Goal: Task Accomplishment & Management: Manage account settings

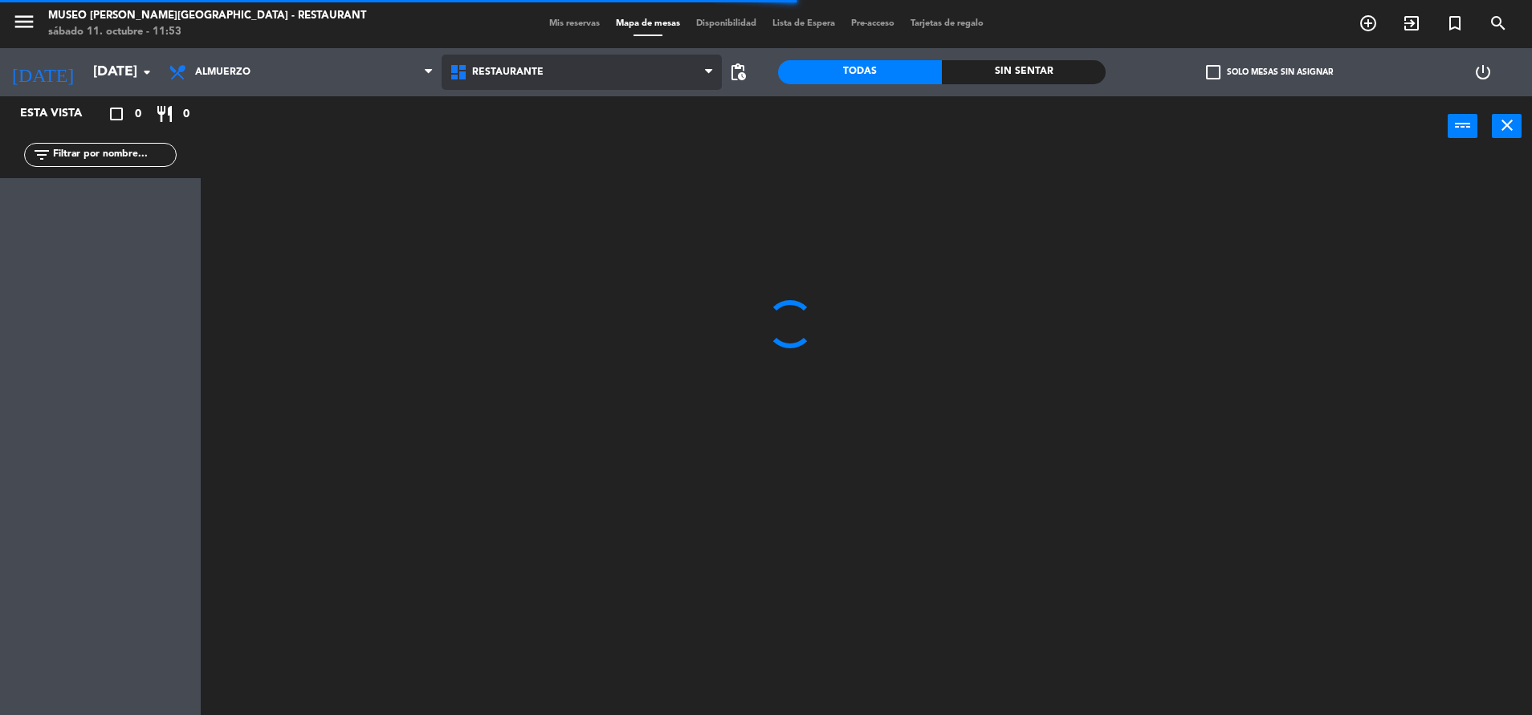
click at [568, 64] on span "Restaurante" at bounding box center [582, 72] width 281 height 35
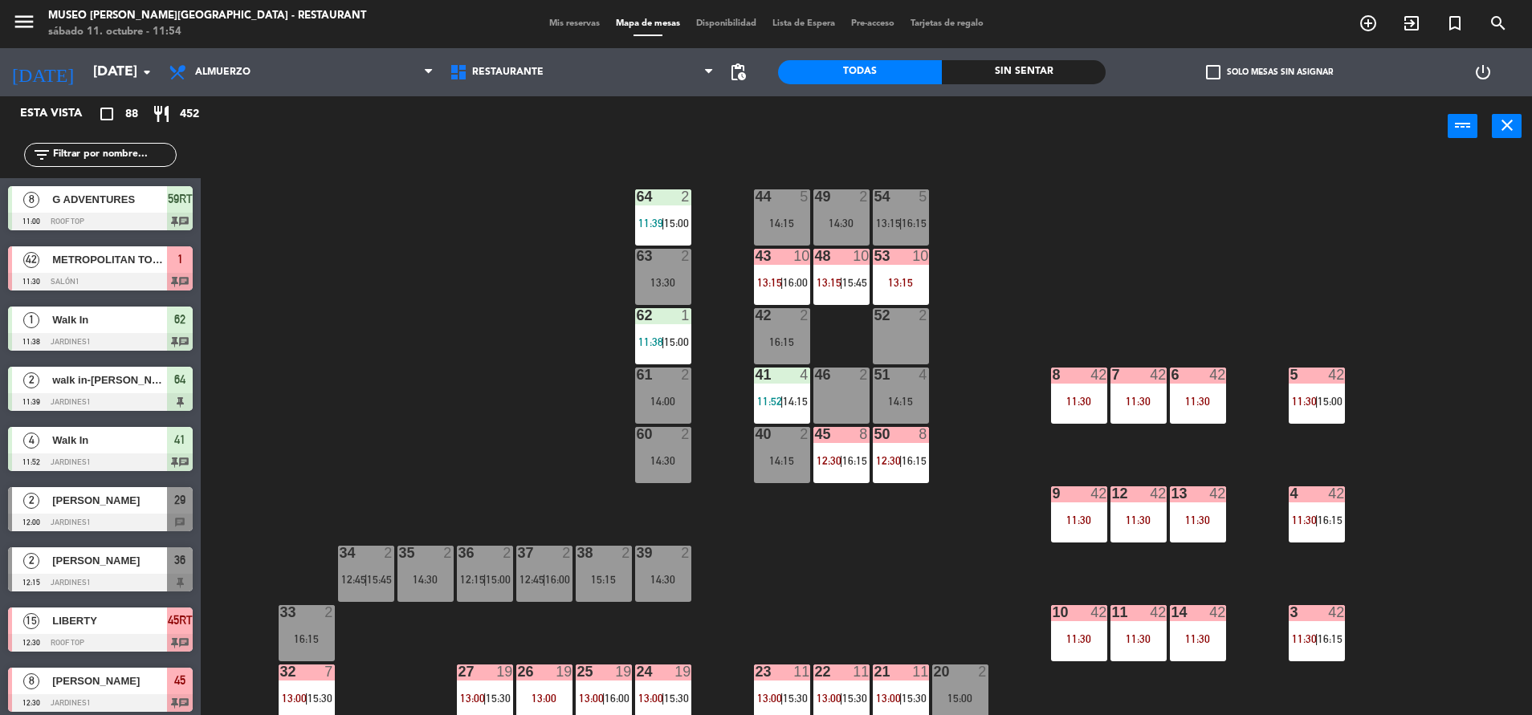
click at [464, 352] on div "44 5 14:15 49 2 14:30 54 5 13:15 | 16:15 64 2 11:39 | 15:00 48 10 13:15 | 15:45…" at bounding box center [874, 440] width 1316 height 559
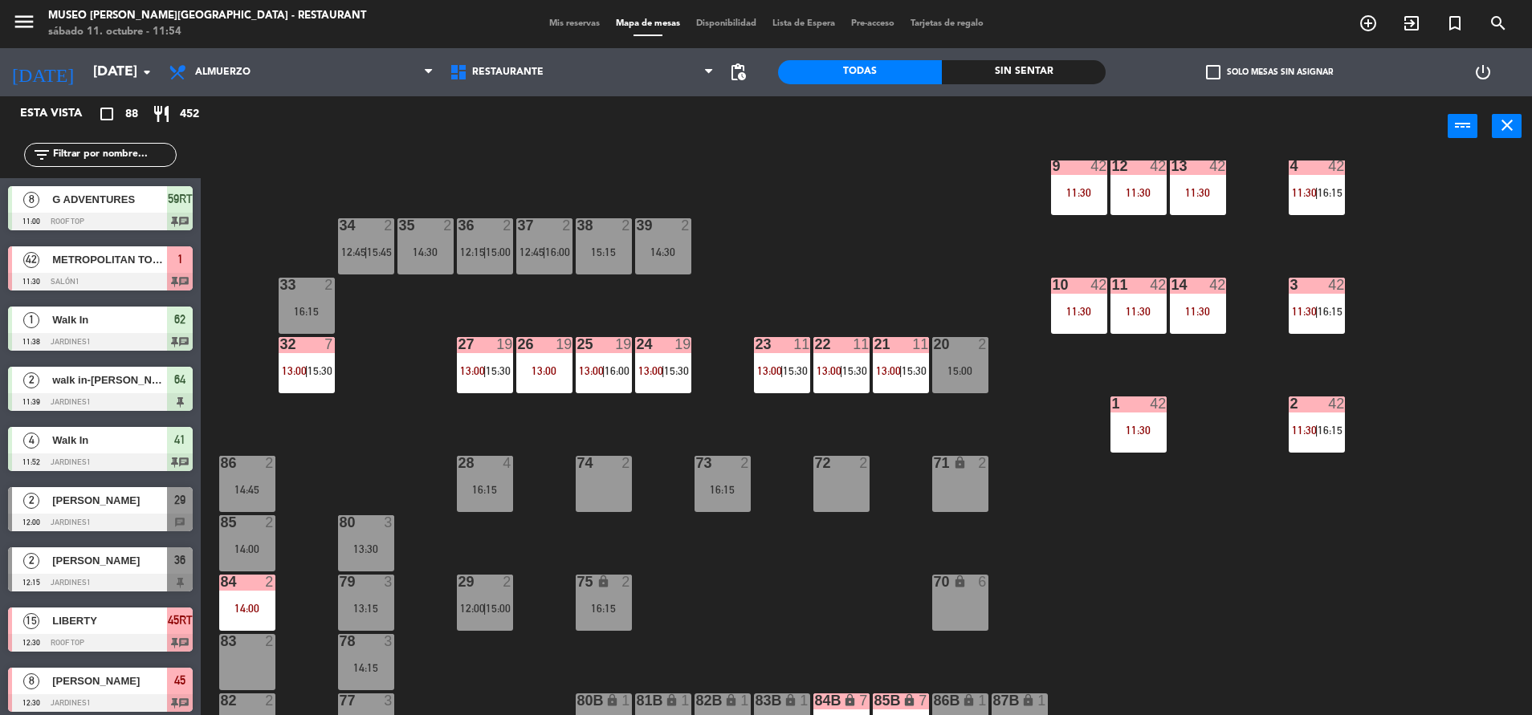
click at [495, 364] on div "27 19 13:00 | 15:30" at bounding box center [485, 365] width 56 height 56
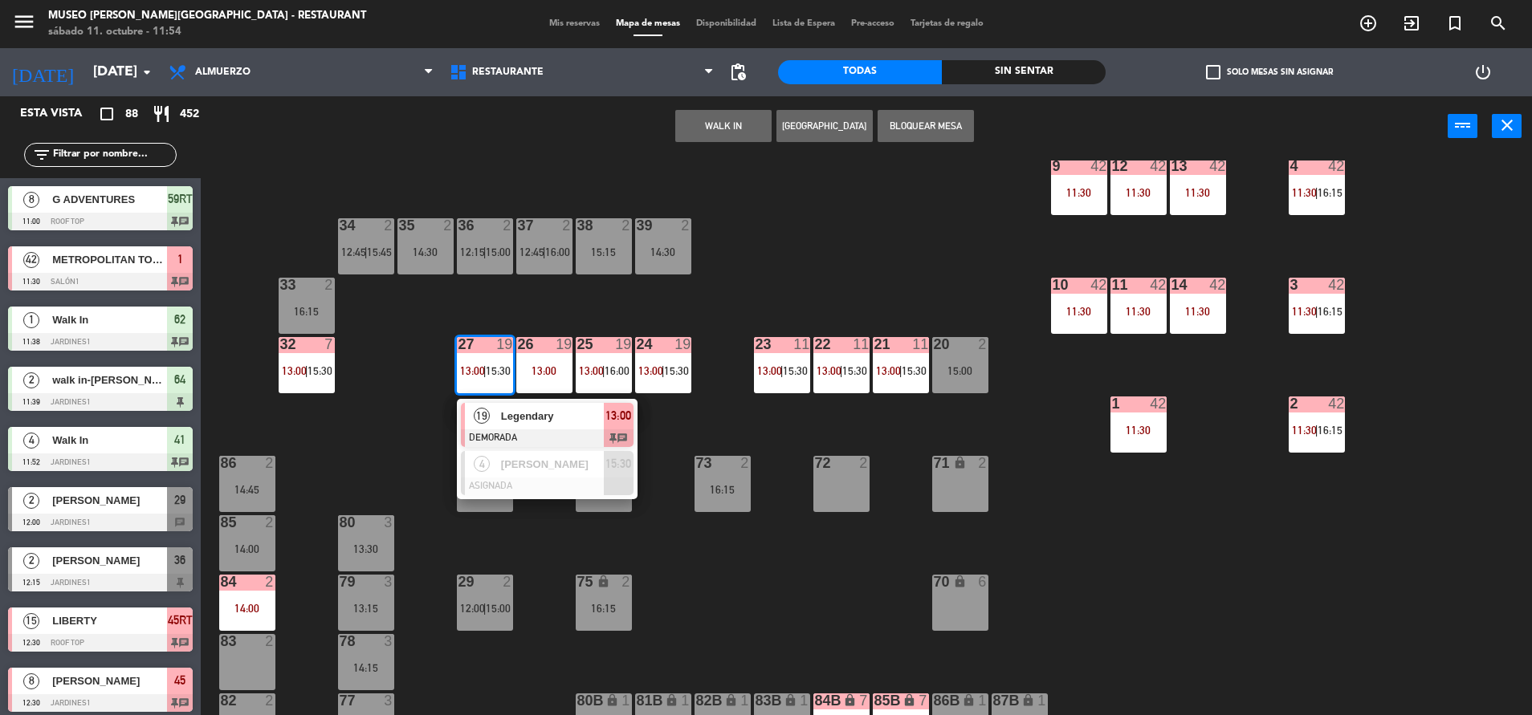
click at [608, 424] on span "13:00" at bounding box center [618, 415] width 26 height 19
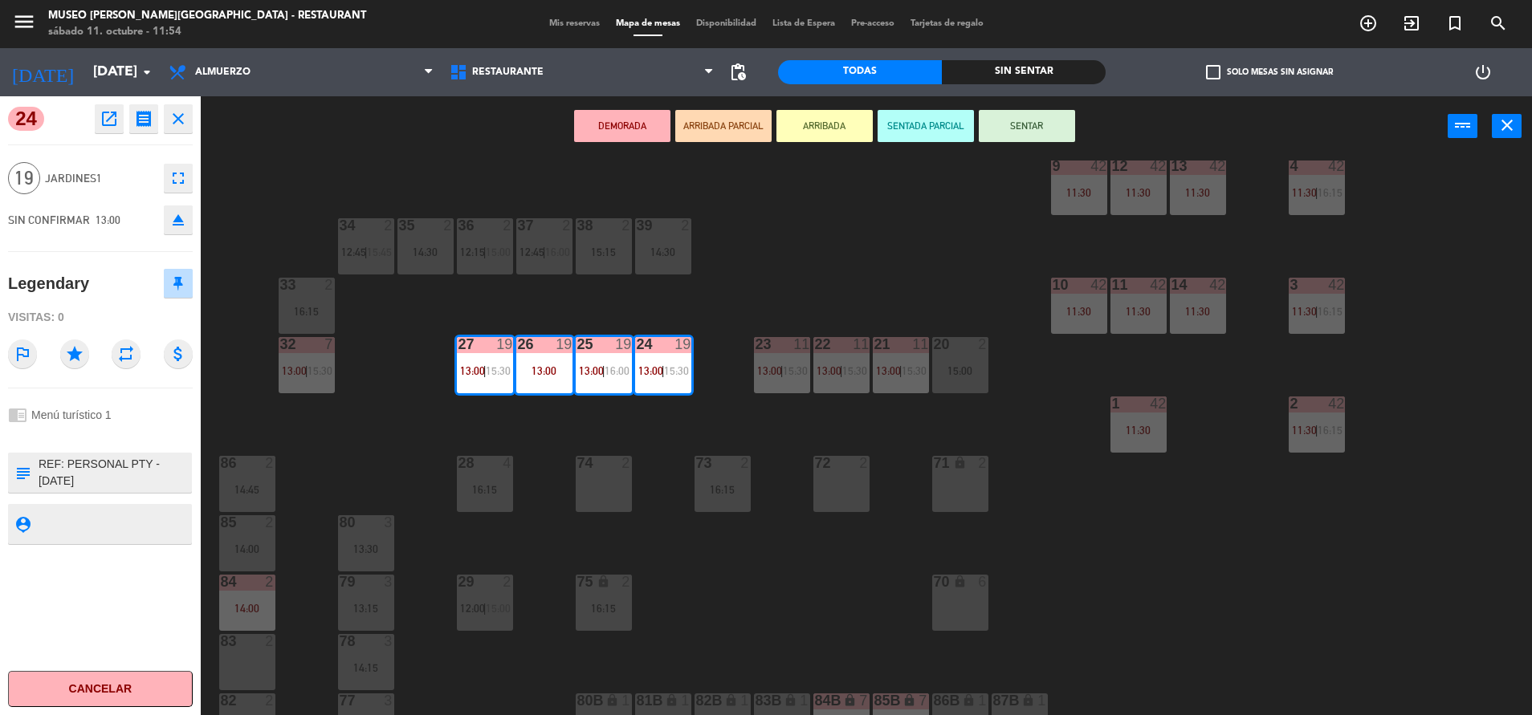
click at [904, 320] on div "44 5 14:15 49 2 14:30 54 5 13:15 | 16:15 64 2 11:39 | 15:00 48 10 13:15 | 15:45…" at bounding box center [874, 440] width 1316 height 559
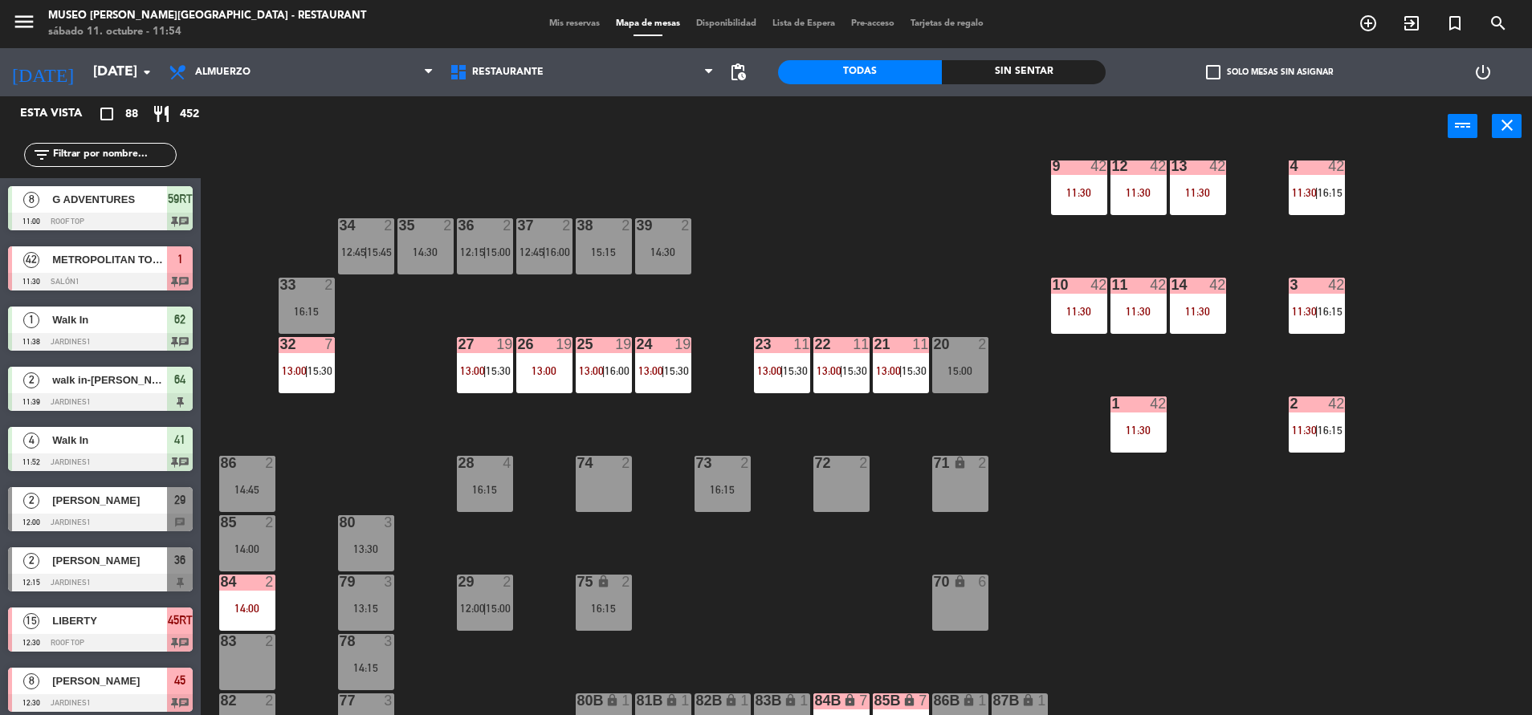
scroll to position [4, 0]
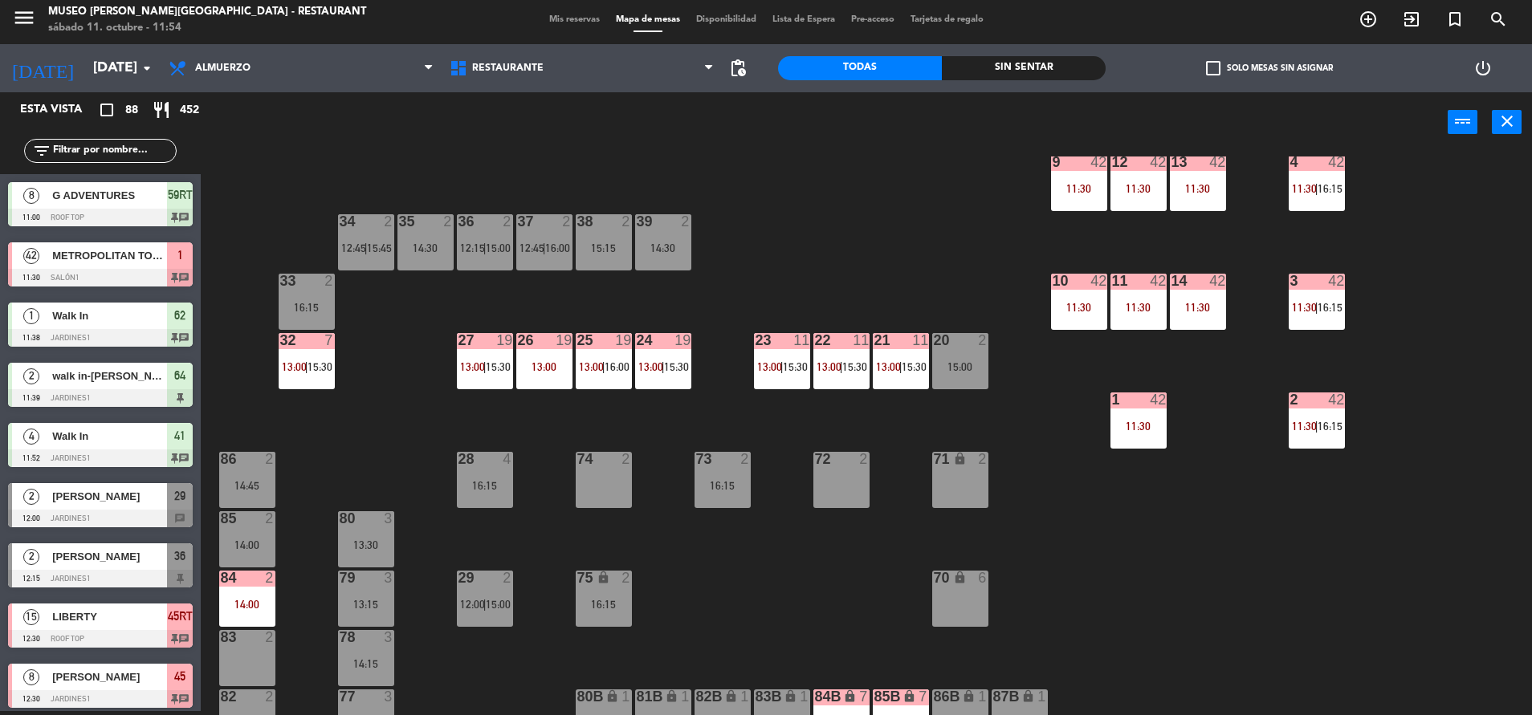
click at [798, 393] on div "44 5 14:15 49 2 14:30 54 5 13:15 | 16:15 64 2 11:39 | 15:00 48 10 13:15 | 15:45…" at bounding box center [874, 436] width 1316 height 559
click at [795, 393] on div "44 5 14:15 49 2 14:30 54 5 13:15 | 16:15 64 2 11:39 | 15:00 48 10 13:15 | 15:45…" at bounding box center [874, 436] width 1316 height 559
click at [791, 377] on div "23 11 13:00 | 15:30" at bounding box center [782, 361] width 56 height 56
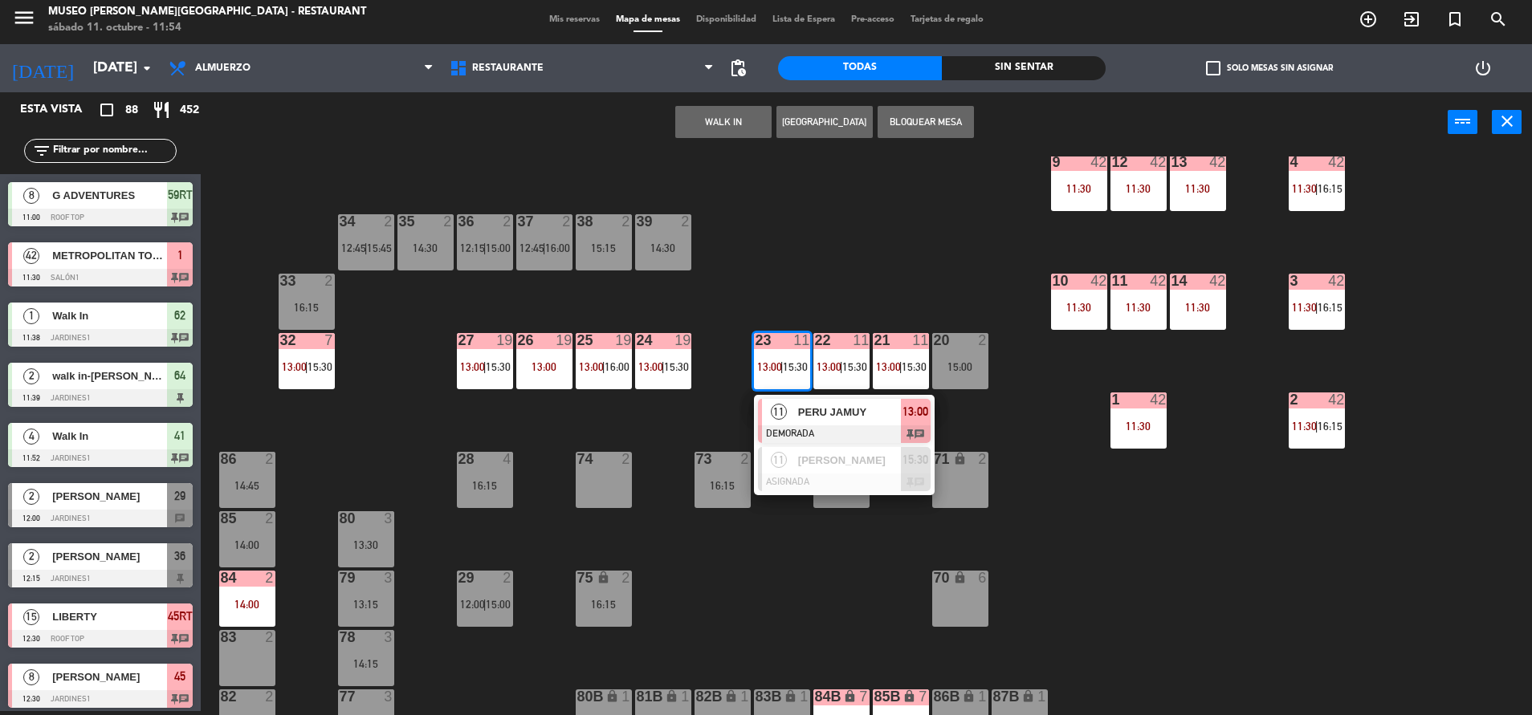
click at [858, 424] on div "PERU JAMUY" at bounding box center [848, 412] width 104 height 26
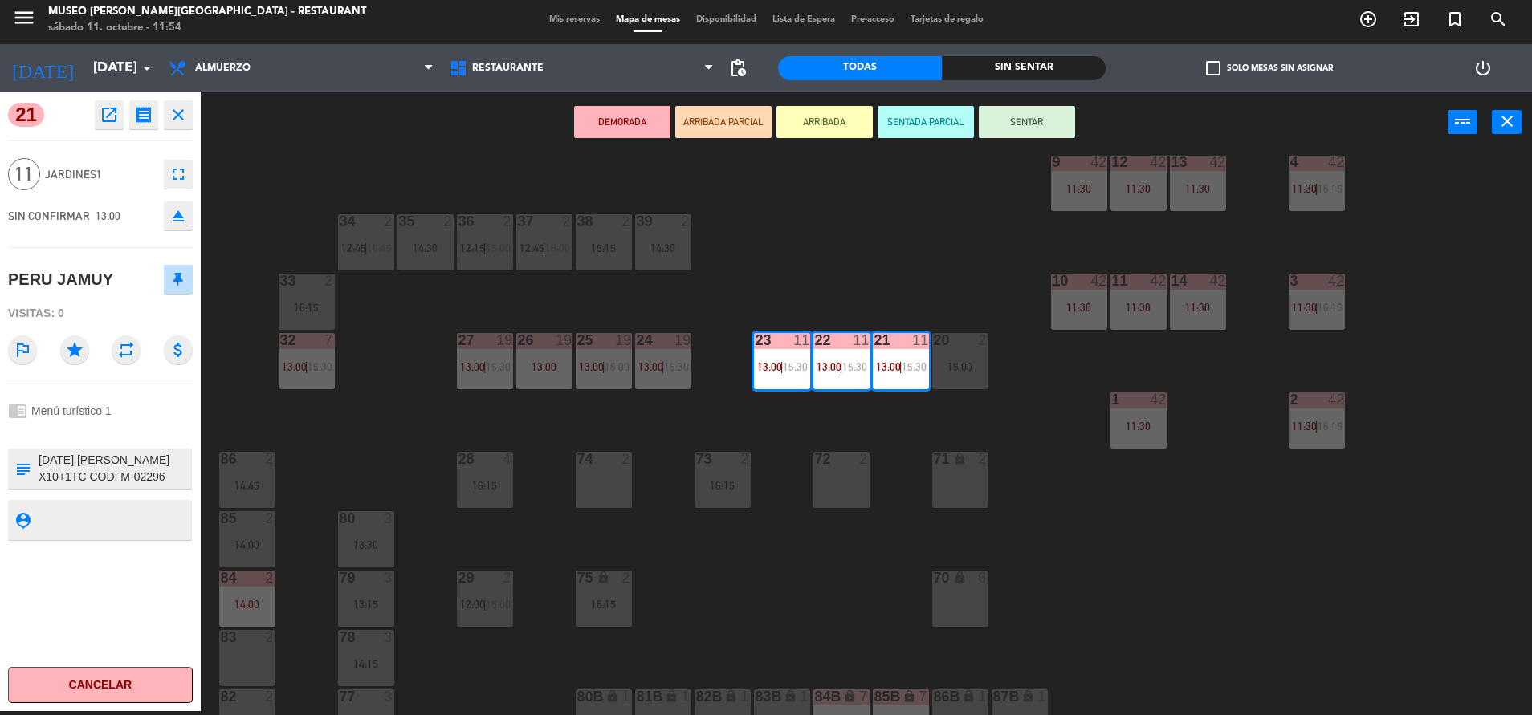
click at [774, 199] on div "44 5 14:15 49 2 14:30 54 5 13:15 | 16:15 64 2 11:39 | 15:00 48 10 13:15 | 15:45…" at bounding box center [874, 436] width 1316 height 559
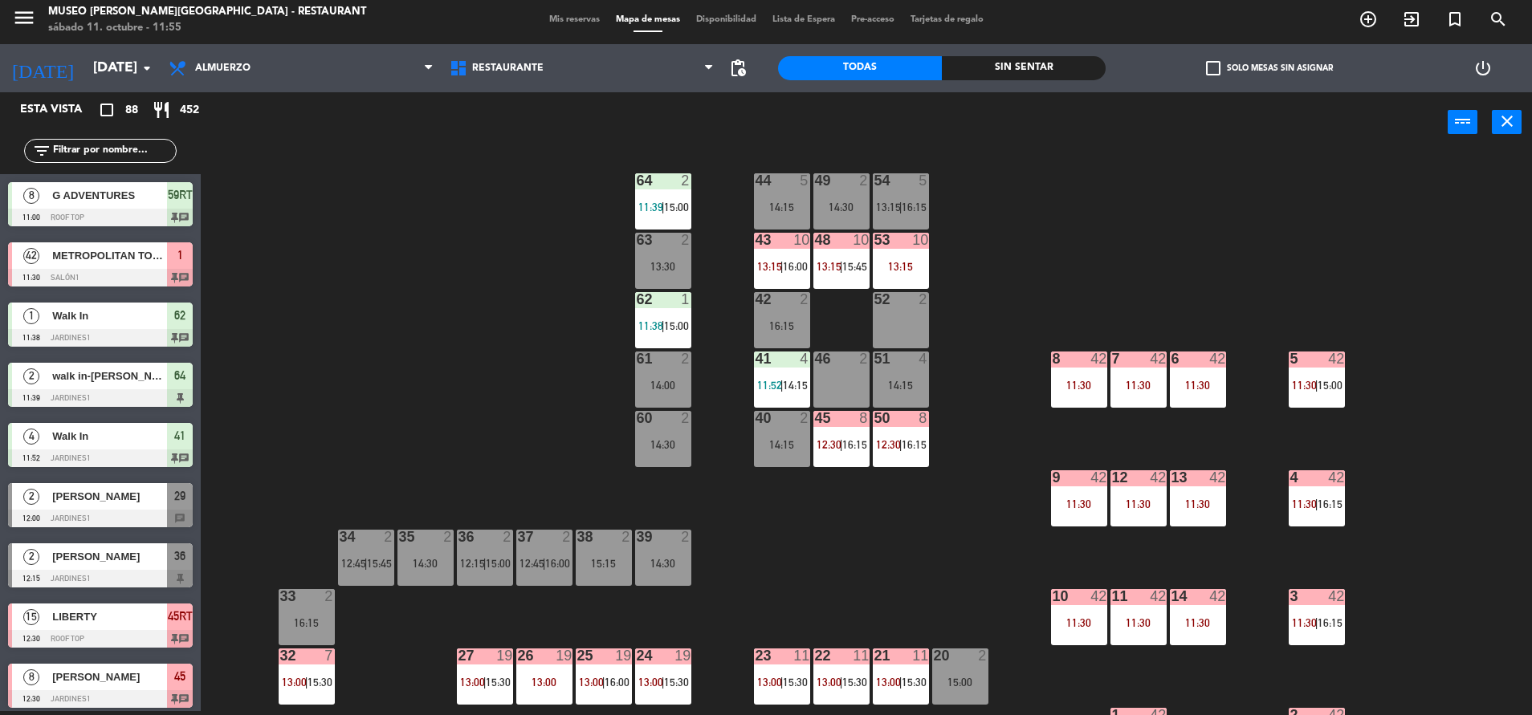
scroll to position [0, 0]
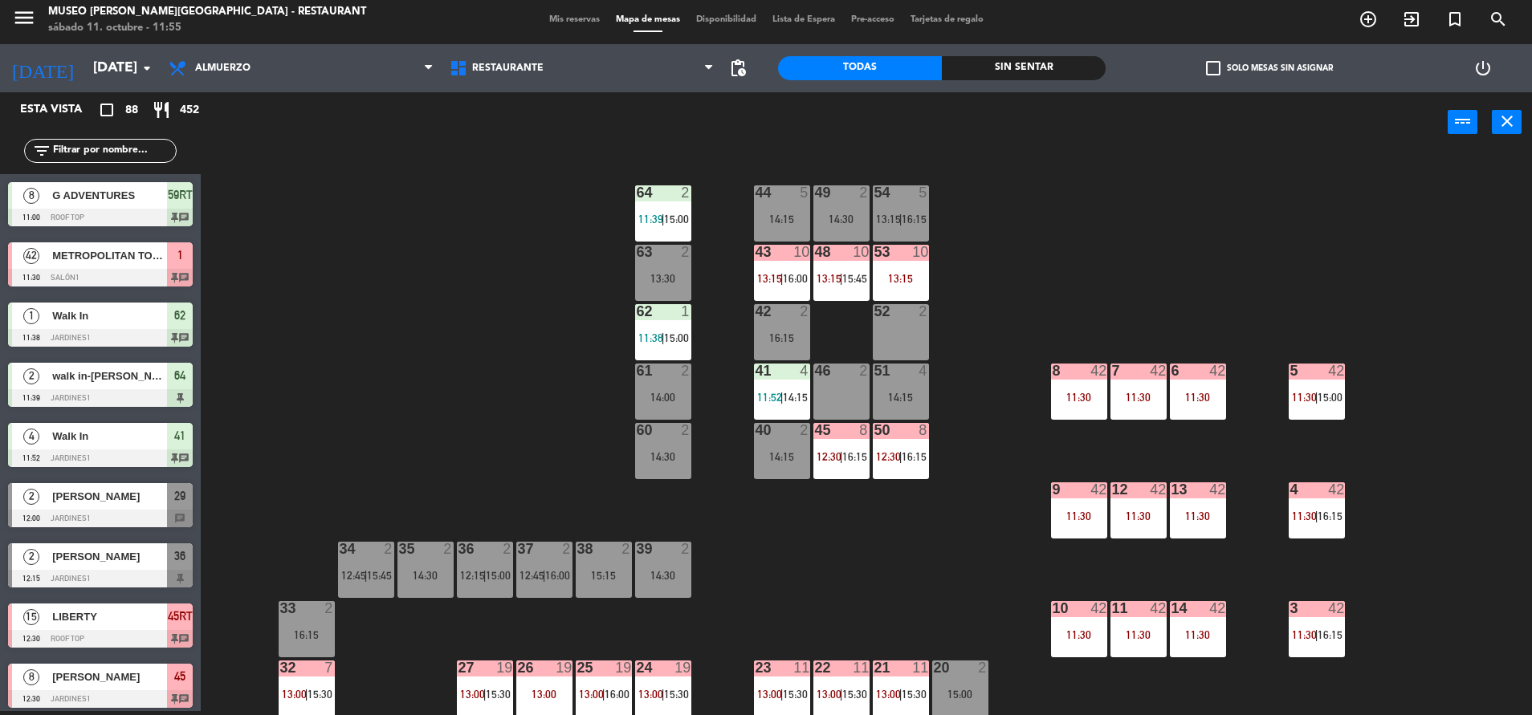
click at [463, 319] on div "44 5 14:15 49 2 14:30 54 5 13:15 | 16:15 64 2 11:39 | 15:00 48 10 13:15 | 15:45…" at bounding box center [874, 436] width 1316 height 559
click at [763, 630] on div "44 5 14:15 49 2 14:30 54 5 13:15 | 16:15 64 2 11:39 | 15:00 48 10 13:15 | 15:45…" at bounding box center [874, 436] width 1316 height 559
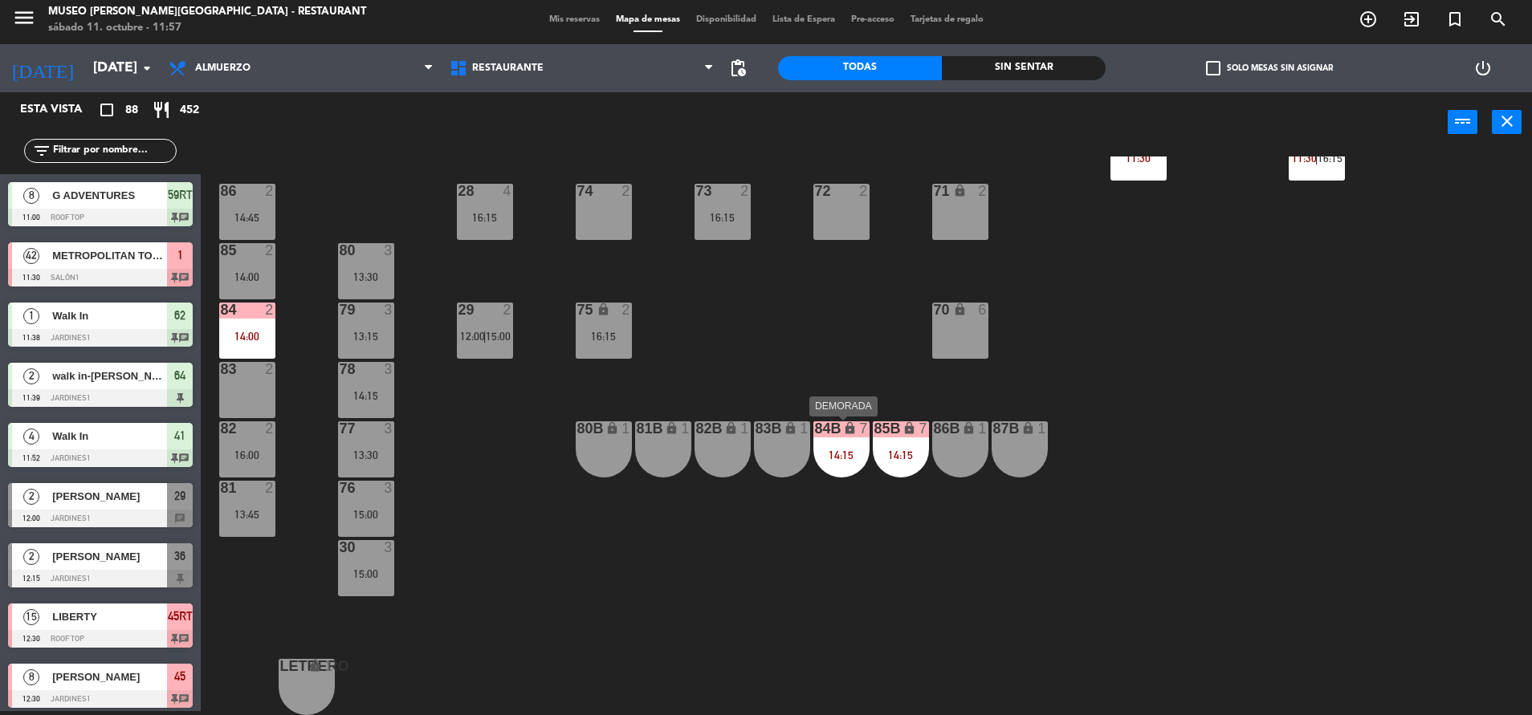
click at [828, 462] on div "84B lock 7 14:15" at bounding box center [841, 449] width 56 height 56
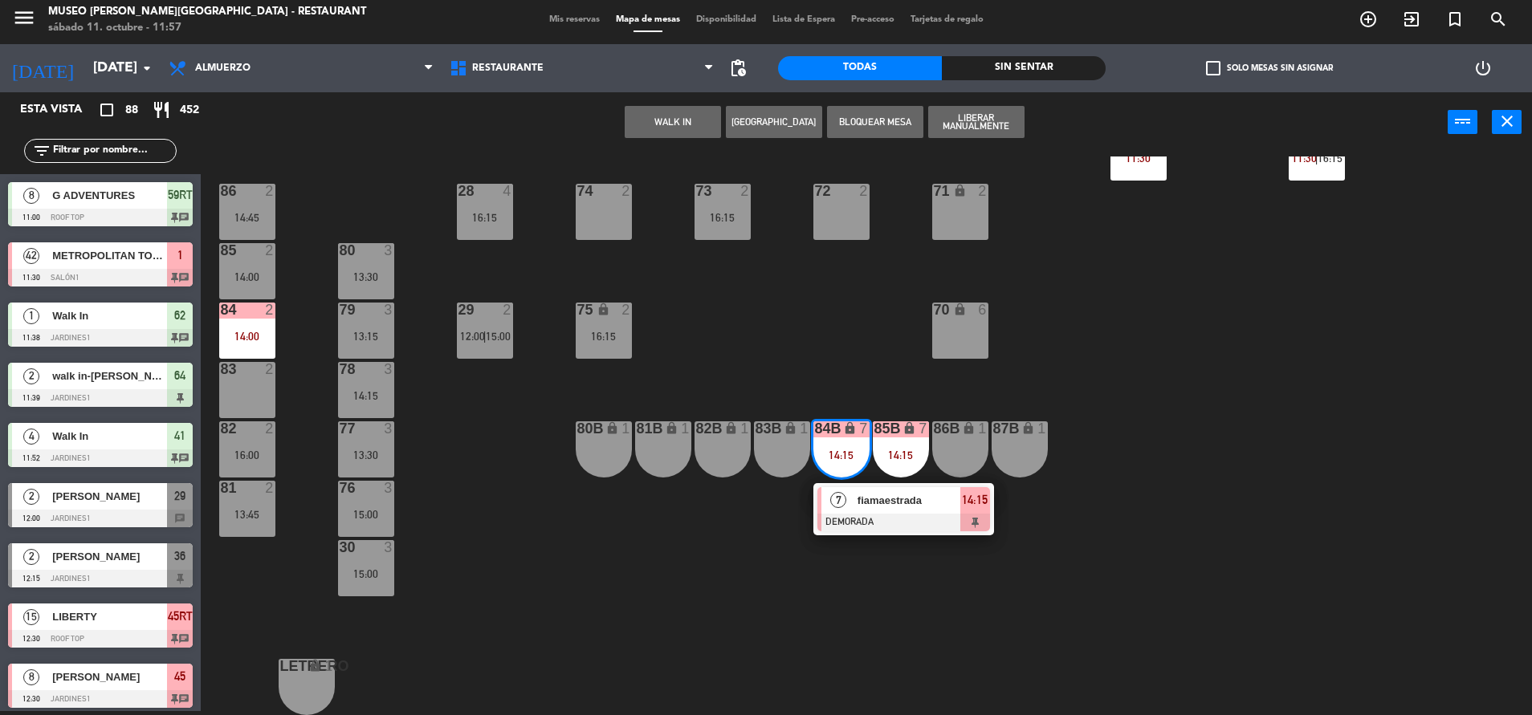
click at [887, 527] on div at bounding box center [903, 523] width 173 height 18
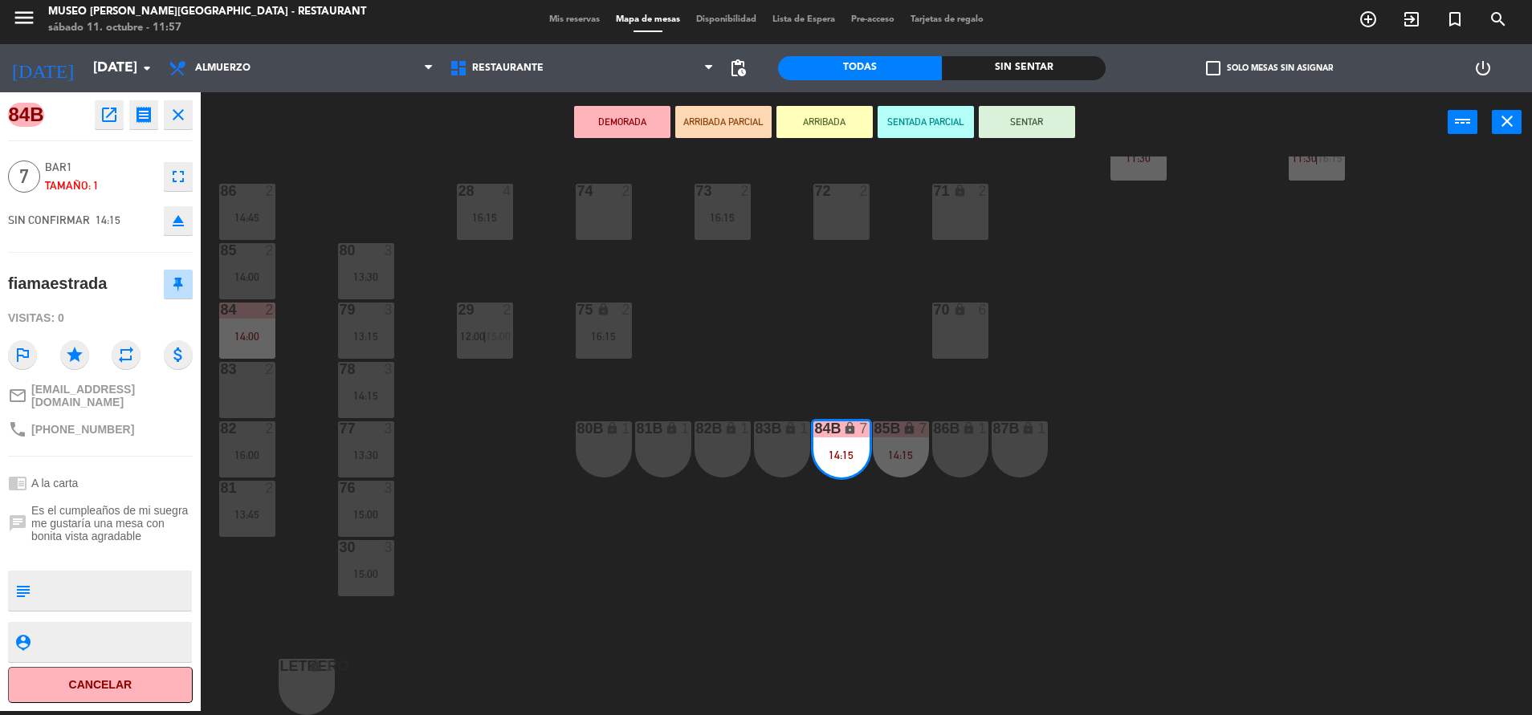
click at [881, 527] on div "44 5 14:15 49 2 14:30 54 5 13:15 | 16:15 64 2 11:39 | 15:00 48 10 13:15 | 15:45…" at bounding box center [874, 436] width 1316 height 559
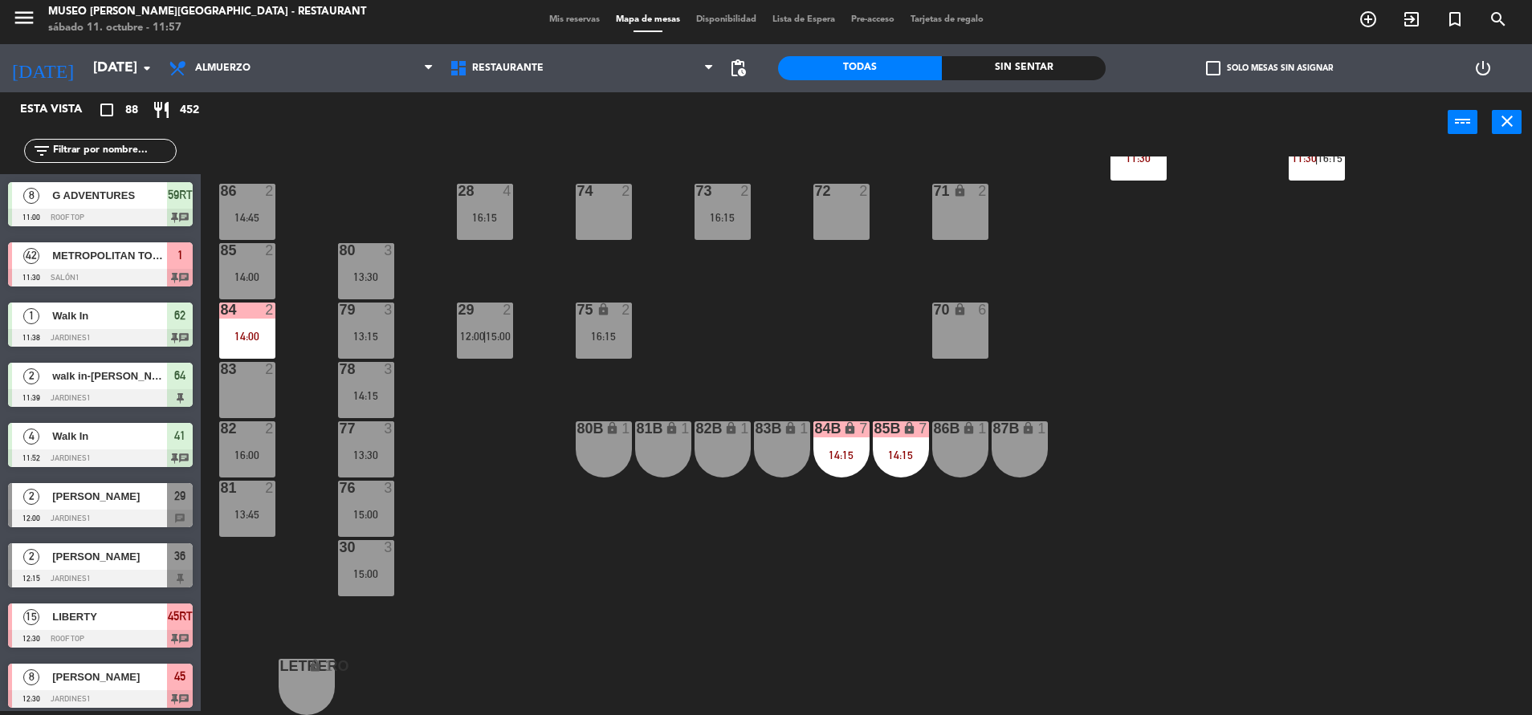
scroll to position [4, 0]
click at [899, 448] on div "85B lock 7 14:15" at bounding box center [901, 449] width 56 height 56
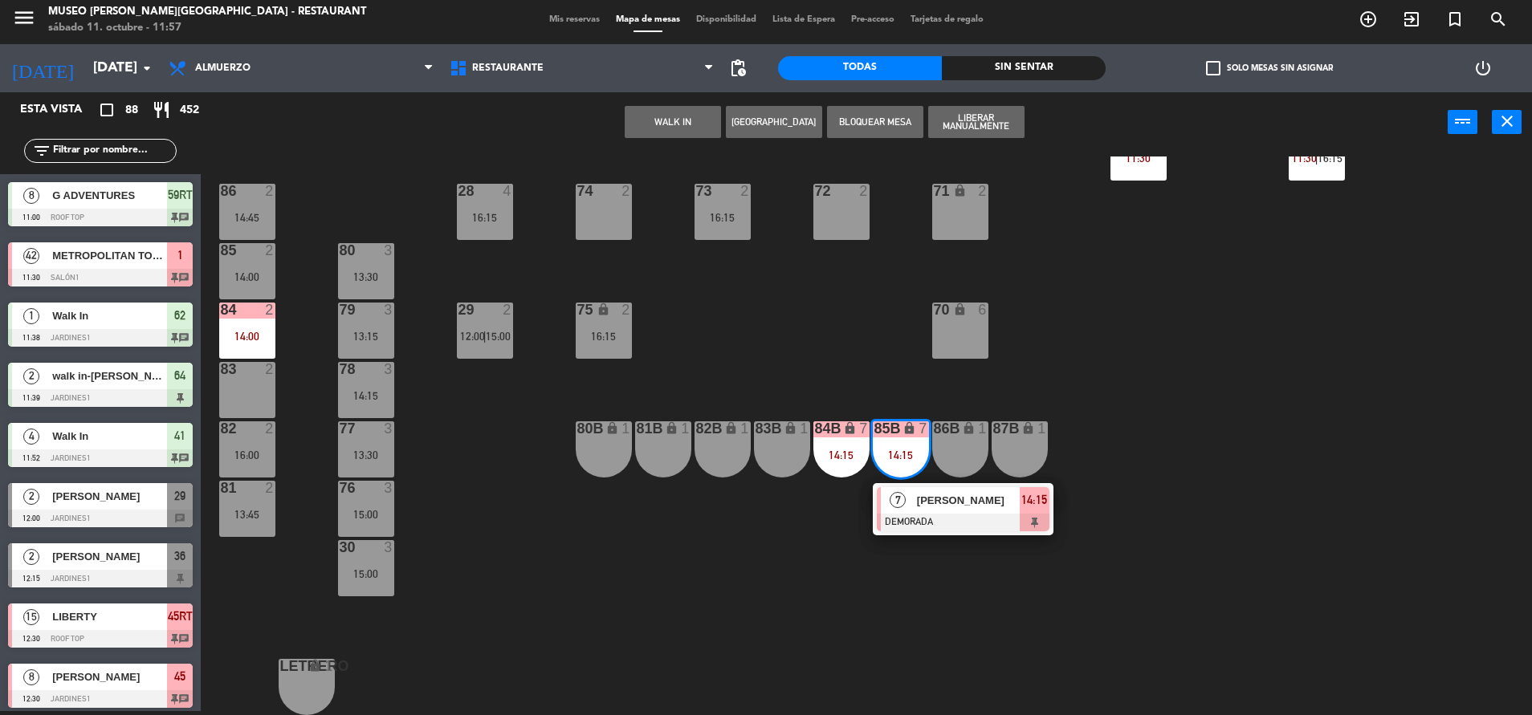
click at [989, 515] on div at bounding box center [963, 523] width 173 height 18
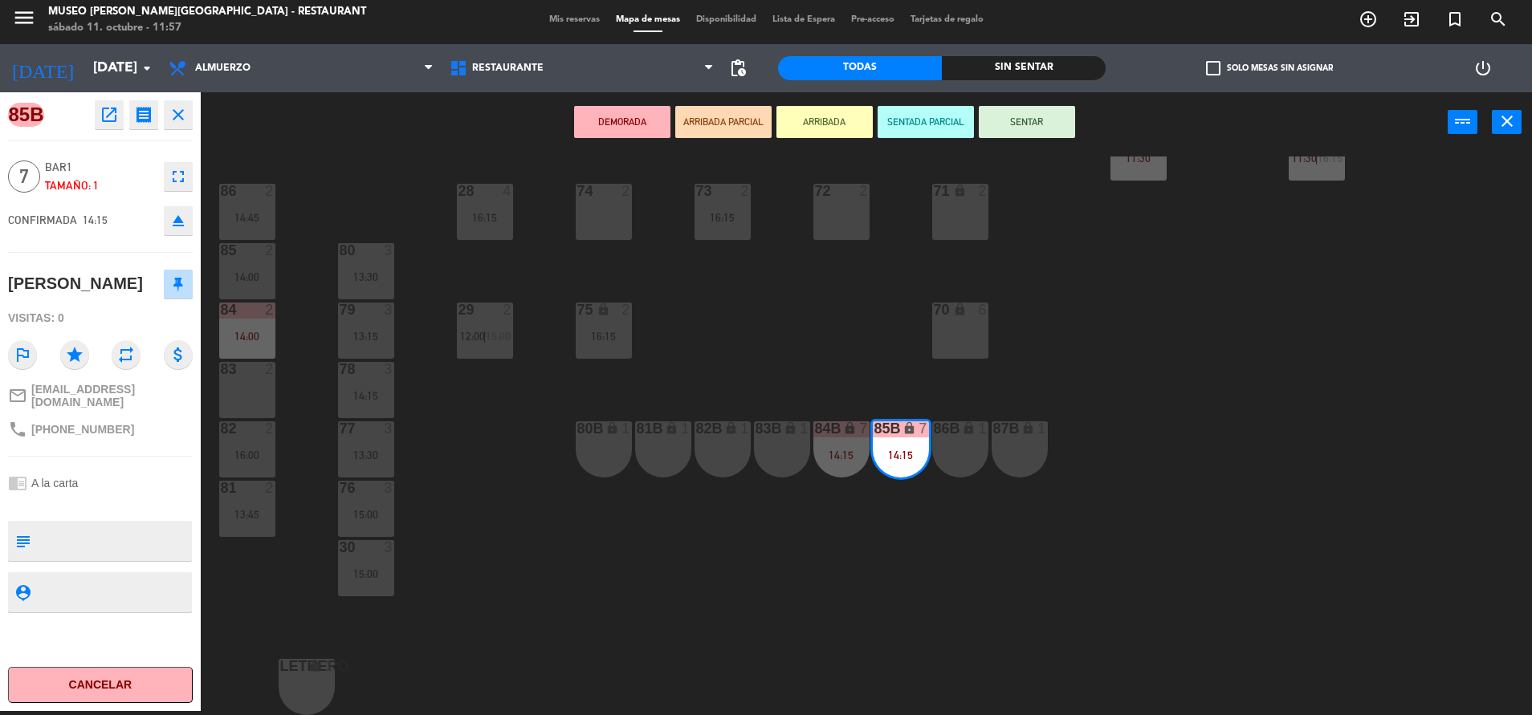
click at [830, 591] on div "44 5 14:15 49 2 14:30 54 5 13:15 | 16:15 64 2 11:39 | 15:00 48 10 13:15 | 15:45…" at bounding box center [874, 436] width 1316 height 559
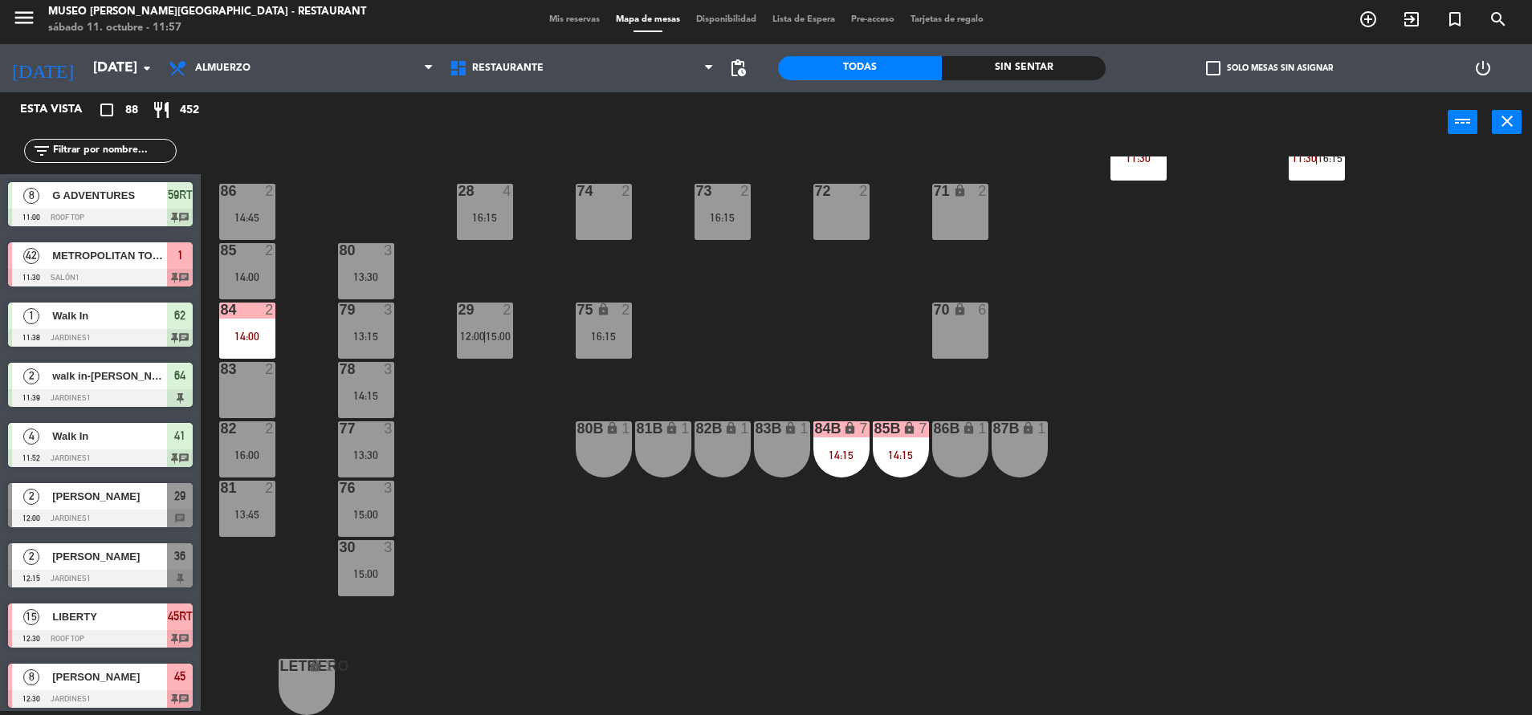
scroll to position [0, 0]
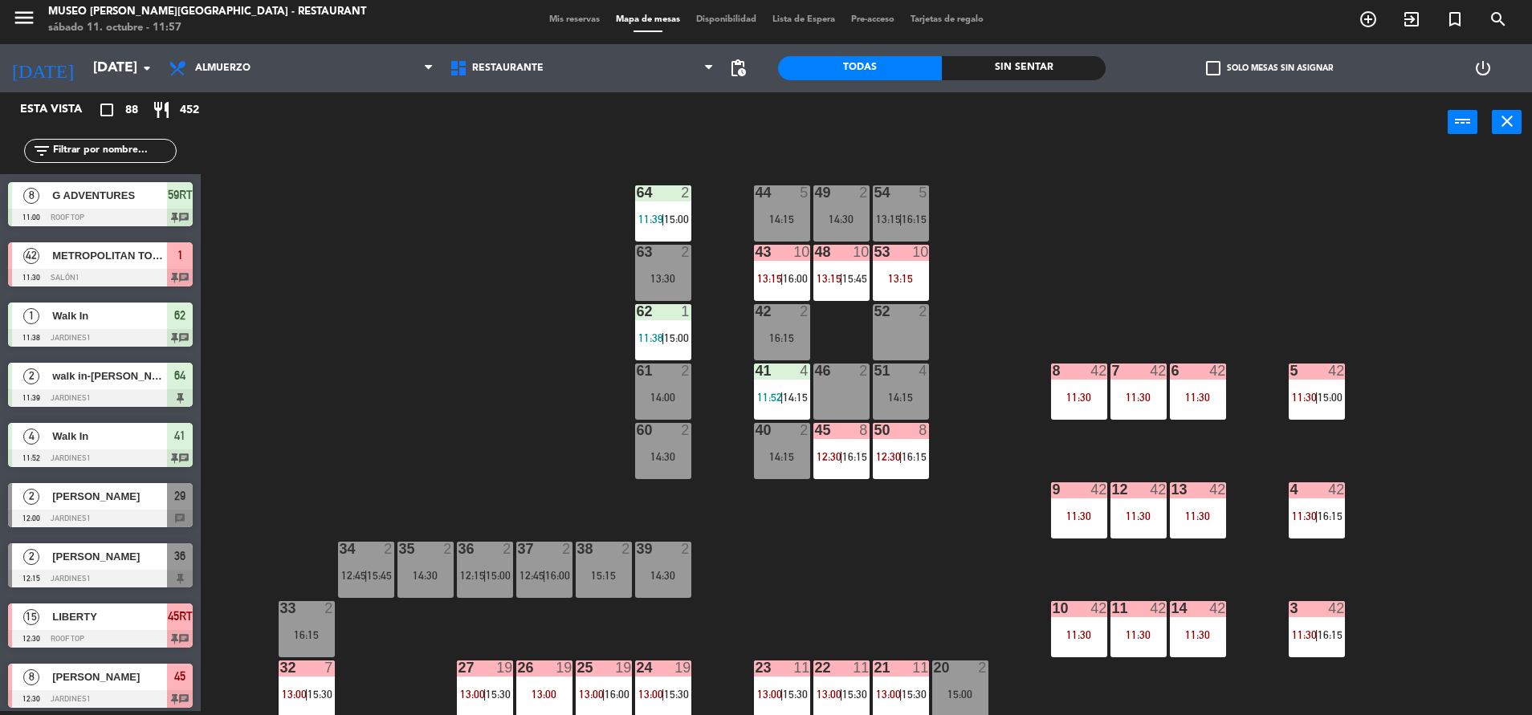
click at [897, 459] on span "12:30" at bounding box center [888, 456] width 25 height 13
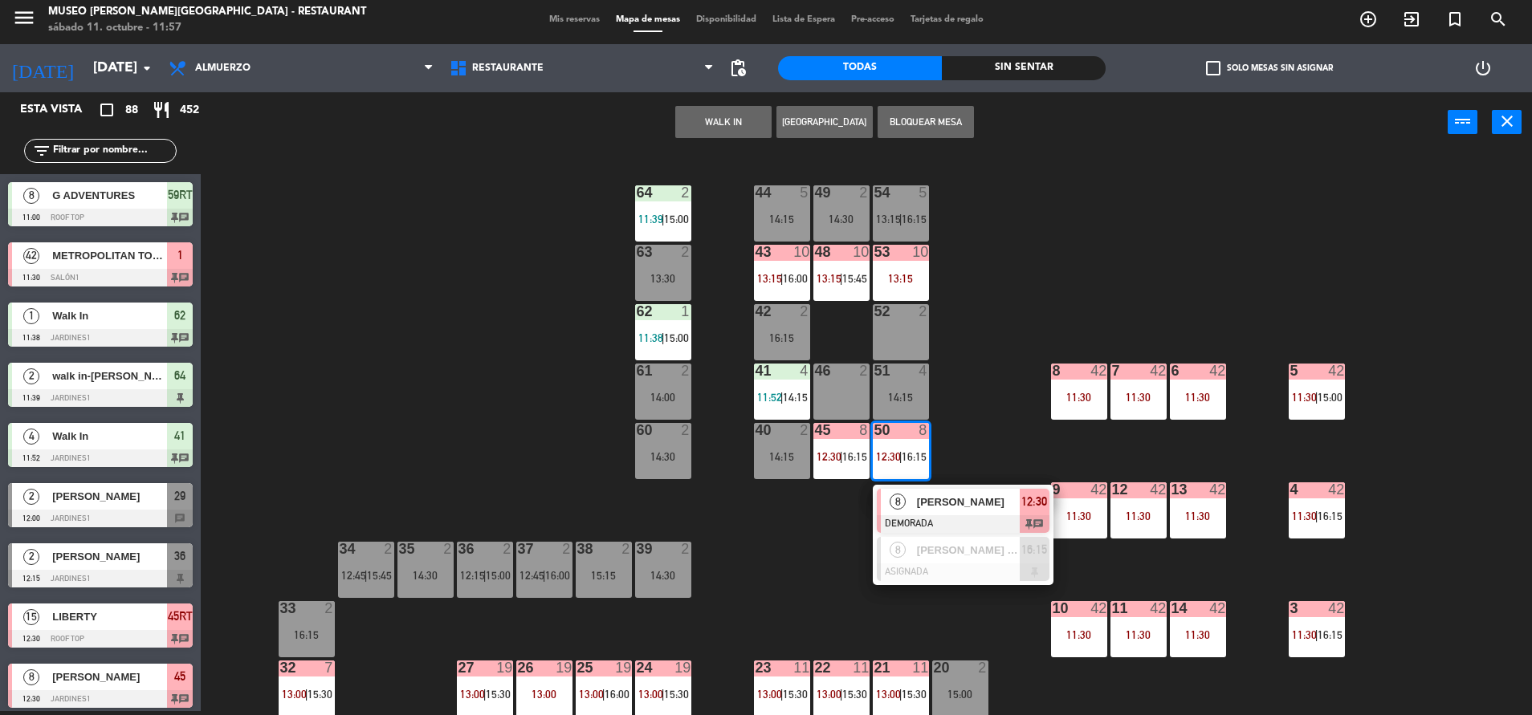
click at [912, 527] on div at bounding box center [963, 524] width 173 height 18
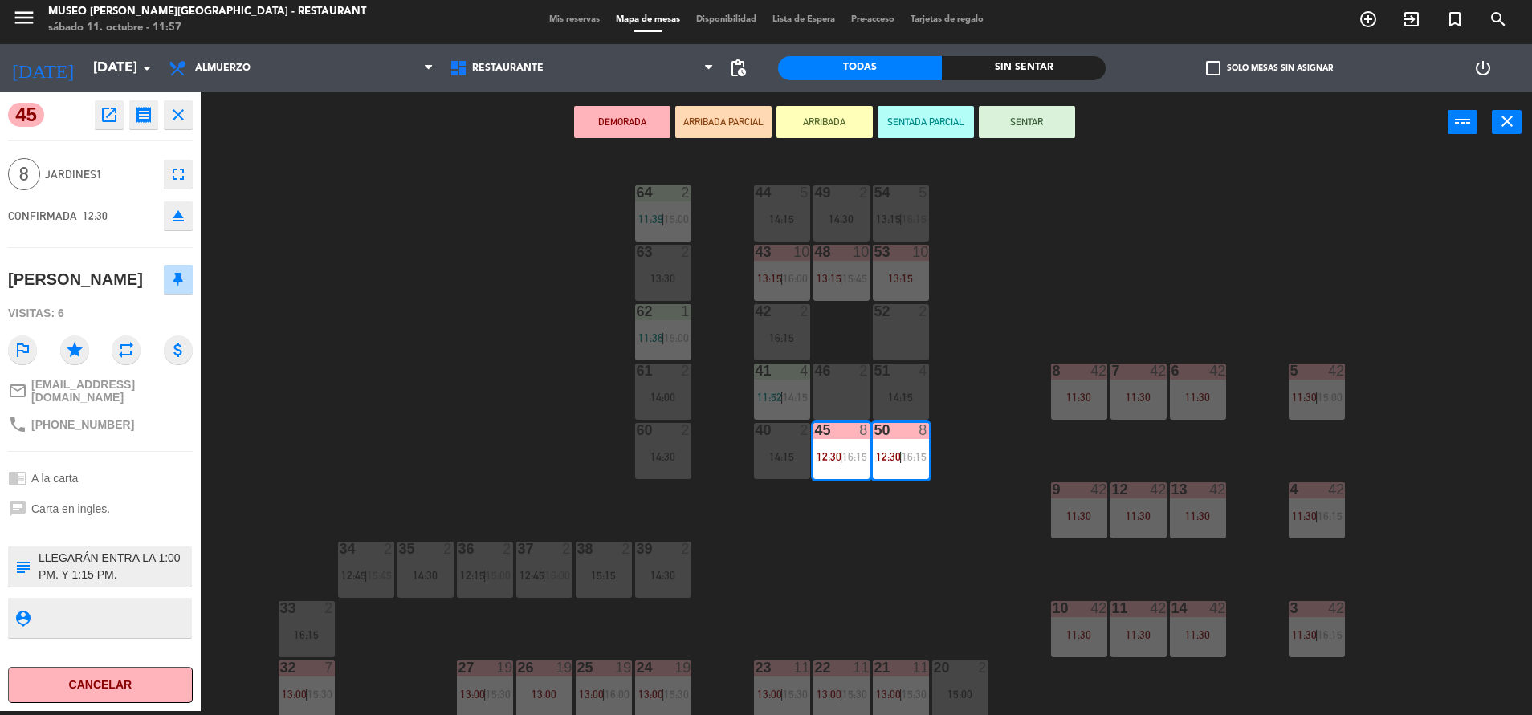
click at [885, 547] on div "44 5 14:15 49 2 14:30 54 5 13:15 | 16:15 64 2 11:39 | 15:00 48 10 13:15 | 15:45…" at bounding box center [874, 436] width 1316 height 559
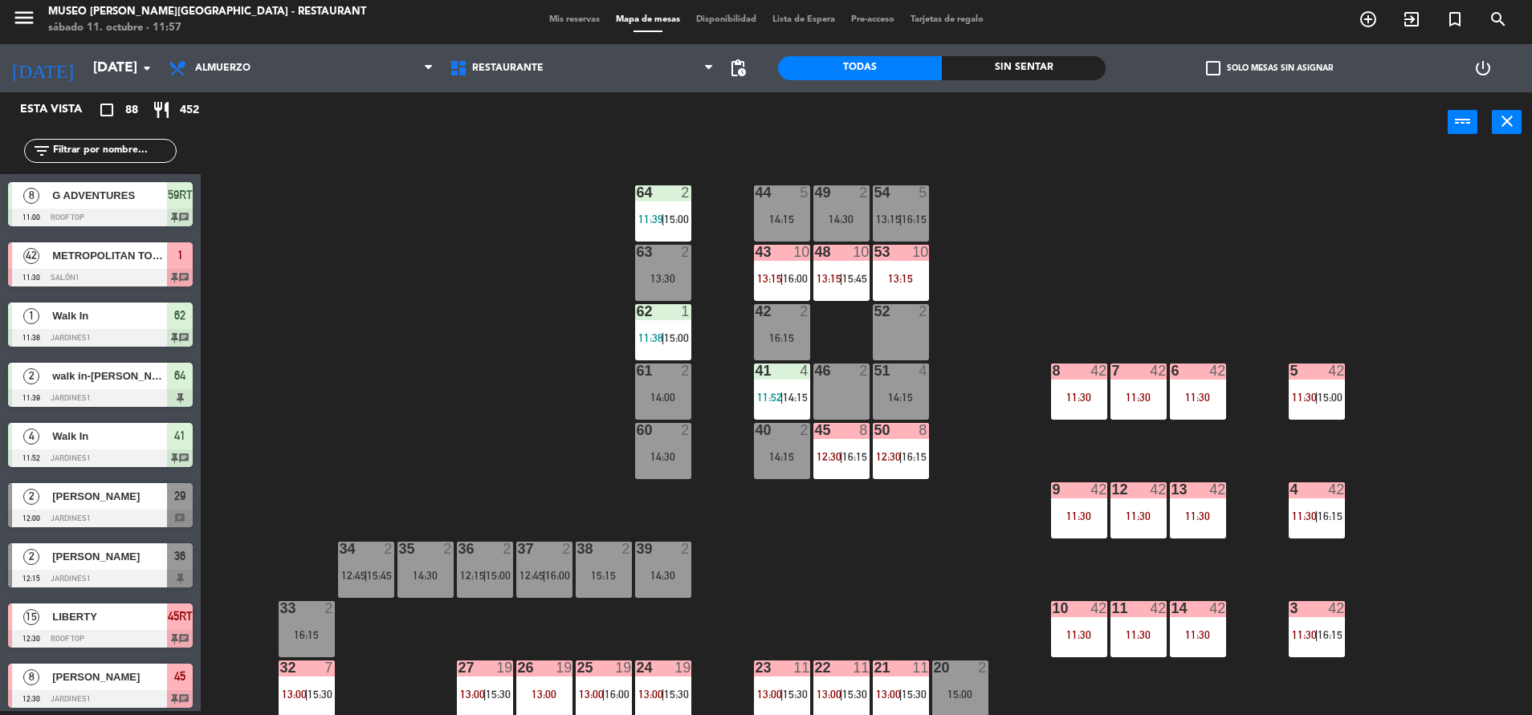
scroll to position [4, 0]
click at [894, 499] on div "44 5 14:15 49 2 14:30 54 5 13:15 | 16:15 64 2 11:39 | 15:00 48 10 13:15 | 15:45…" at bounding box center [874, 436] width 1316 height 559
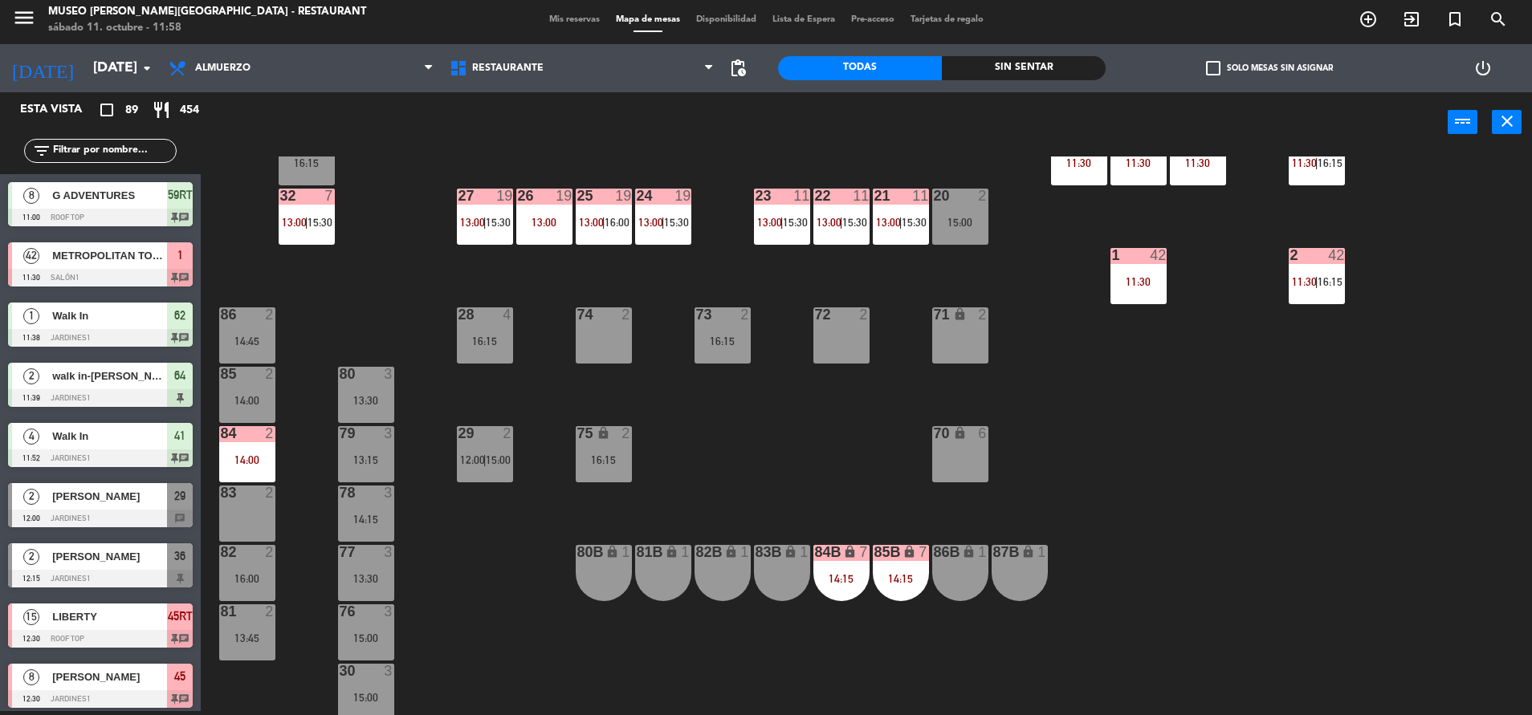
scroll to position [521, 0]
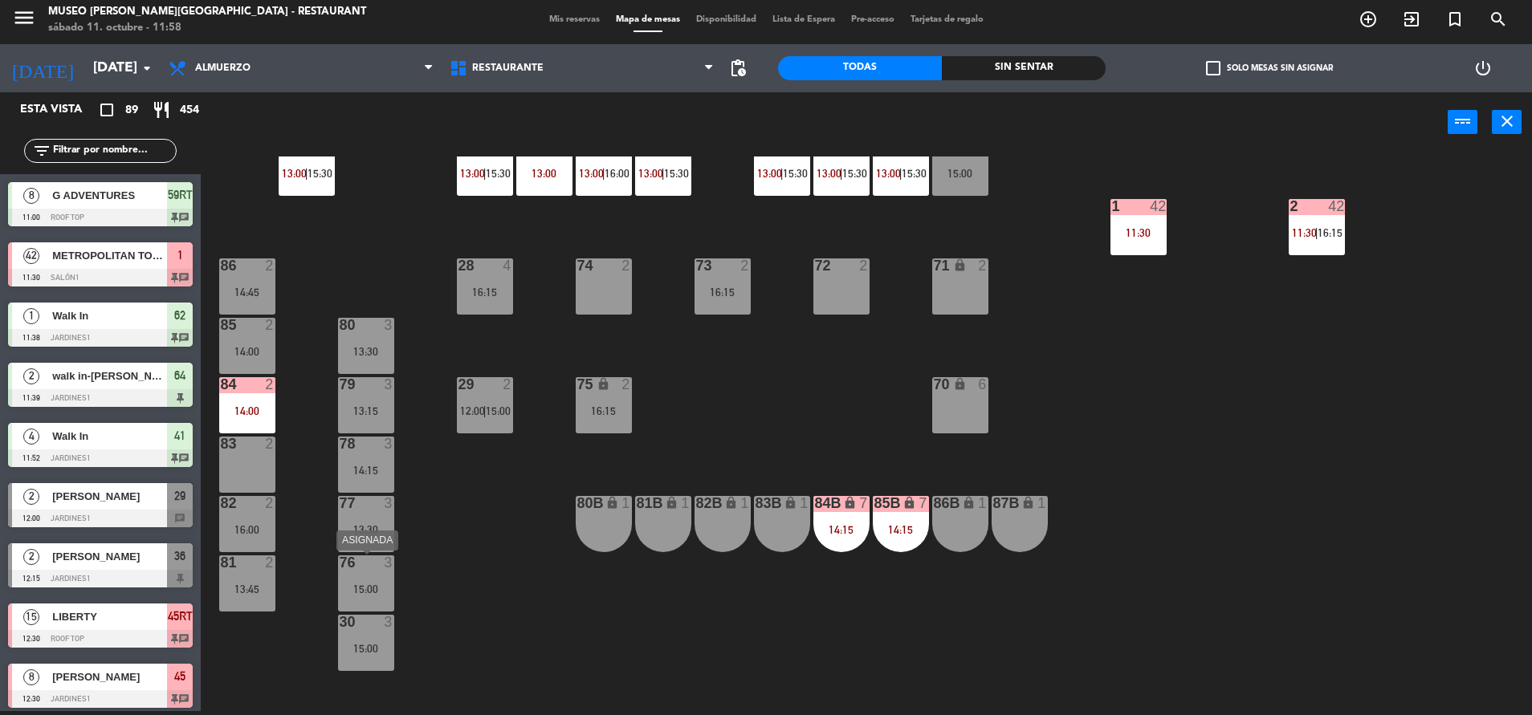
click at [379, 593] on div "15:00" at bounding box center [366, 589] width 56 height 11
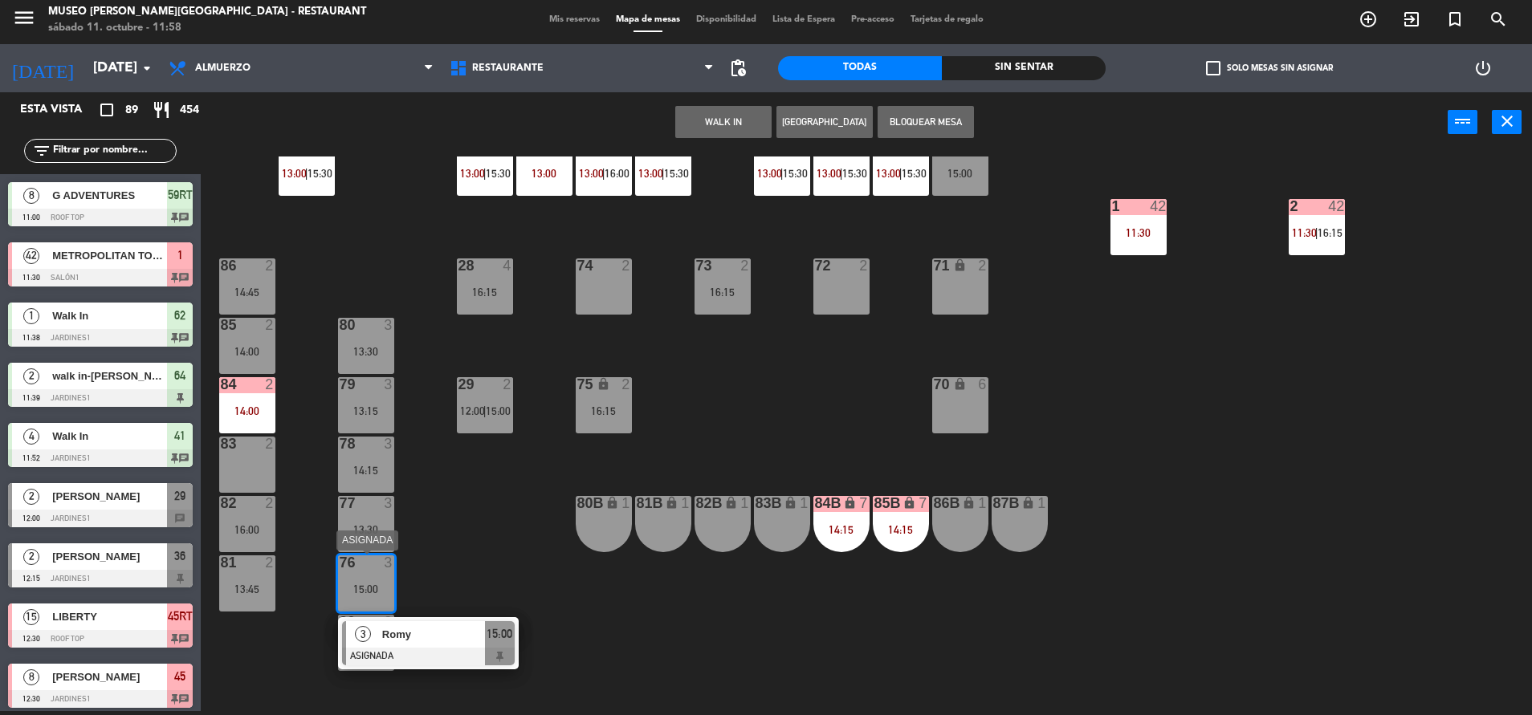
click at [460, 643] on div "Romy" at bounding box center [433, 634] width 104 height 26
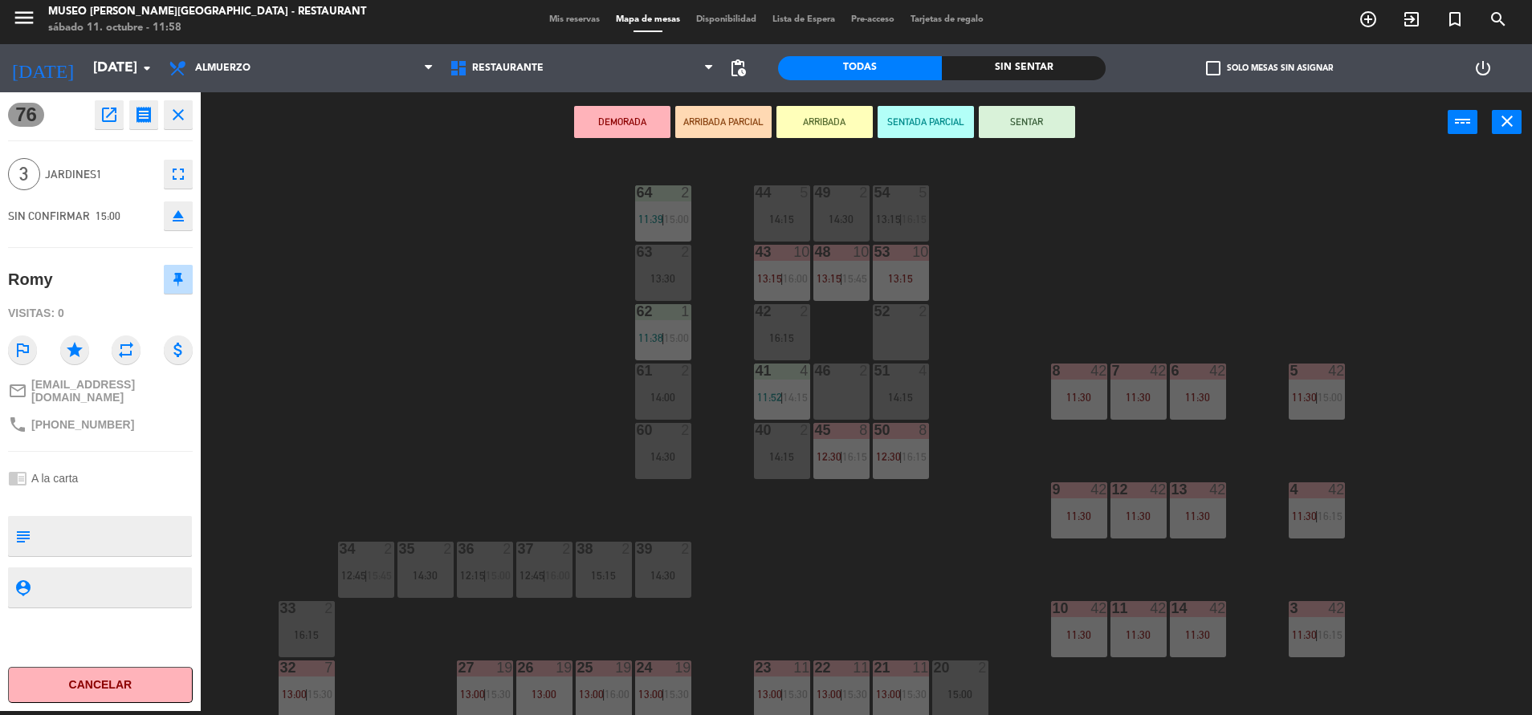
scroll to position [70, 0]
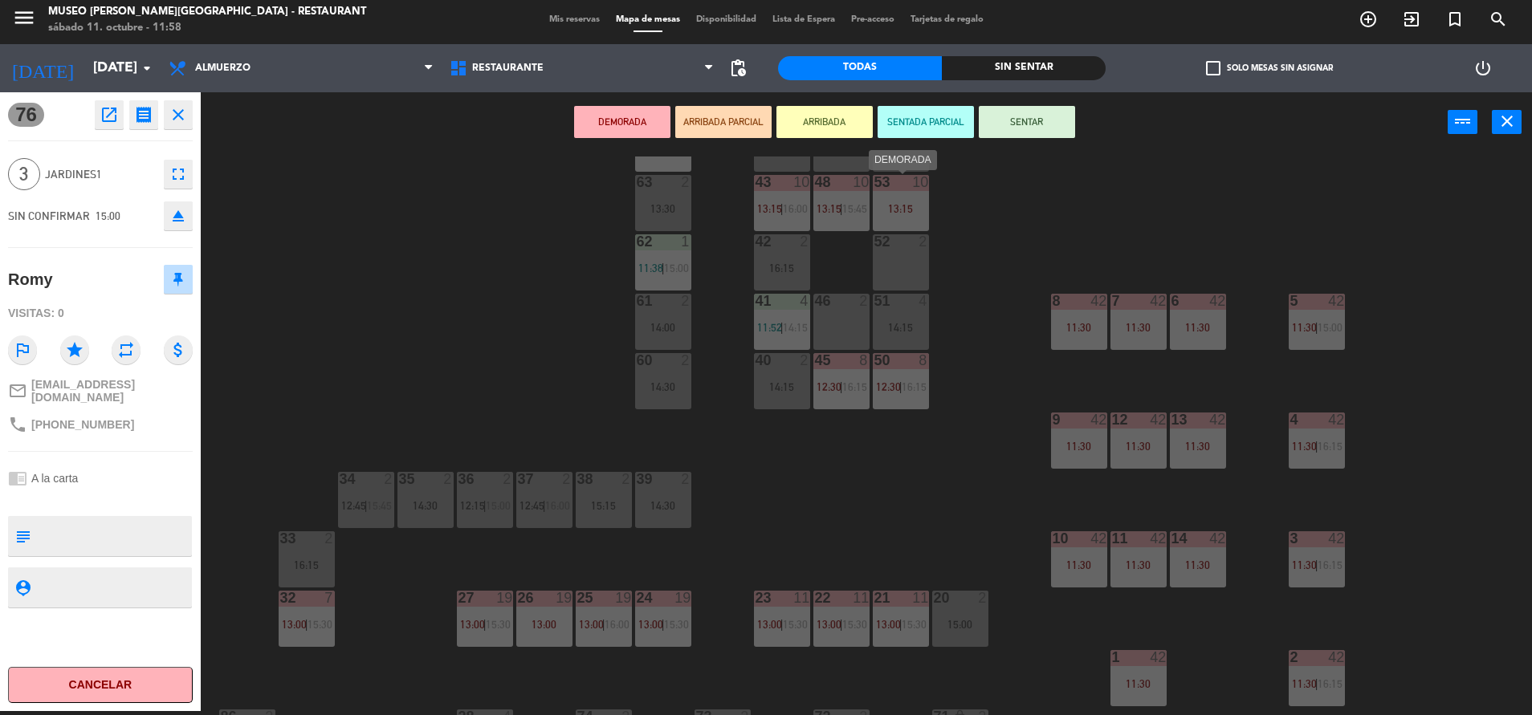
click at [906, 219] on div "53 10 13:15" at bounding box center [901, 203] width 56 height 56
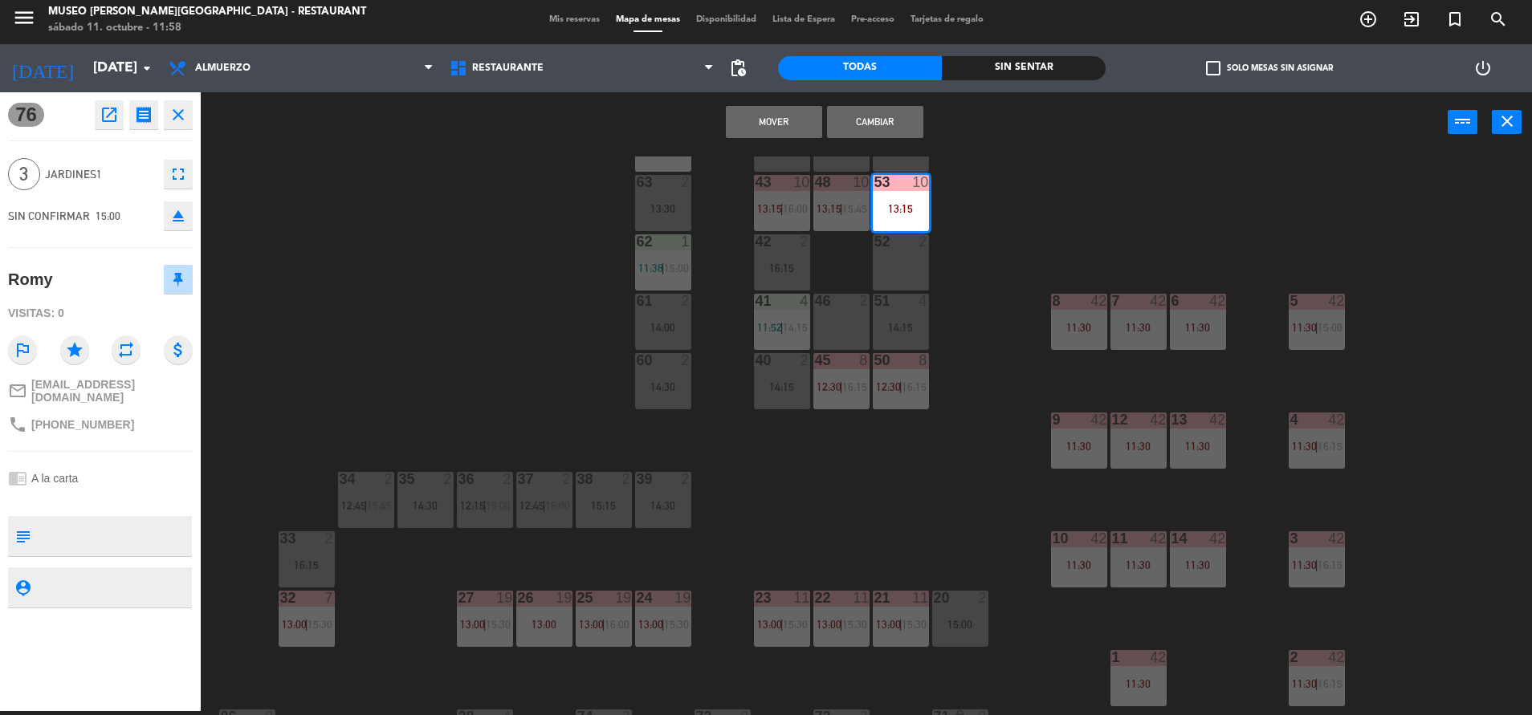
click at [770, 120] on button "Mover" at bounding box center [774, 122] width 96 height 32
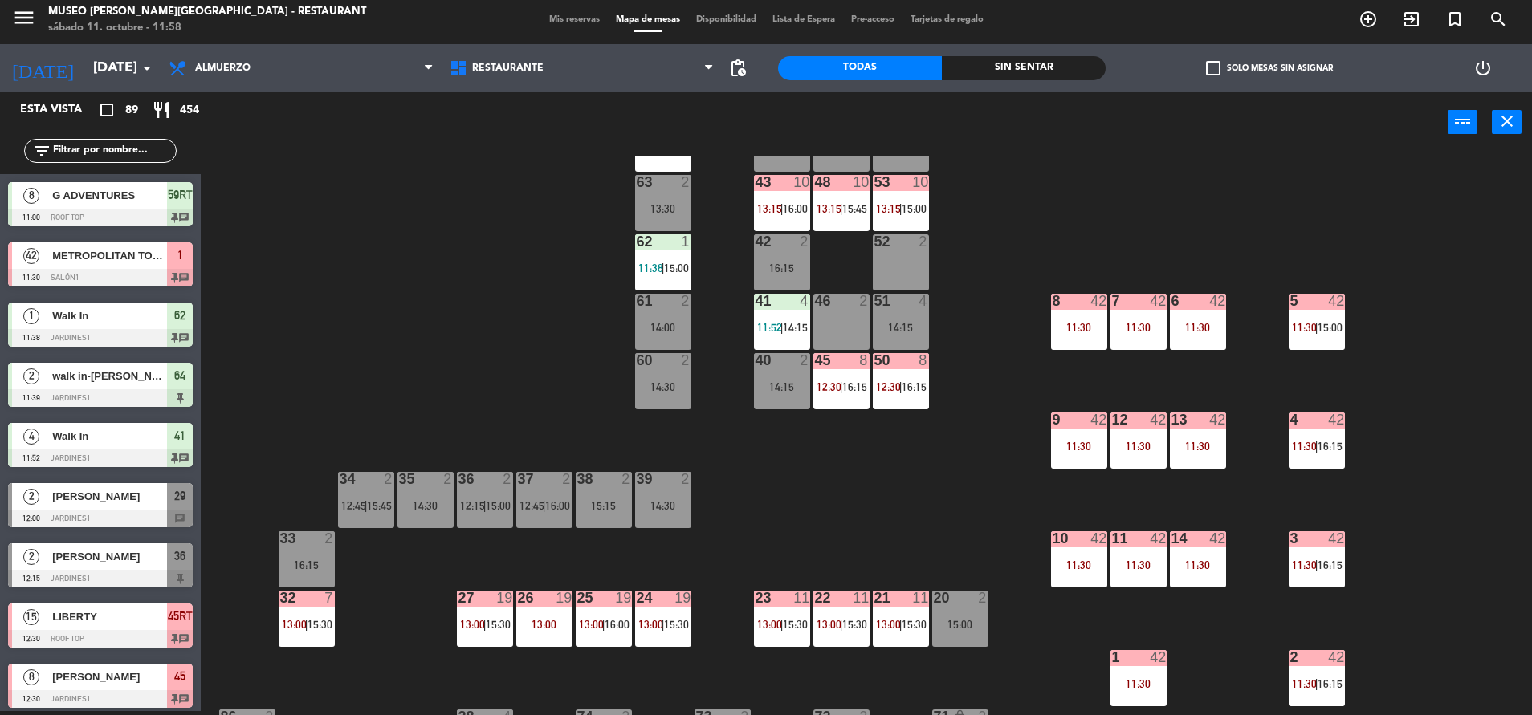
scroll to position [4, 0]
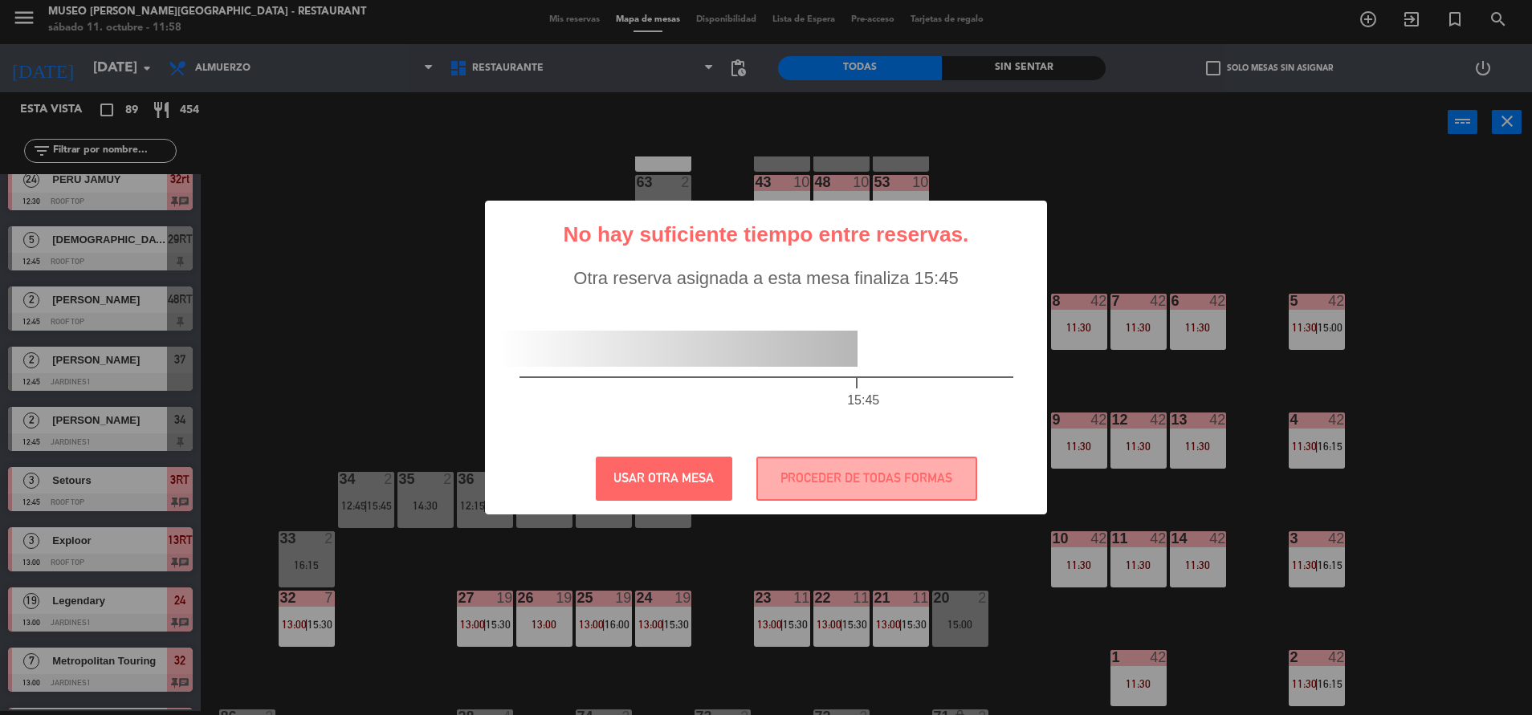
click at [867, 450] on div "? ! i No hay suficiente tiempo entre reservas. × Otra reserva asignada a esta m…" at bounding box center [766, 358] width 562 height 315
click at [812, 480] on button "PROCEDER DE TODAS FORMAS" at bounding box center [866, 479] width 221 height 44
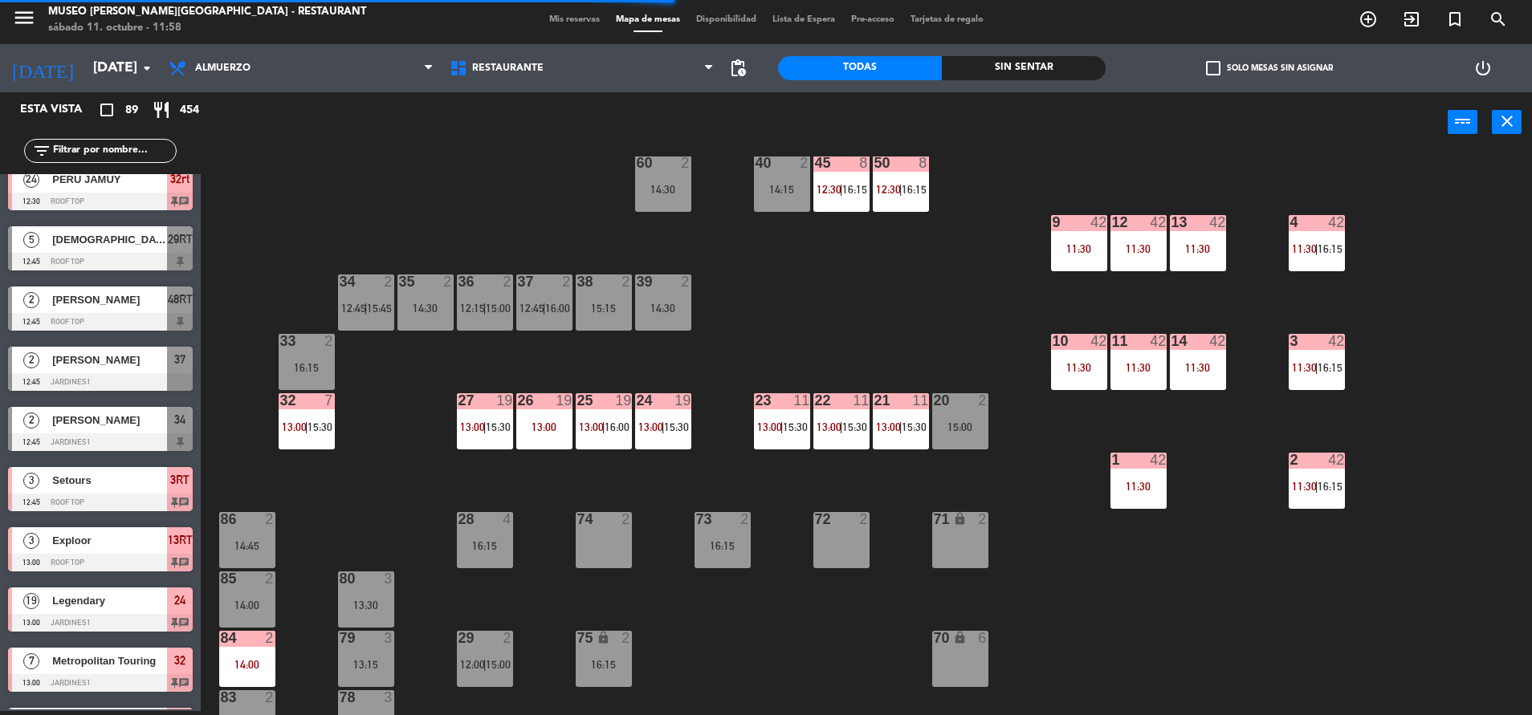
scroll to position [596, 0]
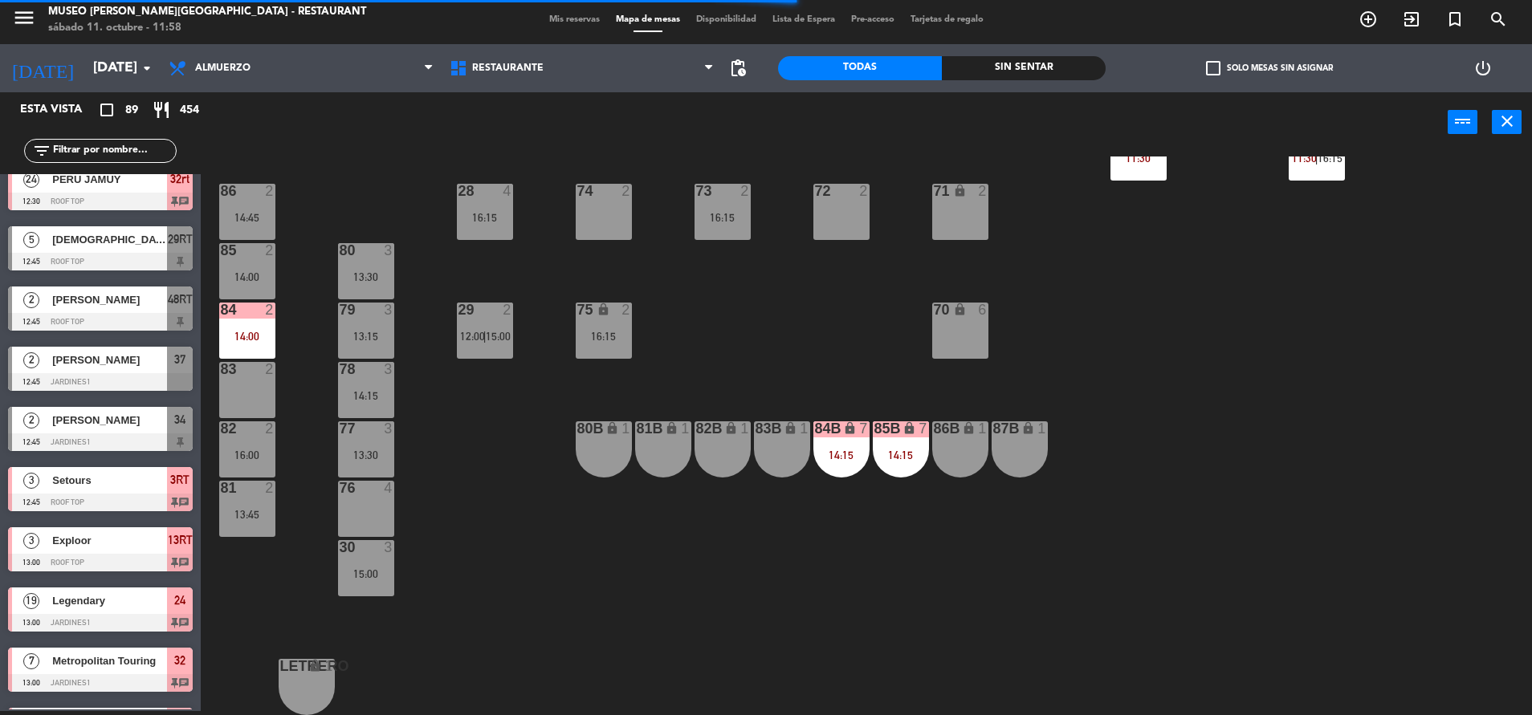
click at [360, 573] on div "15:00" at bounding box center [366, 573] width 56 height 11
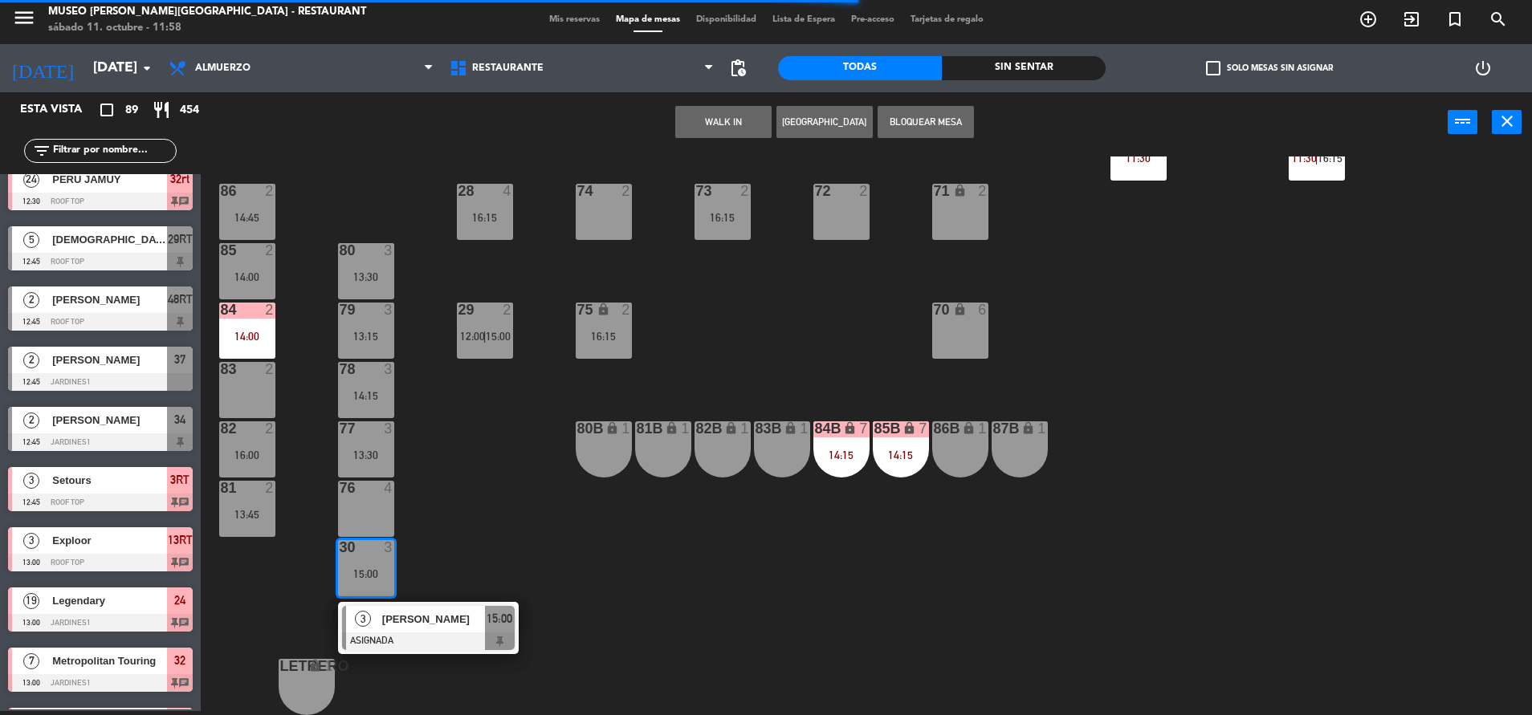
click at [477, 643] on div at bounding box center [428, 642] width 173 height 18
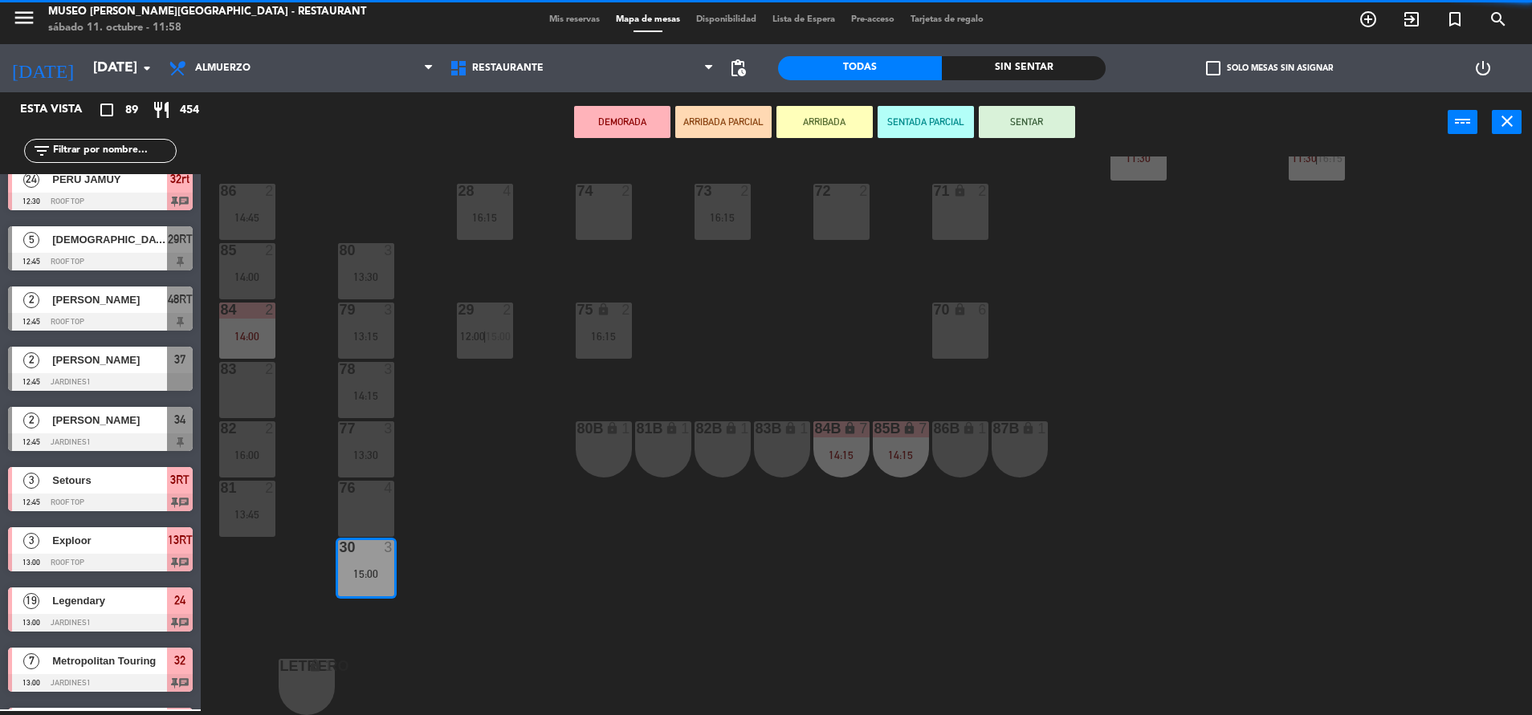
scroll to position [340, 0]
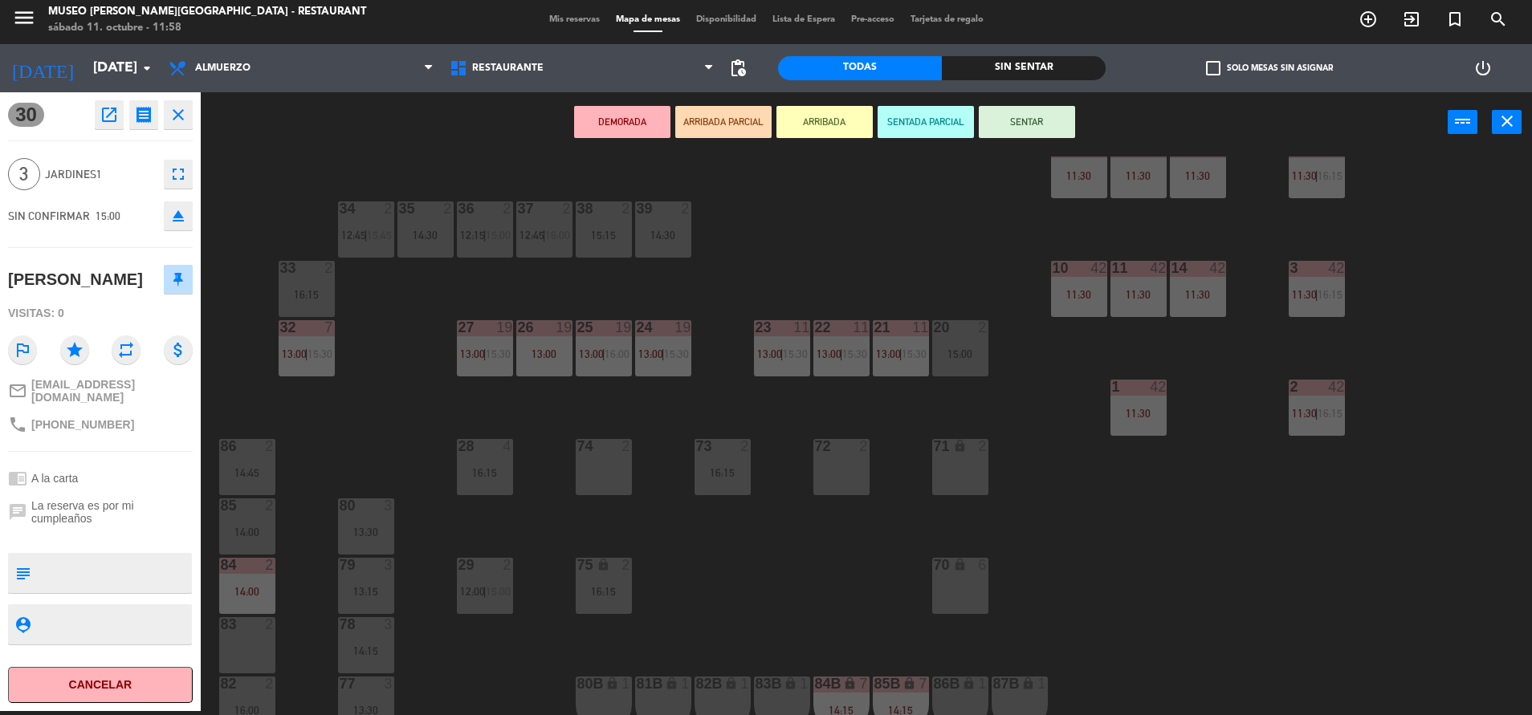
click at [543, 371] on div "26 19 13:00" at bounding box center [544, 348] width 56 height 56
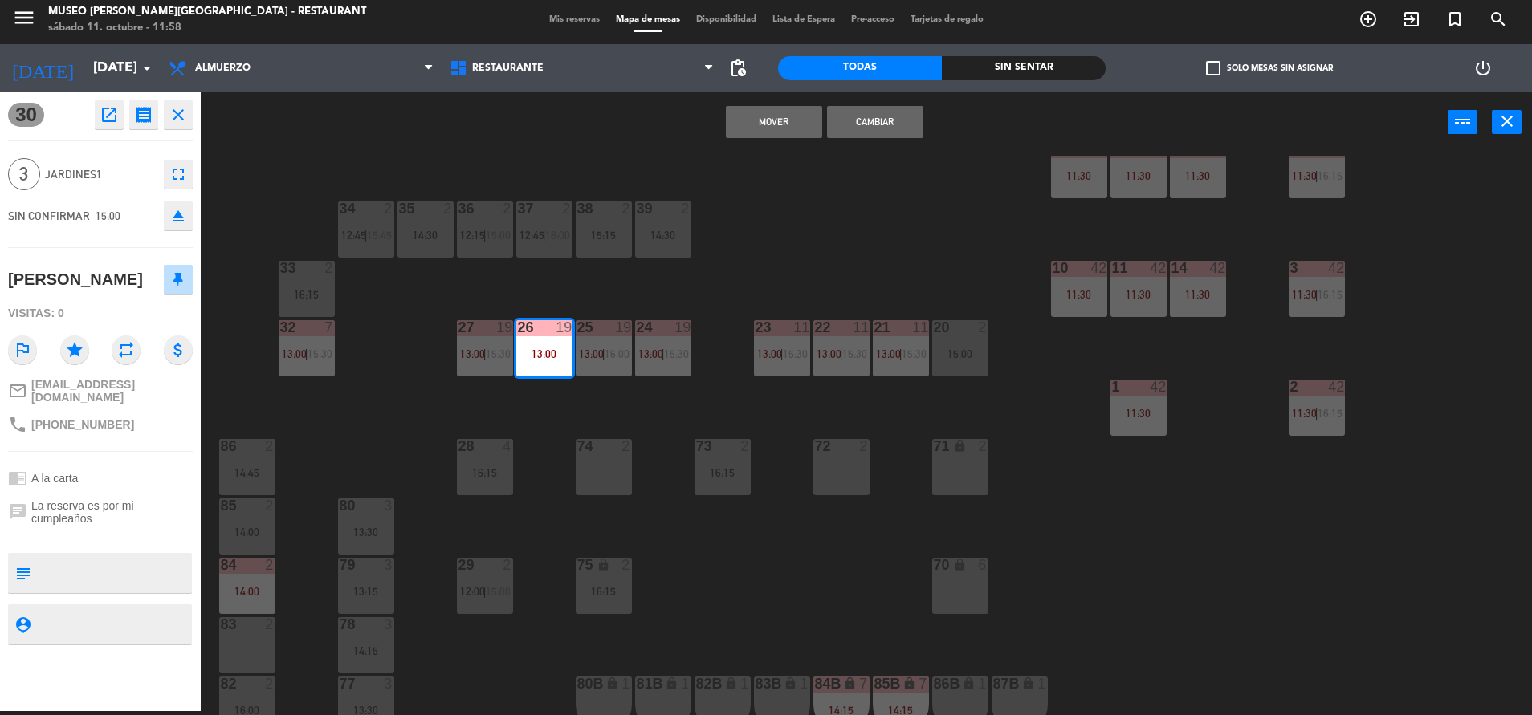
click at [785, 123] on button "Mover" at bounding box center [774, 122] width 96 height 32
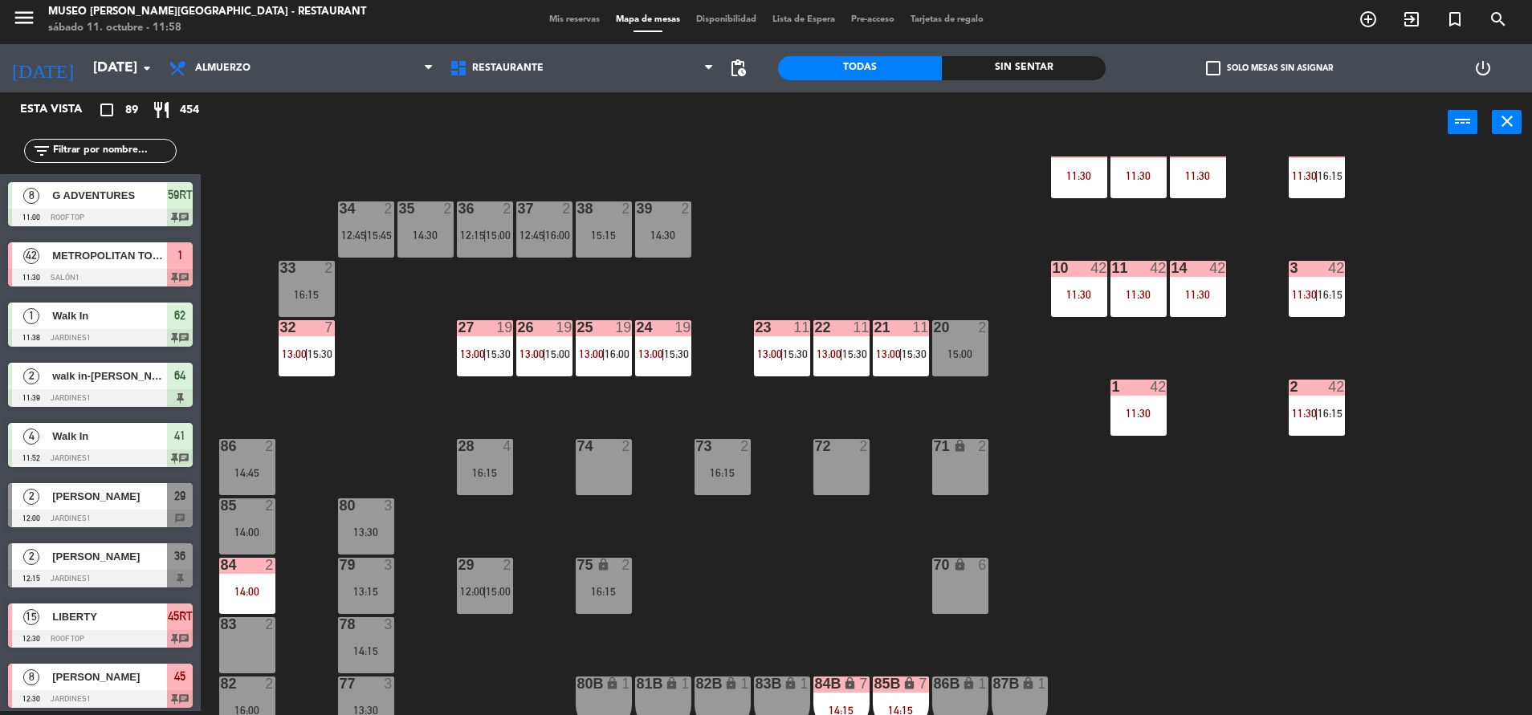
scroll to position [498, 0]
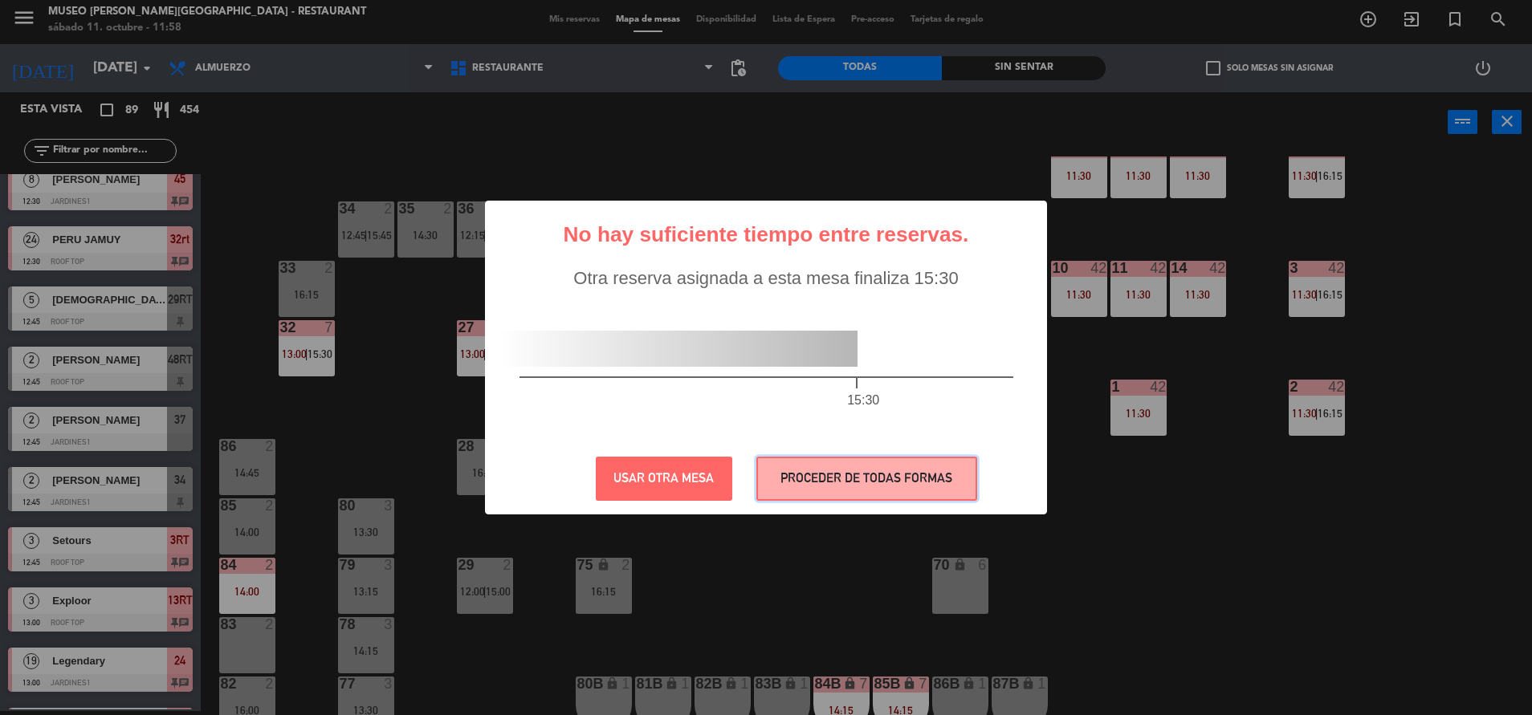
click at [816, 469] on button "PROCEDER DE TODAS FORMAS" at bounding box center [866, 479] width 221 height 44
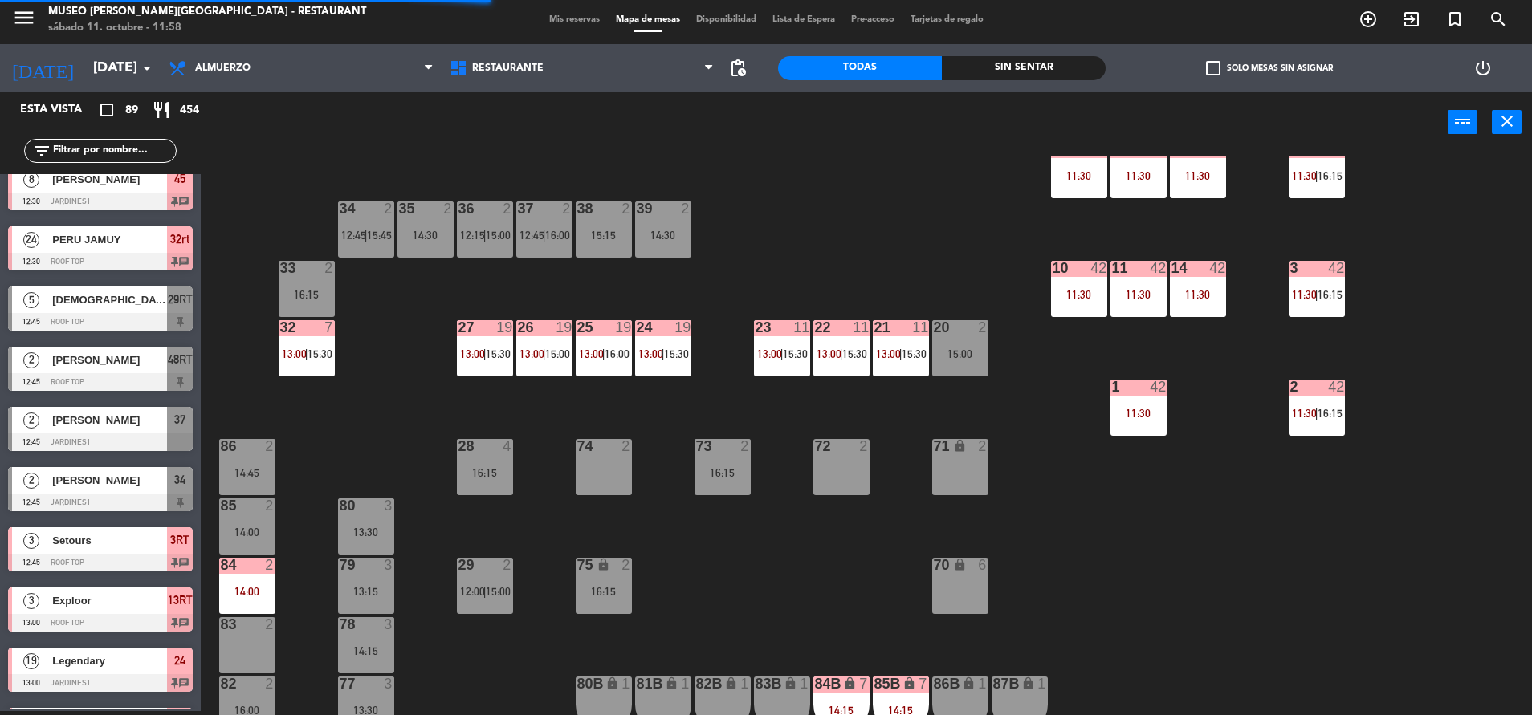
click at [474, 334] on div at bounding box center [484, 327] width 26 height 14
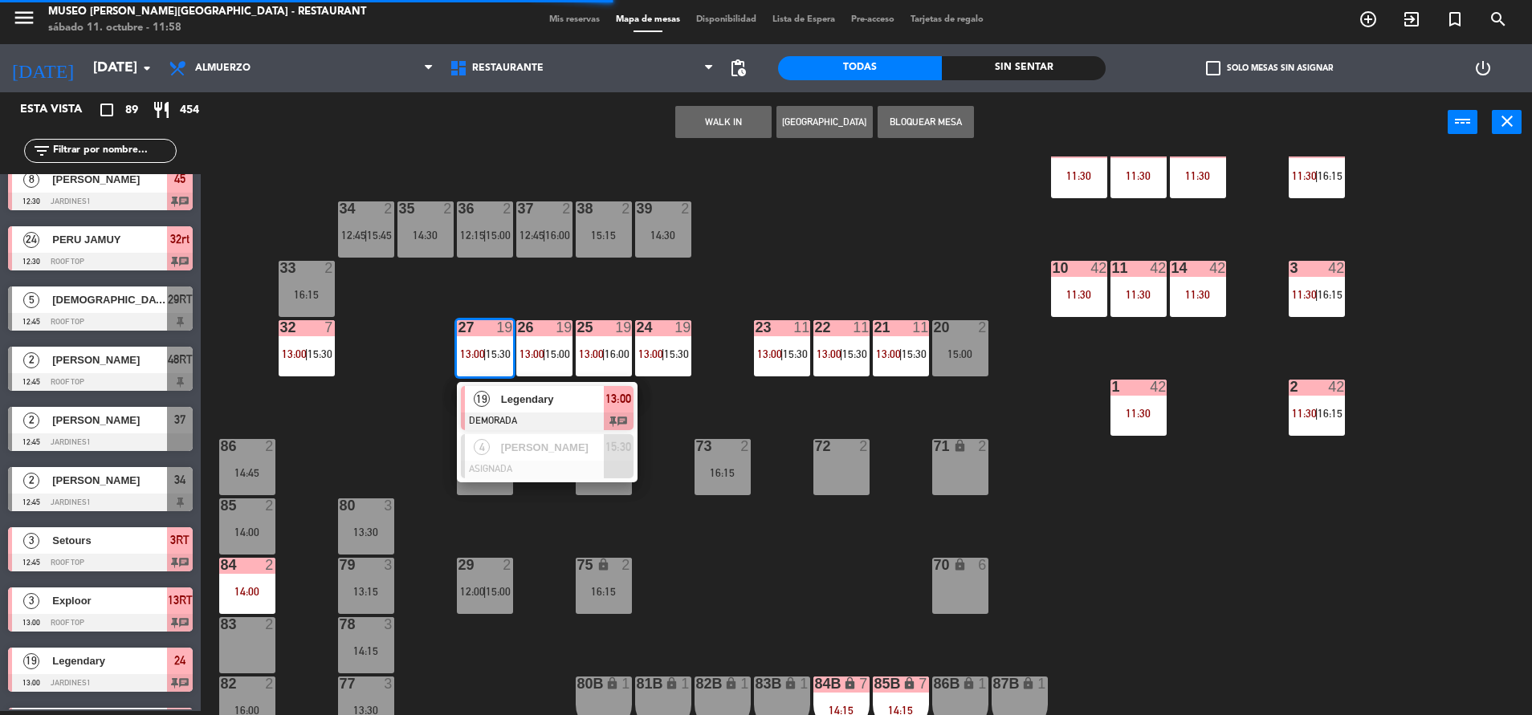
click at [765, 511] on div "44 5 14:15 49 2 14:30 54 5 13:15 | 16:15 64 2 11:39 | 15:00 48 10 13:15 | 15:45…" at bounding box center [874, 436] width 1316 height 559
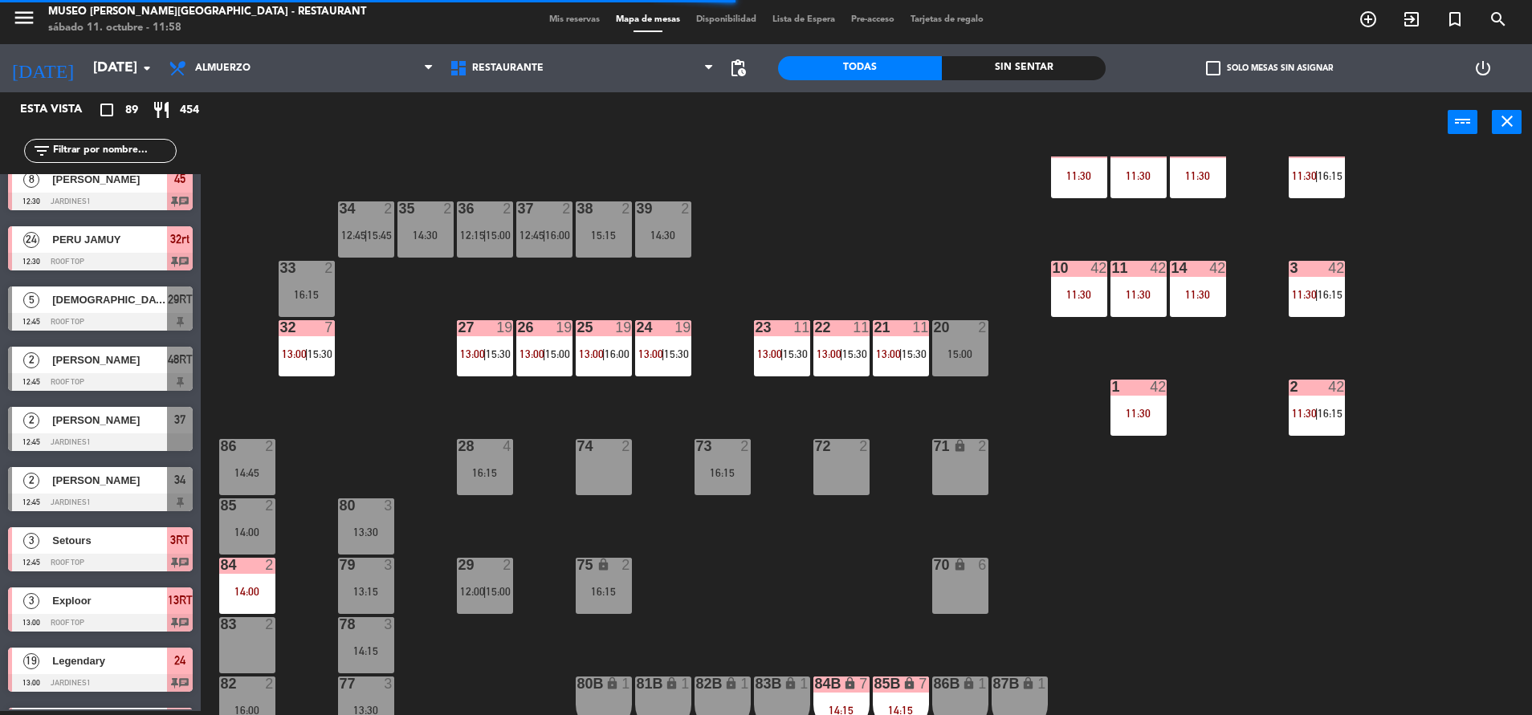
click at [600, 343] on div "25 19 13:00 | 16:00" at bounding box center [604, 348] width 56 height 56
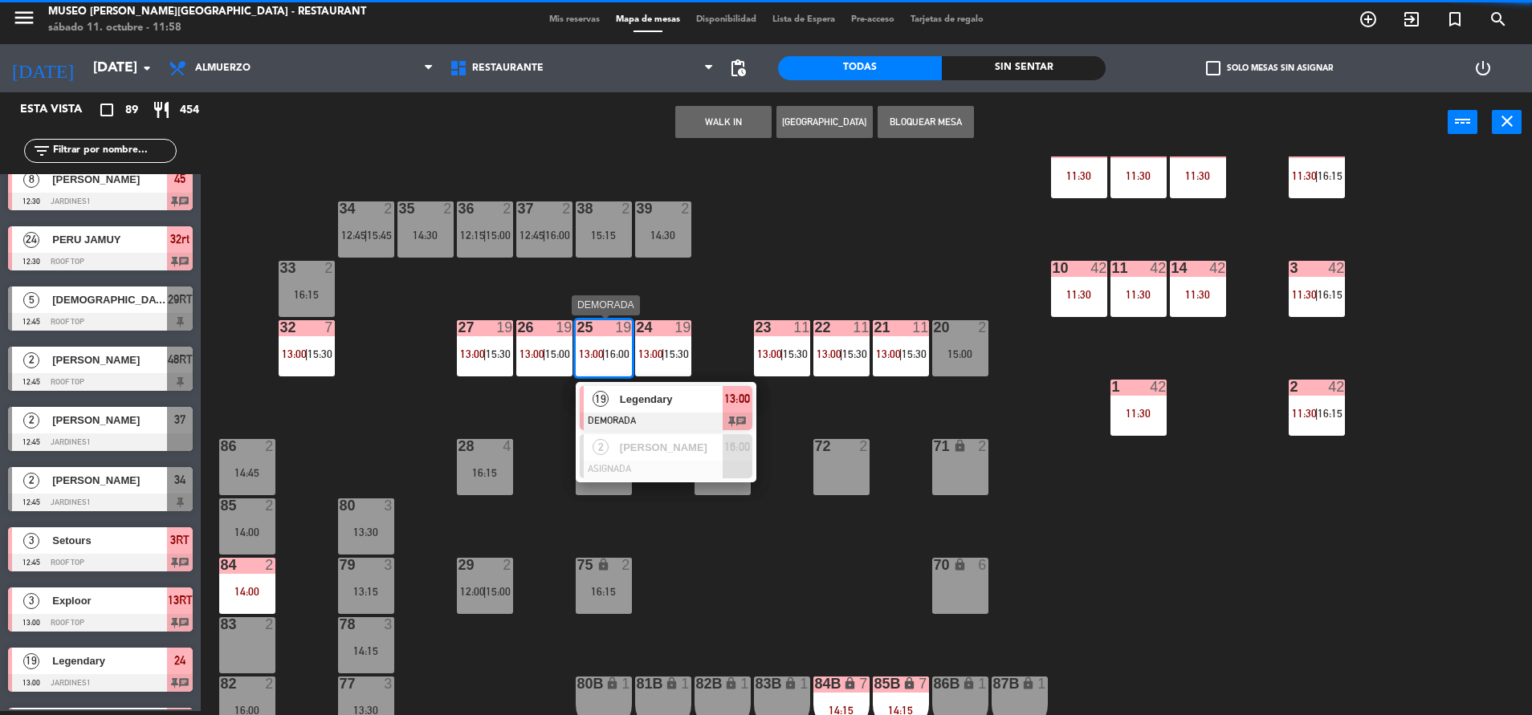
click at [713, 466] on div at bounding box center [666, 470] width 173 height 18
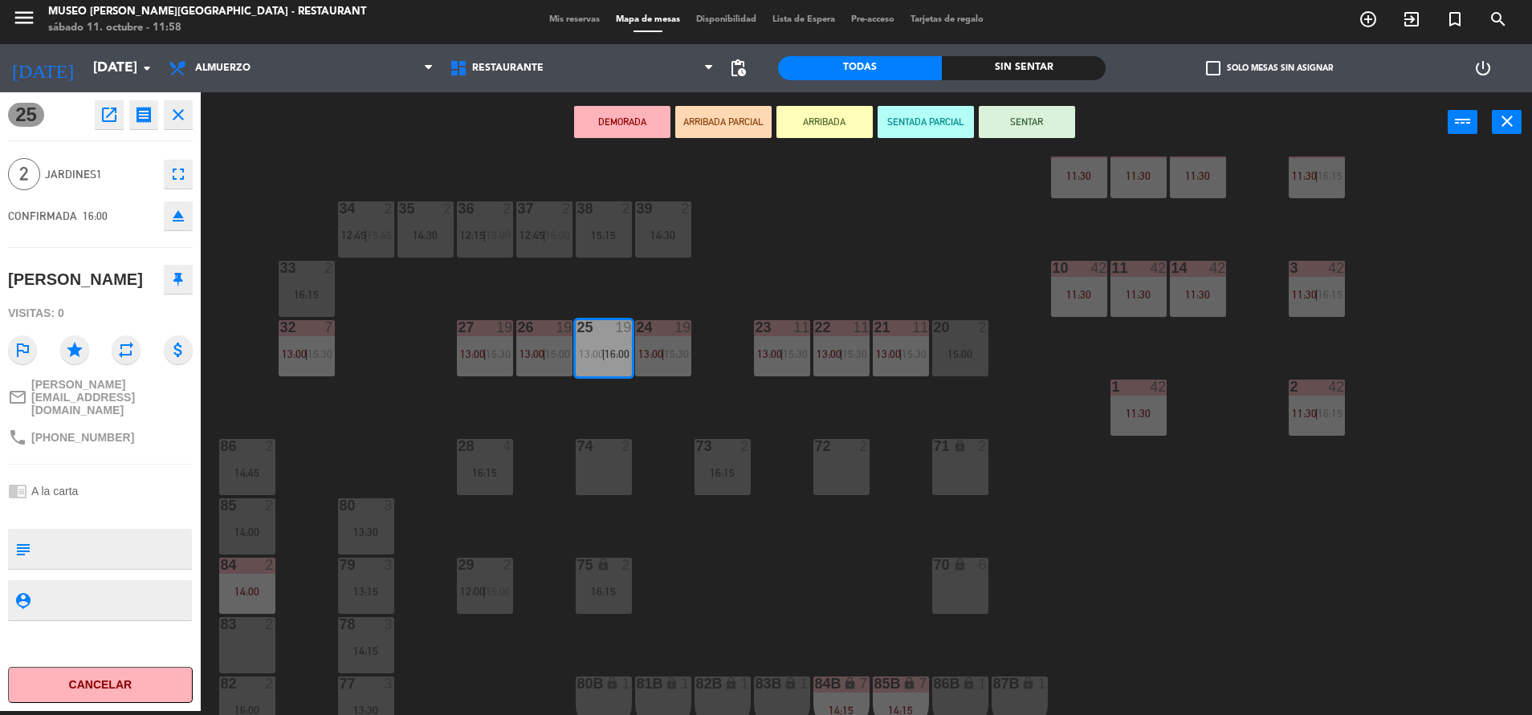
scroll to position [246, 0]
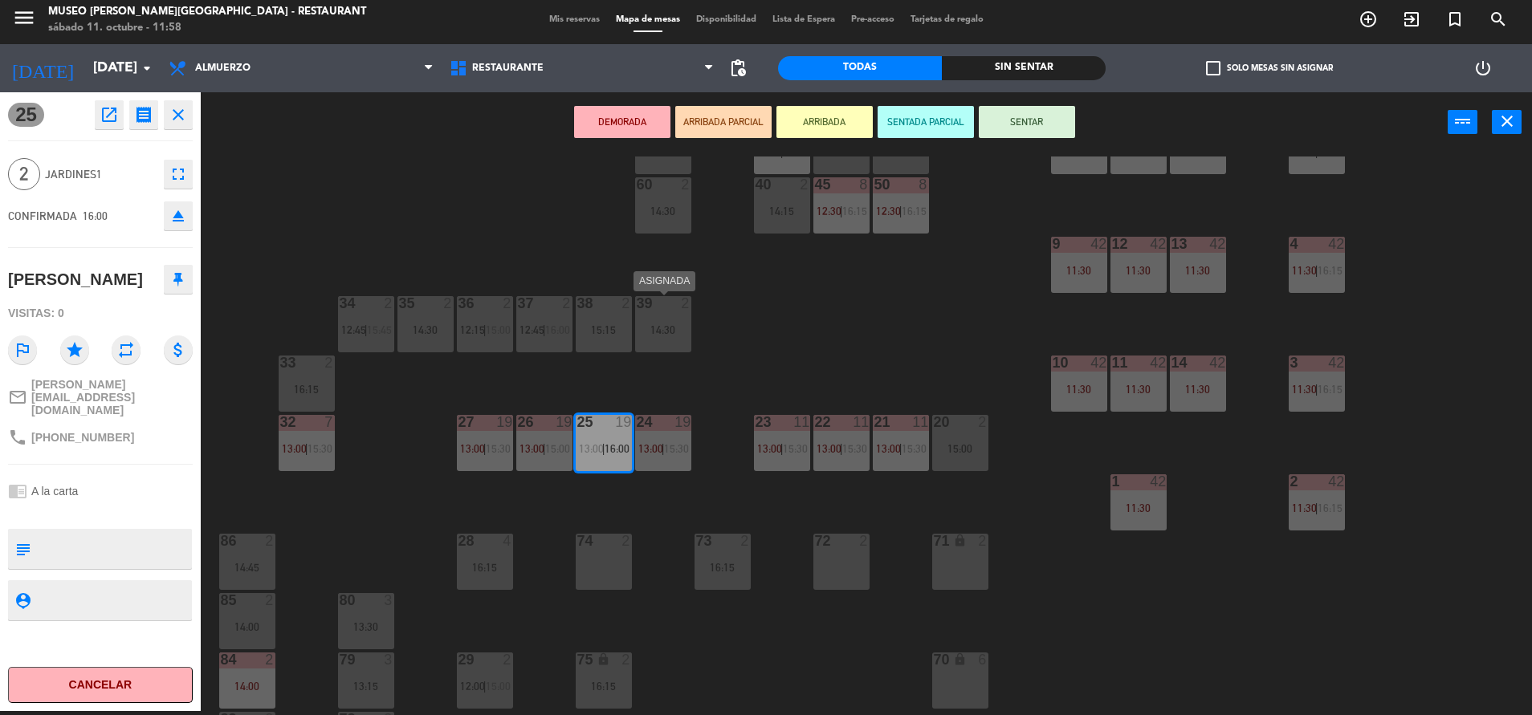
click at [670, 319] on div "39 2 14:30" at bounding box center [663, 324] width 56 height 56
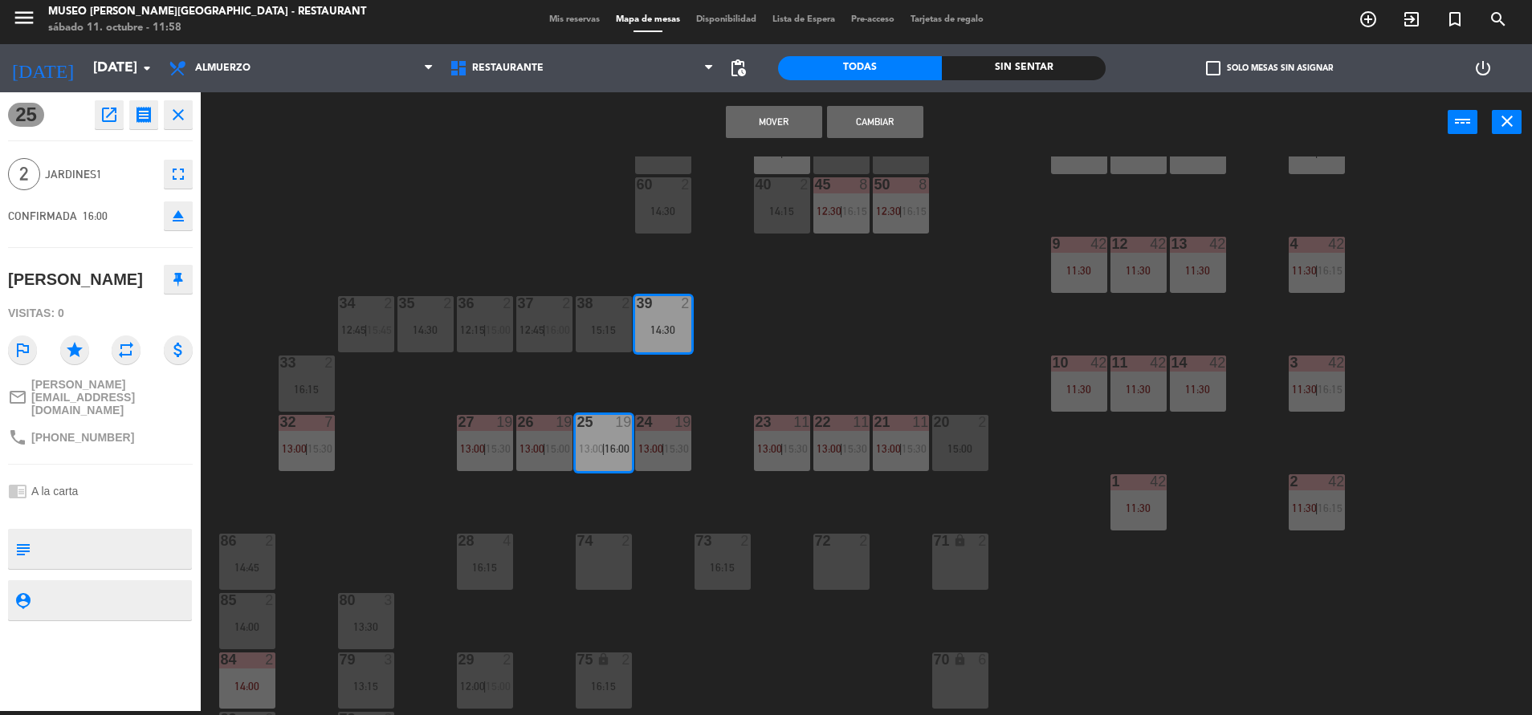
click at [767, 130] on button "Mover" at bounding box center [774, 122] width 96 height 32
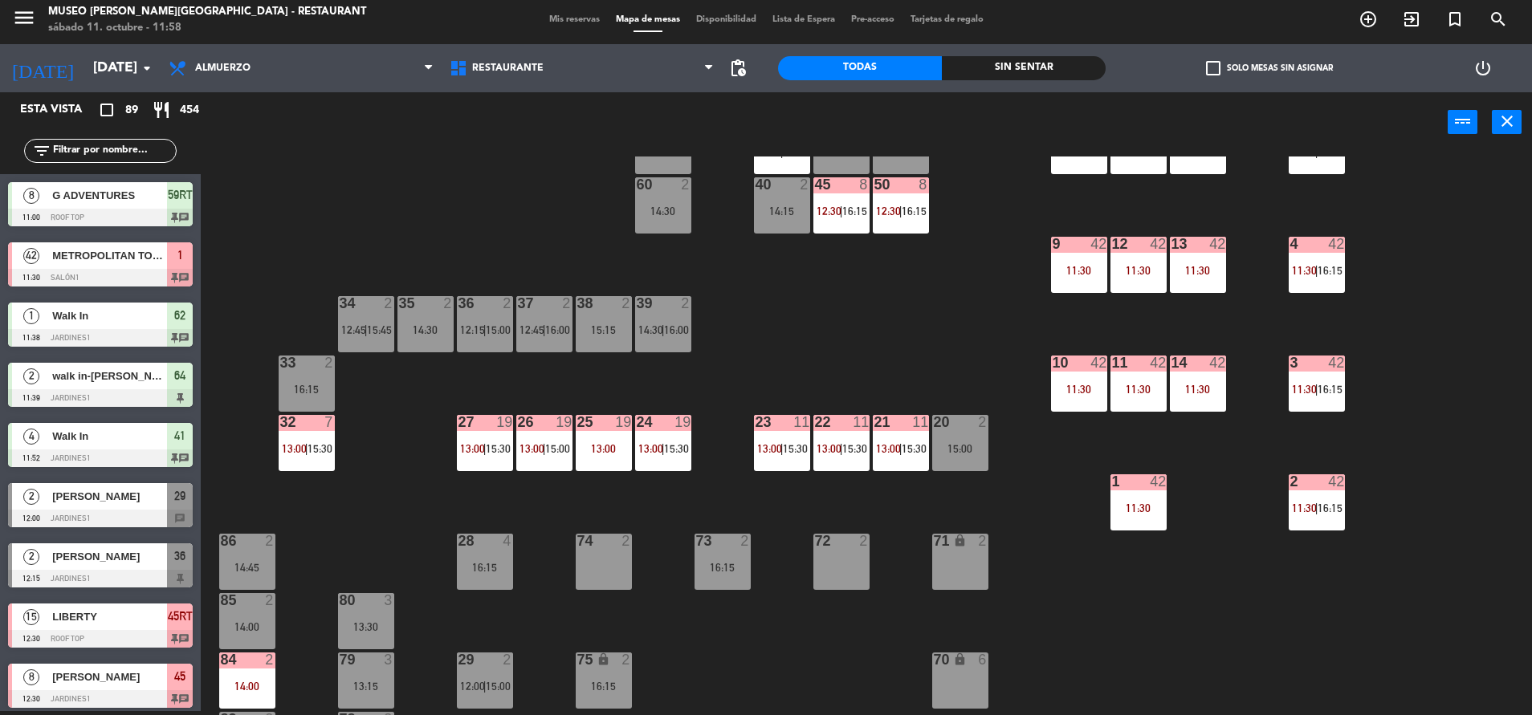
scroll to position [1160, 0]
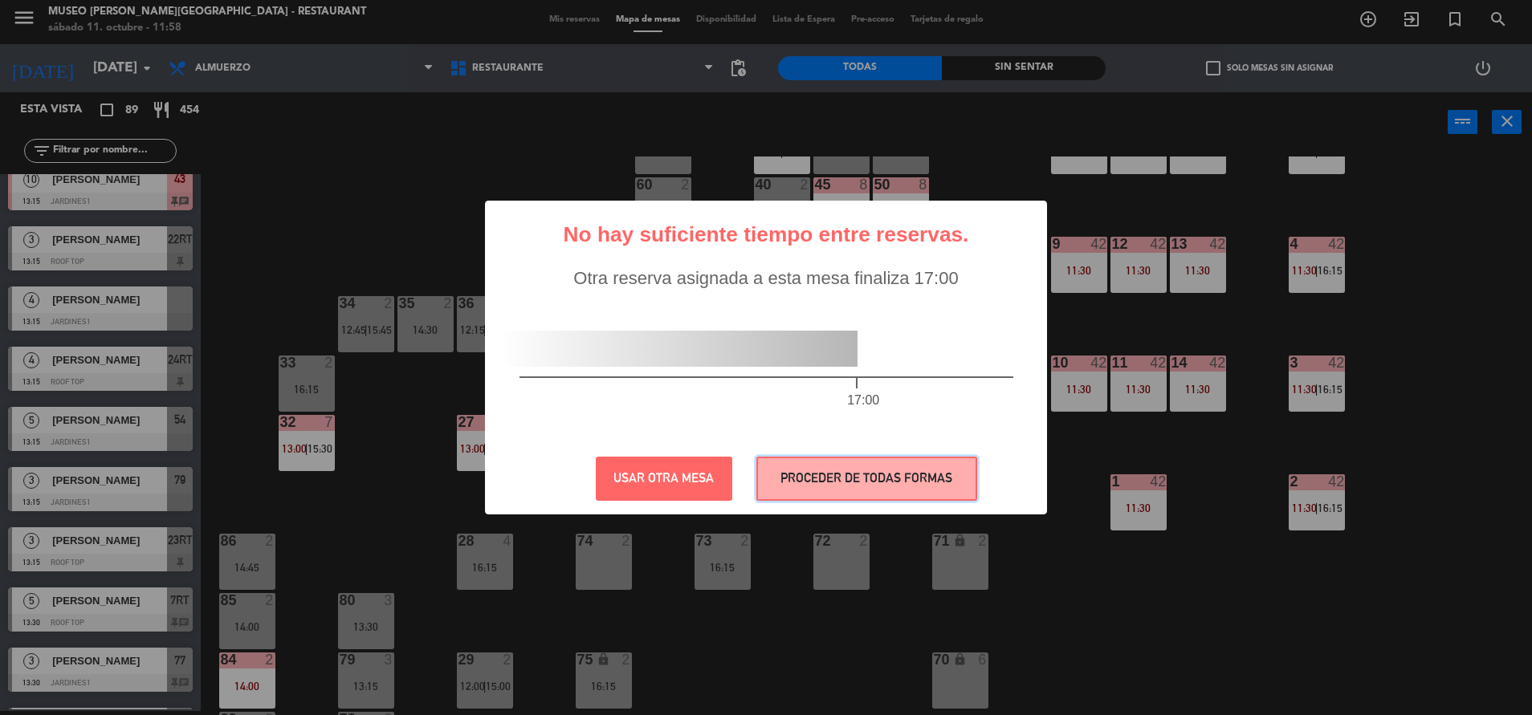
click at [866, 485] on button "PROCEDER DE TODAS FORMAS" at bounding box center [866, 479] width 221 height 44
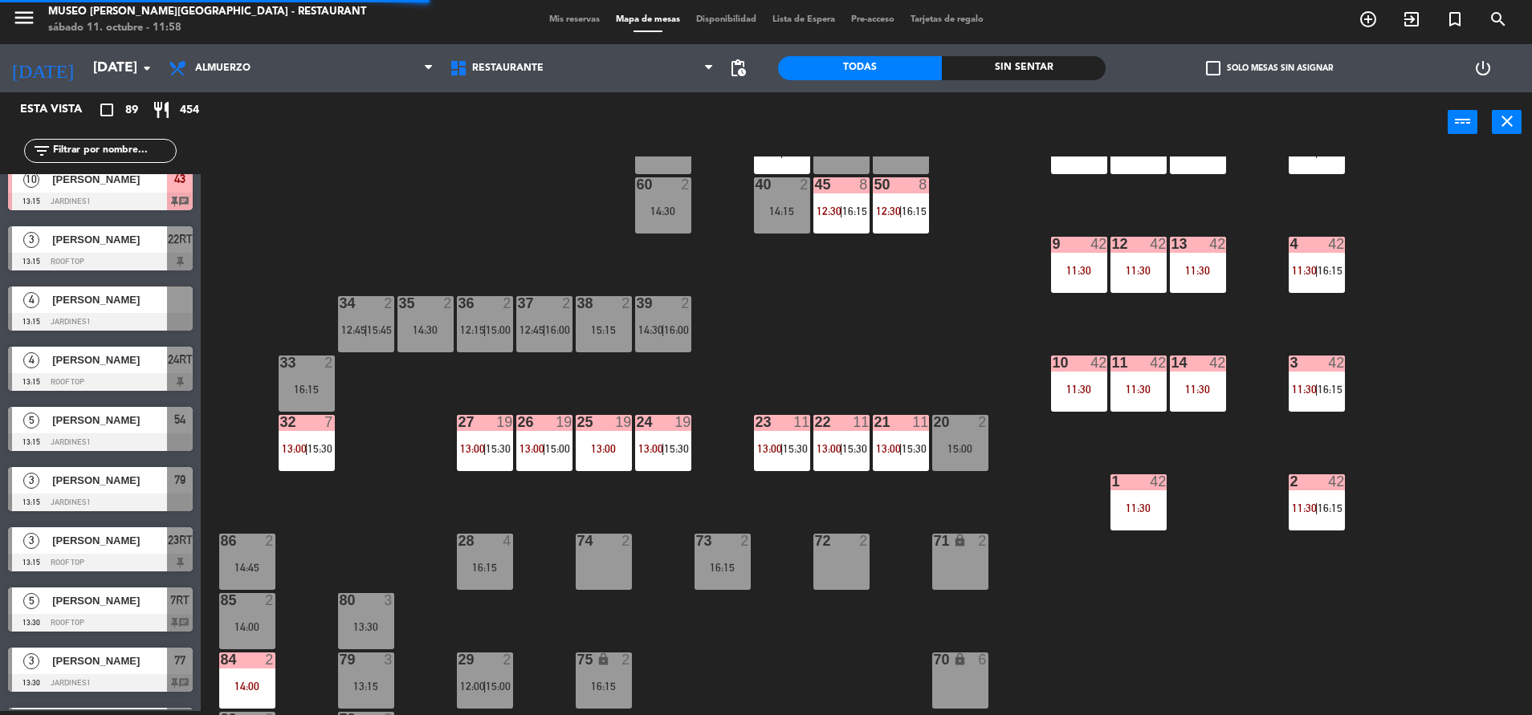
click at [652, 458] on div "24 19 13:00 | 15:30" at bounding box center [663, 443] width 56 height 56
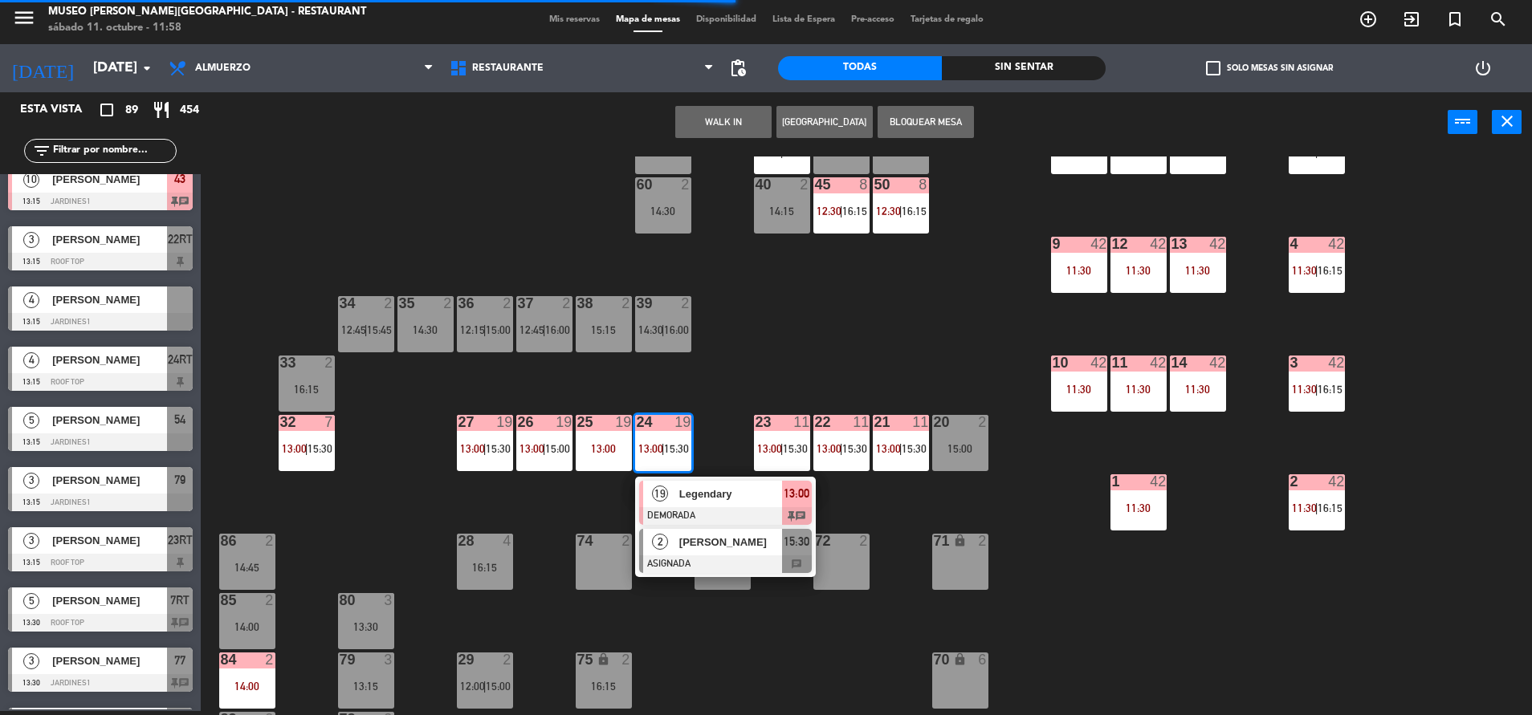
click at [679, 544] on span "[PERSON_NAME]" at bounding box center [730, 542] width 103 height 17
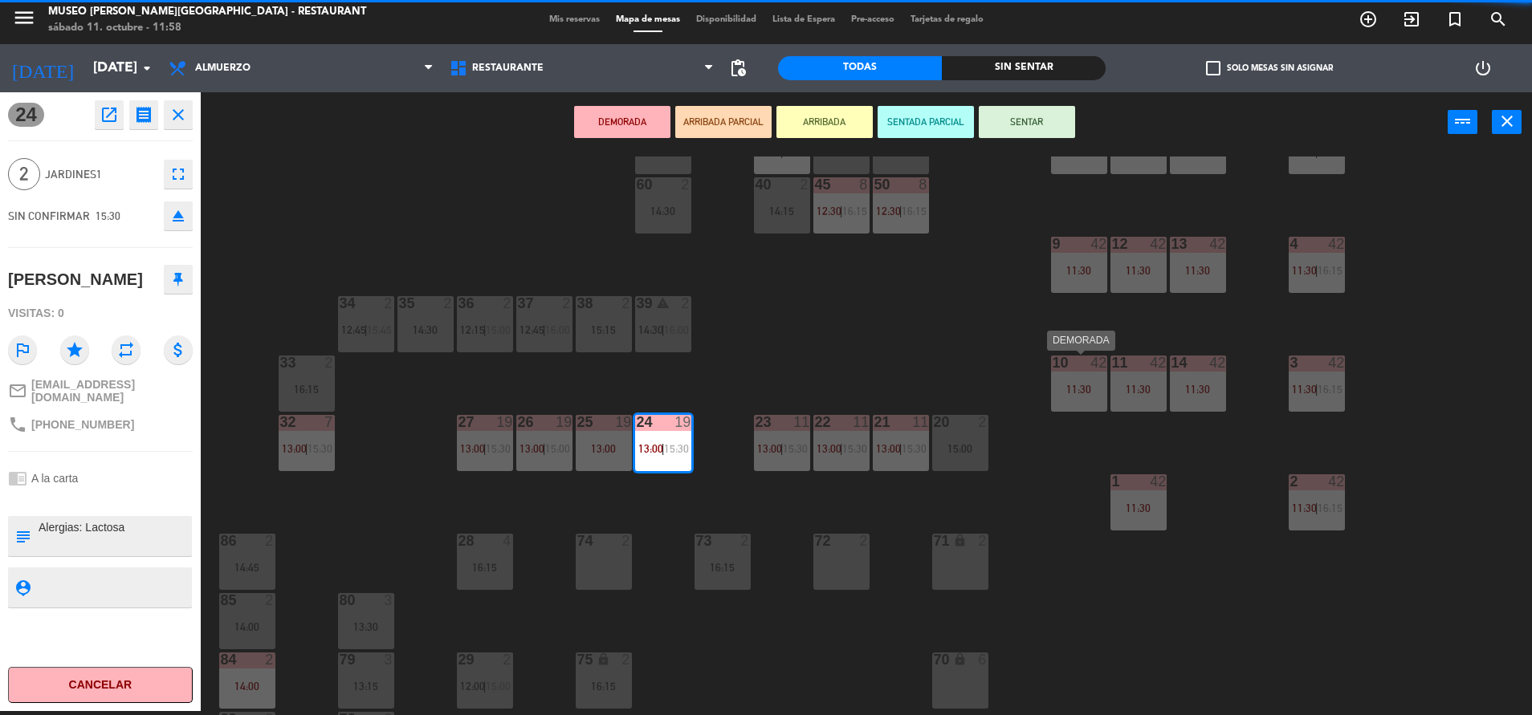
click at [1064, 377] on div "10 42 11:30" at bounding box center [1079, 384] width 56 height 56
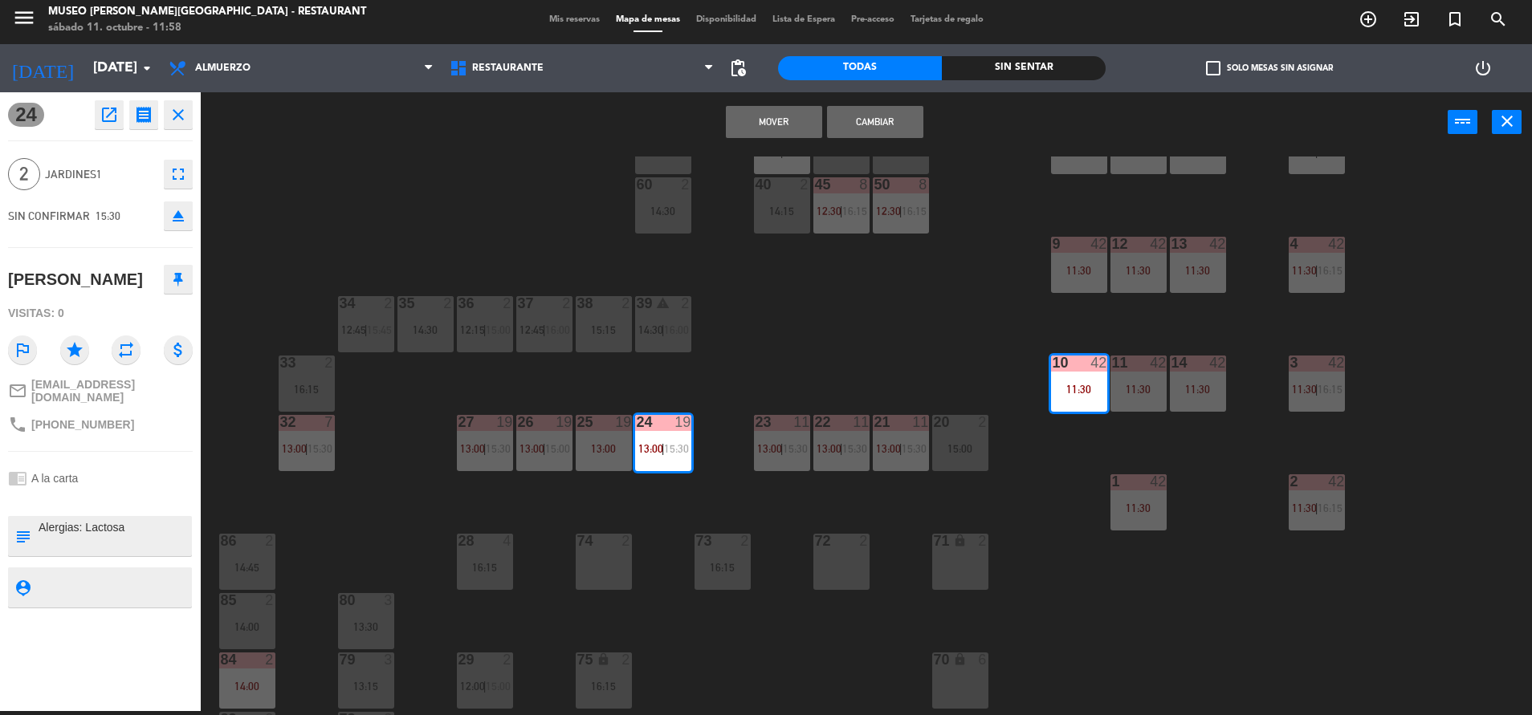
click at [775, 123] on button "Mover" at bounding box center [774, 122] width 96 height 32
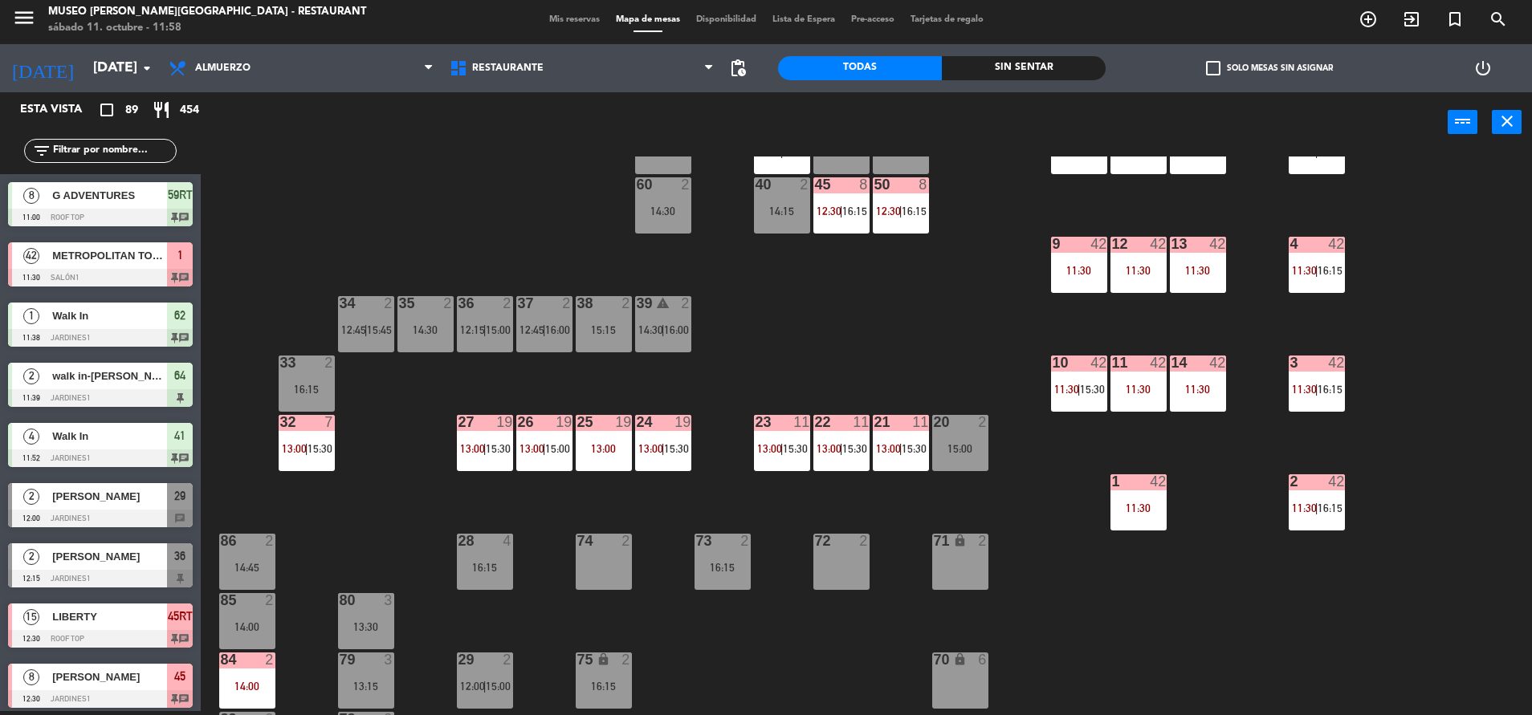
scroll to position [859, 0]
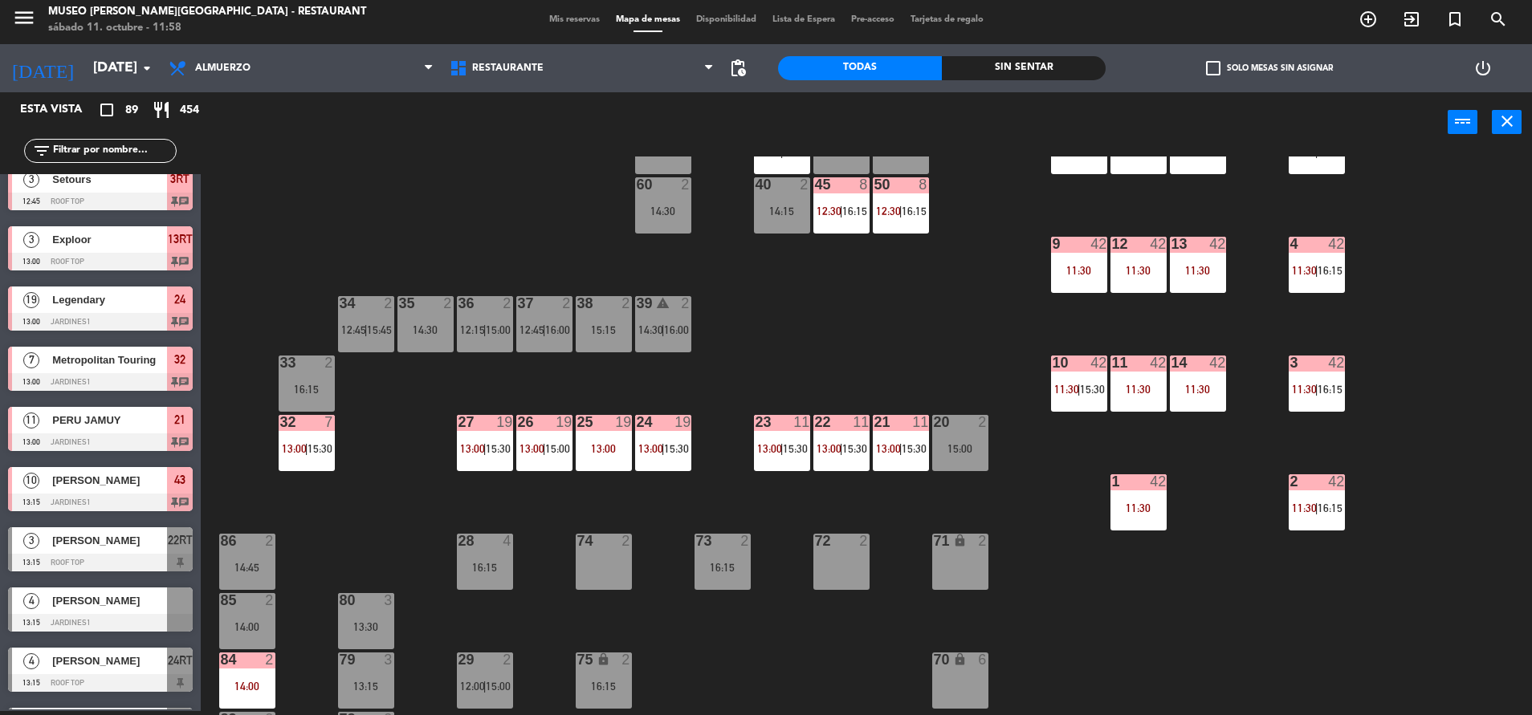
click at [841, 450] on span "|" at bounding box center [841, 448] width 3 height 13
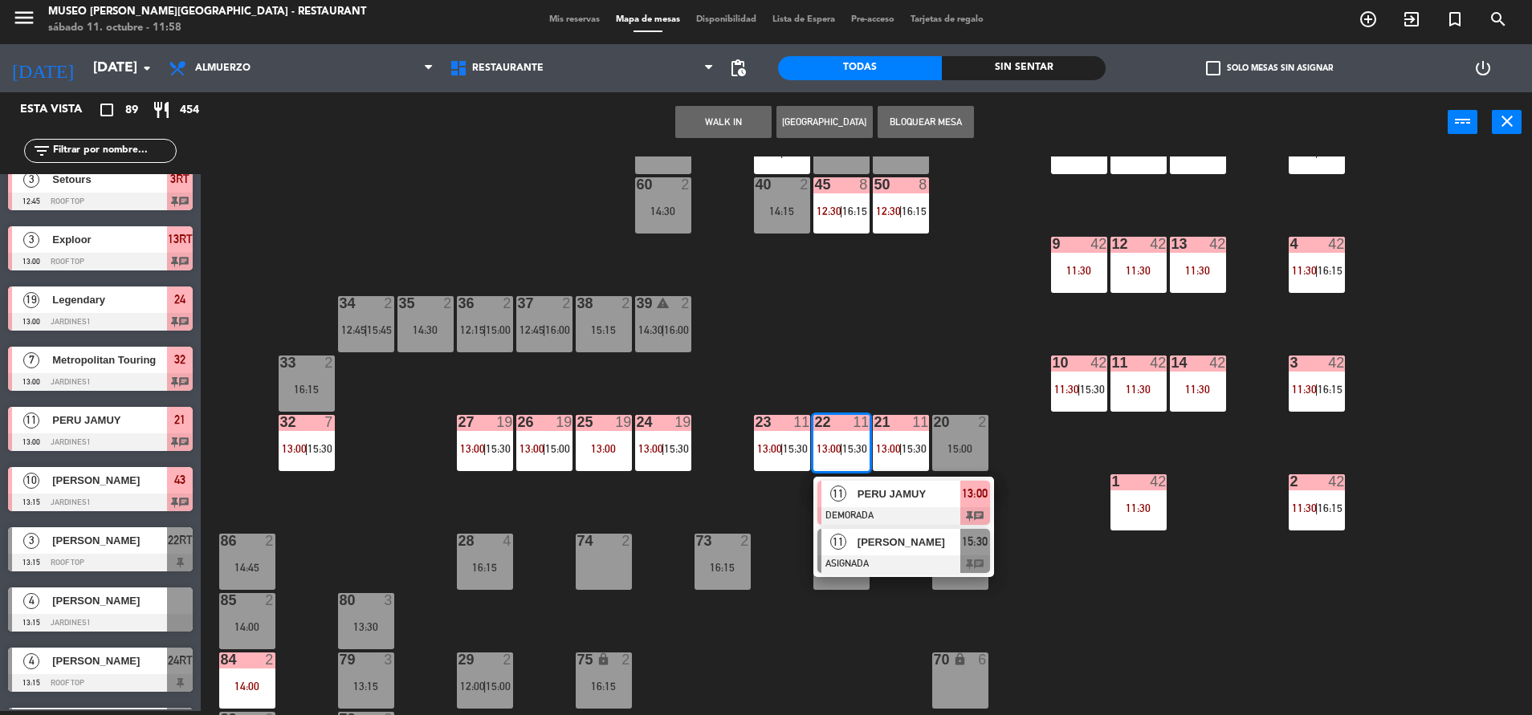
click at [930, 553] on div "[PERSON_NAME]" at bounding box center [908, 542] width 104 height 26
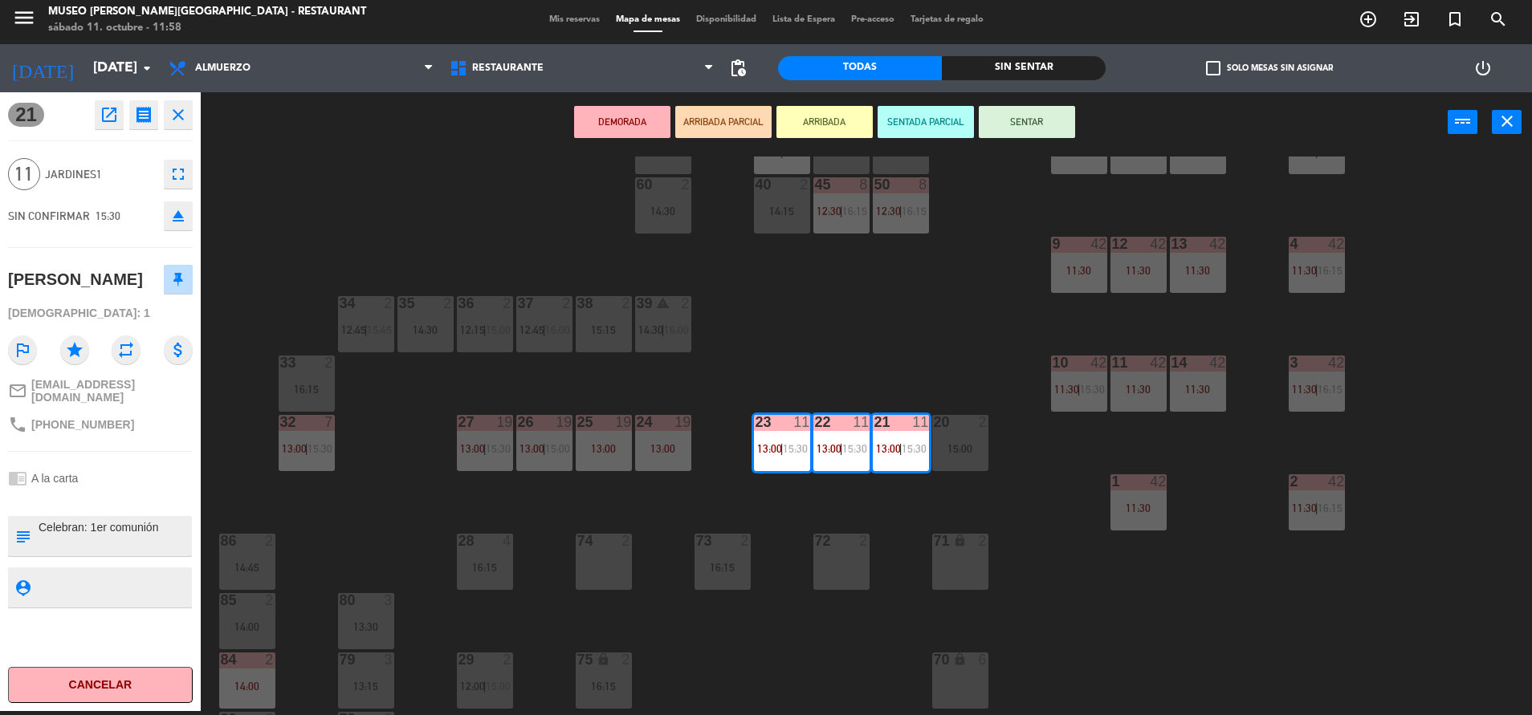
click at [939, 339] on div "44 5 14:15 49 2 14:30 54 5 13:15 | 16:15 64 2 11:39 | 15:00 48 10 13:15 | 15:45…" at bounding box center [874, 436] width 1316 height 559
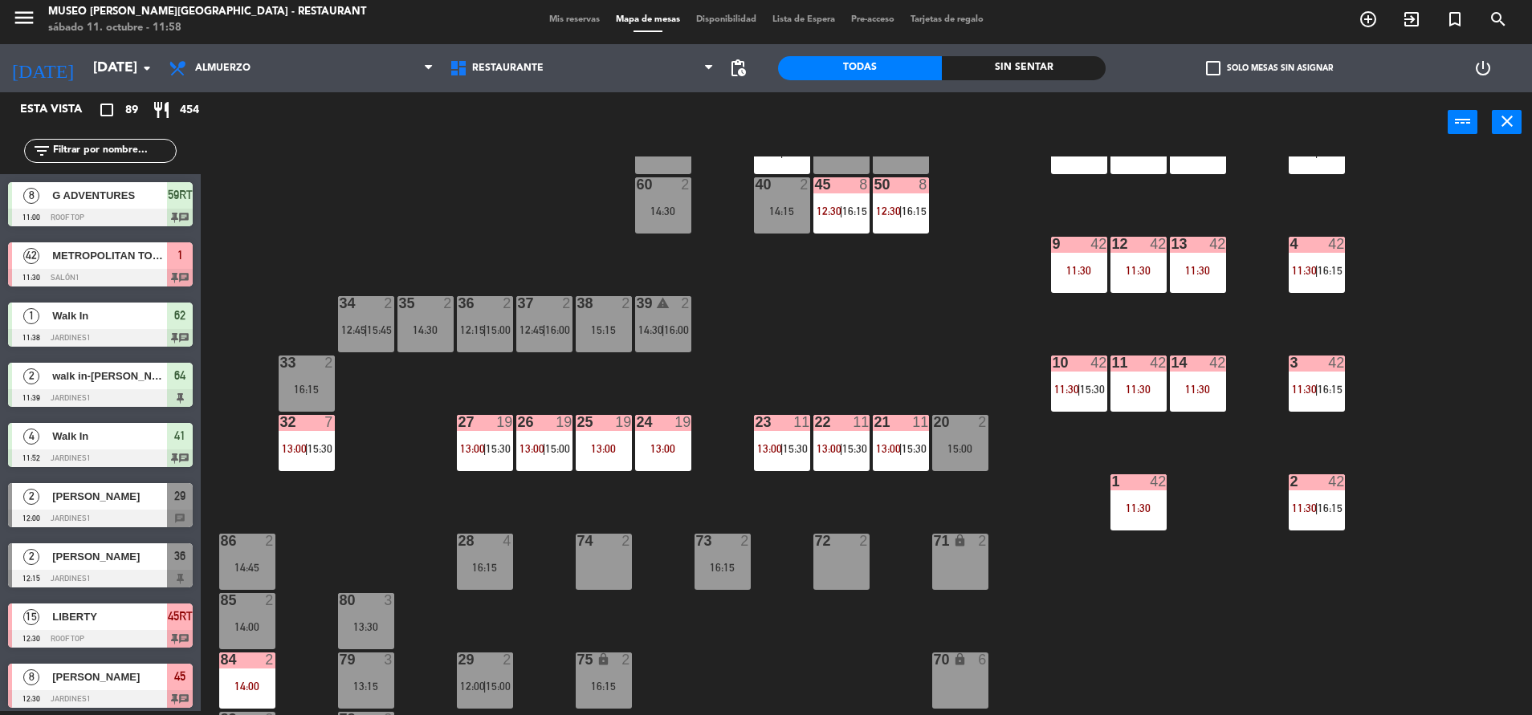
scroll to position [919, 0]
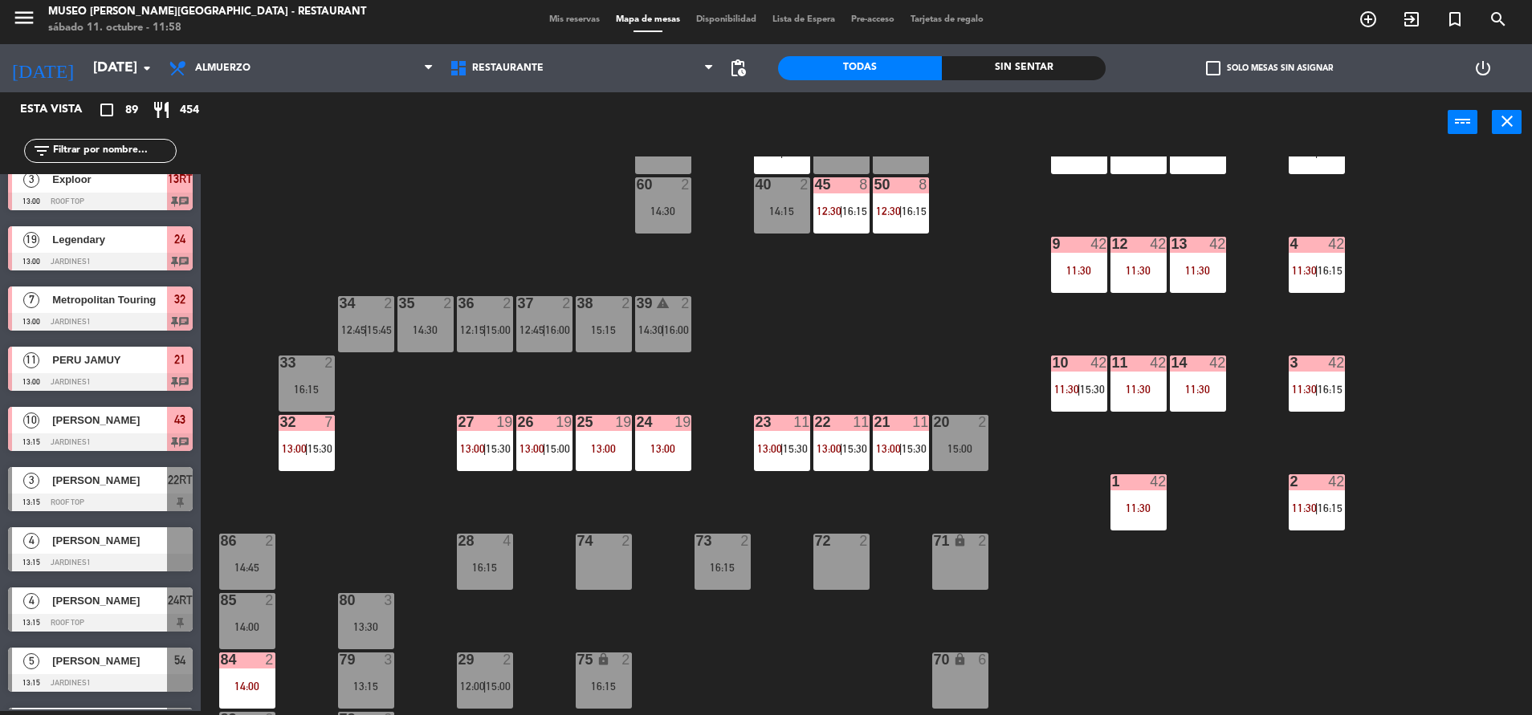
click at [902, 450] on span "|" at bounding box center [900, 448] width 3 height 13
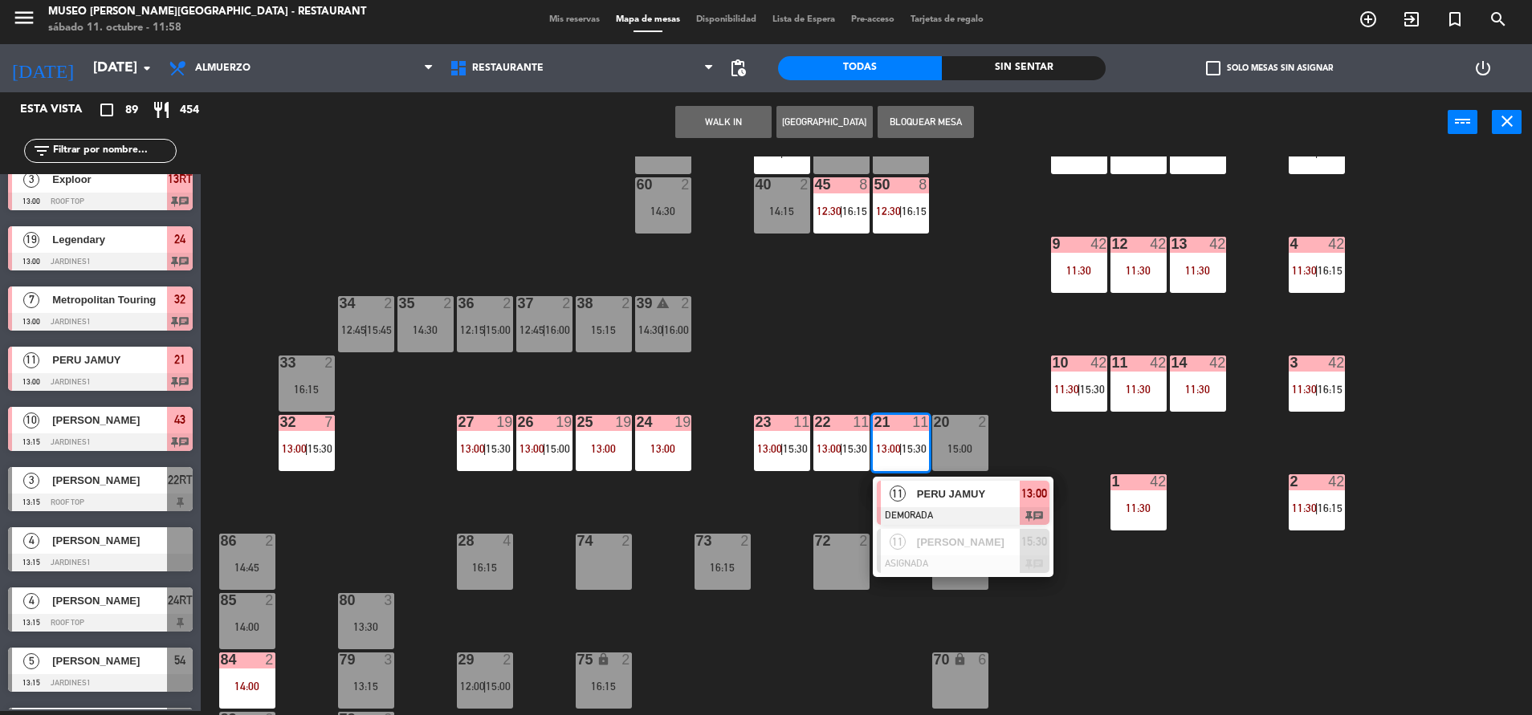
click at [977, 499] on span "PERU JAMUY" at bounding box center [968, 494] width 103 height 17
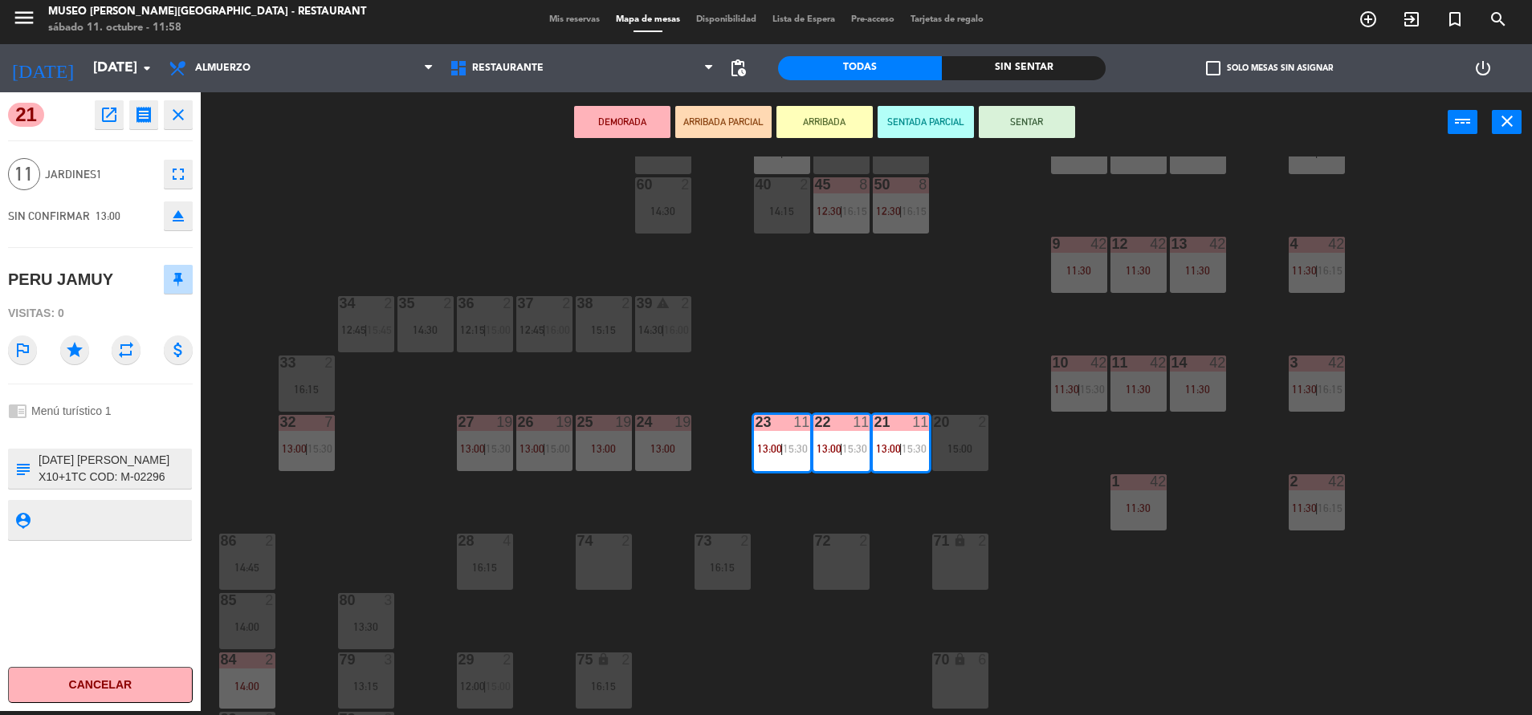
click at [961, 357] on div "44 5 14:15 49 2 14:30 54 5 13:15 | 16:15 64 2 11:39 | 15:00 48 10 13:15 | 15:45…" at bounding box center [874, 436] width 1316 height 559
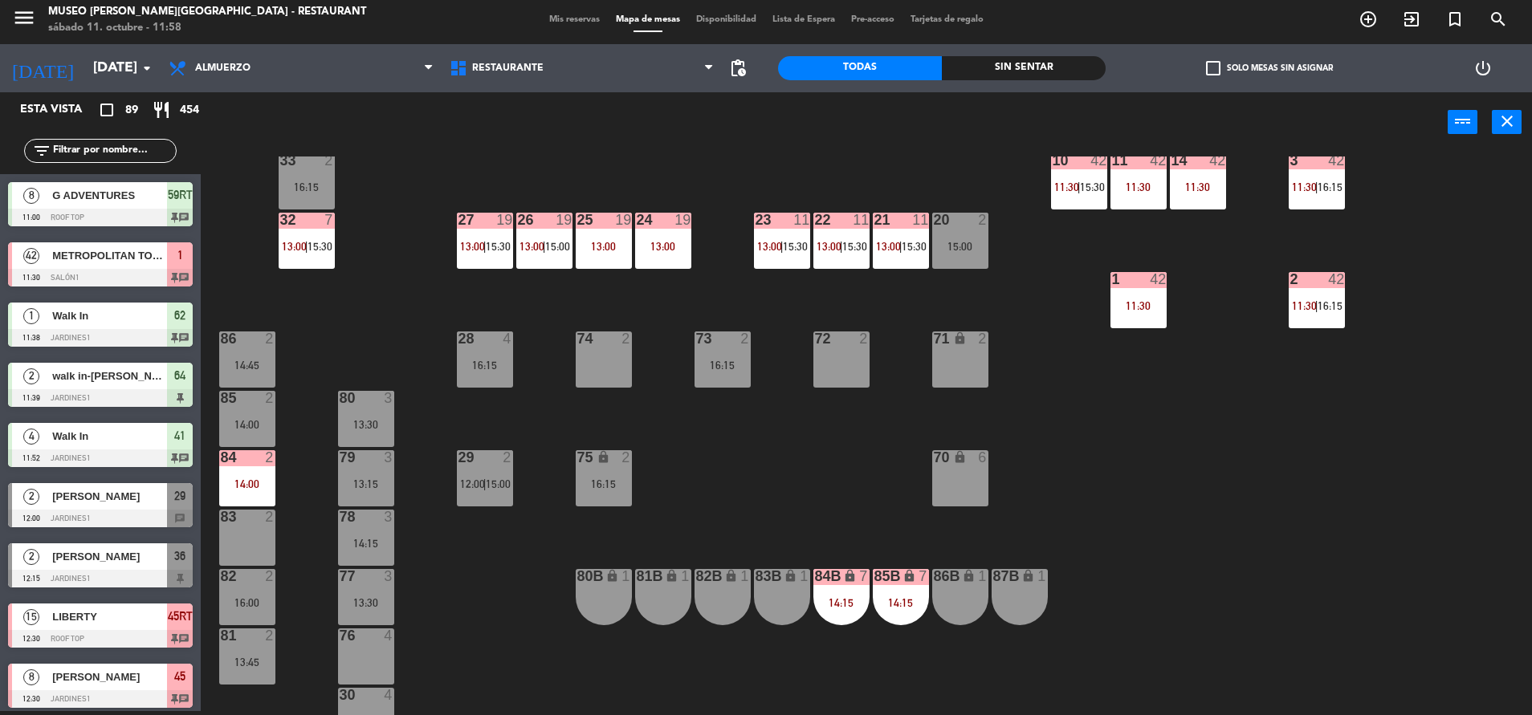
scroll to position [479, 0]
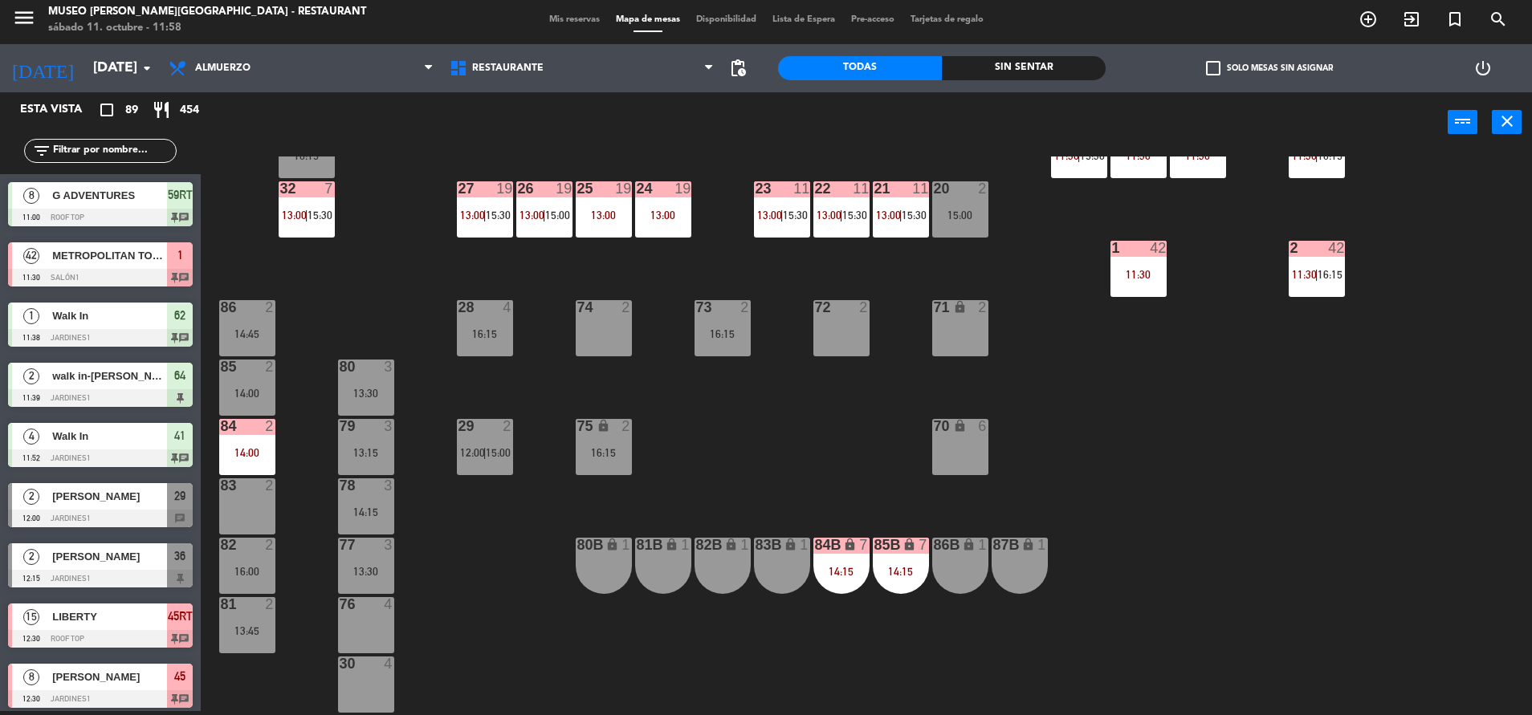
click at [285, 210] on span "13:00" at bounding box center [294, 215] width 25 height 13
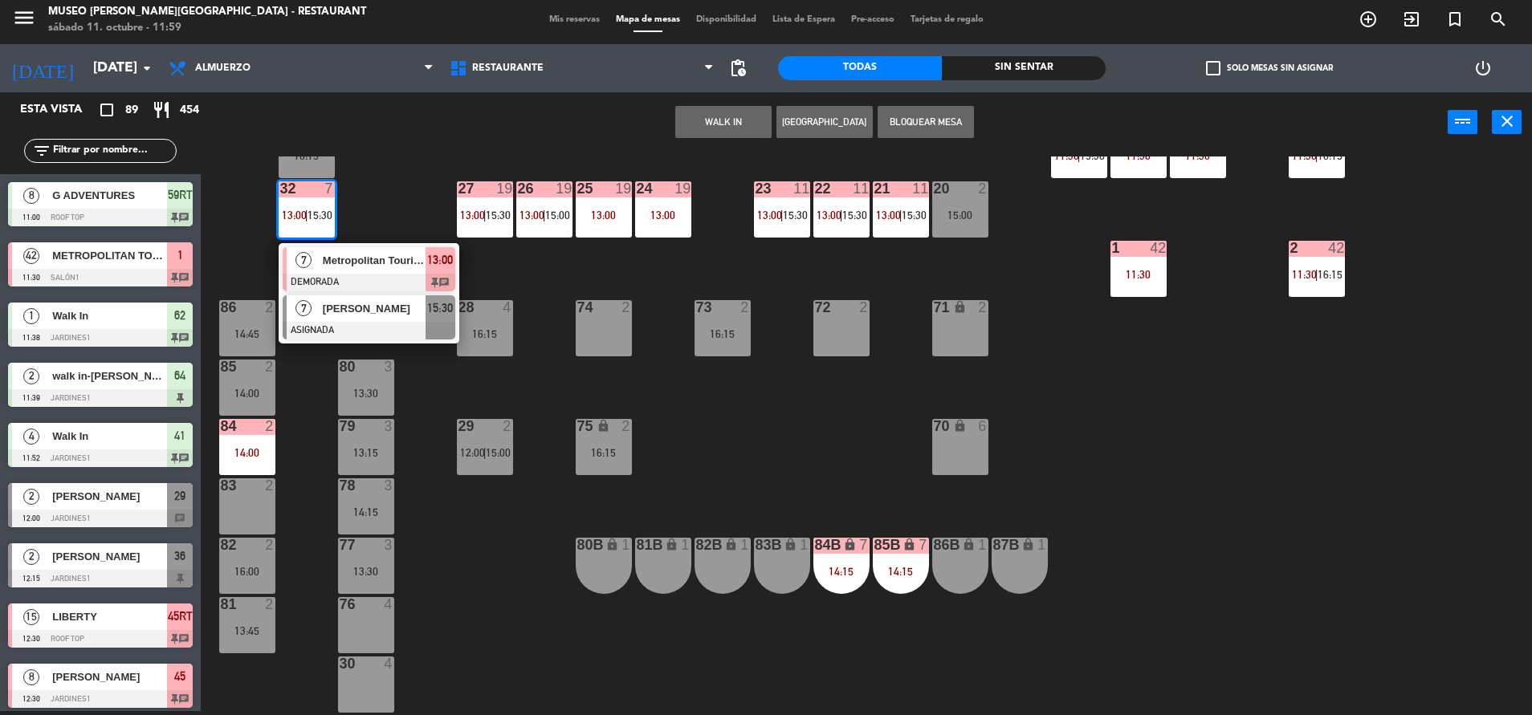
click at [403, 326] on div at bounding box center [369, 331] width 173 height 18
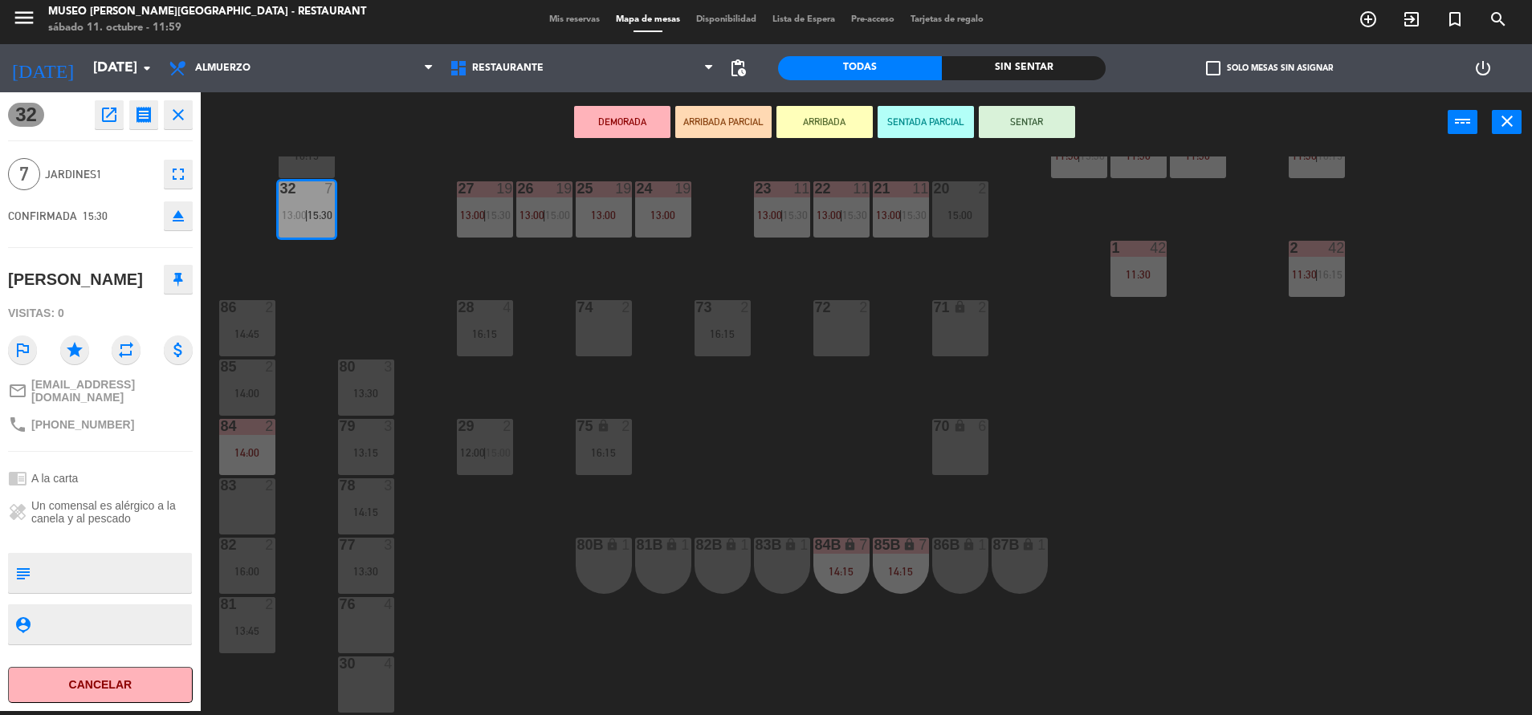
click at [718, 462] on div "44 5 14:15 49 2 14:30 54 5 13:15 | 16:15 64 2 11:39 | 15:00 48 10 13:15 | 15:45…" at bounding box center [874, 436] width 1316 height 559
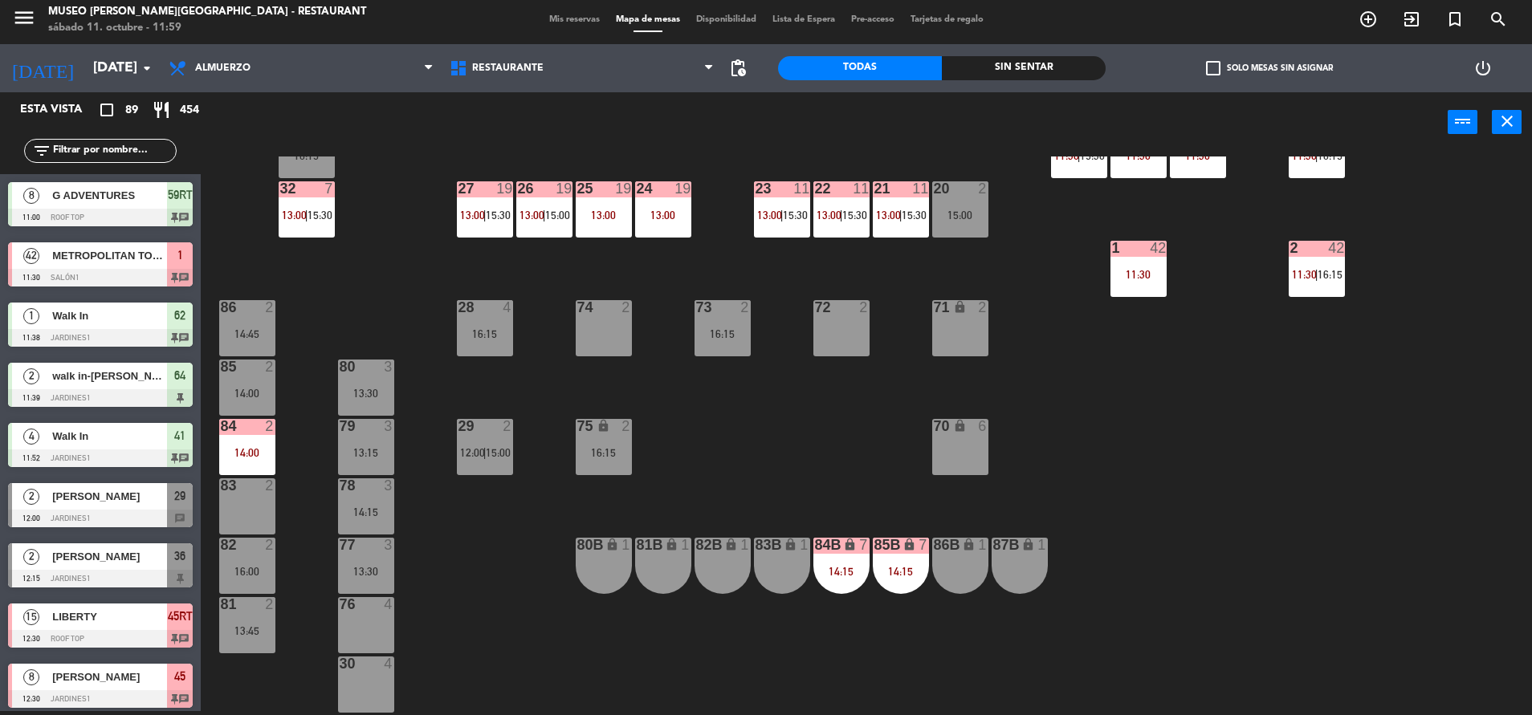
scroll to position [739, 0]
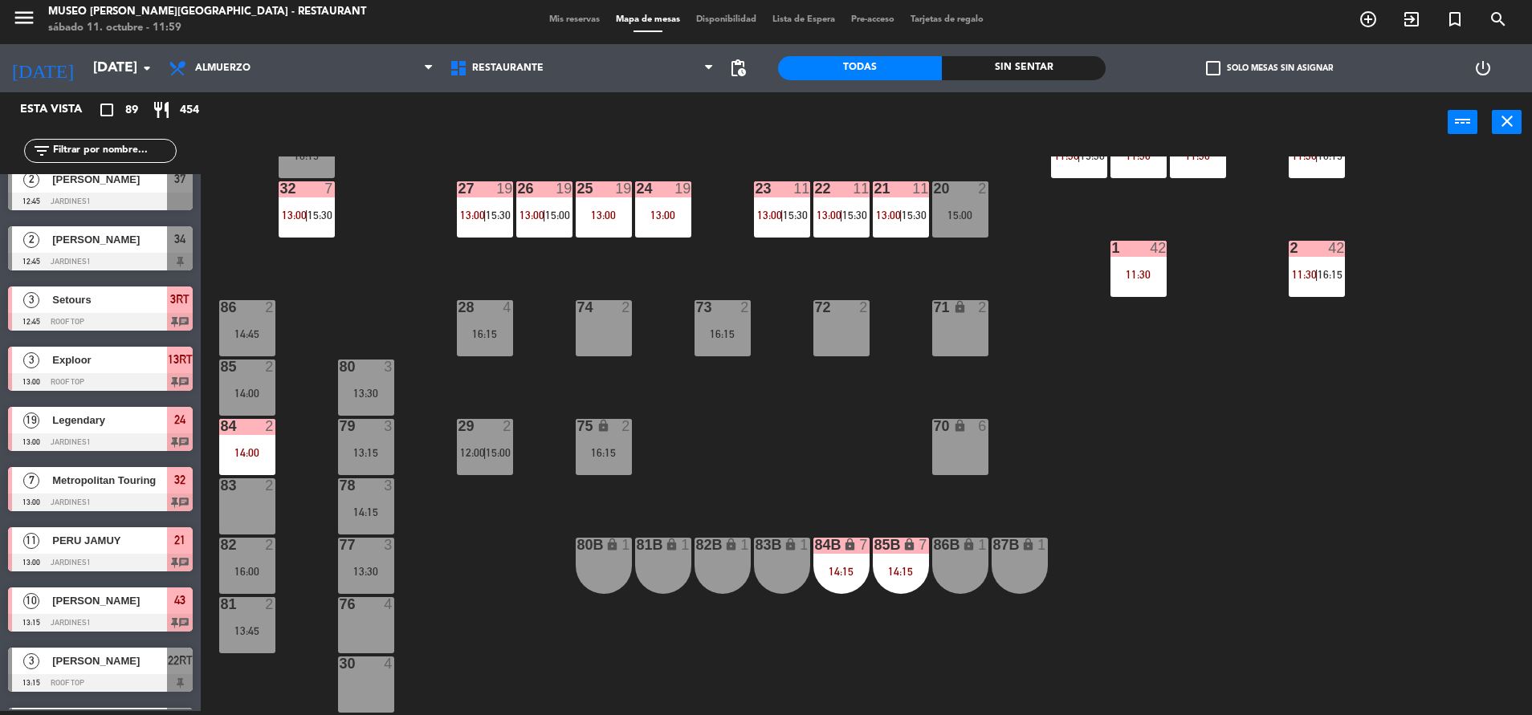
click at [221, 432] on div "84" at bounding box center [221, 426] width 1 height 14
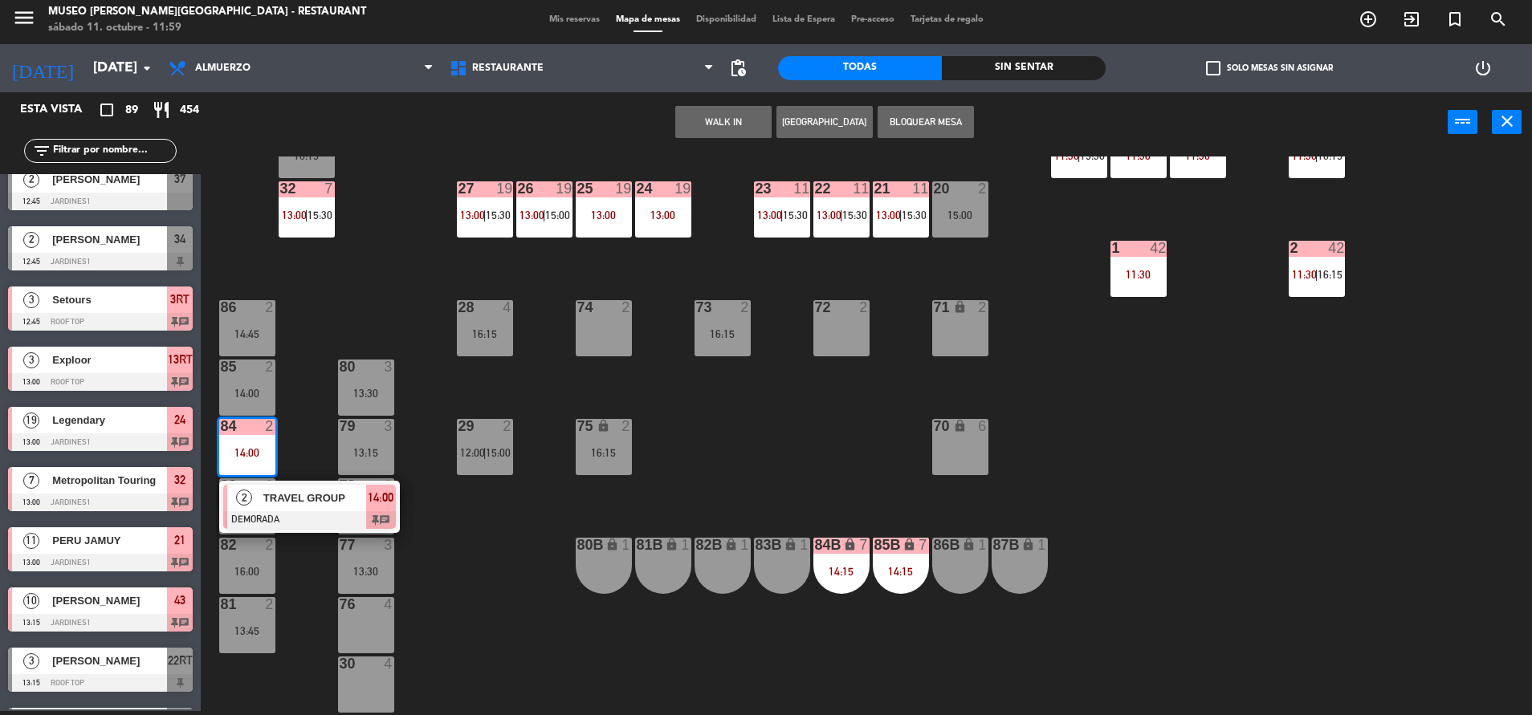
click at [316, 513] on div at bounding box center [309, 520] width 173 height 18
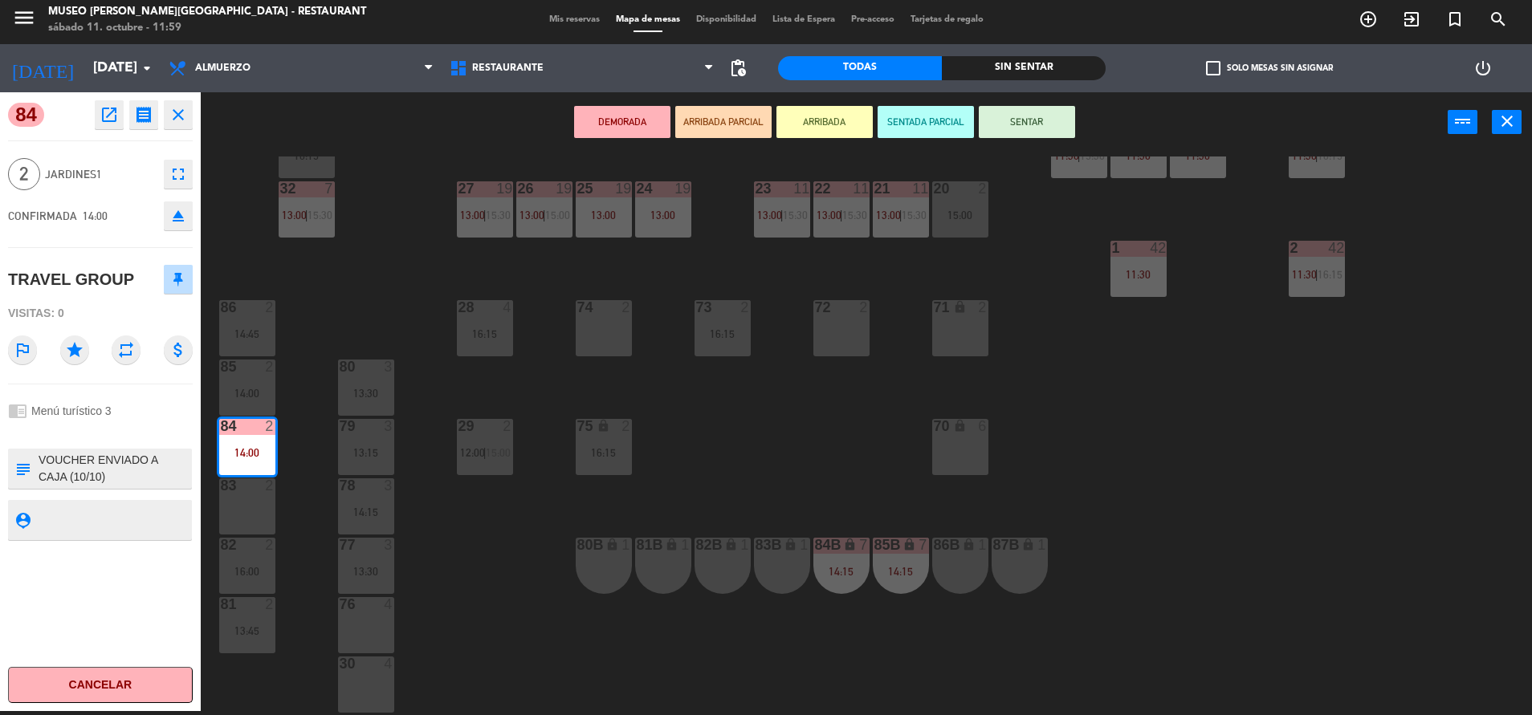
click at [90, 468] on textarea at bounding box center [113, 469] width 153 height 34
click at [37, 460] on textarea at bounding box center [113, 469] width 153 height 34
type textarea "M84| VOUCHER ENVIADO A CAJA (10/10) F10-125 [PERSON_NAME] X 02 FAVOR CONFIRMAR …"
click at [165, 421] on div "chrome_reader_mode Menú turístico 3" at bounding box center [100, 411] width 185 height 31
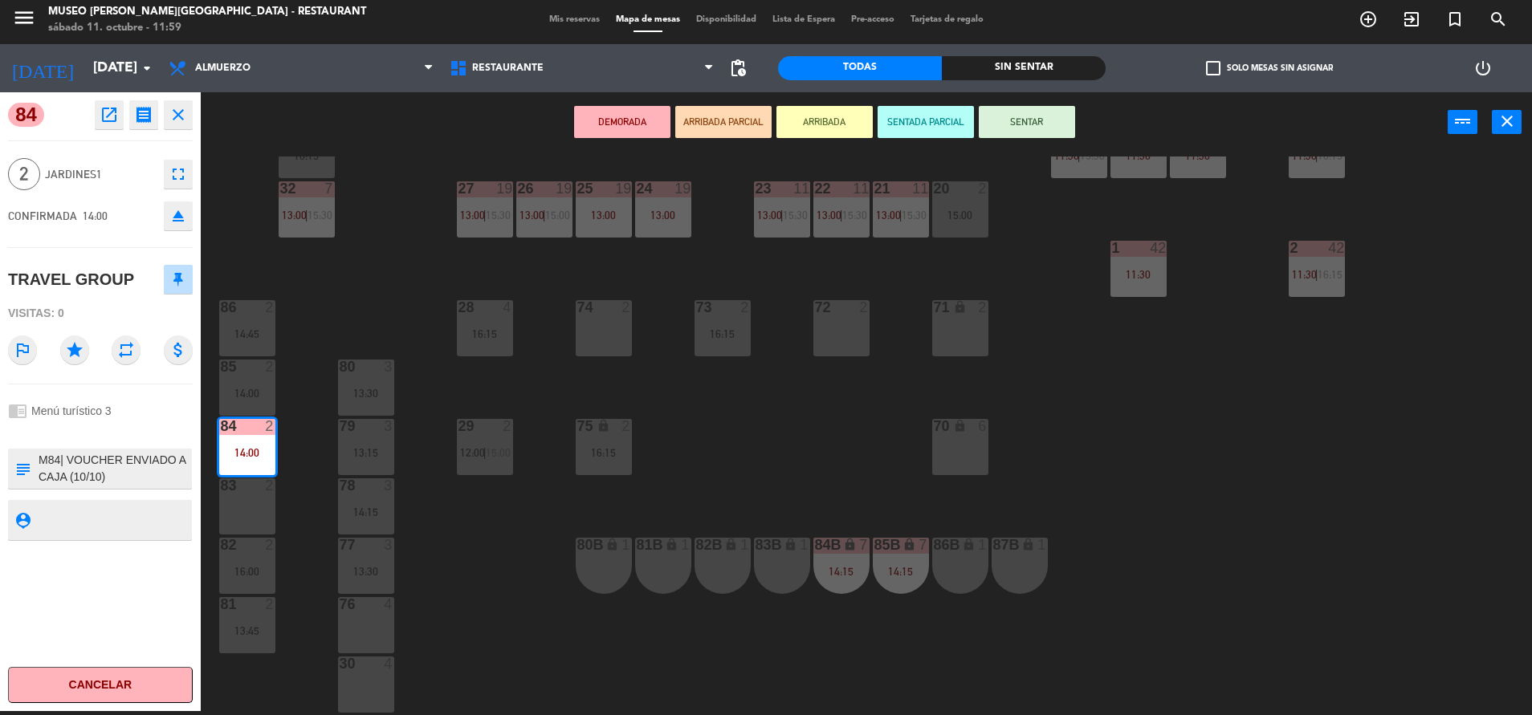
click at [165, 421] on div "chrome_reader_mode Menú turístico 3" at bounding box center [100, 411] width 185 height 31
click at [439, 517] on div "44 5 14:15 49 2 14:30 54 5 13:15 | 16:15 64 2 11:39 | 15:00 48 10 13:15 | 15:45…" at bounding box center [874, 436] width 1316 height 559
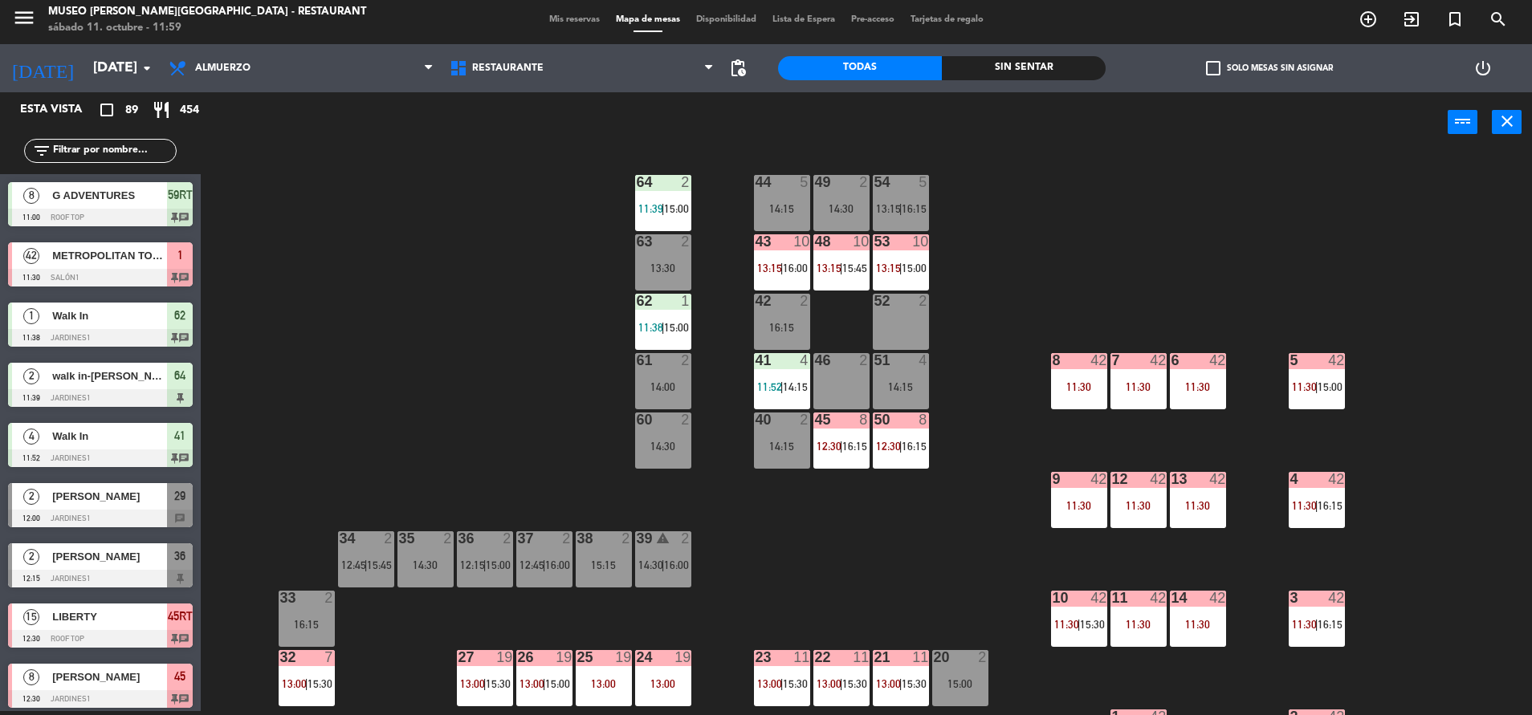
scroll to position [5, 0]
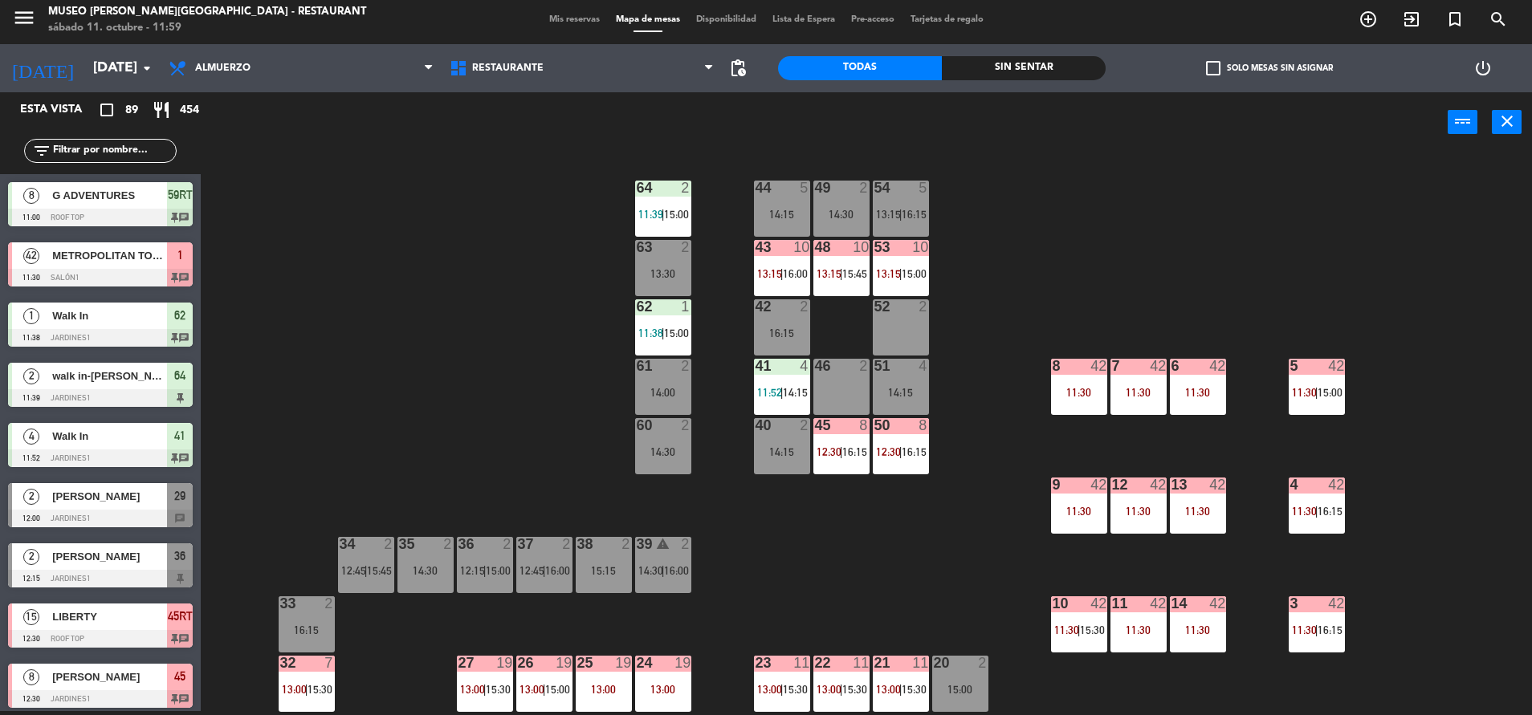
click at [111, 157] on input "text" at bounding box center [113, 151] width 124 height 18
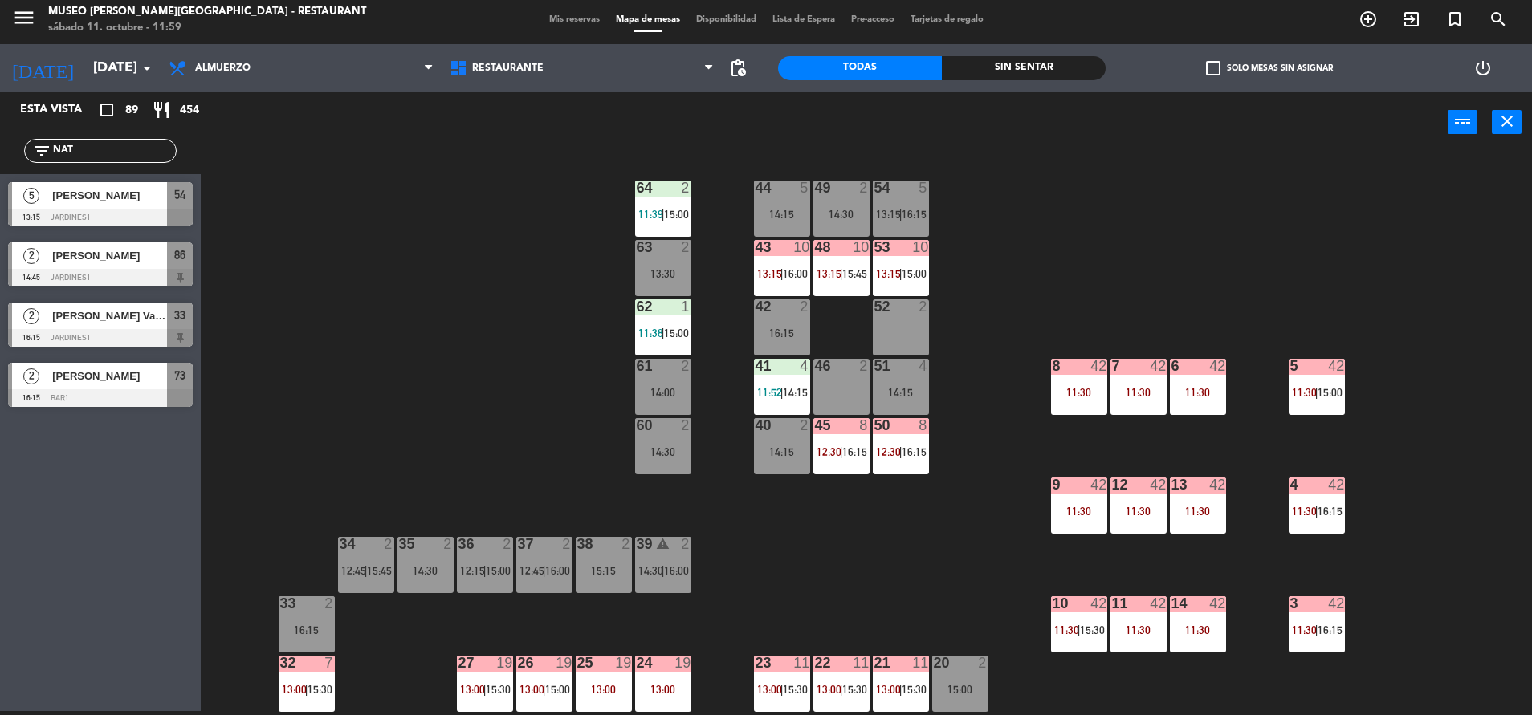
type input "NAT"
click at [336, 376] on div "44 5 14:15 49 2 14:30 54 5 13:15 | 16:15 64 2 11:39 | 15:00 48 10 13:15 | 15:45…" at bounding box center [874, 436] width 1316 height 559
click at [151, 216] on div at bounding box center [100, 218] width 185 height 18
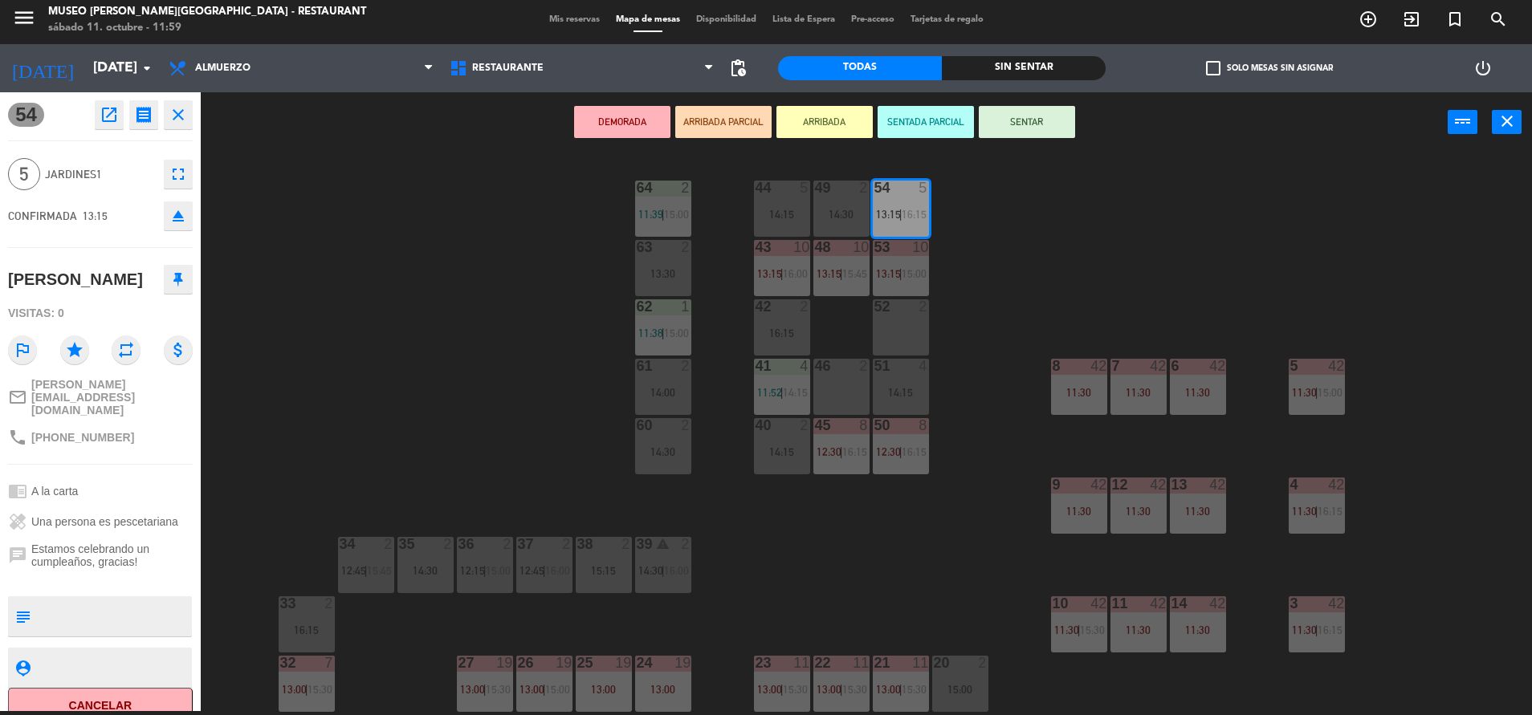
click at [728, 131] on button "ARRIBADA PARCIAL" at bounding box center [723, 122] width 96 height 32
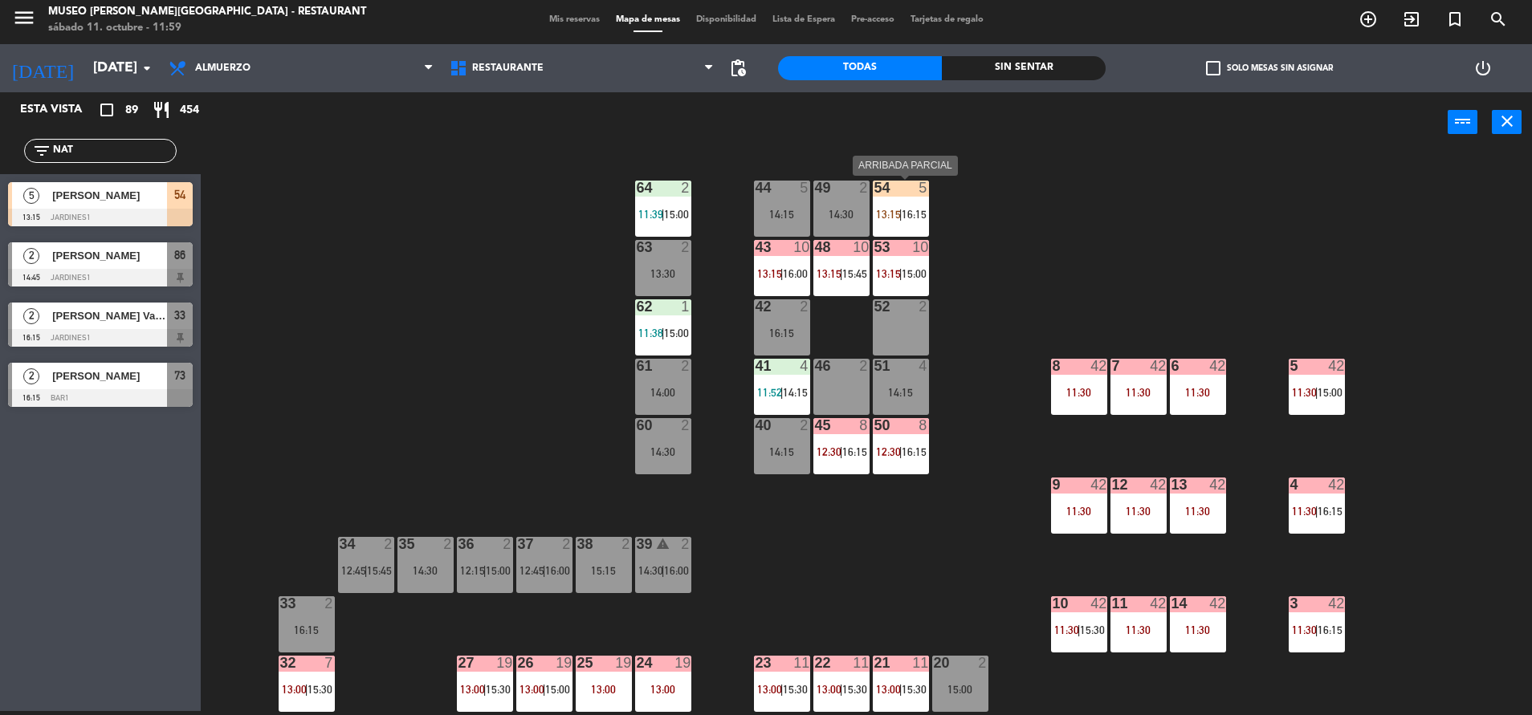
click at [897, 222] on div "54 5 13:15 | 16:15" at bounding box center [901, 209] width 56 height 56
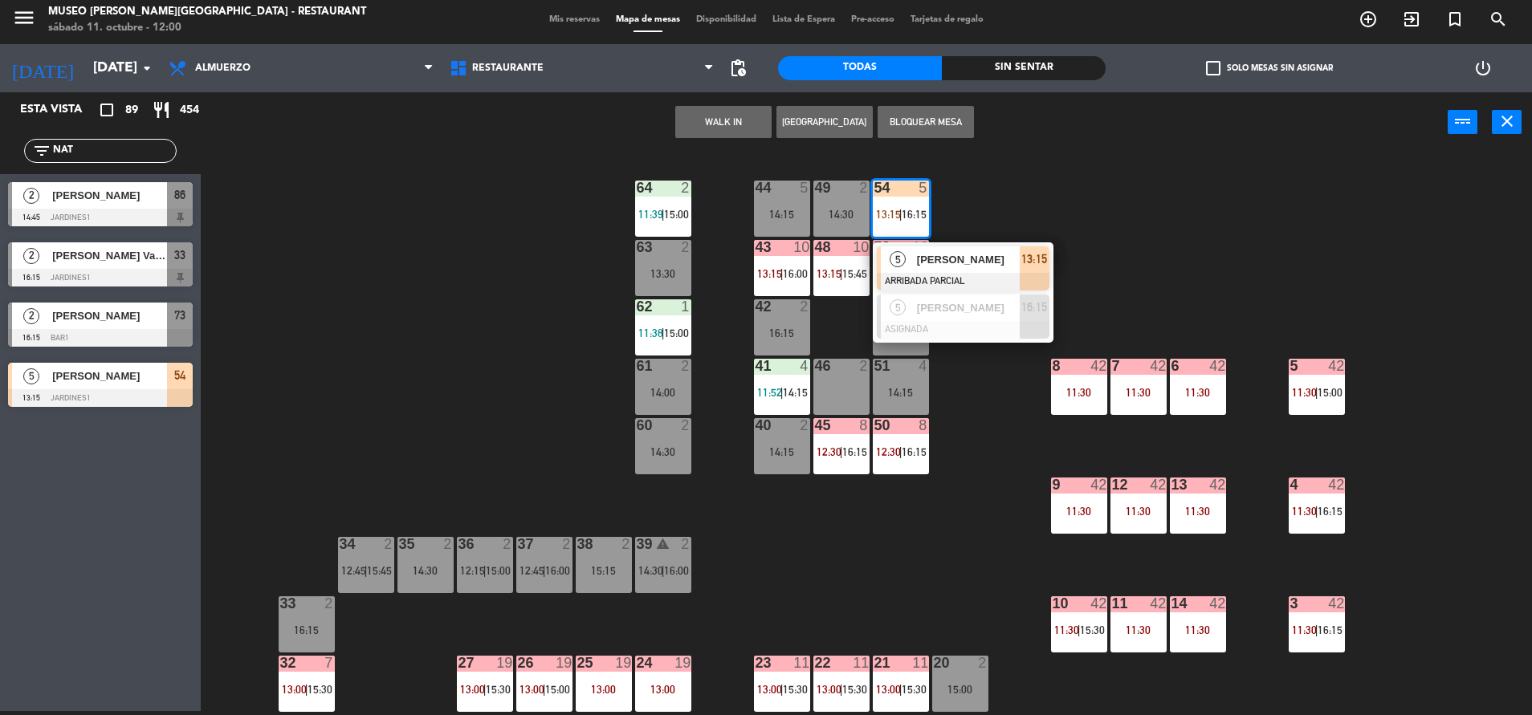
click at [368, 250] on div "44 5 14:15 49 2 14:30 54 5 13:15 | 16:15 5 [PERSON_NAME] ARRIBADA PARCIAL 13:15…" at bounding box center [874, 436] width 1316 height 559
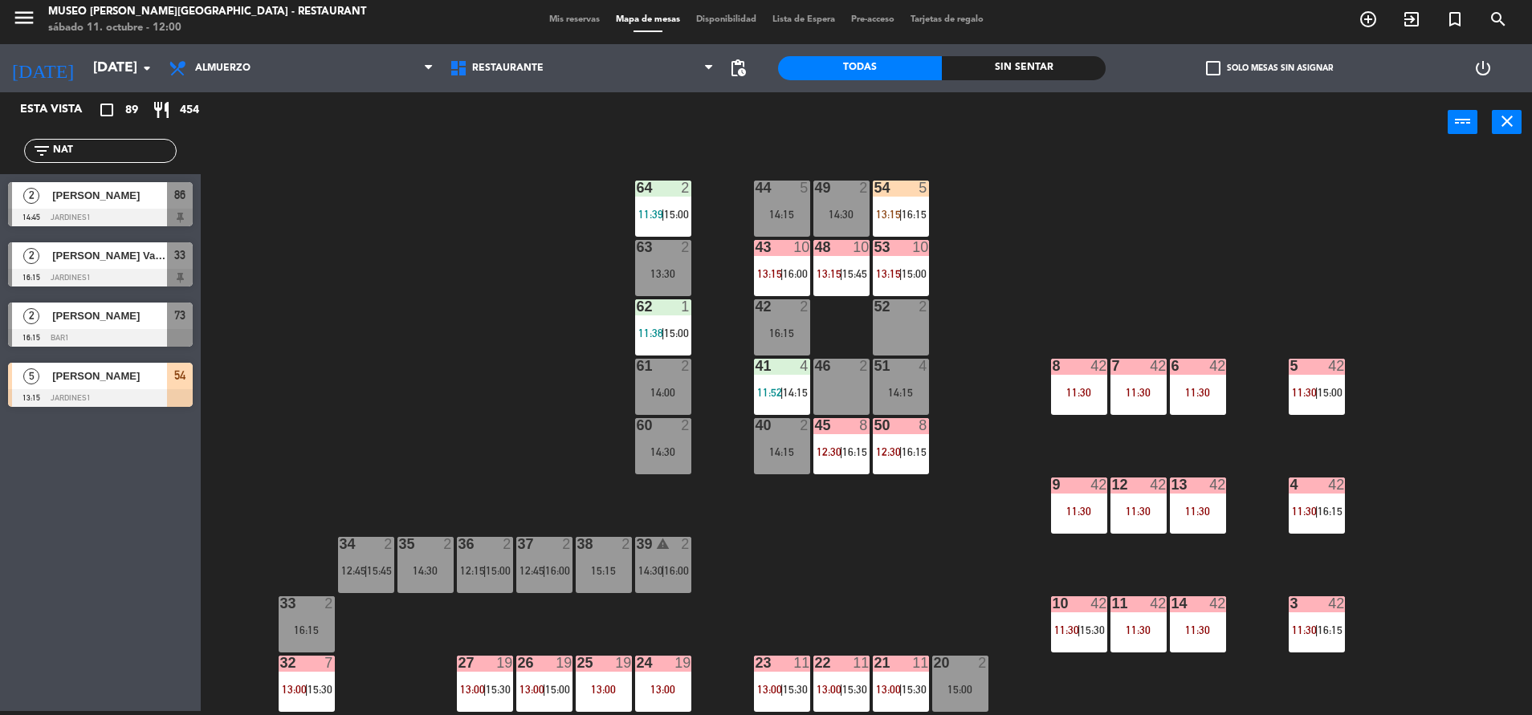
drag, startPoint x: 88, startPoint y: 153, endPoint x: -5, endPoint y: 144, distance: 93.6
click at [0, 144] on html "close × Museo [PERSON_NAME] Café - Restaurant × chrome_reader_mode Listado de R…" at bounding box center [766, 357] width 1532 height 715
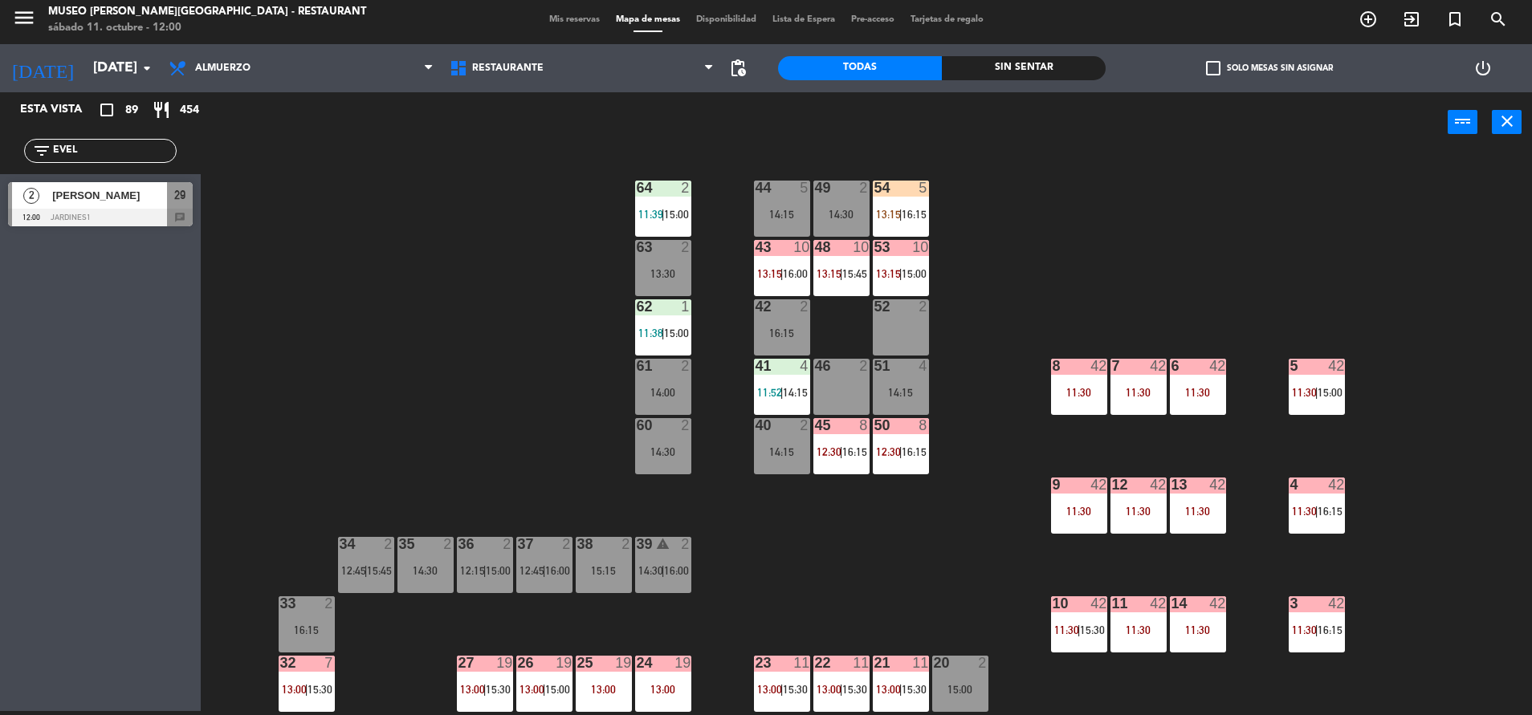
type input "EVEL"
click at [145, 196] on span "[PERSON_NAME]" at bounding box center [109, 195] width 115 height 17
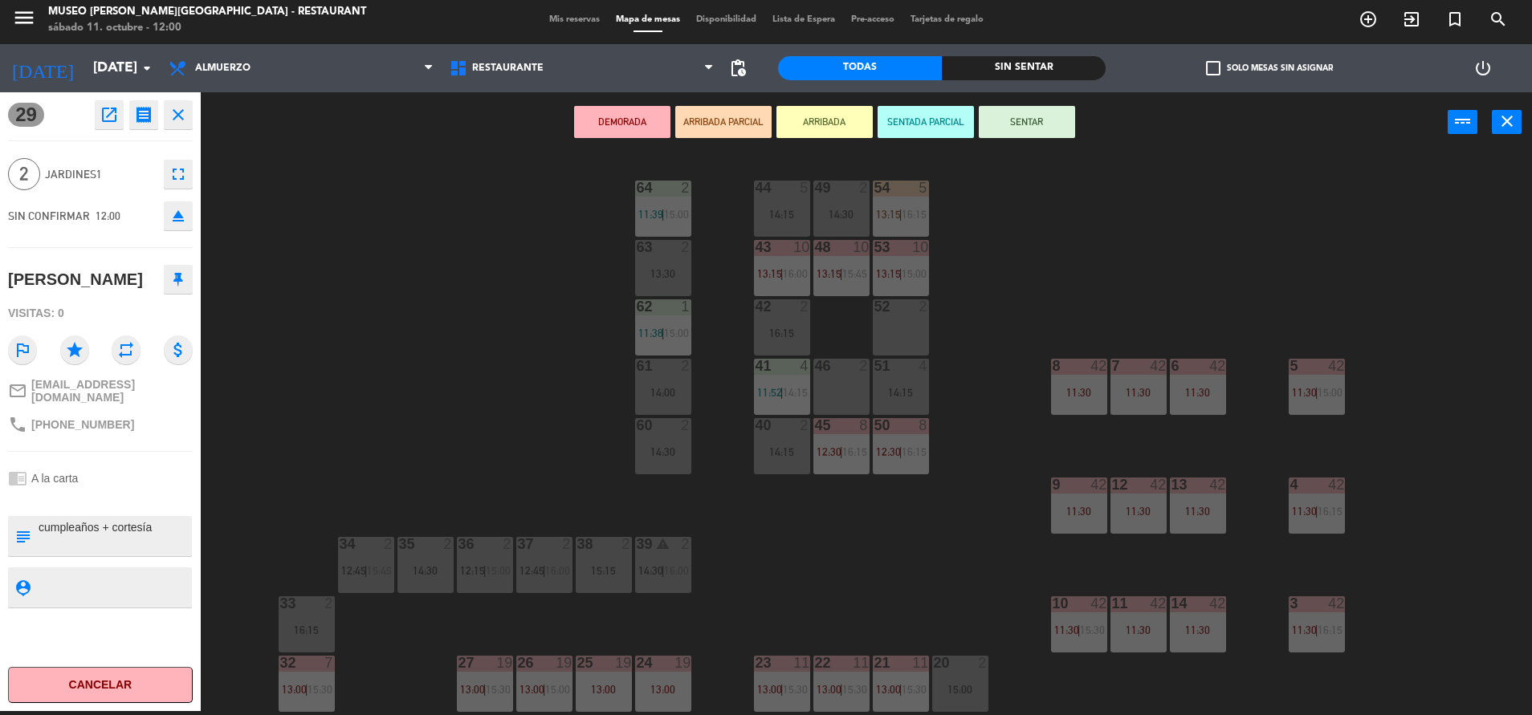
click at [660, 288] on div "63 2 13:30" at bounding box center [663, 268] width 56 height 56
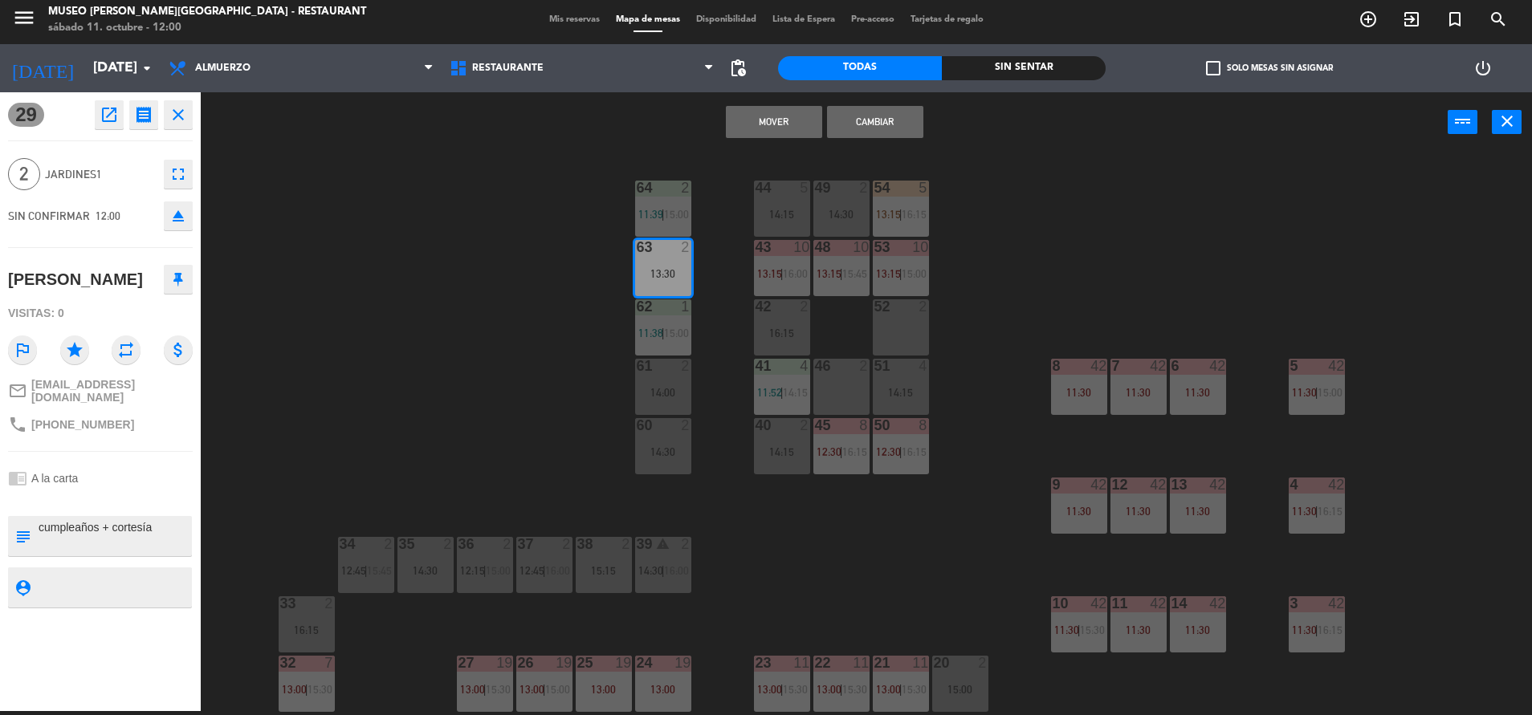
click at [788, 108] on button "Mover" at bounding box center [774, 122] width 96 height 32
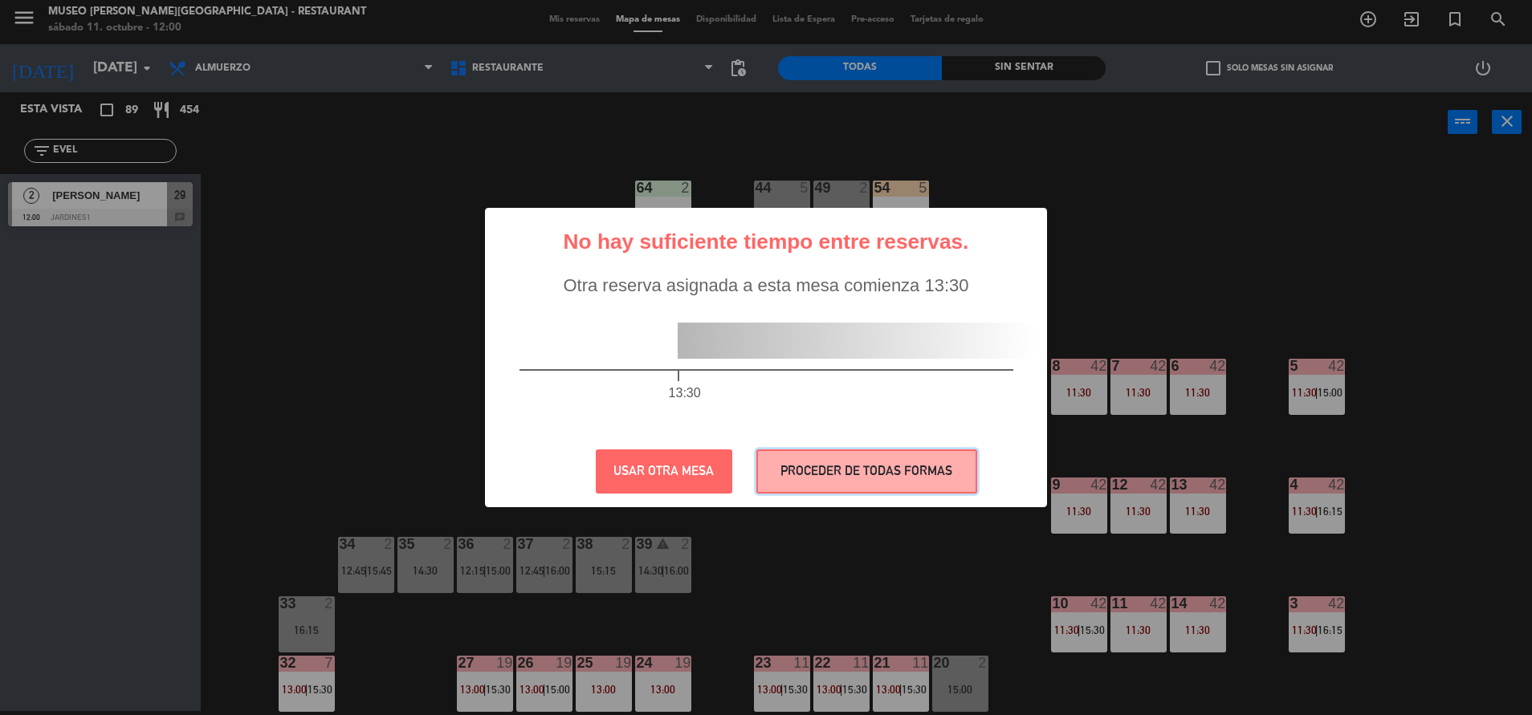
click at [822, 467] on button "PROCEDER DE TODAS FORMAS" at bounding box center [866, 472] width 221 height 44
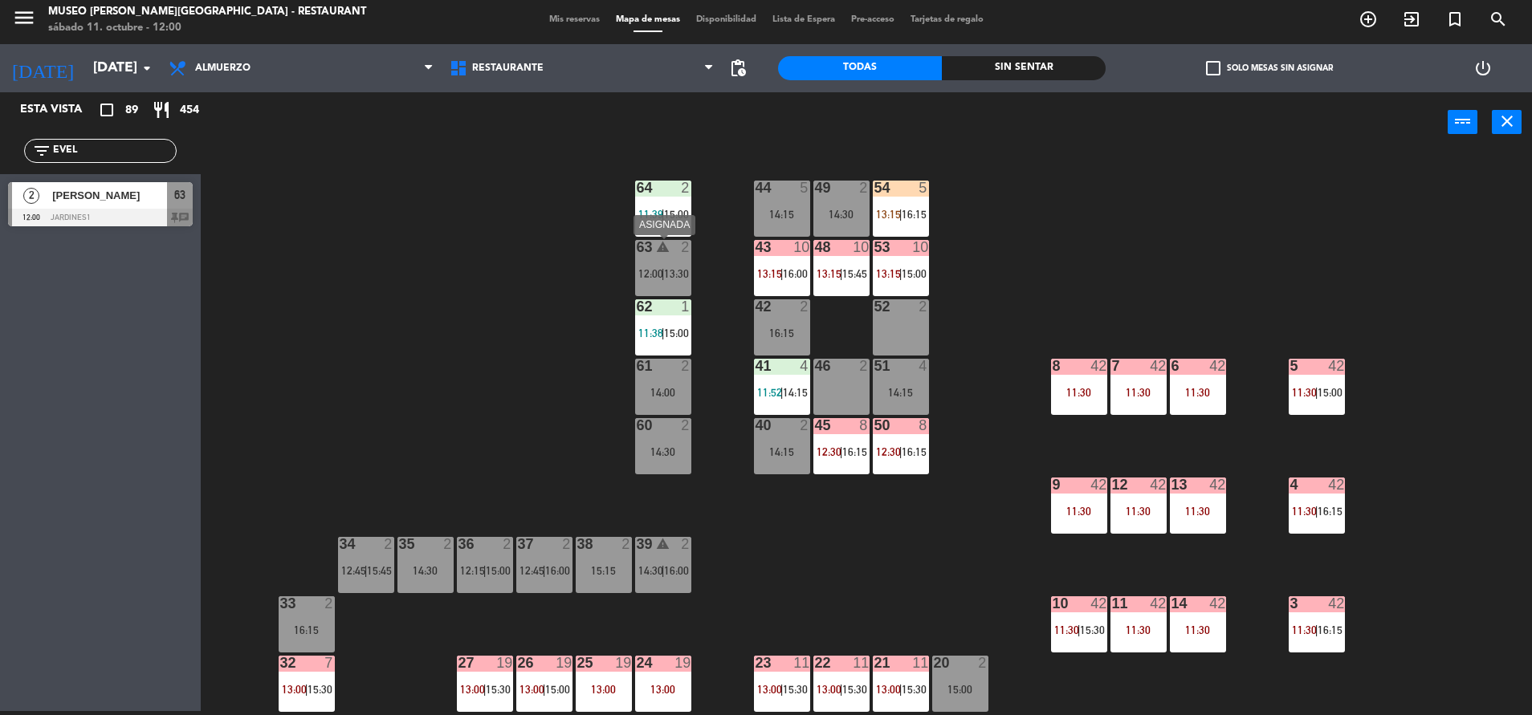
click at [644, 259] on div "63 warning 2 12:00 | 13:30" at bounding box center [663, 268] width 56 height 56
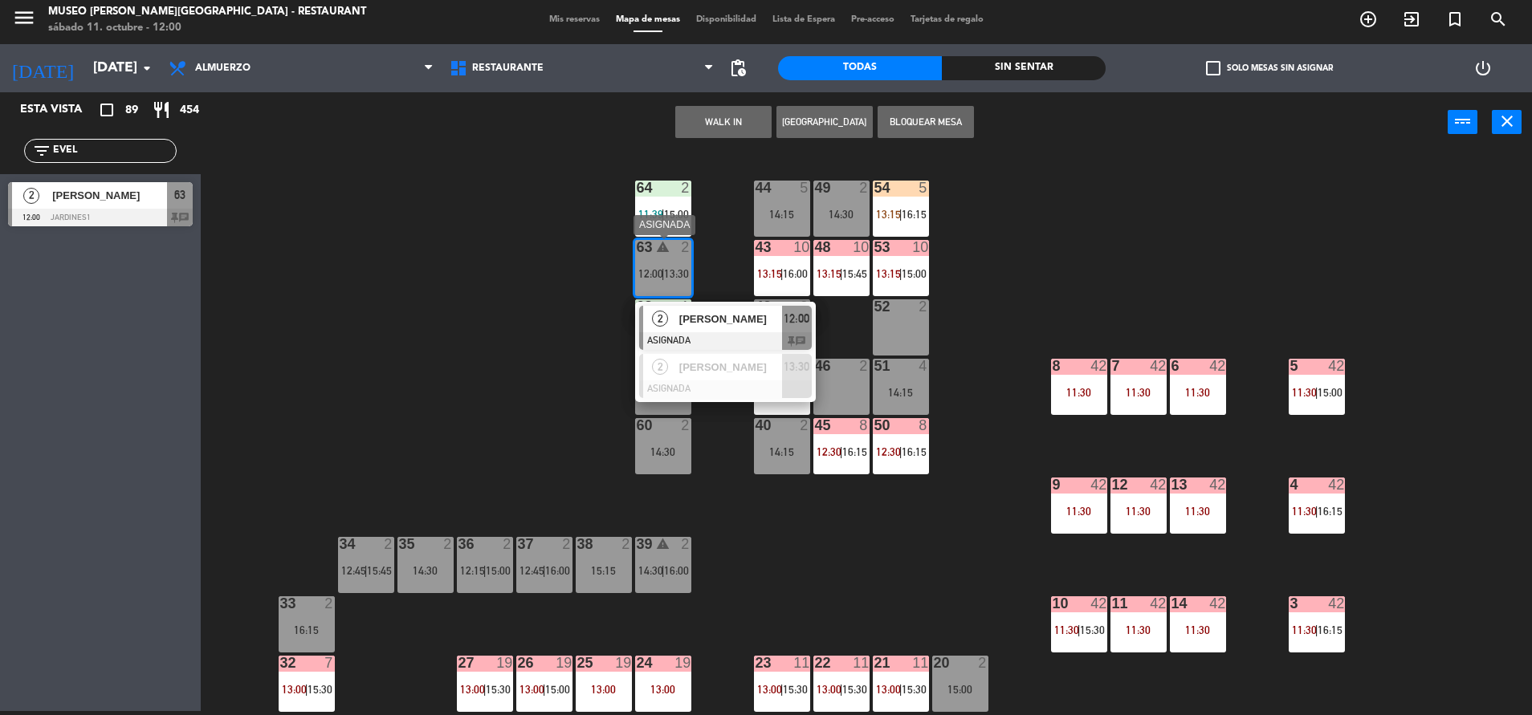
click at [704, 332] on div at bounding box center [725, 341] width 173 height 18
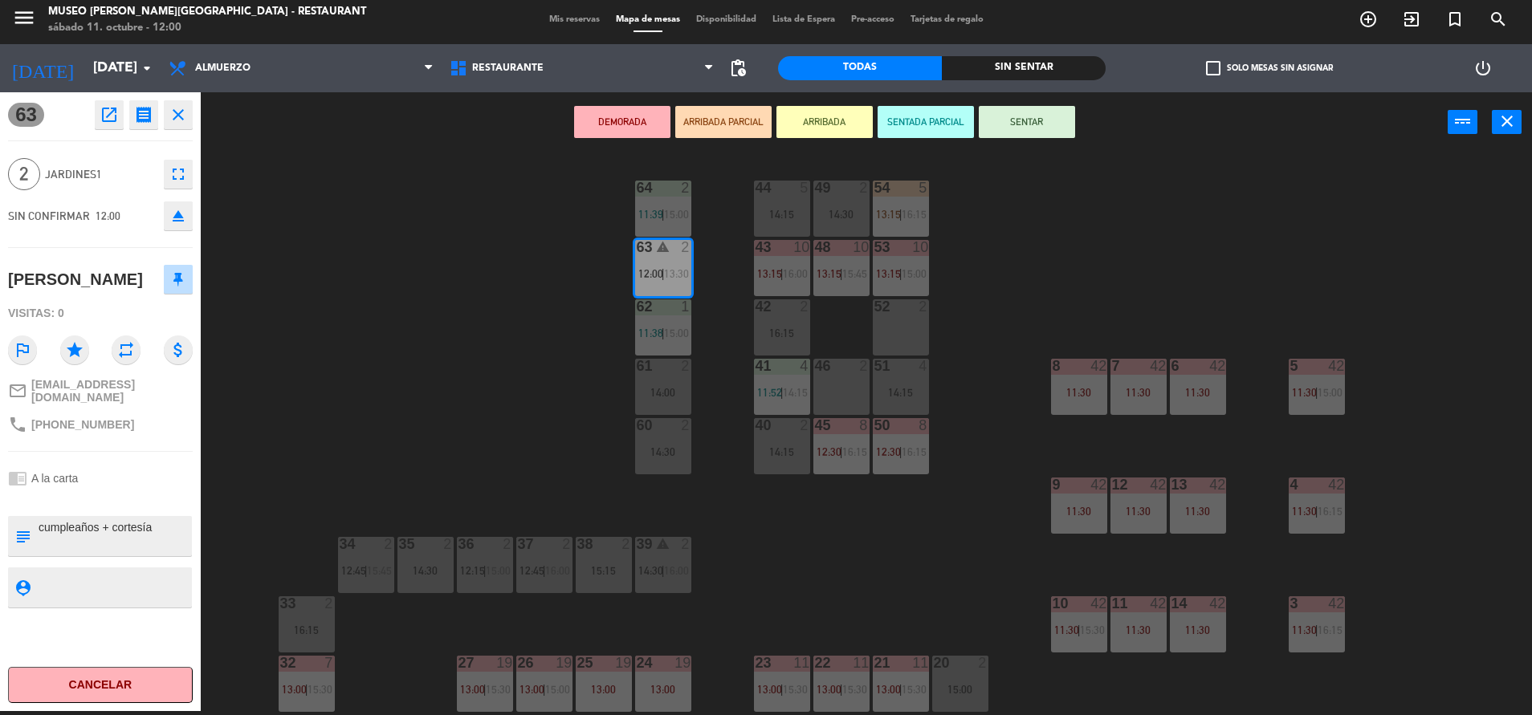
click at [742, 112] on button "ARRIBADA PARCIAL" at bounding box center [723, 122] width 96 height 32
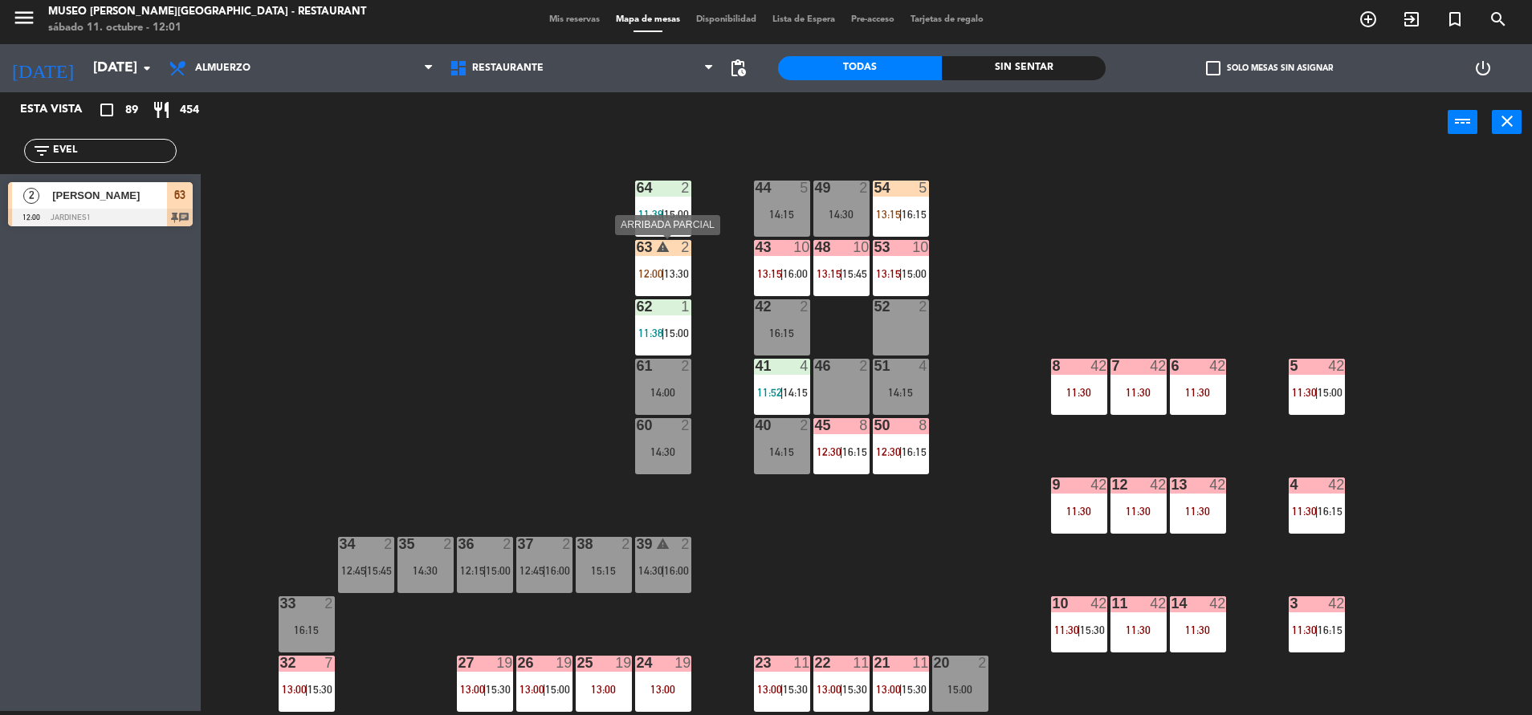
click at [641, 267] on span "12:00" at bounding box center [650, 273] width 25 height 13
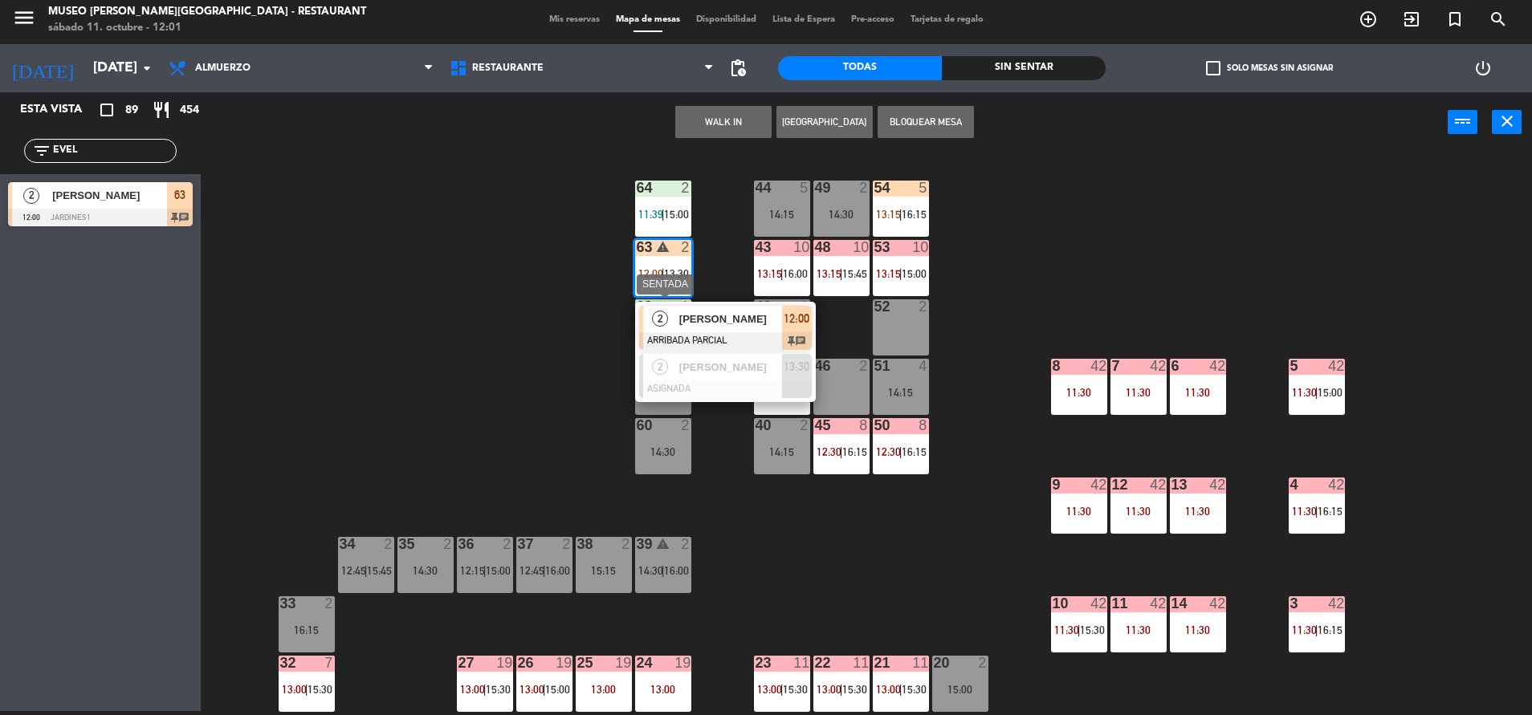
click at [705, 313] on span "[PERSON_NAME]" at bounding box center [730, 319] width 103 height 17
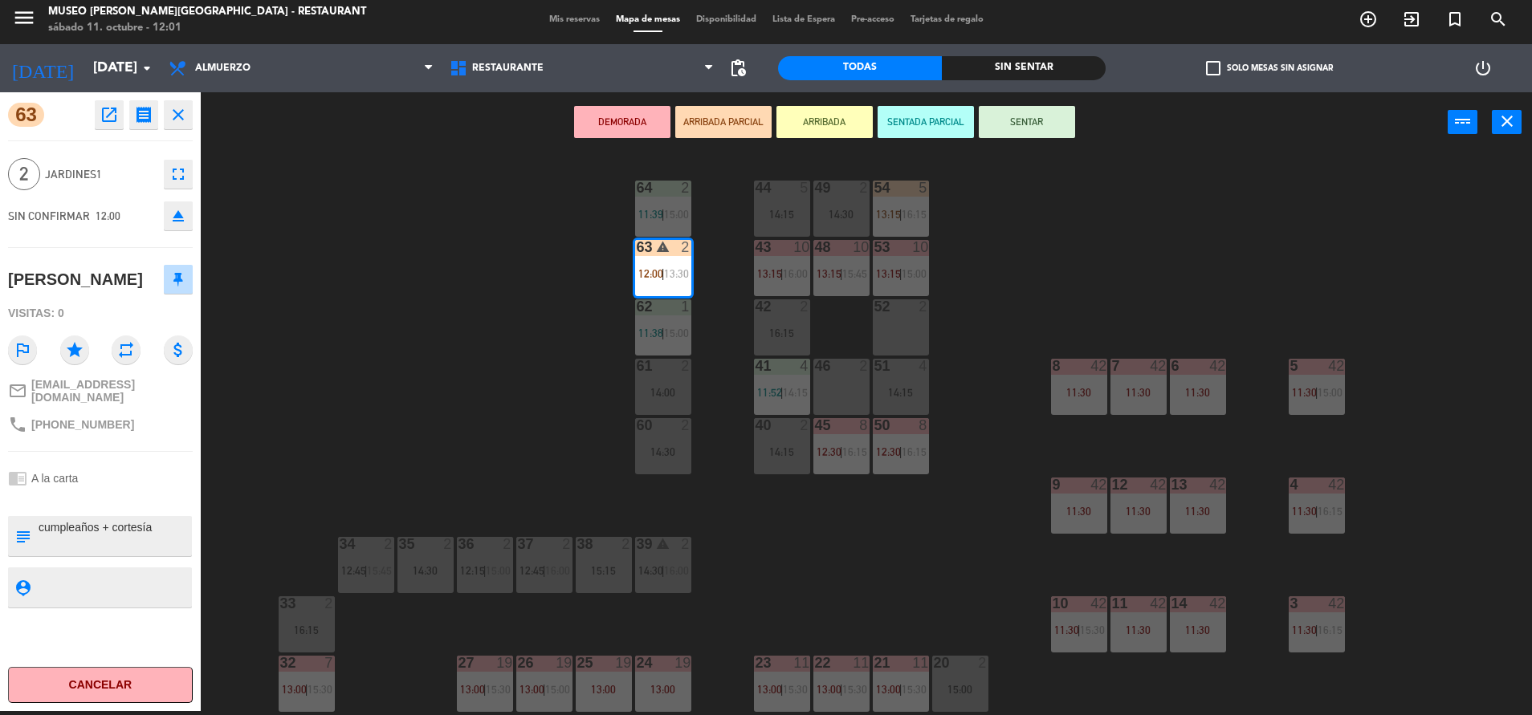
click at [43, 519] on textarea at bounding box center [113, 536] width 153 height 34
type textarea "M63| cumpleaños + cortesía"
click at [128, 433] on div "63 open_in_new receipt 12:00 PM [DATE] 2 personas [PERSON_NAME] 63 EXPERIENCE A…" at bounding box center [100, 401] width 201 height 619
click at [1009, 106] on button "SENTAR" at bounding box center [1027, 122] width 96 height 32
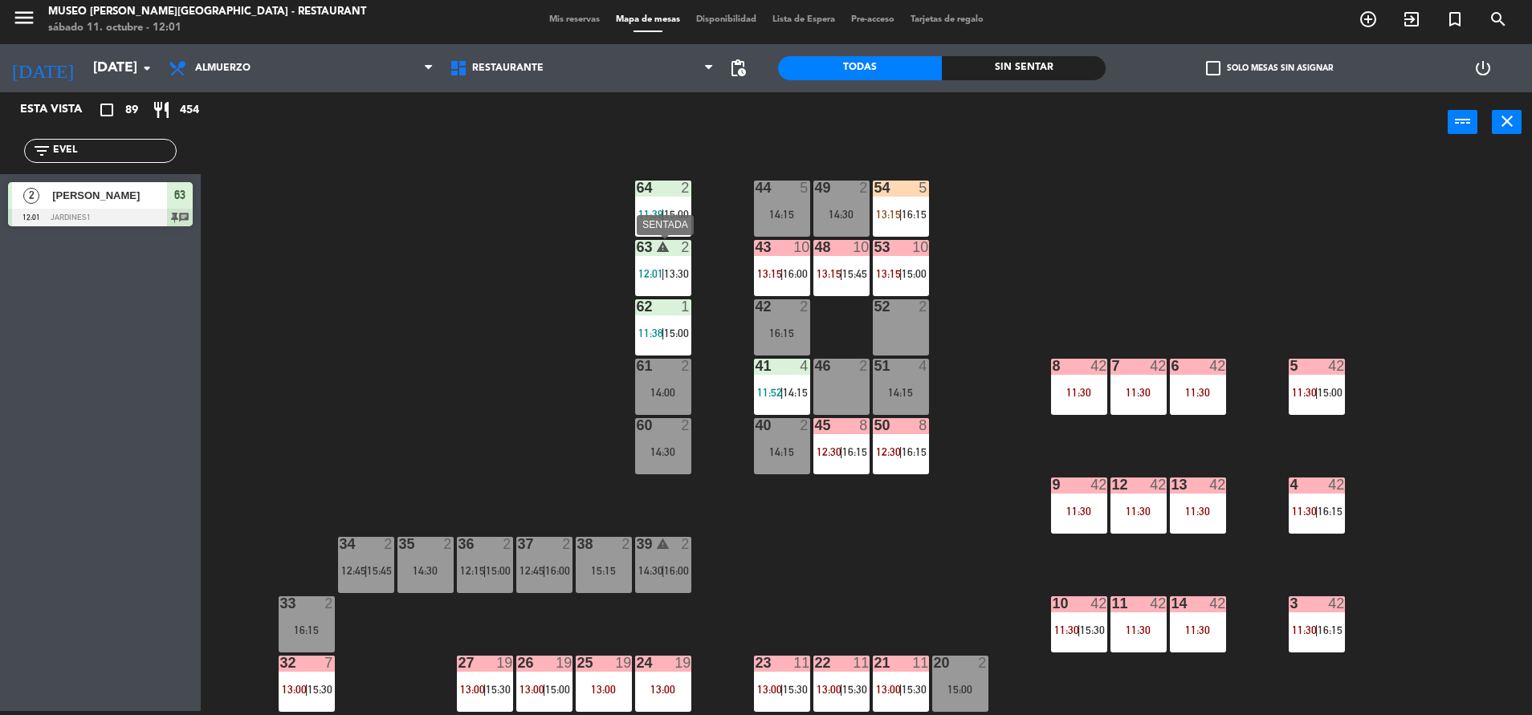
click at [642, 288] on div "63 warning 2 12:01 | 13:30" at bounding box center [663, 268] width 56 height 56
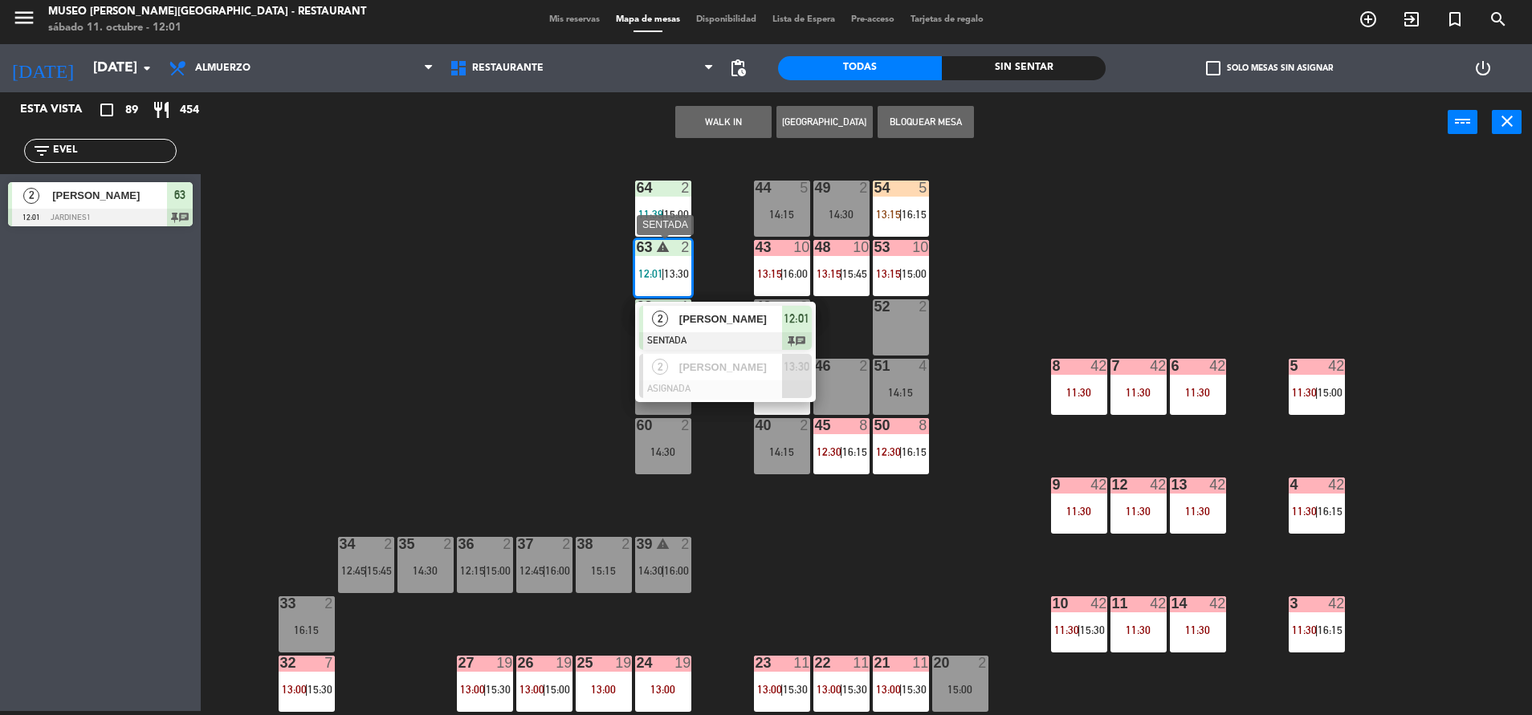
click at [723, 321] on span "[PERSON_NAME]" at bounding box center [730, 319] width 103 height 17
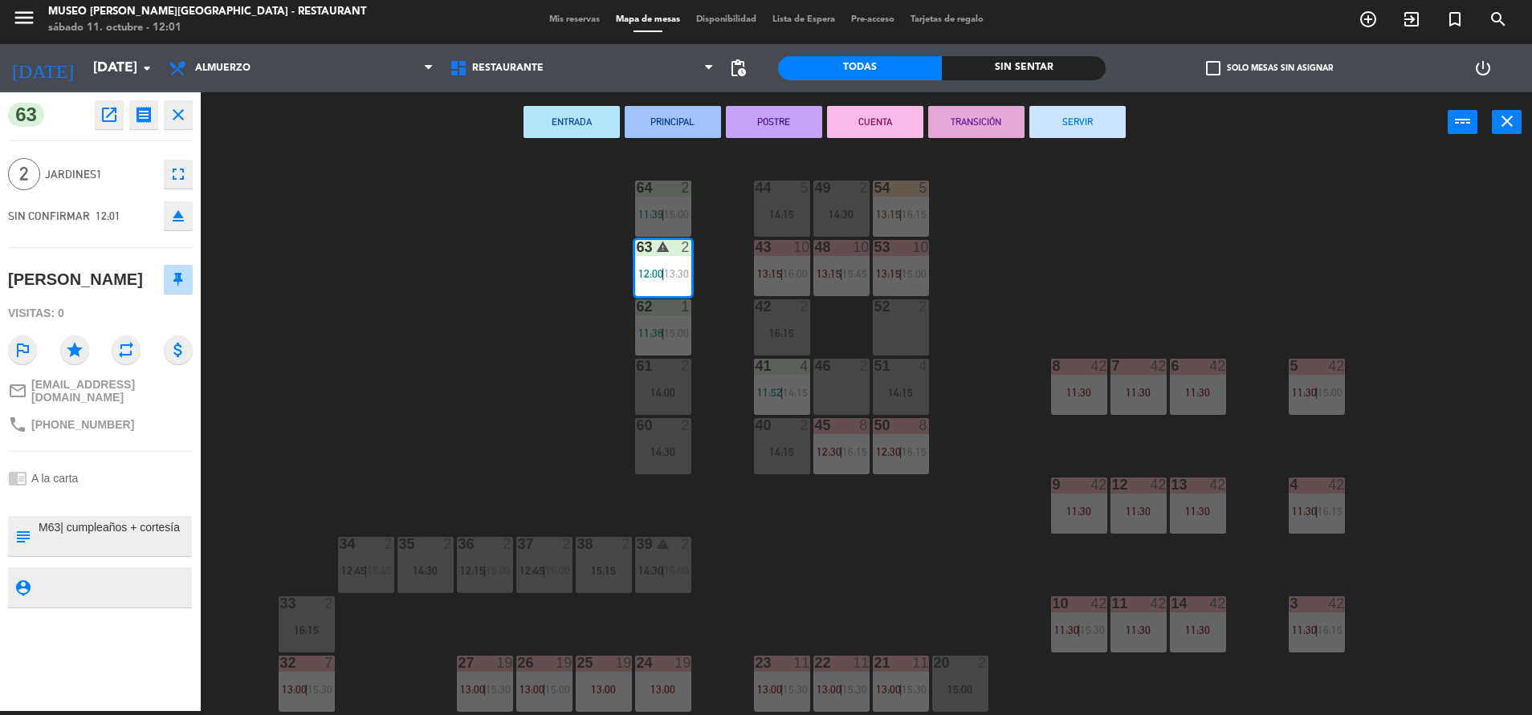
click at [598, 328] on div "44 5 14:15 49 2 14:30 54 5 13:15 | 16:15 64 2 11:39 | 15:00 48 10 13:15 | 15:45…" at bounding box center [874, 436] width 1316 height 559
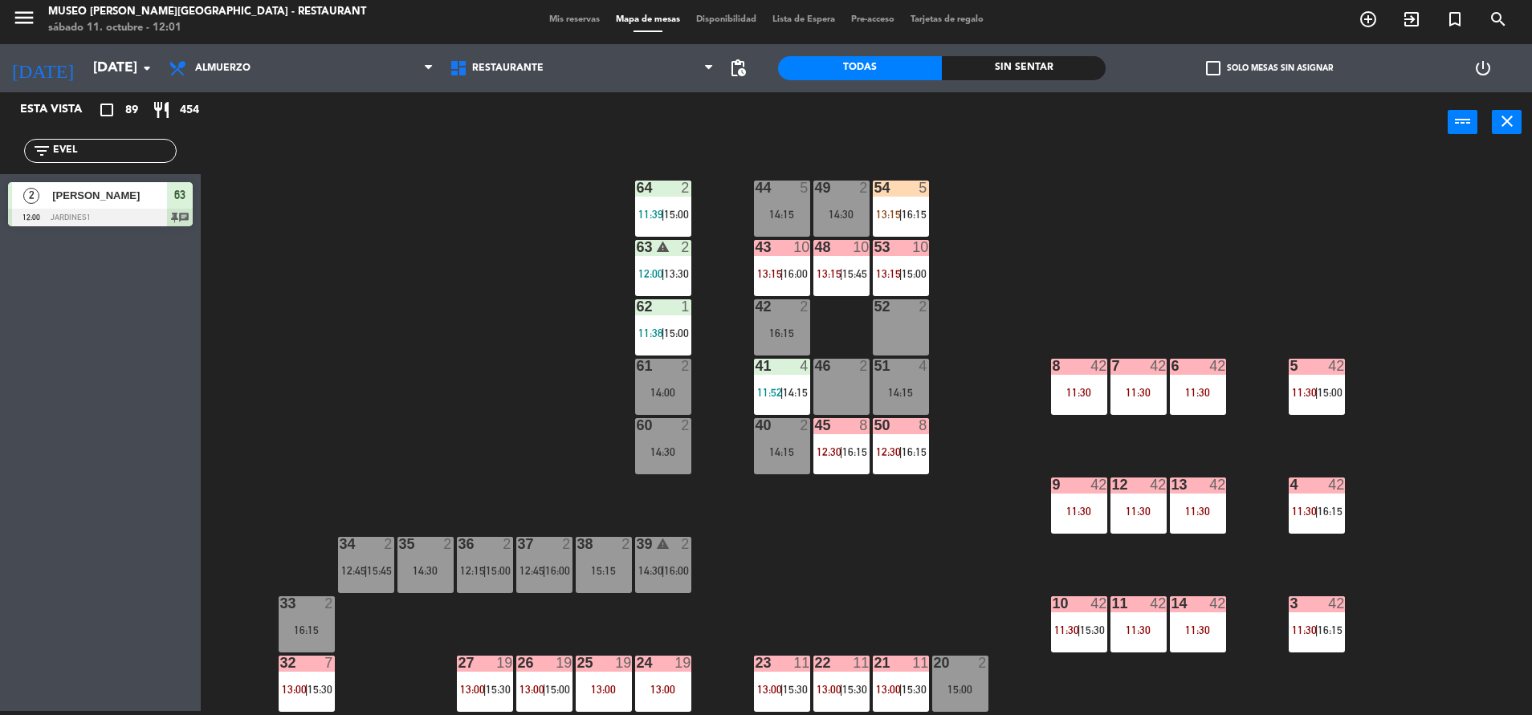
click at [898, 199] on div "54 5 13:15 | 16:15" at bounding box center [901, 209] width 56 height 56
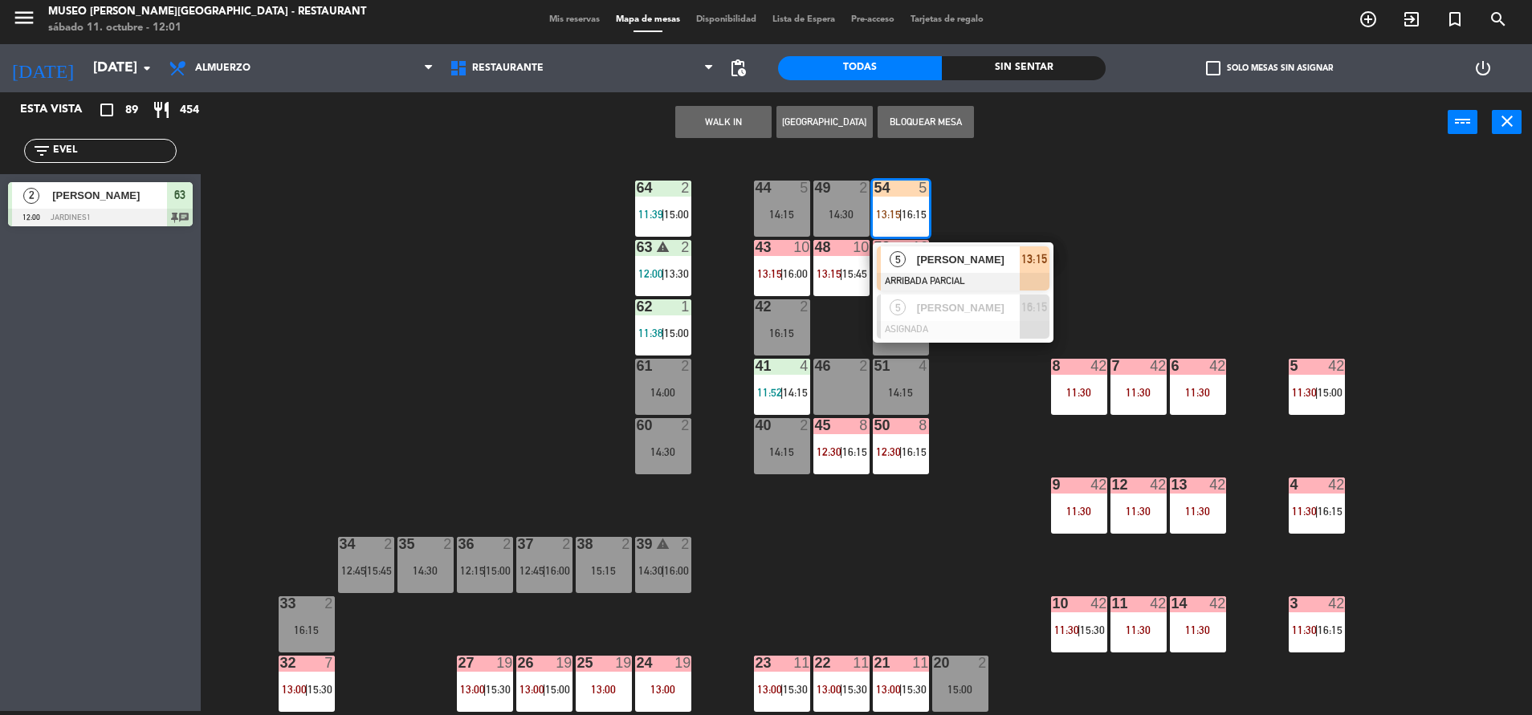
click at [966, 269] on div "[PERSON_NAME]" at bounding box center [967, 259] width 104 height 26
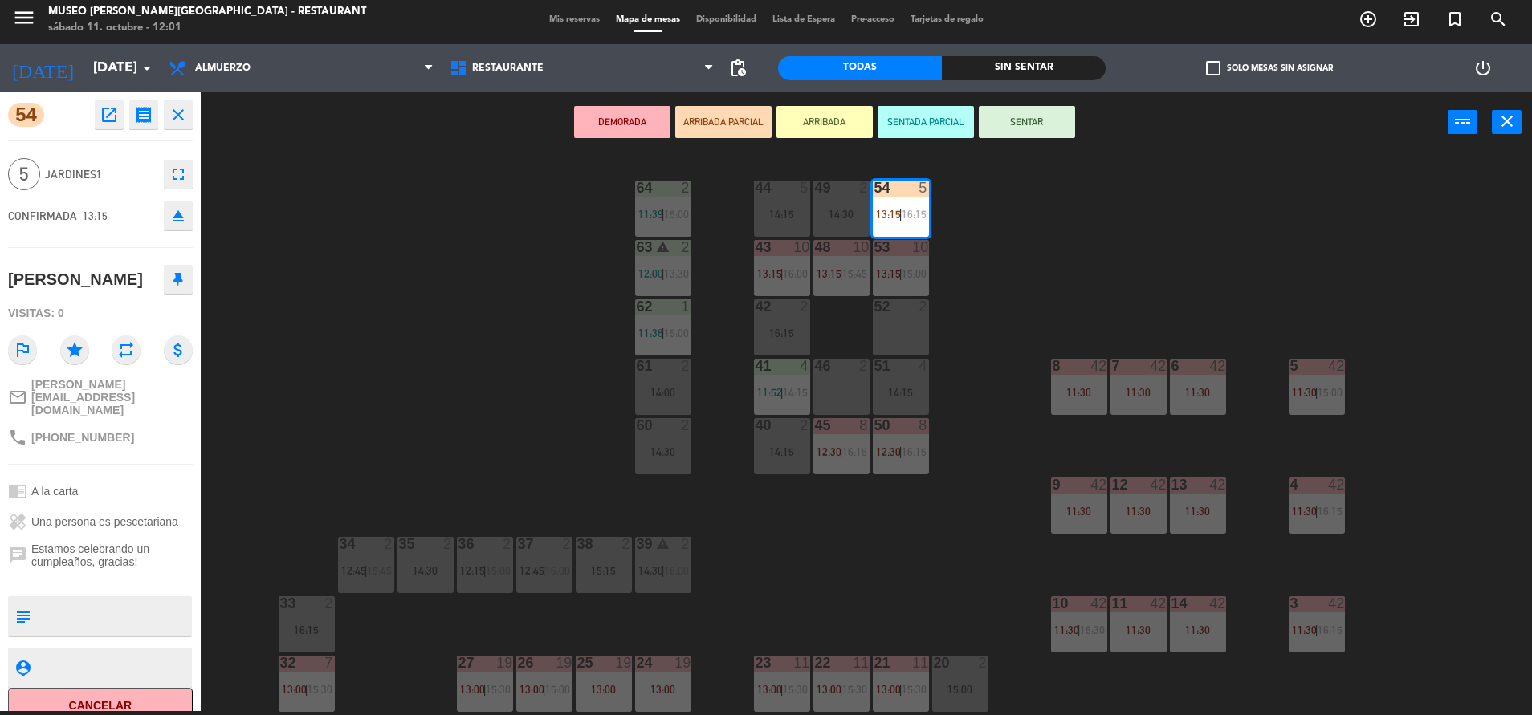
click at [69, 600] on textarea at bounding box center [113, 617] width 153 height 34
click at [109, 507] on div "healing Una persona es pescetariana" at bounding box center [100, 522] width 185 height 31
click at [185, 600] on textarea at bounding box center [113, 617] width 153 height 34
type textarea "M54| INFO SE LE BRINDÓ [PERSON_NAME]"
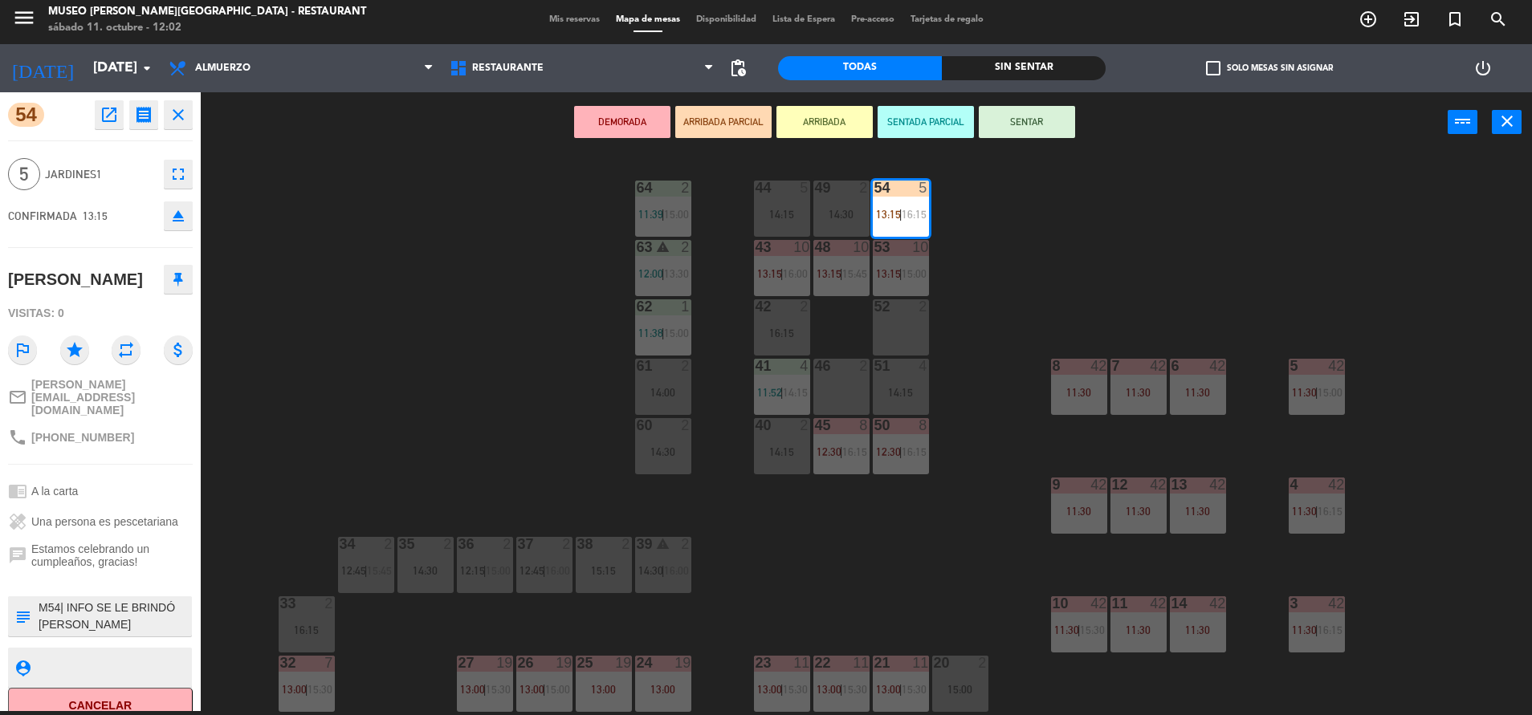
click at [153, 543] on span "Estamos celebrando un cumpleaños, gracias!" at bounding box center [111, 556] width 161 height 26
click at [110, 543] on span "Estamos celebrando un cumpleaños, gracias!" at bounding box center [111, 556] width 161 height 26
click at [128, 476] on div "chrome_reader_mode A la carta" at bounding box center [100, 491] width 185 height 31
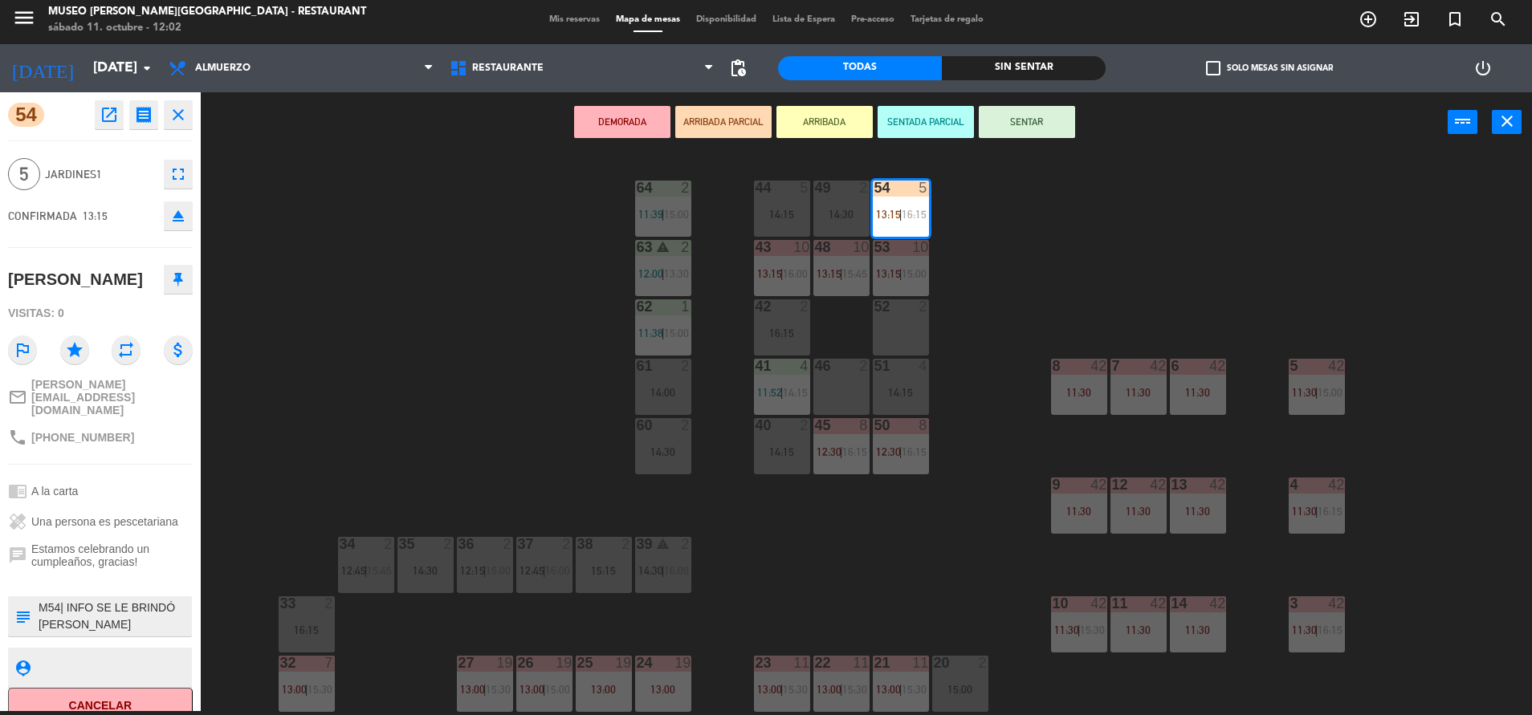
click at [1031, 128] on button "SENTAR" at bounding box center [1027, 122] width 96 height 32
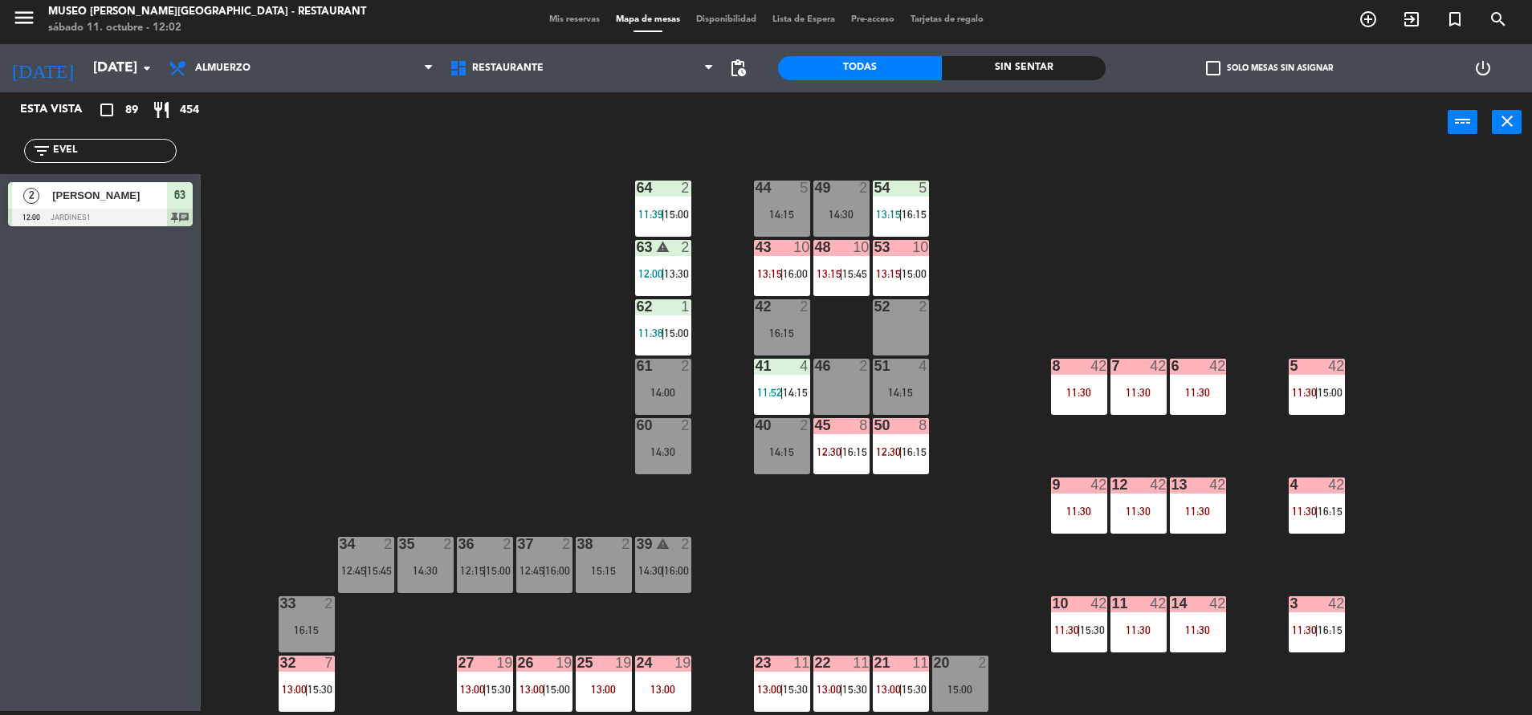
click at [896, 194] on div at bounding box center [900, 188] width 26 height 14
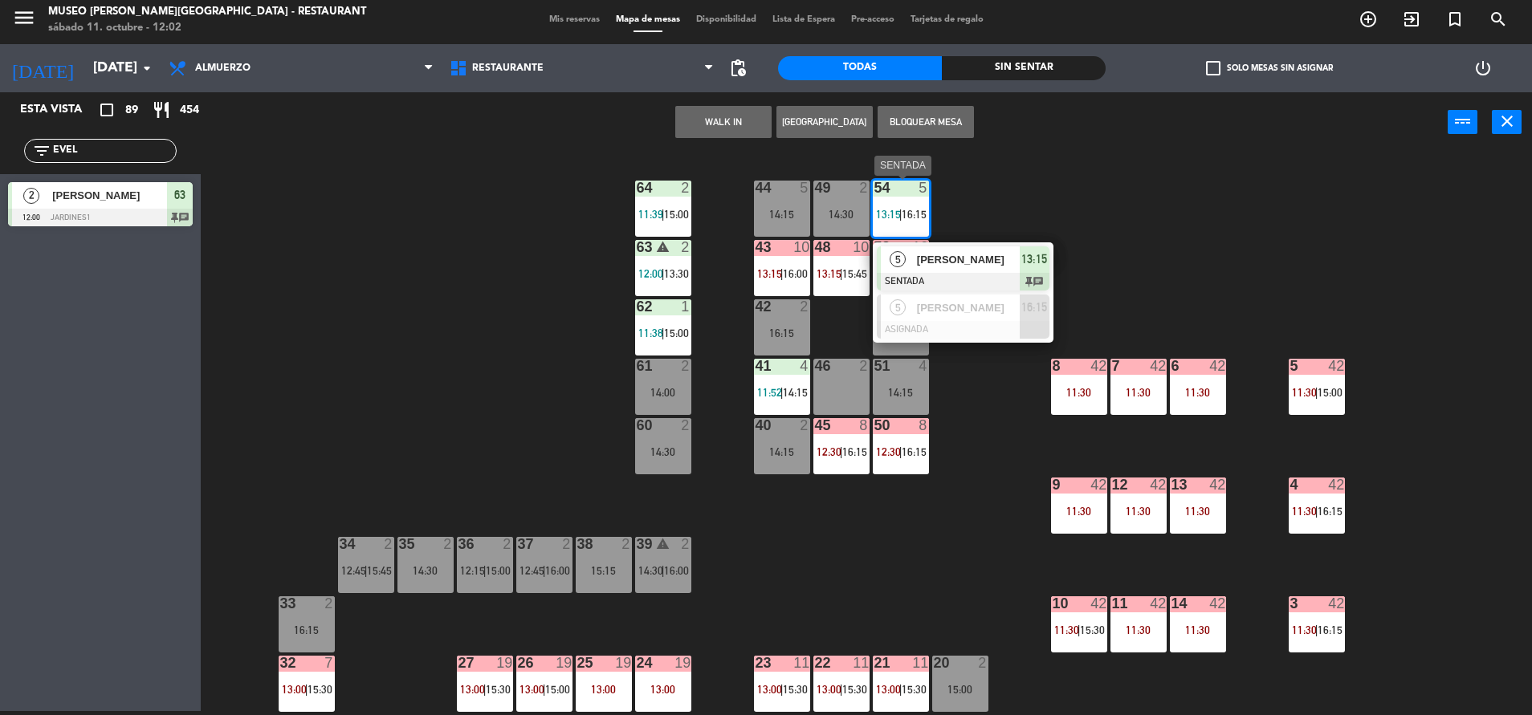
click at [957, 271] on div "[PERSON_NAME]" at bounding box center [967, 259] width 104 height 26
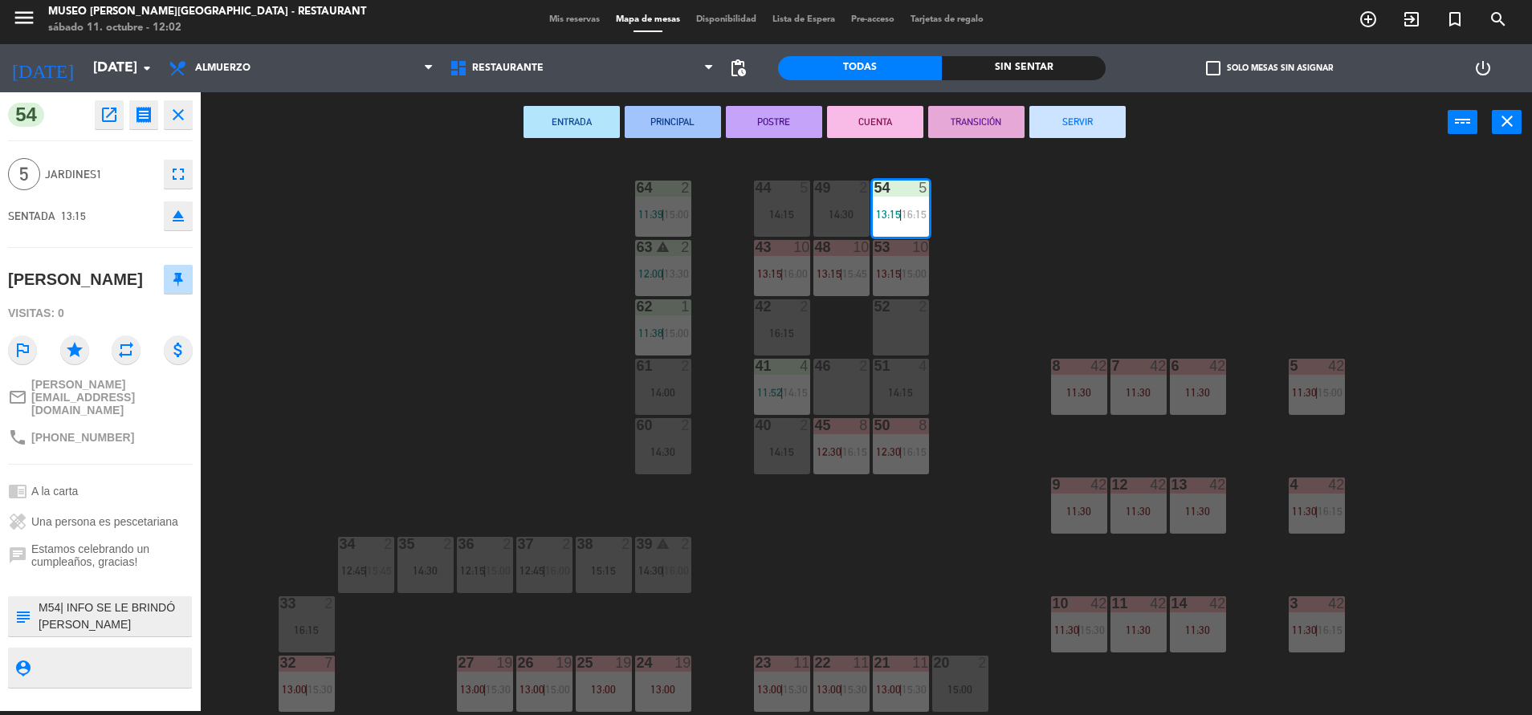
click at [454, 405] on div "44 5 14:15 49 2 14:30 54 5 13:15 | 16:15 64 2 11:39 | 15:00 48 10 13:15 | 15:45…" at bounding box center [874, 436] width 1316 height 559
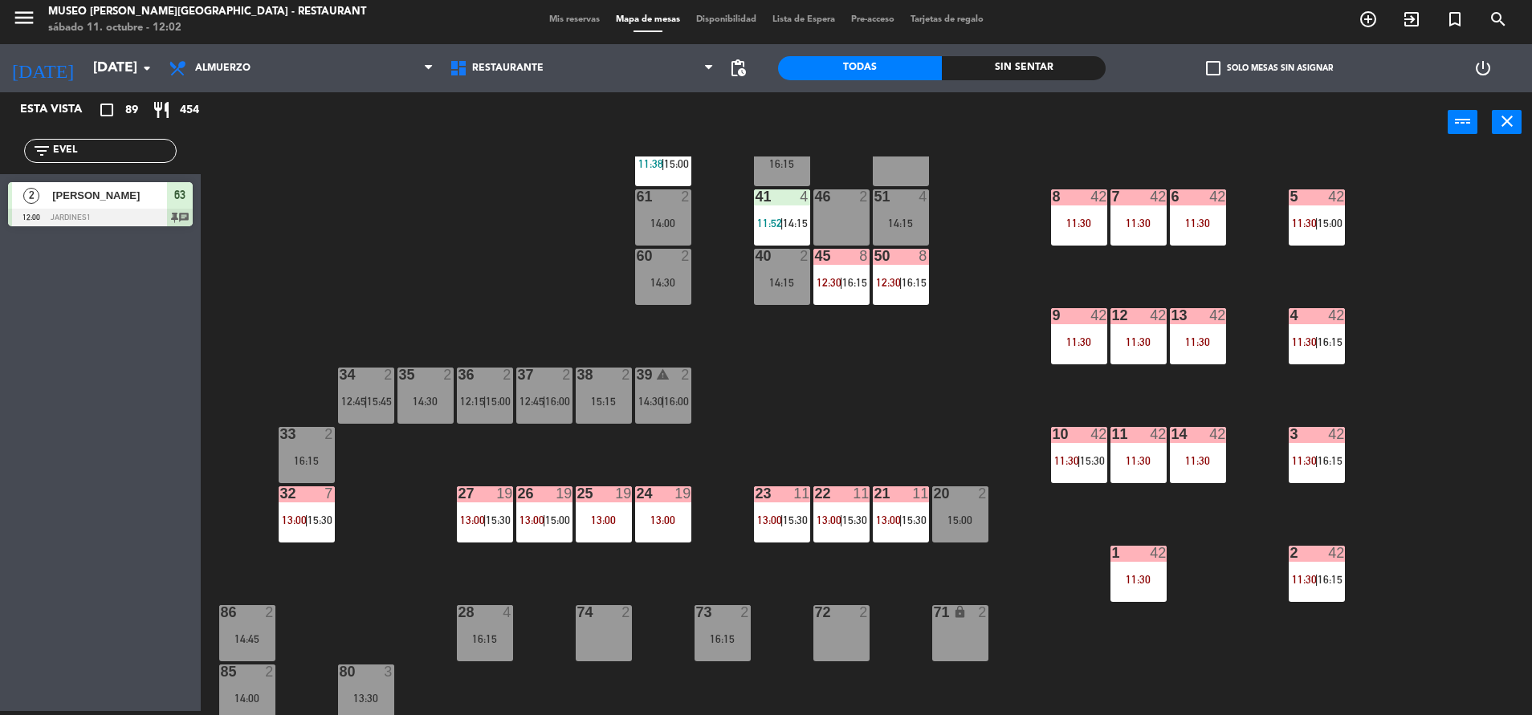
scroll to position [0, 0]
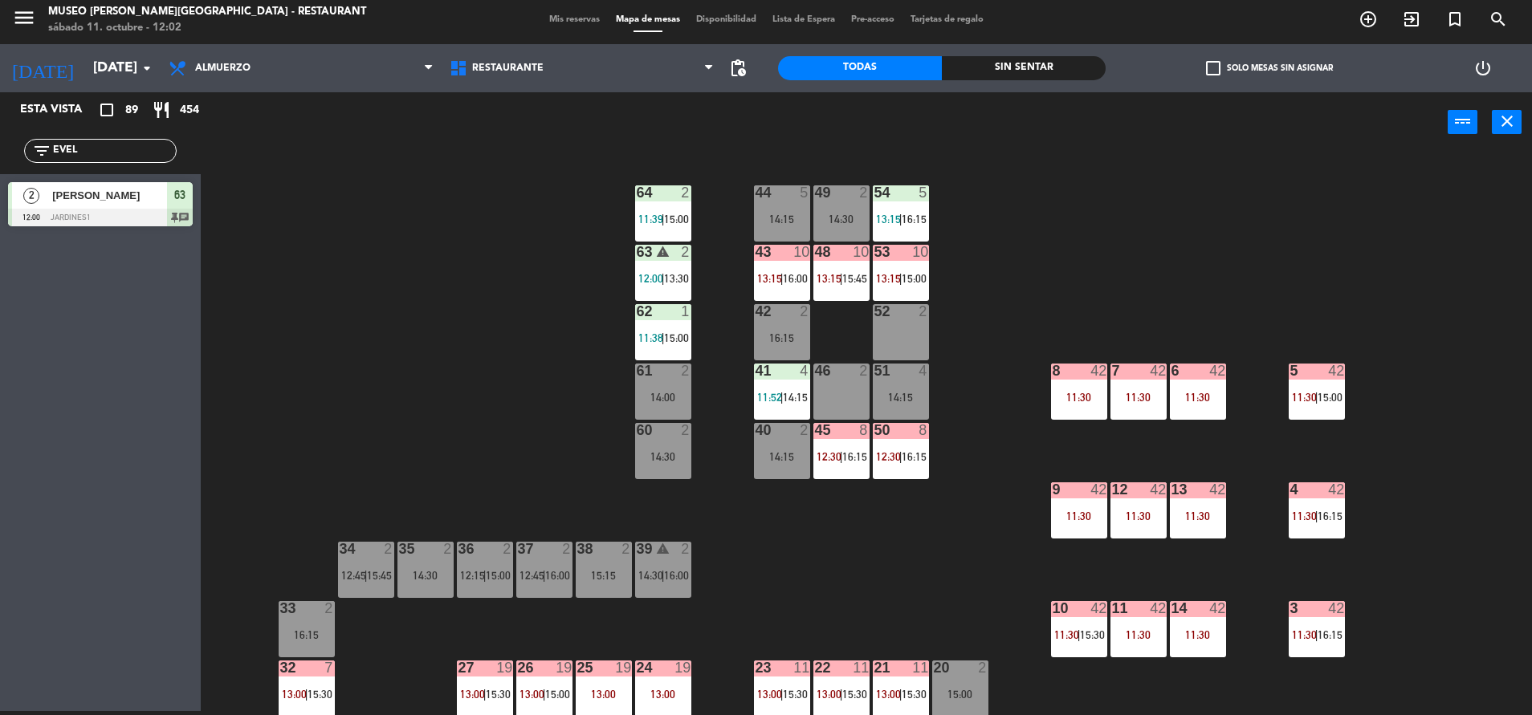
click at [776, 461] on div "14:15" at bounding box center [782, 456] width 56 height 11
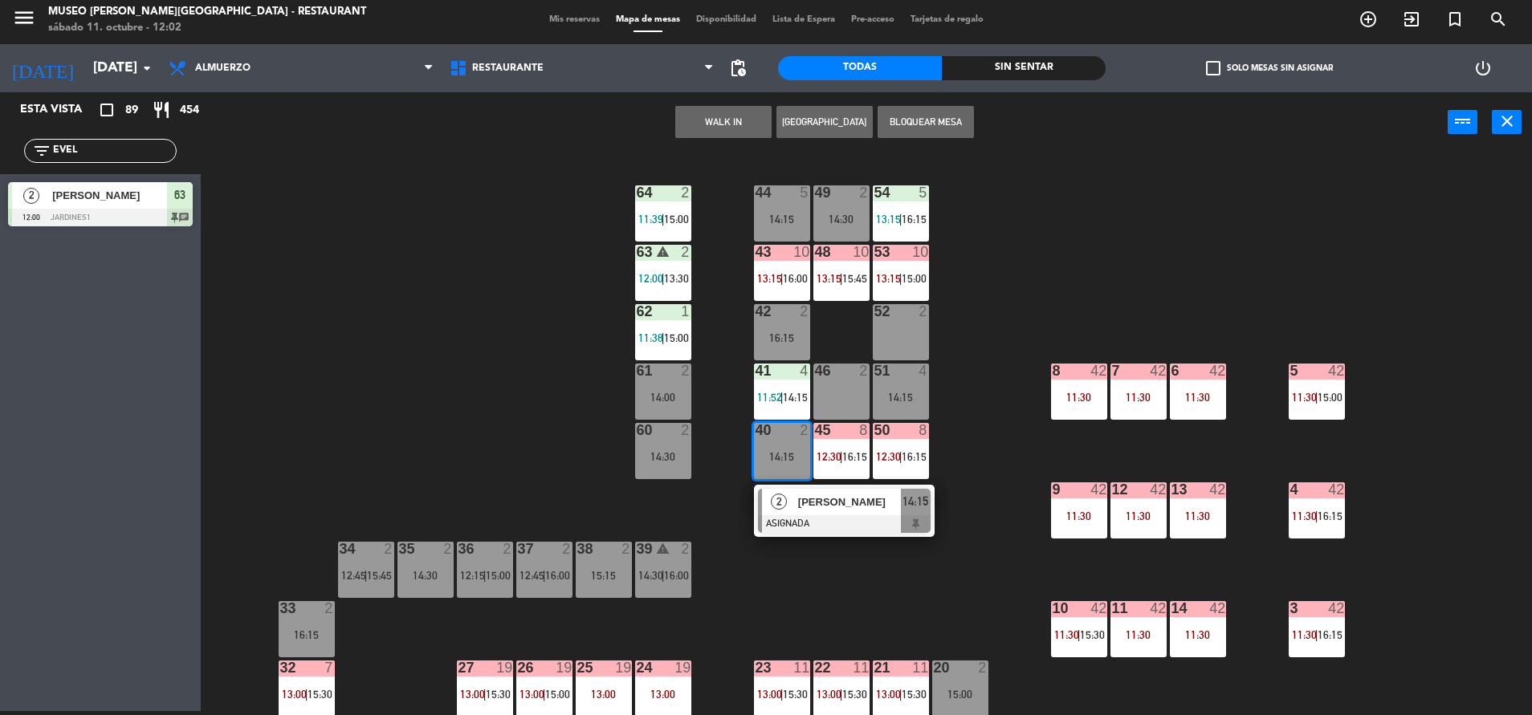
click at [812, 542] on div "44 5 14:15 49 2 14:30 54 5 13:15 | 16:15 64 2 11:39 | 15:00 48 10 13:15 | 15:45…" at bounding box center [874, 436] width 1316 height 559
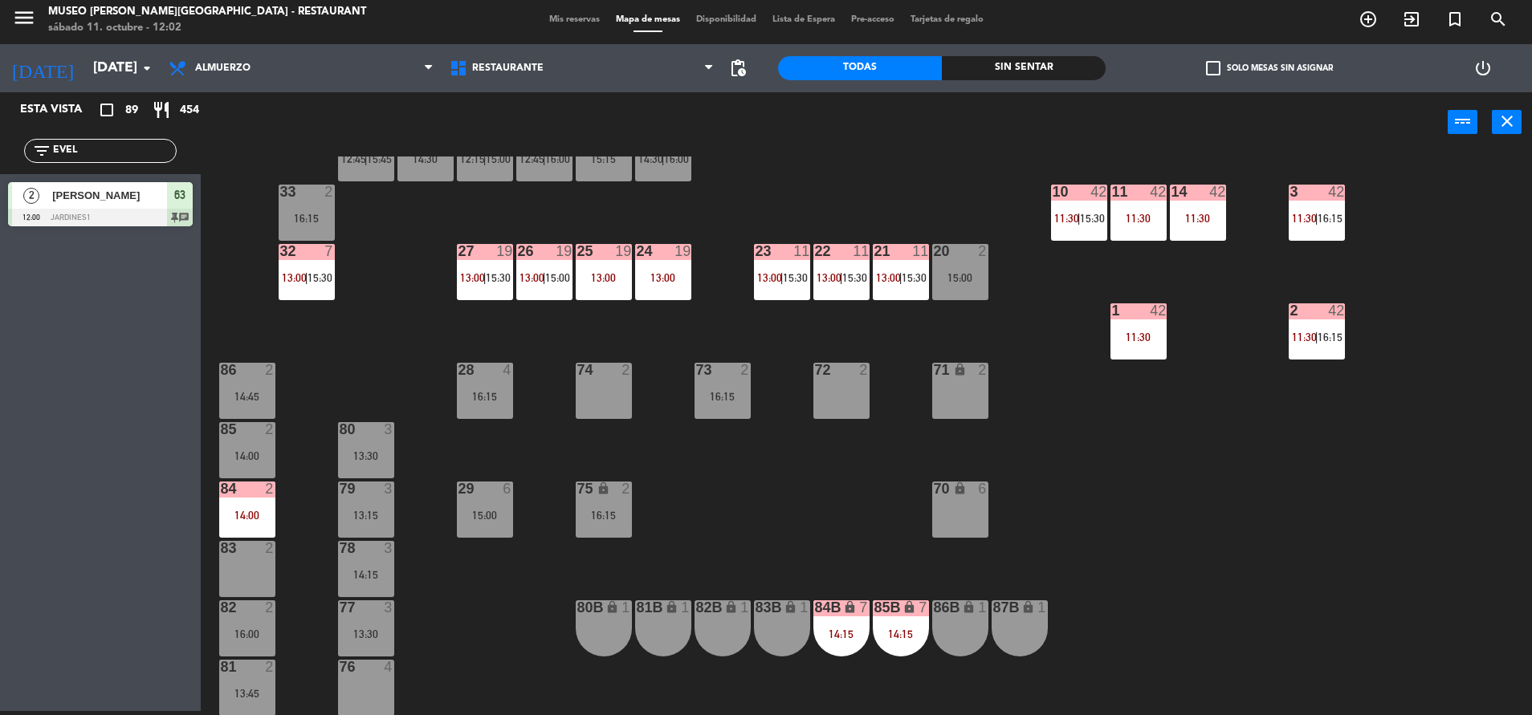
scroll to position [34, 0]
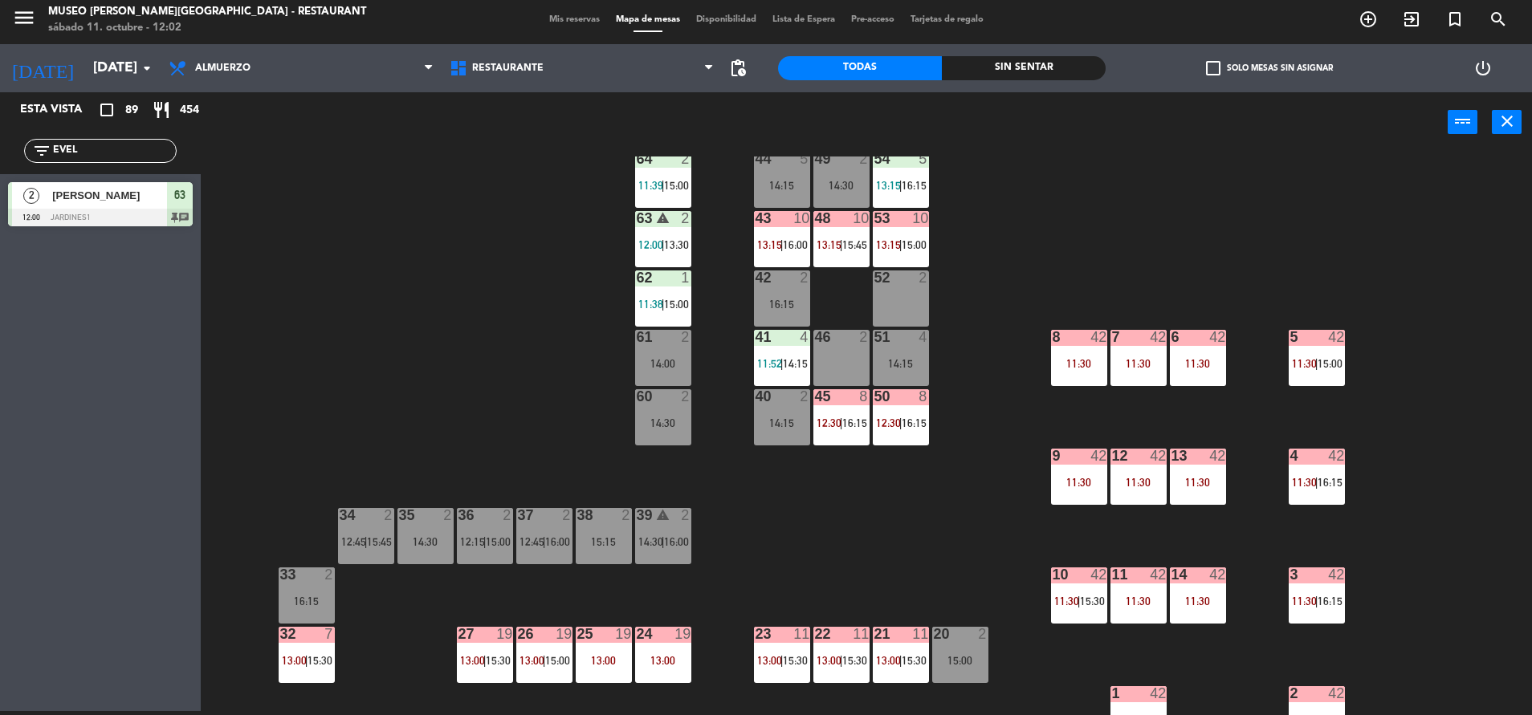
click at [1312, 359] on span "11:30" at bounding box center [1304, 363] width 25 height 13
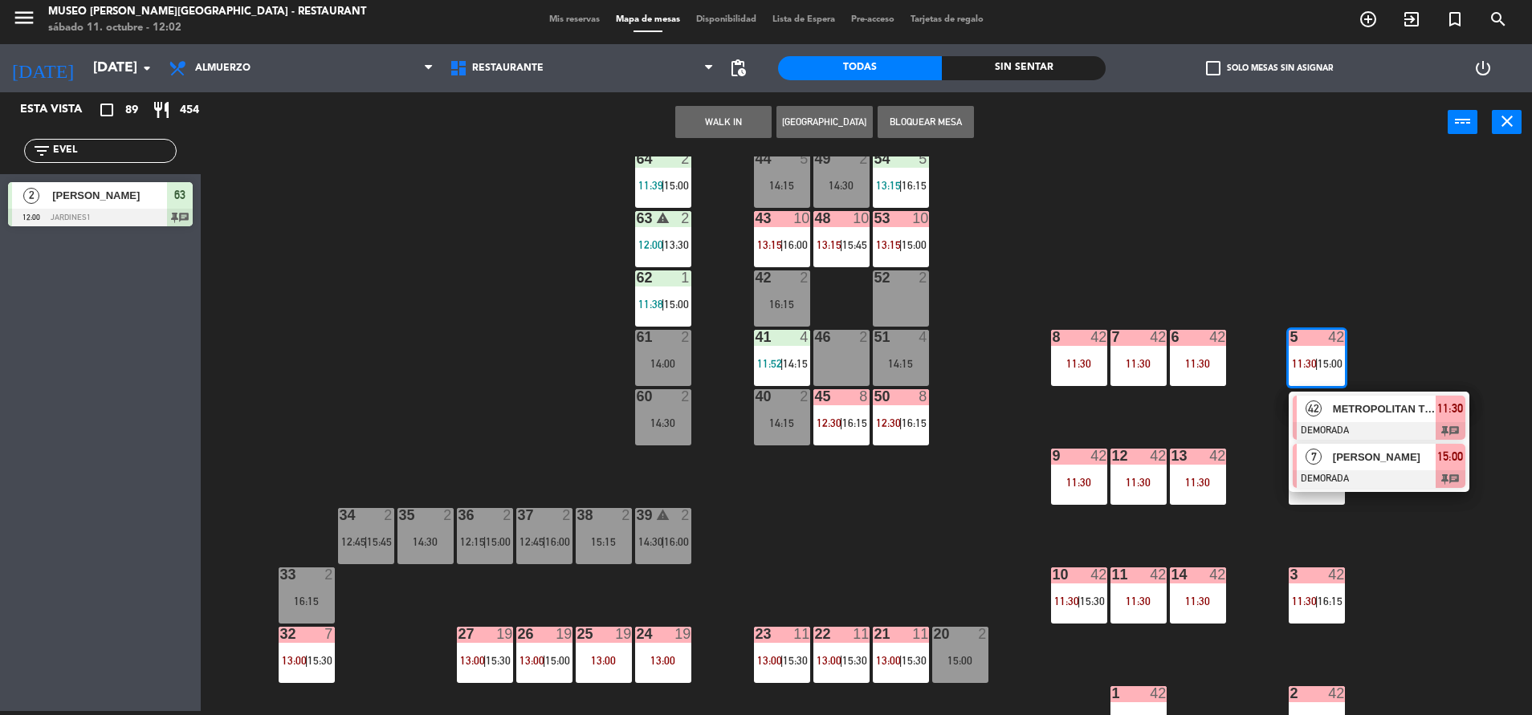
click at [1377, 445] on div "[PERSON_NAME]" at bounding box center [1383, 457] width 104 height 26
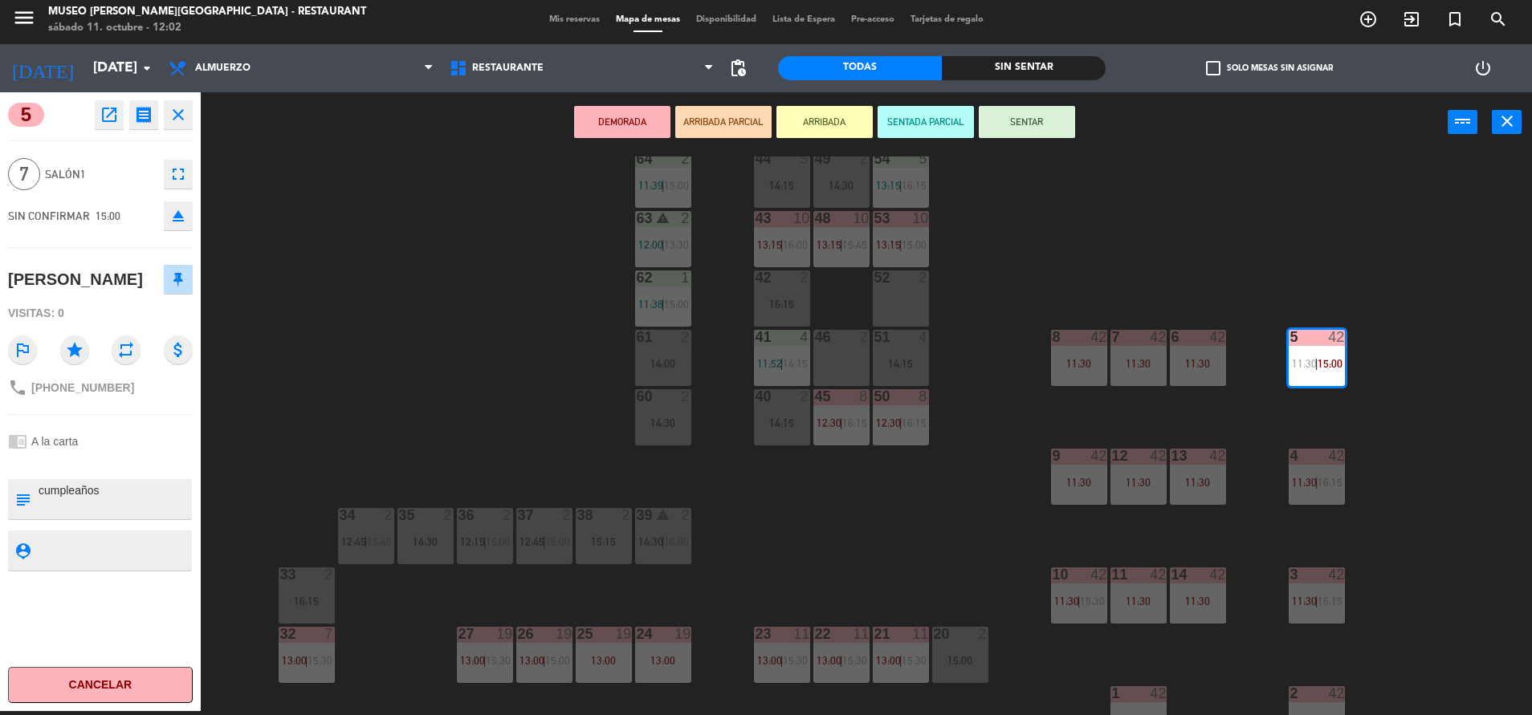
click at [1138, 352] on div "7 42 11:30" at bounding box center [1138, 358] width 56 height 56
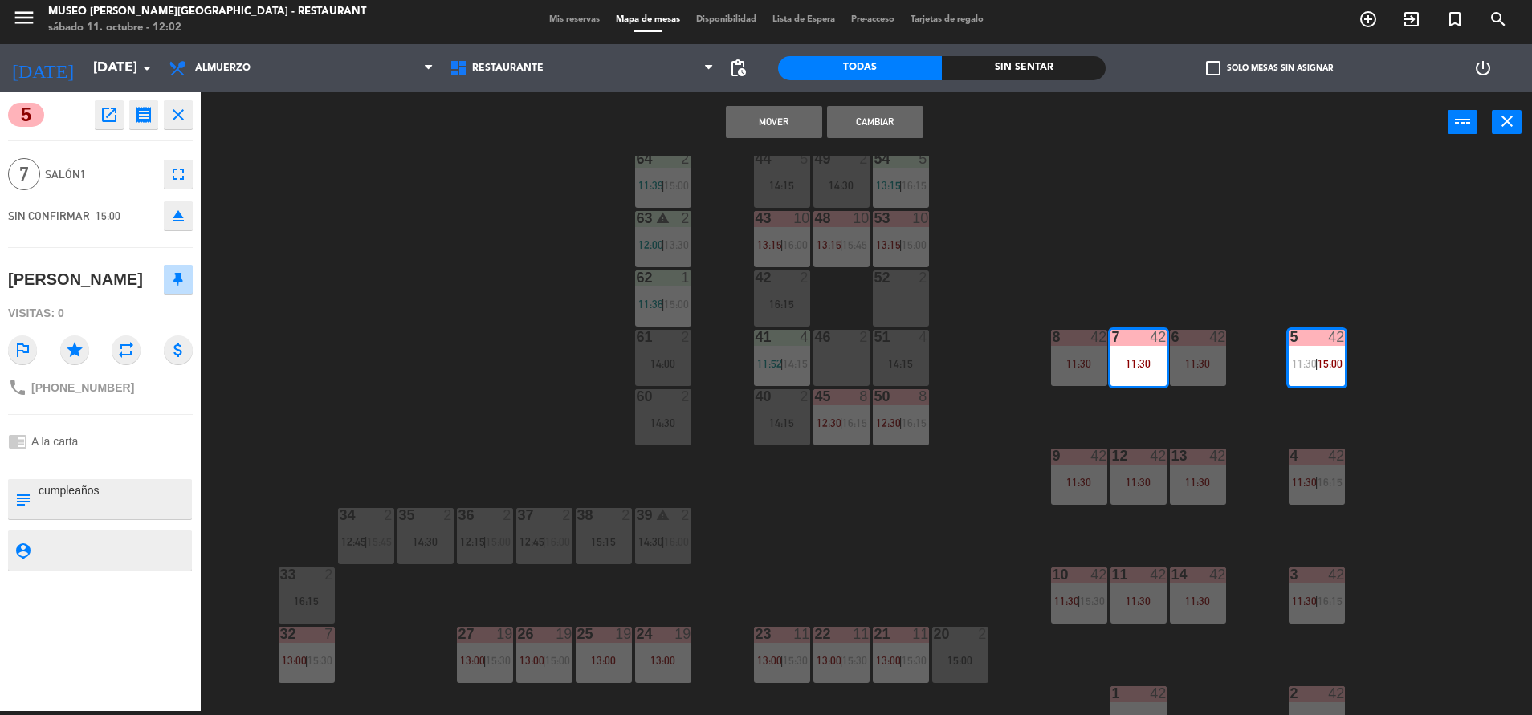
click at [1068, 361] on div "11:30" at bounding box center [1079, 363] width 56 height 11
click at [769, 125] on button "Mover y Unir" at bounding box center [774, 122] width 96 height 32
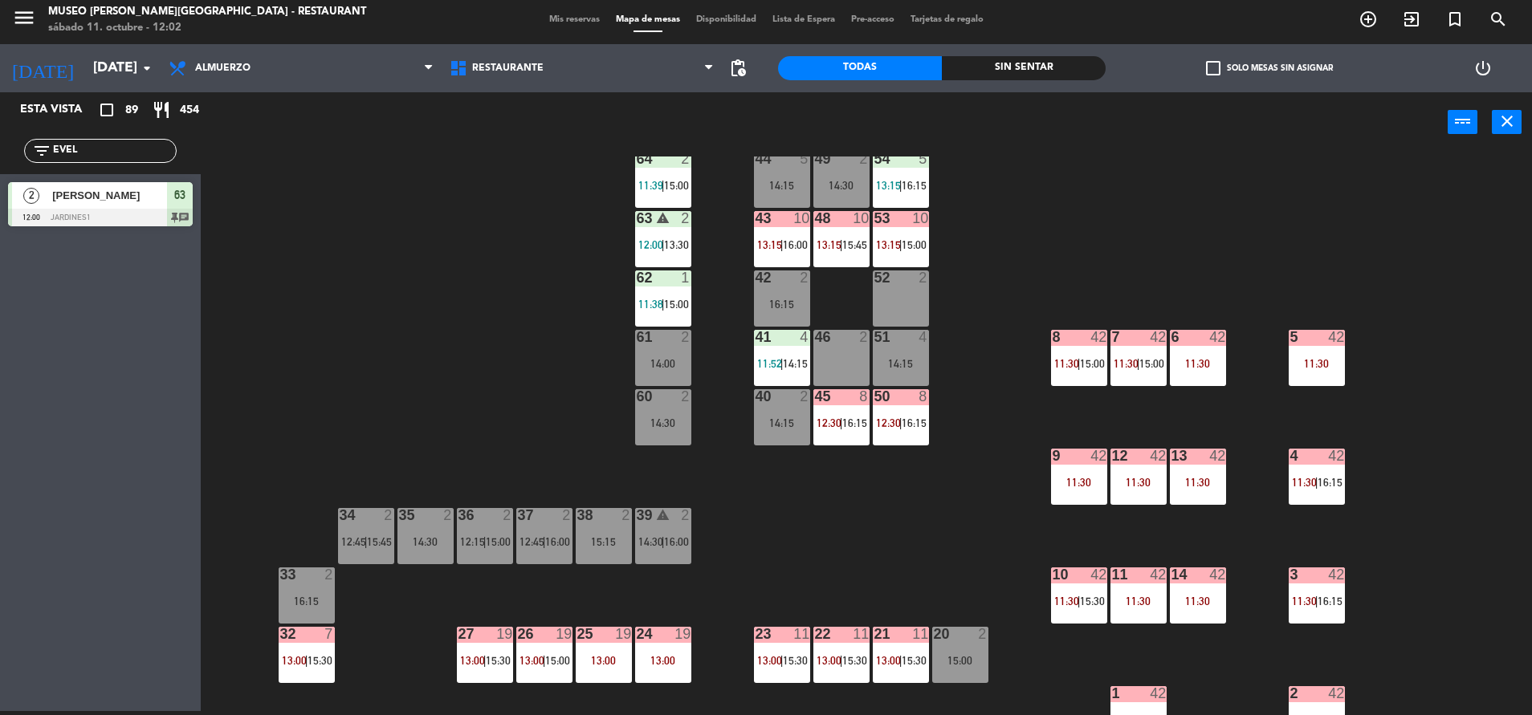
scroll to position [596, 0]
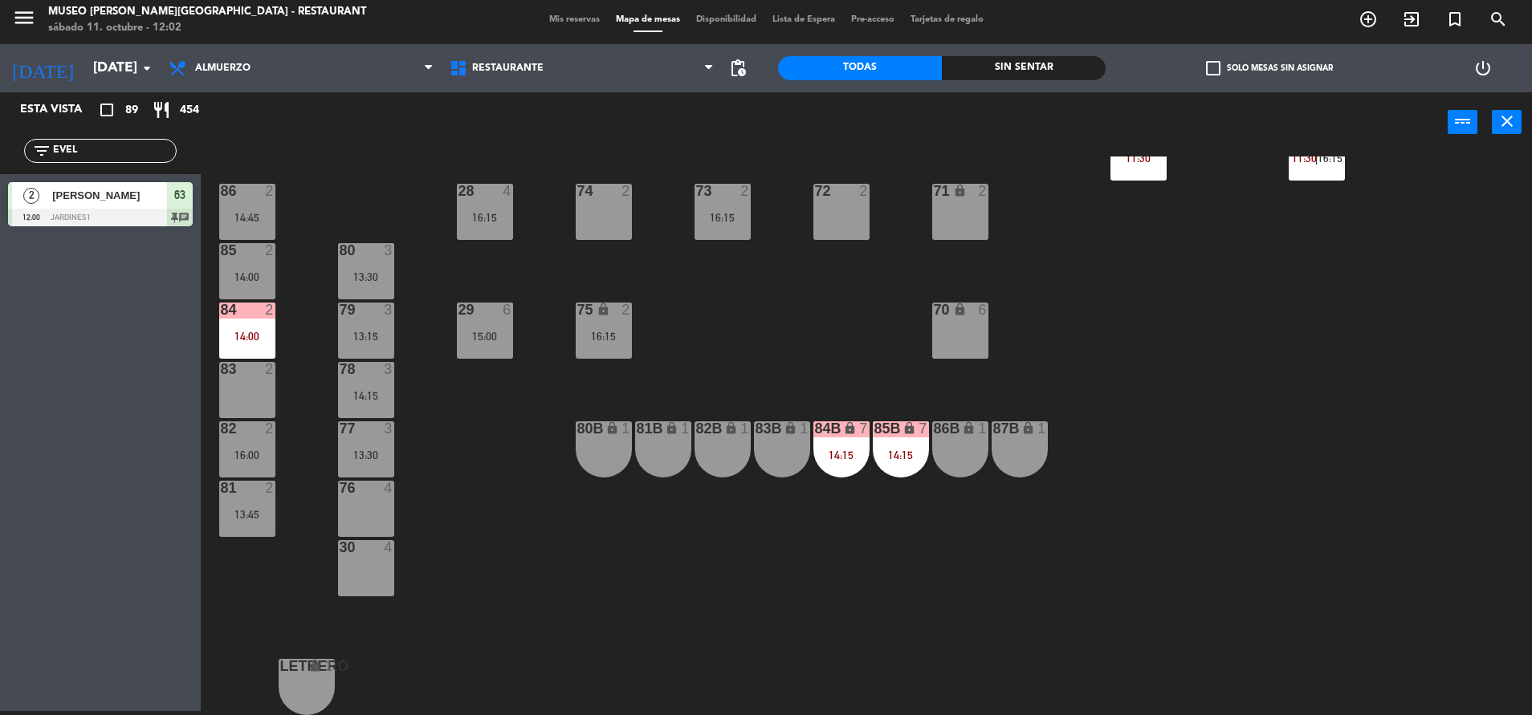
click at [894, 468] on div "85B lock 7 14:15" at bounding box center [901, 449] width 56 height 56
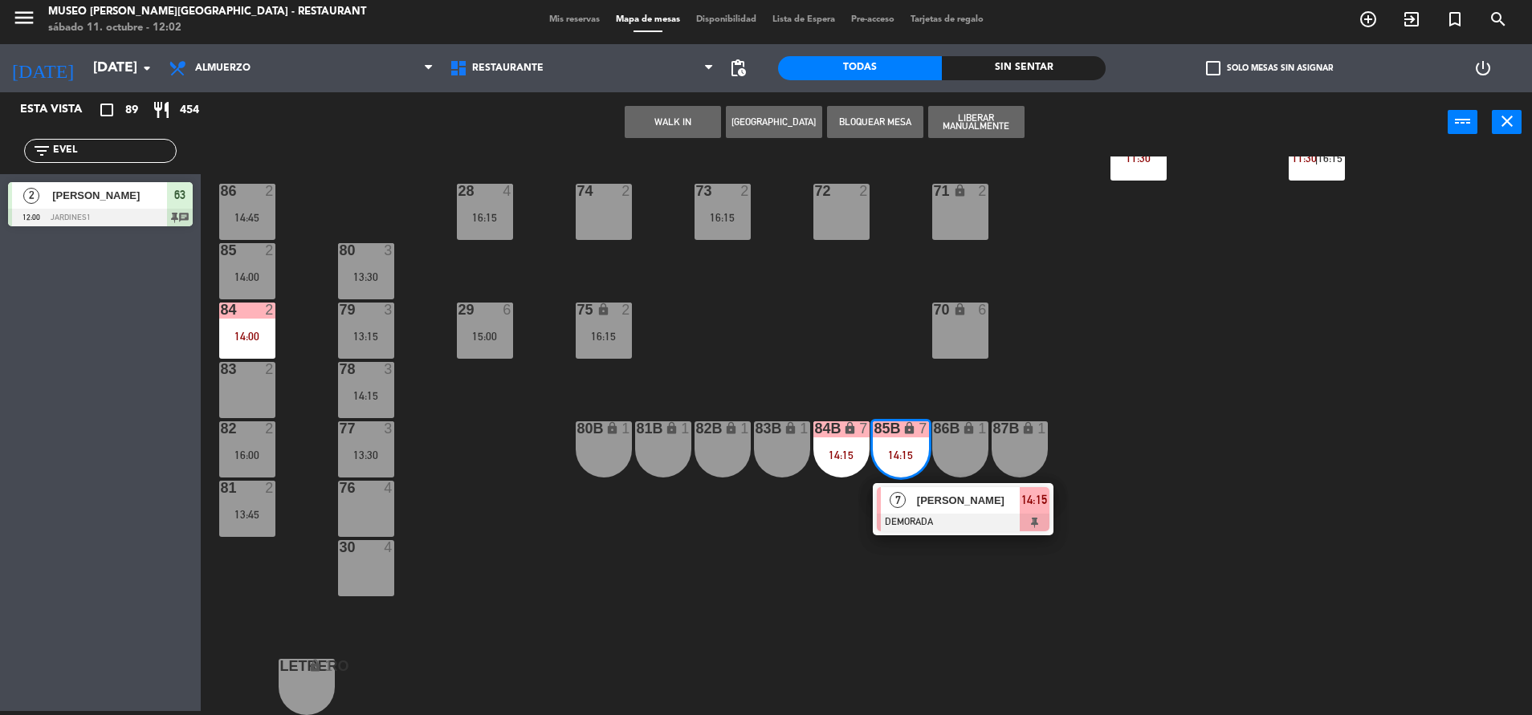
click at [1000, 535] on div "44 5 14:15 49 2 14:30 54 5 13:15 | 16:15 64 2 11:39 | 15:00 48 10 13:15 | 15:45…" at bounding box center [874, 436] width 1316 height 559
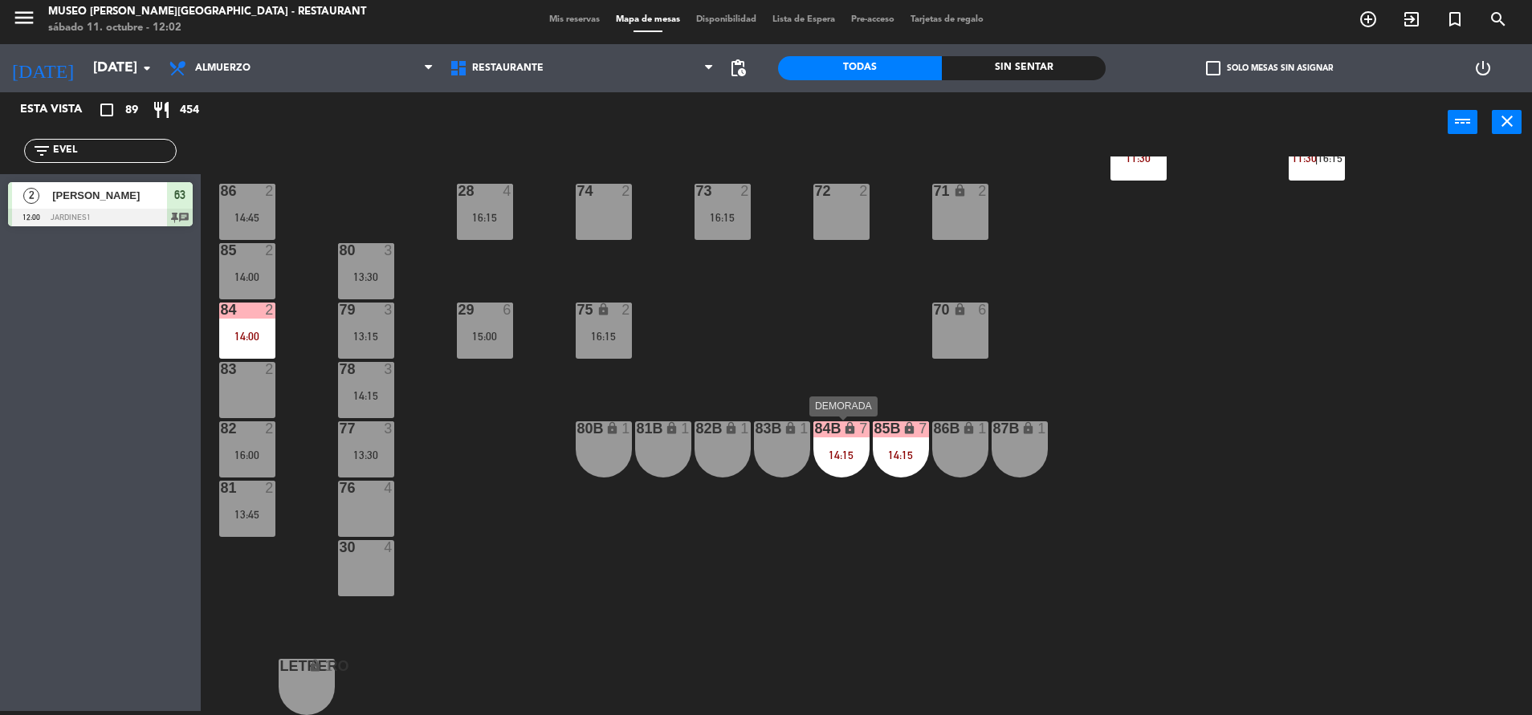
click at [849, 462] on div "84B lock 7 14:15" at bounding box center [841, 449] width 56 height 56
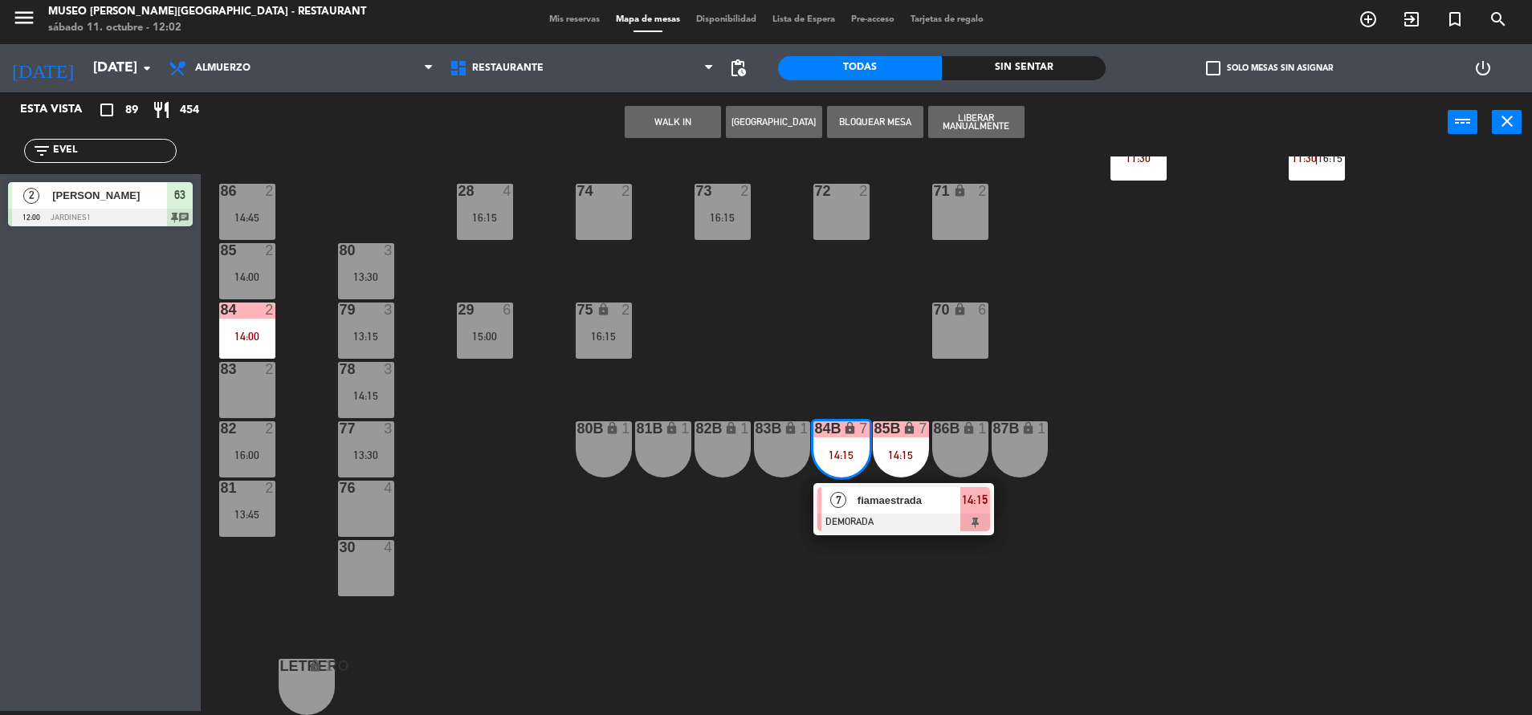
click at [875, 499] on span "fiamaestrada" at bounding box center [908, 500] width 103 height 17
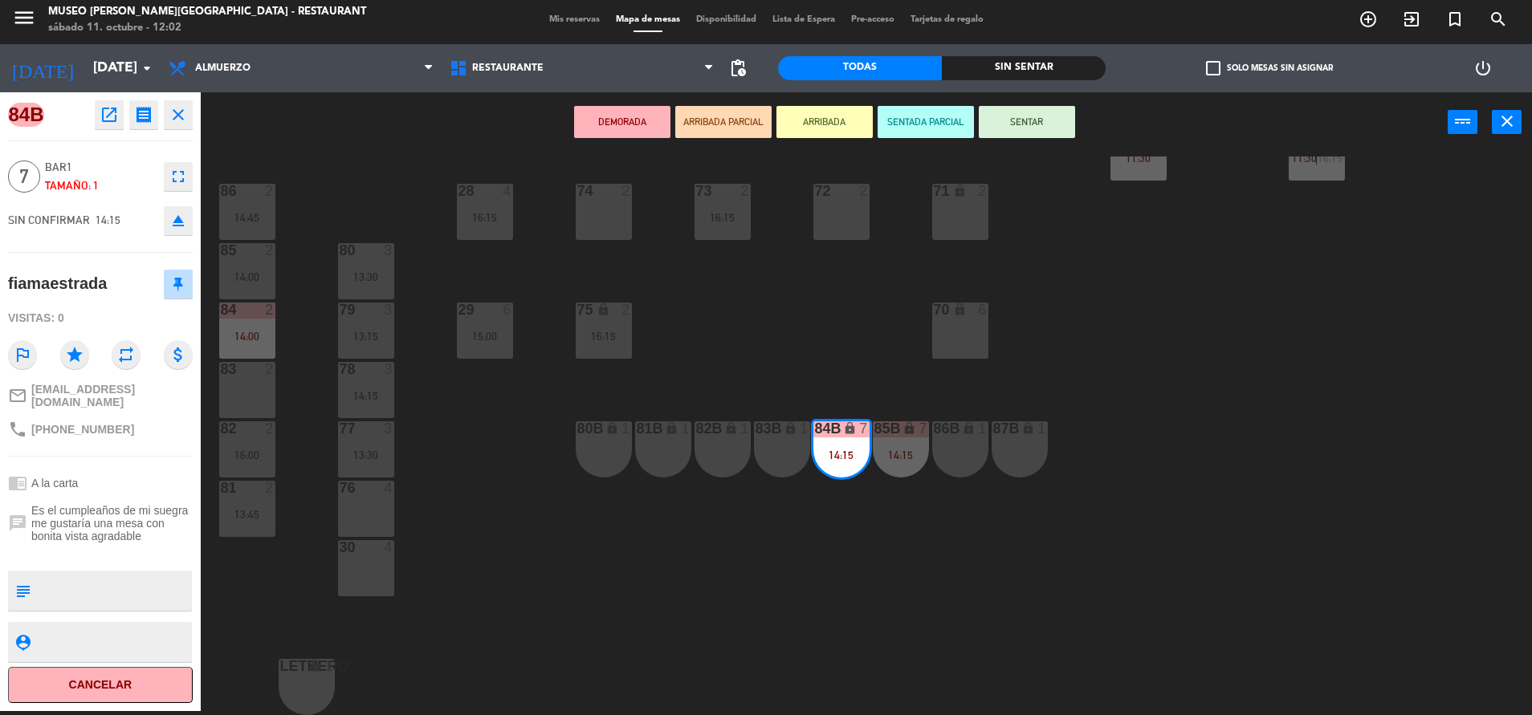
click at [356, 497] on div "76 4" at bounding box center [366, 509] width 56 height 56
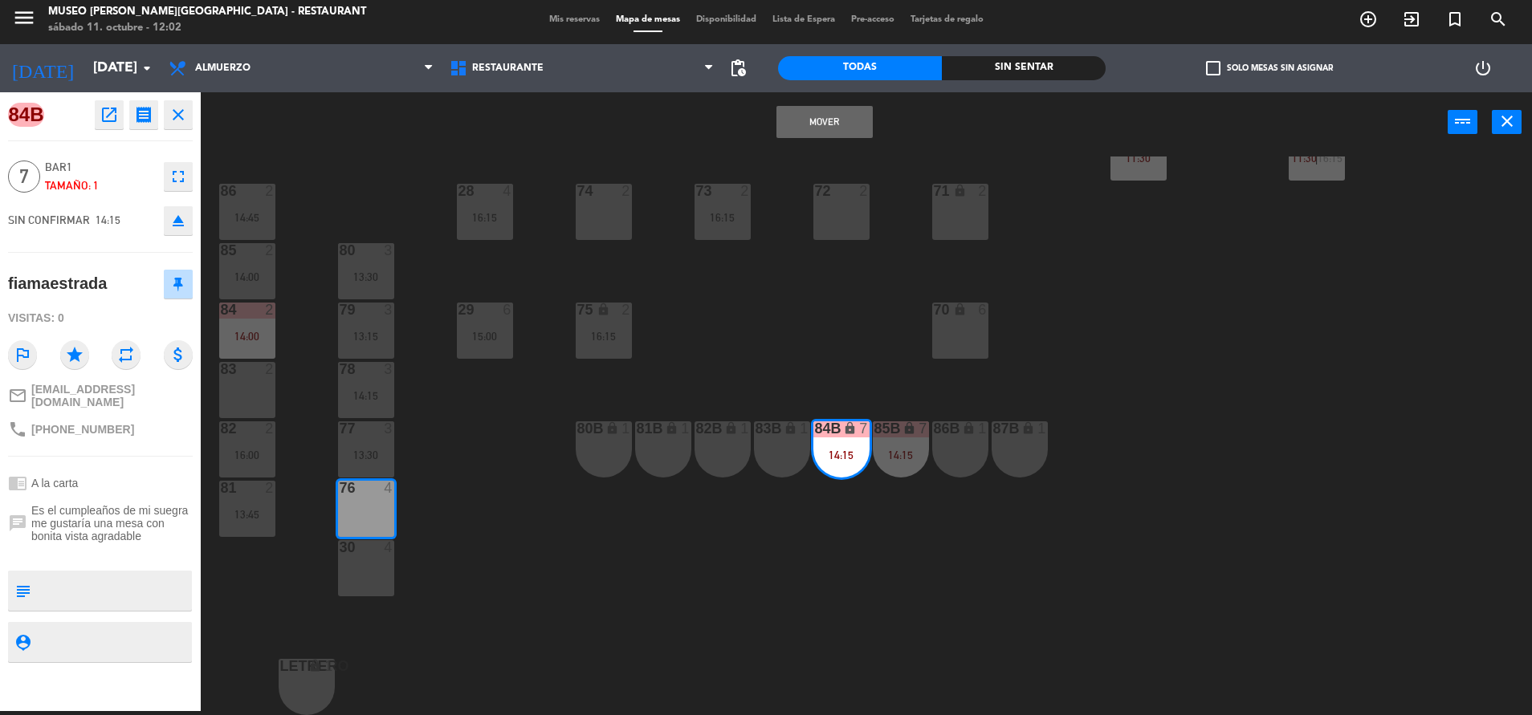
click at [367, 543] on div at bounding box center [365, 547] width 26 height 14
click at [799, 129] on button "Mover y Unir" at bounding box center [824, 122] width 96 height 32
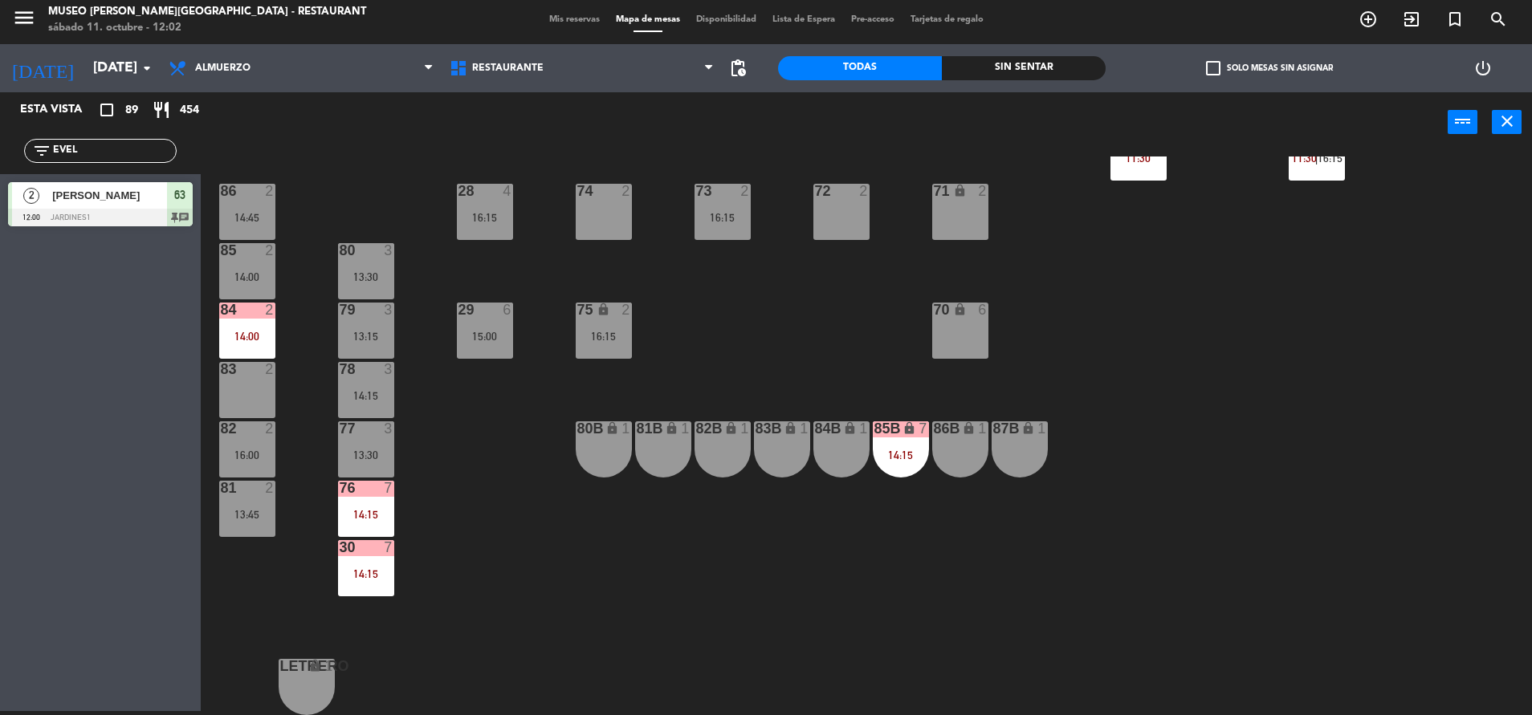
click at [885, 462] on div "85B lock 7 14:15" at bounding box center [901, 449] width 56 height 56
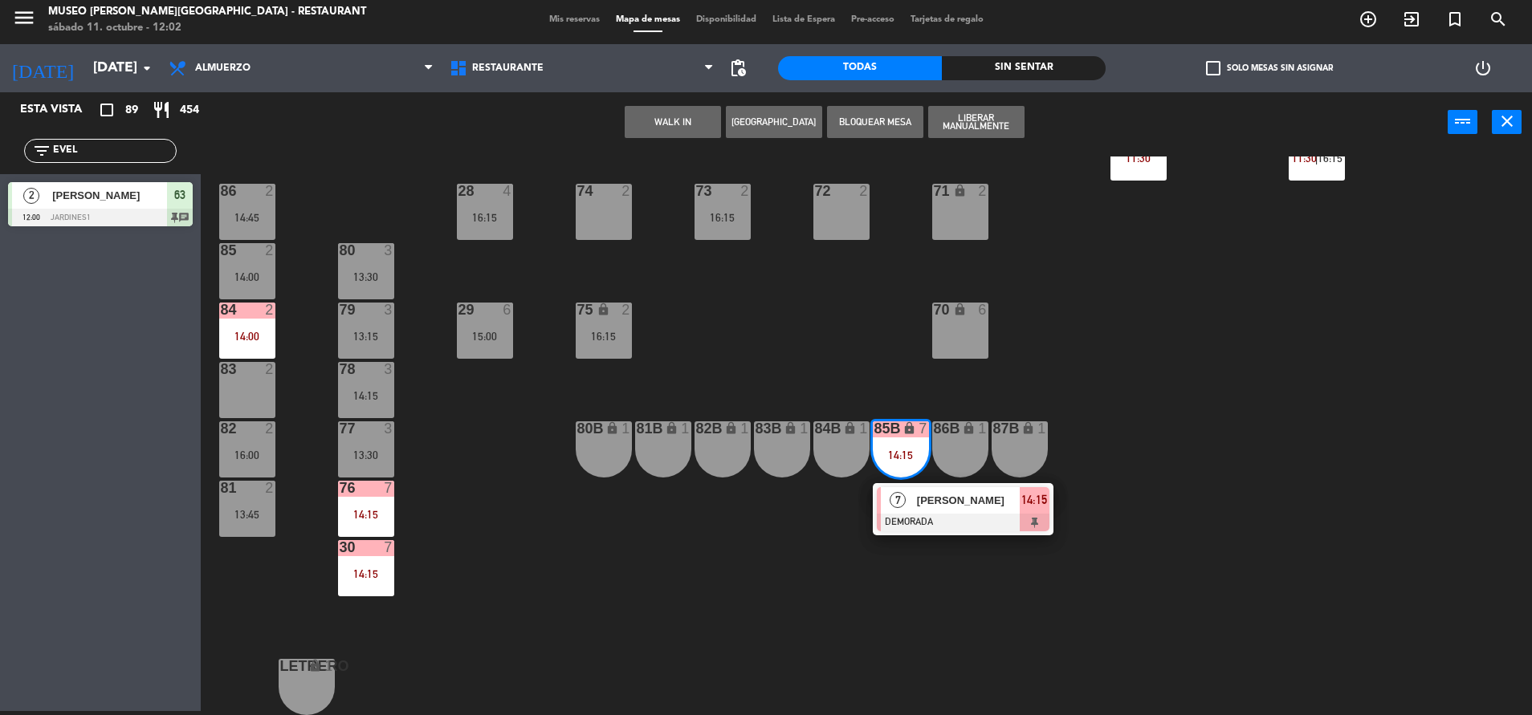
click at [944, 509] on div "[PERSON_NAME]" at bounding box center [967, 500] width 104 height 26
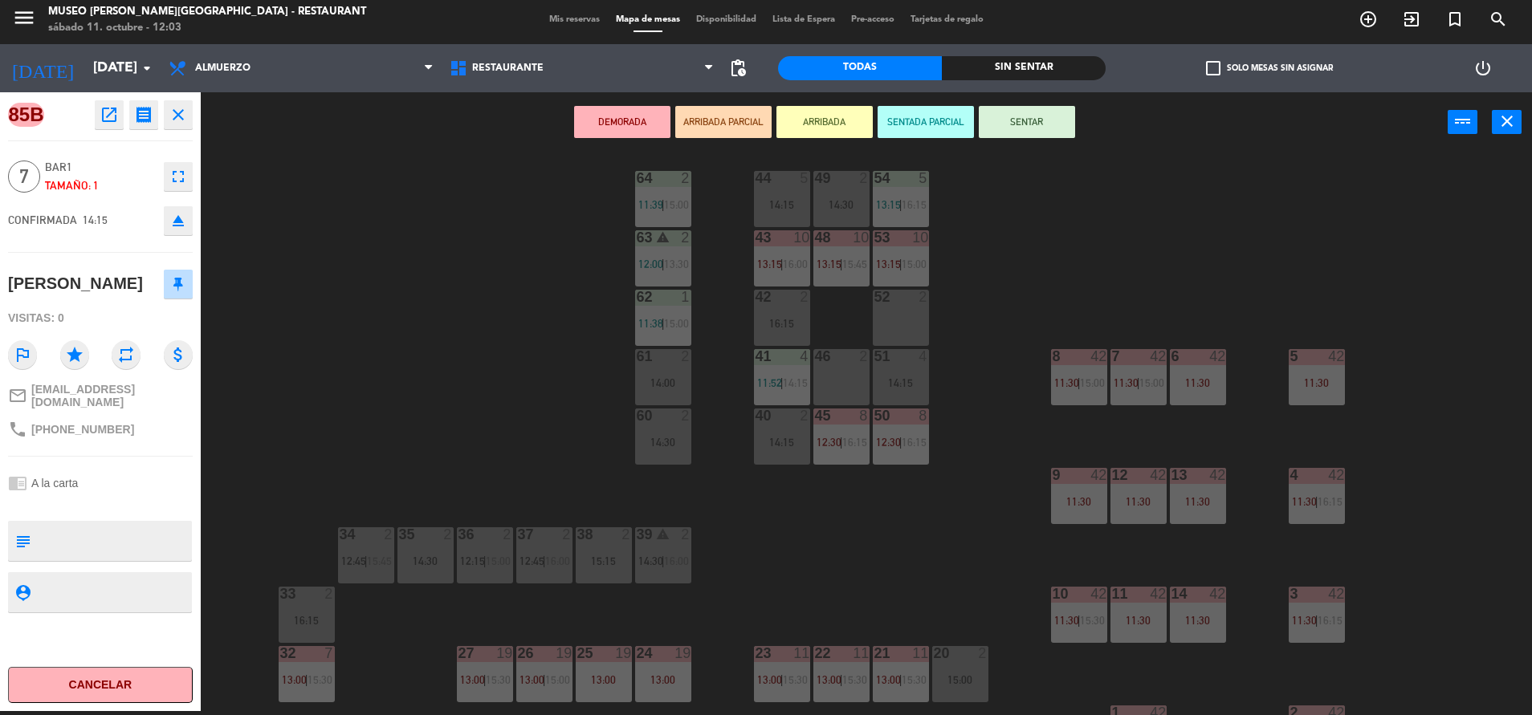
scroll to position [0, 0]
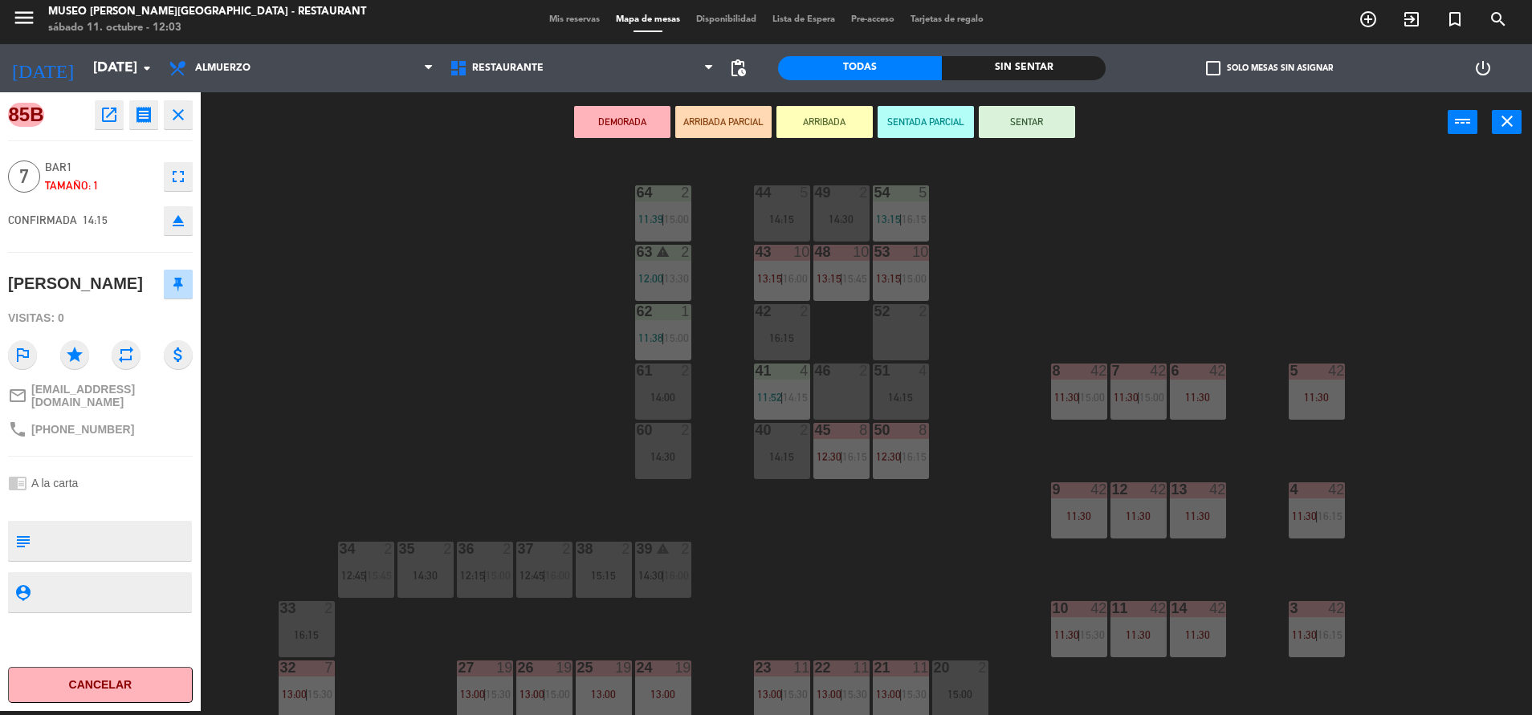
click at [1295, 418] on div "5 42 11:30" at bounding box center [1316, 392] width 56 height 56
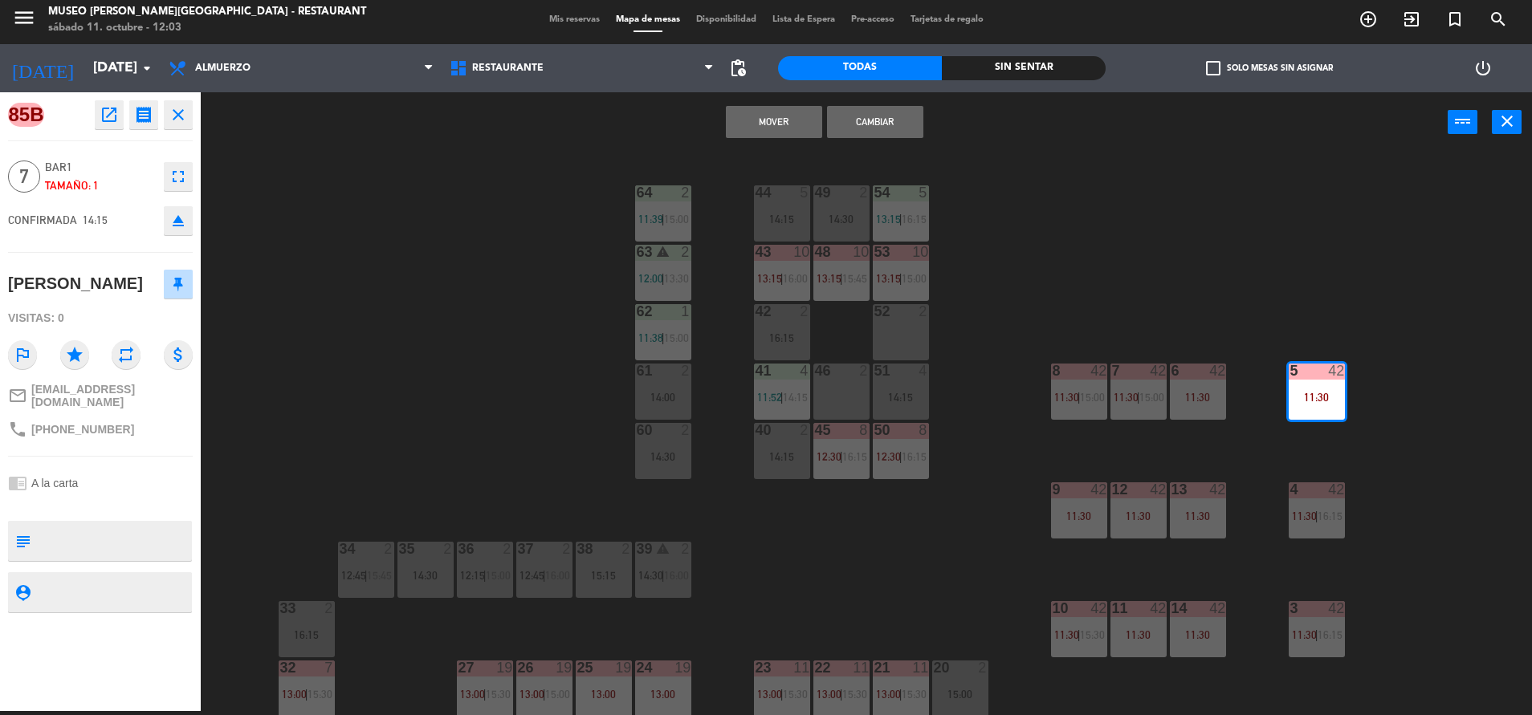
click at [770, 124] on button "Mover" at bounding box center [774, 122] width 96 height 32
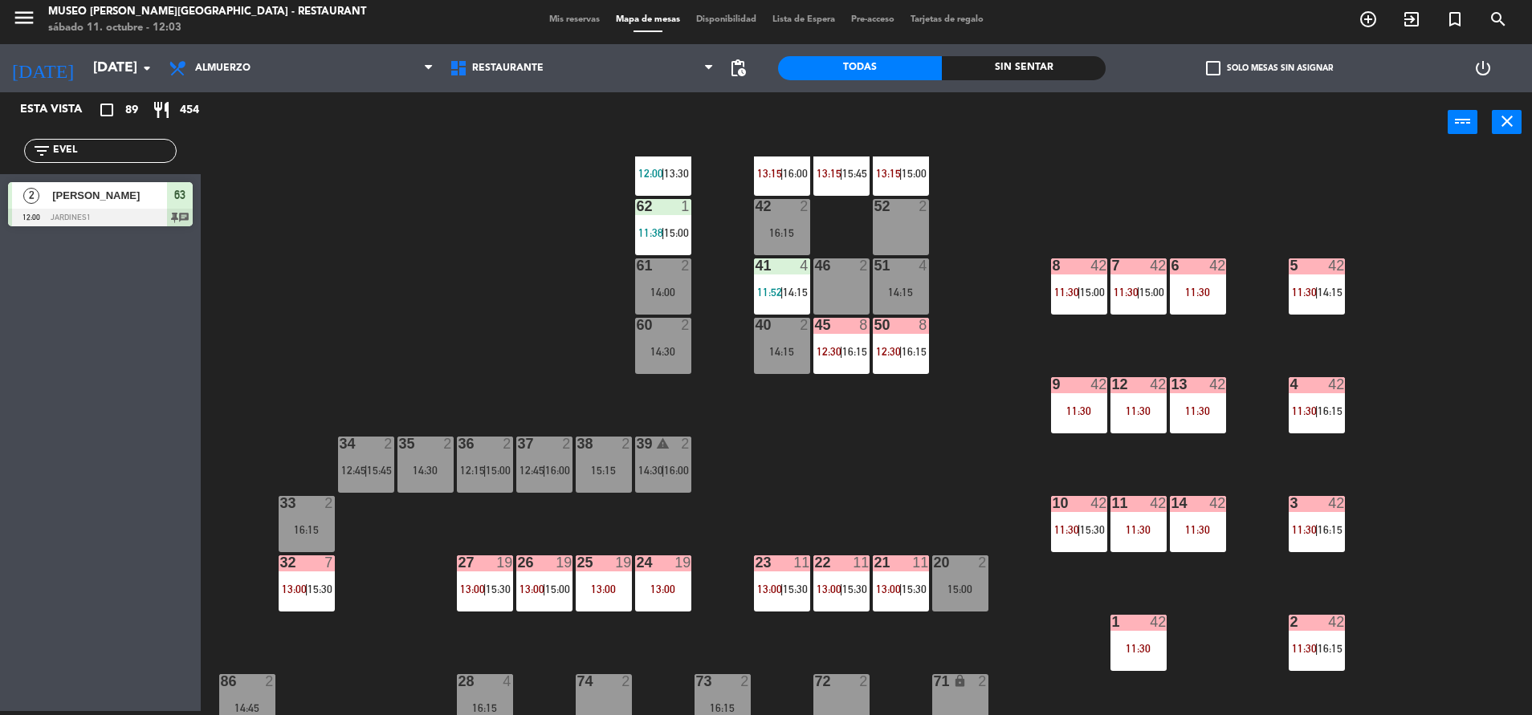
scroll to position [104, 0]
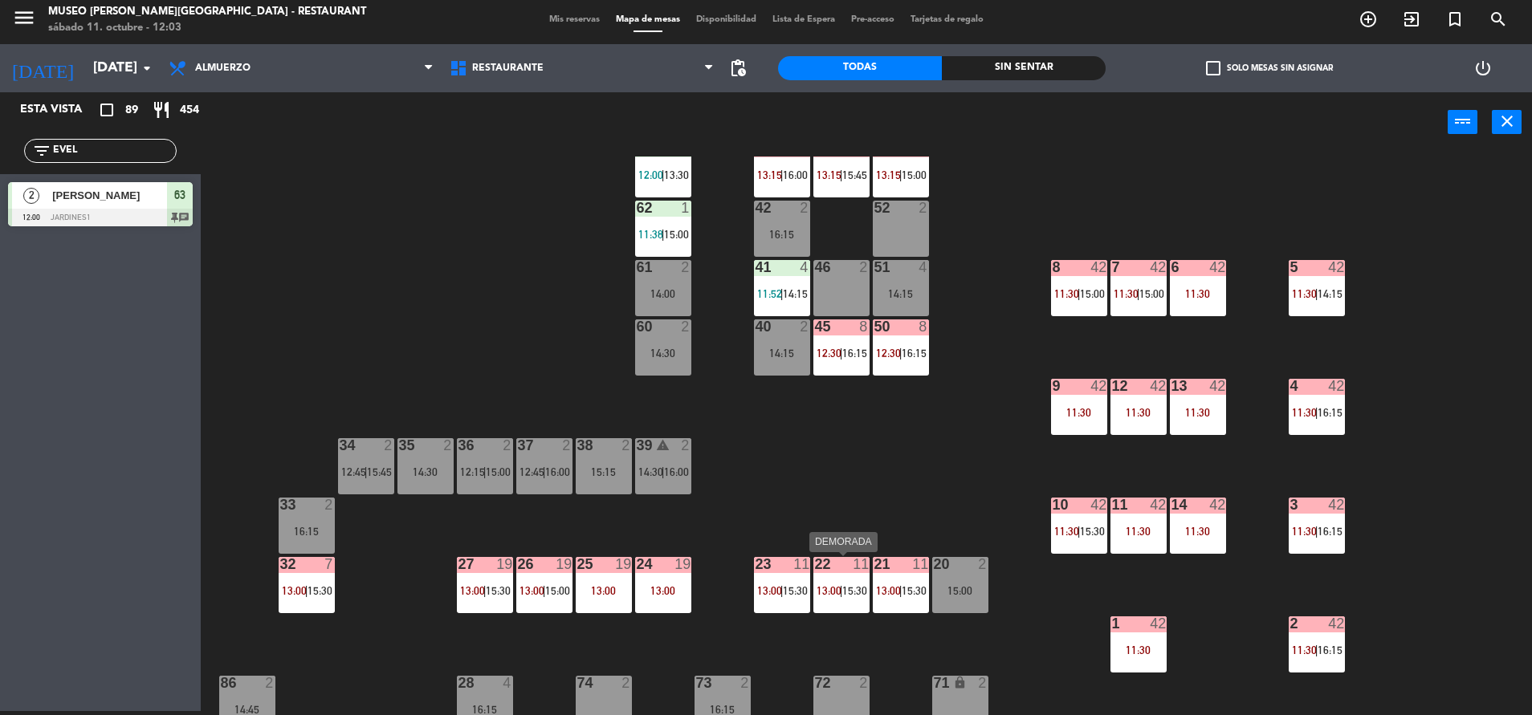
click at [850, 576] on div "22 11 13:00 | 15:30" at bounding box center [841, 585] width 56 height 56
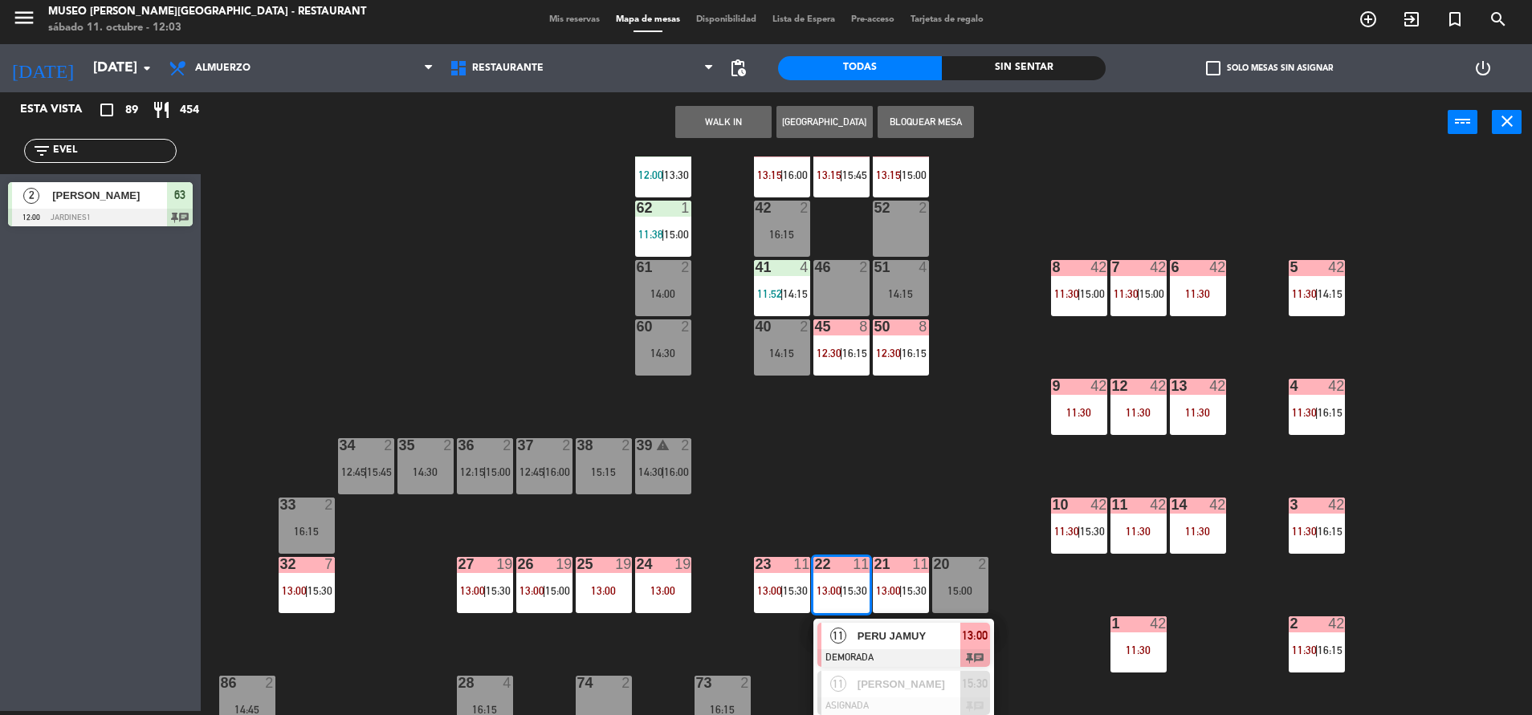
click at [959, 477] on div "44 5 14:15 49 2 14:30 54 5 13:15 | 16:15 64 2 11:39 | 15:00 48 10 13:15 | 15:45…" at bounding box center [874, 436] width 1316 height 559
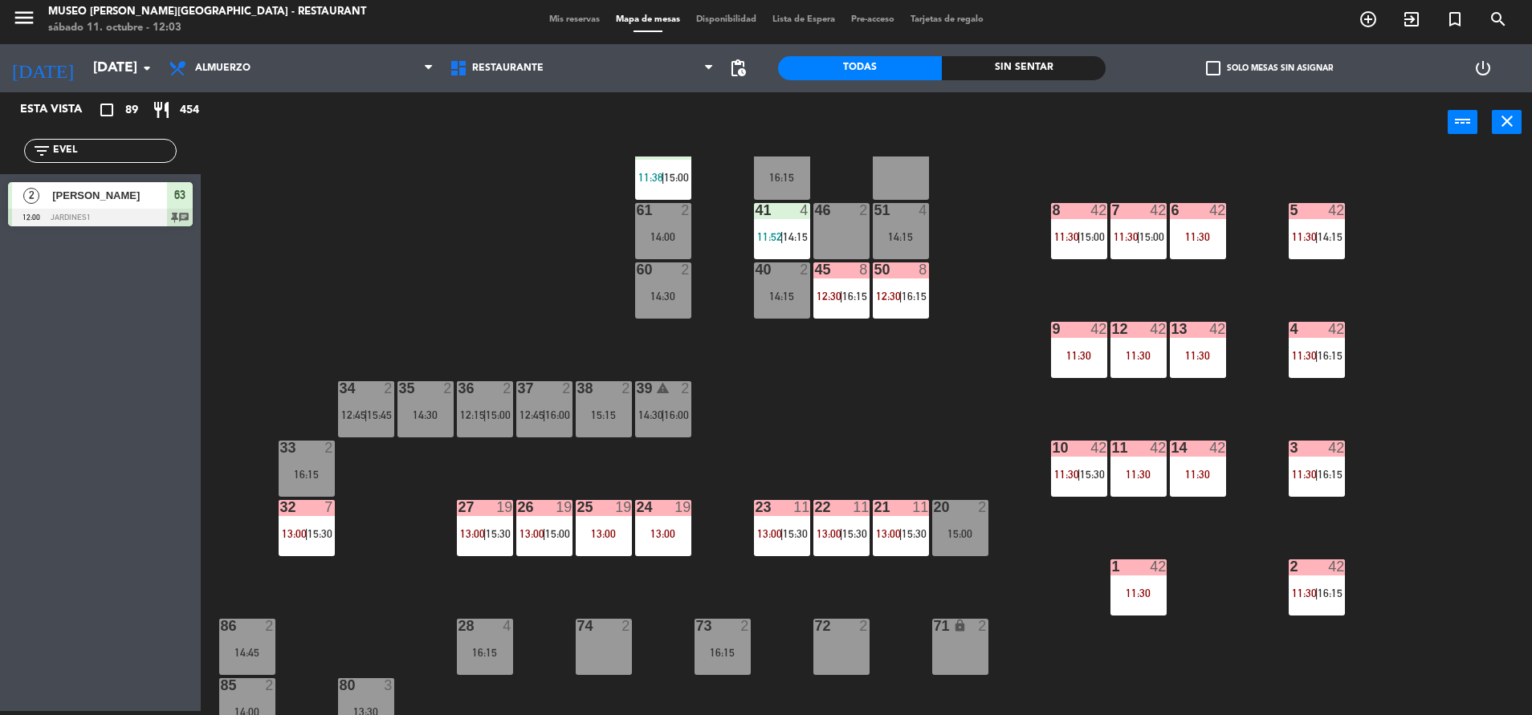
scroll to position [161, 0]
click at [1195, 214] on div at bounding box center [1197, 209] width 26 height 14
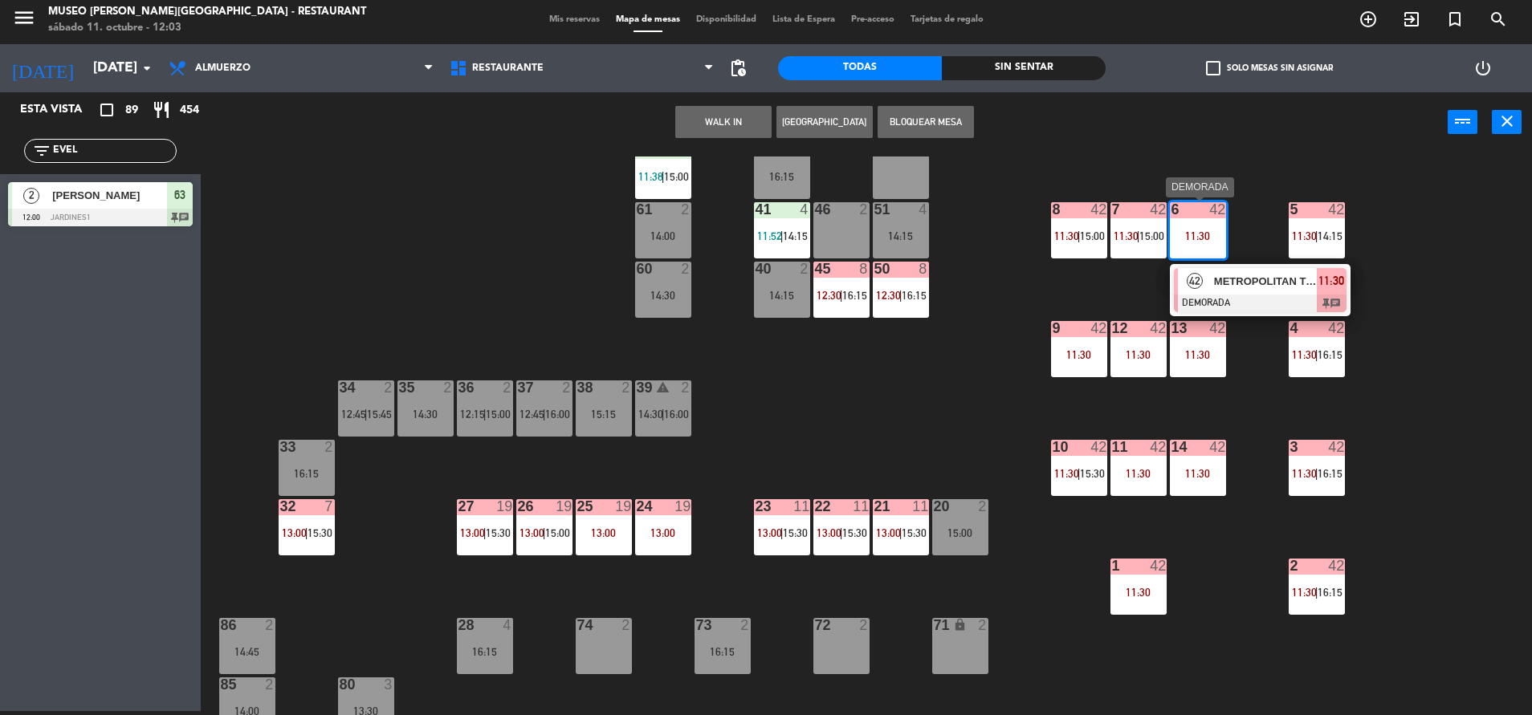
click at [1273, 297] on div at bounding box center [1260, 304] width 173 height 18
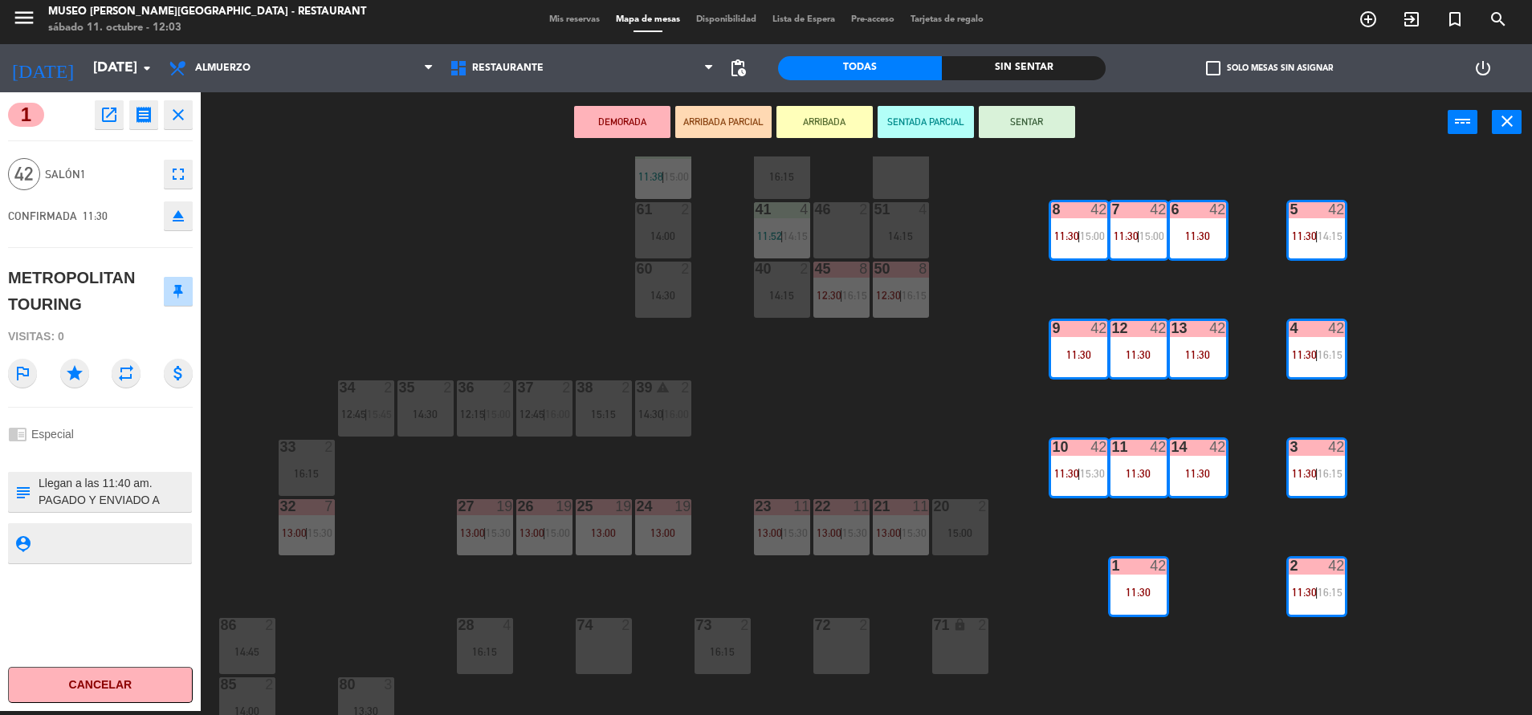
click at [74, 486] on textarea at bounding box center [113, 492] width 153 height 34
click at [39, 483] on textarea at bounding box center [113, 492] width 153 height 34
click at [142, 447] on div "chrome_reader_mode Especial" at bounding box center [100, 434] width 185 height 31
click at [129, 446] on div "chrome_reader_mode Especial" at bounding box center [100, 434] width 185 height 31
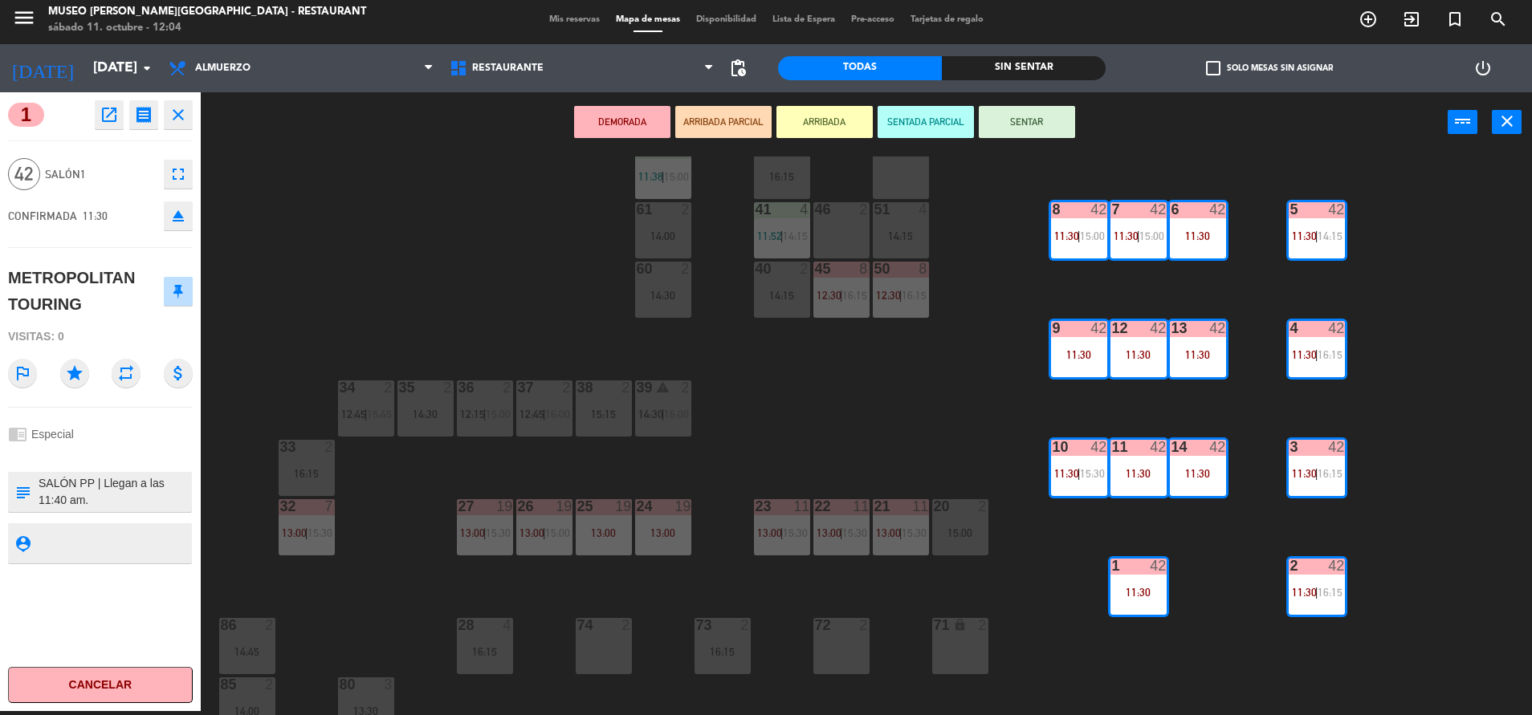
click at [131, 509] on textarea at bounding box center [113, 492] width 153 height 34
click at [120, 496] on textarea at bounding box center [113, 492] width 153 height 34
type textarea "SALÓN PP | Llegan a las 11:40 am. PAGADO Y ENVIADO A CAJA (26/09) REF: Opp-4851…"
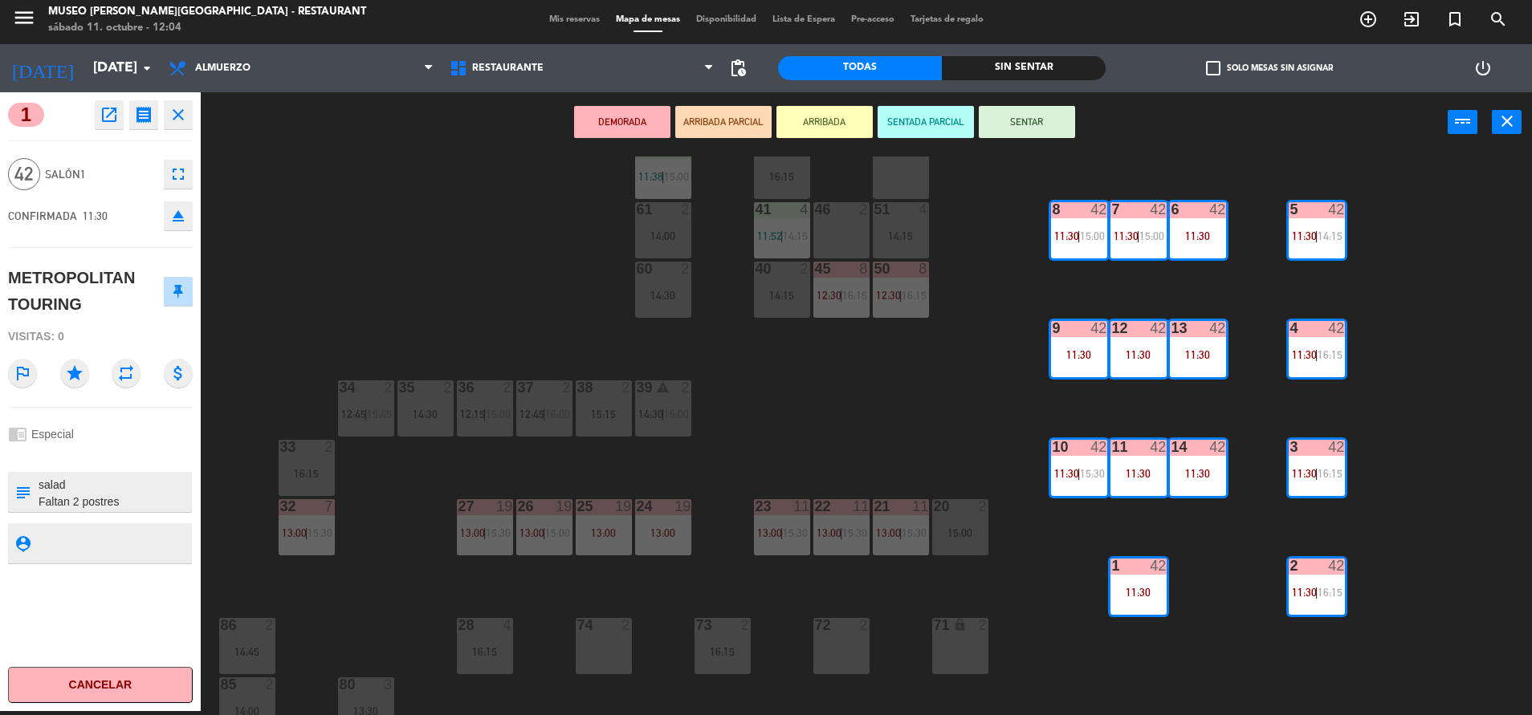
click at [112, 450] on div at bounding box center [100, 455] width 185 height 11
click at [153, 512] on div at bounding box center [113, 492] width 153 height 40
click at [126, 493] on textarea at bounding box center [113, 492] width 153 height 34
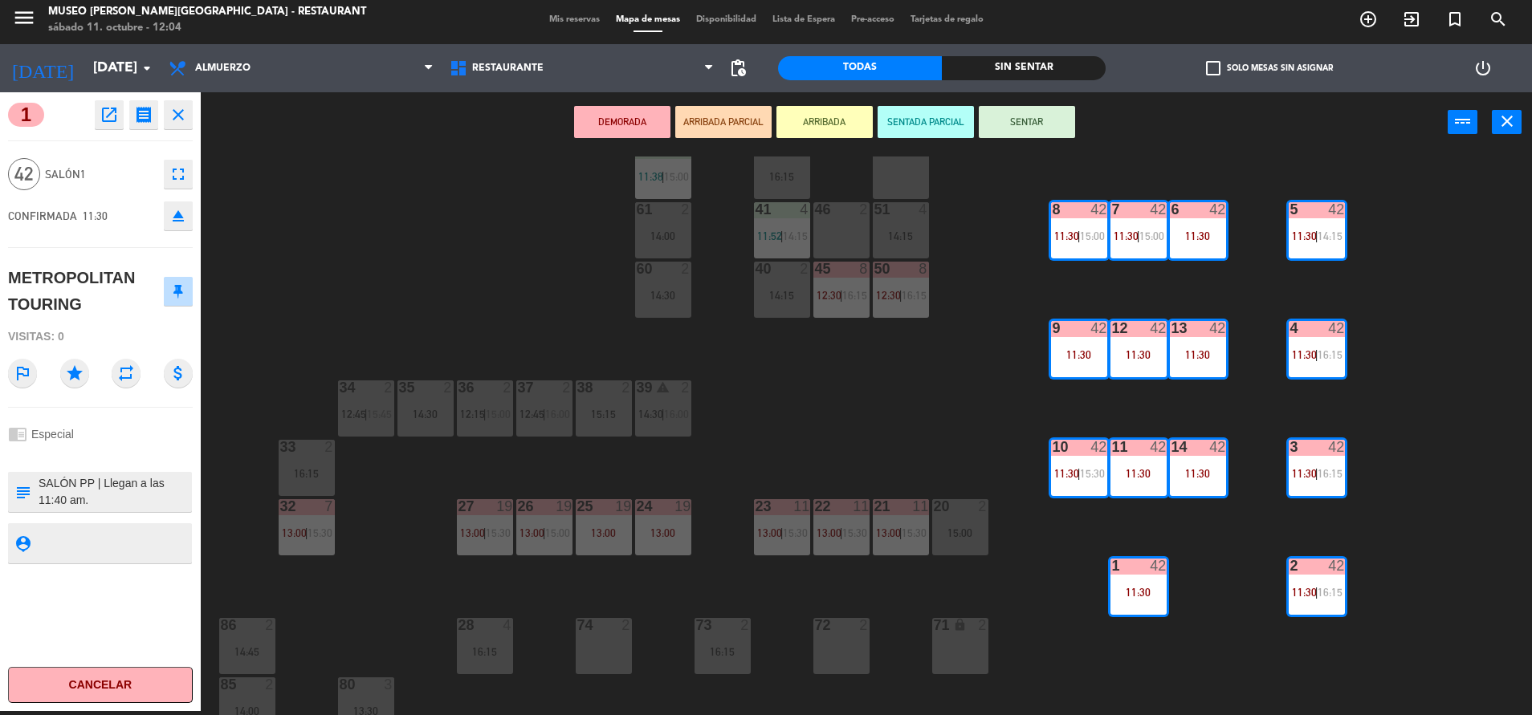
click at [155, 455] on div at bounding box center [100, 455] width 185 height 11
click at [1064, 120] on button "SENTAR" at bounding box center [1027, 122] width 96 height 32
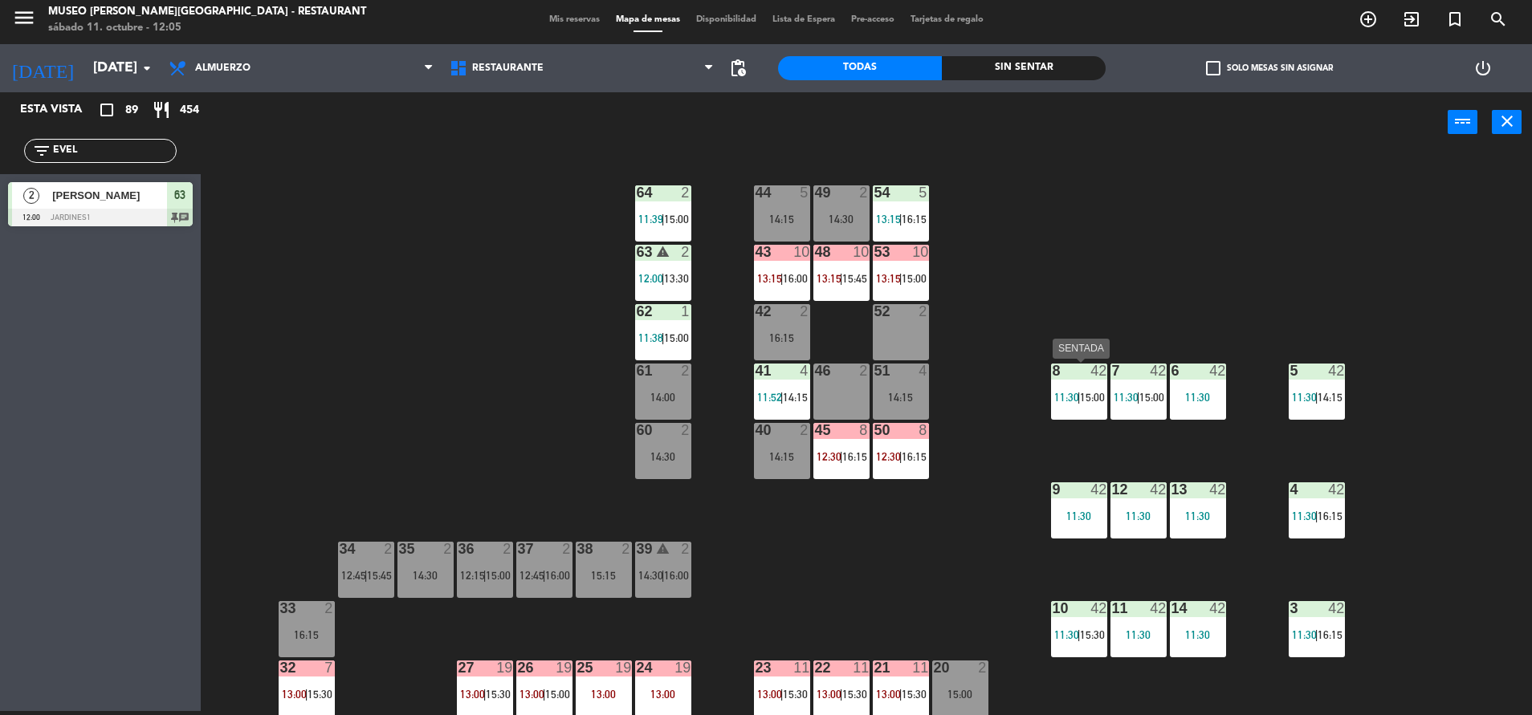
click at [1083, 414] on div "8 42 11:30 | 15:00" at bounding box center [1079, 392] width 56 height 56
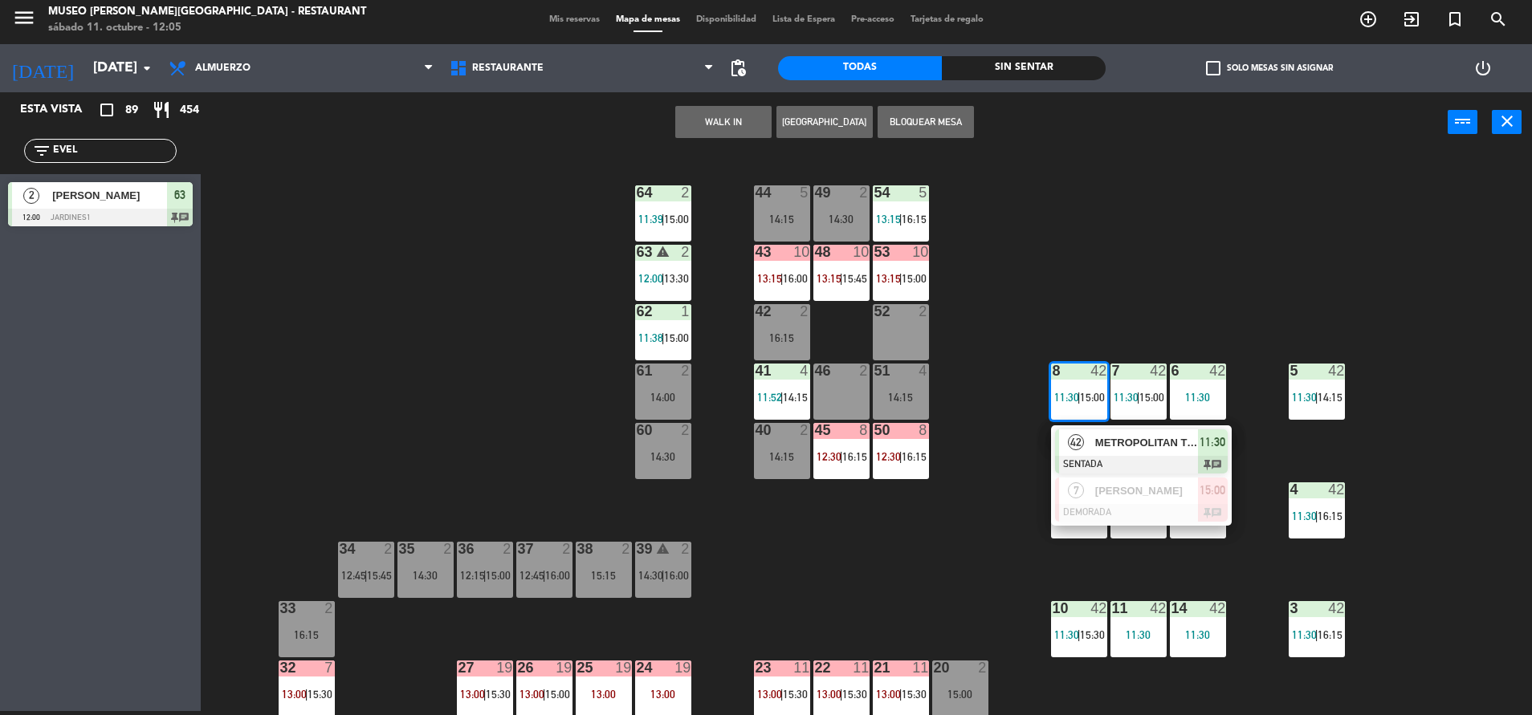
click at [834, 551] on div "44 5 14:15 49 2 14:30 54 5 13:15 | 16:15 64 2 11:39 | 15:00 48 10 13:15 | 15:45…" at bounding box center [874, 436] width 1316 height 559
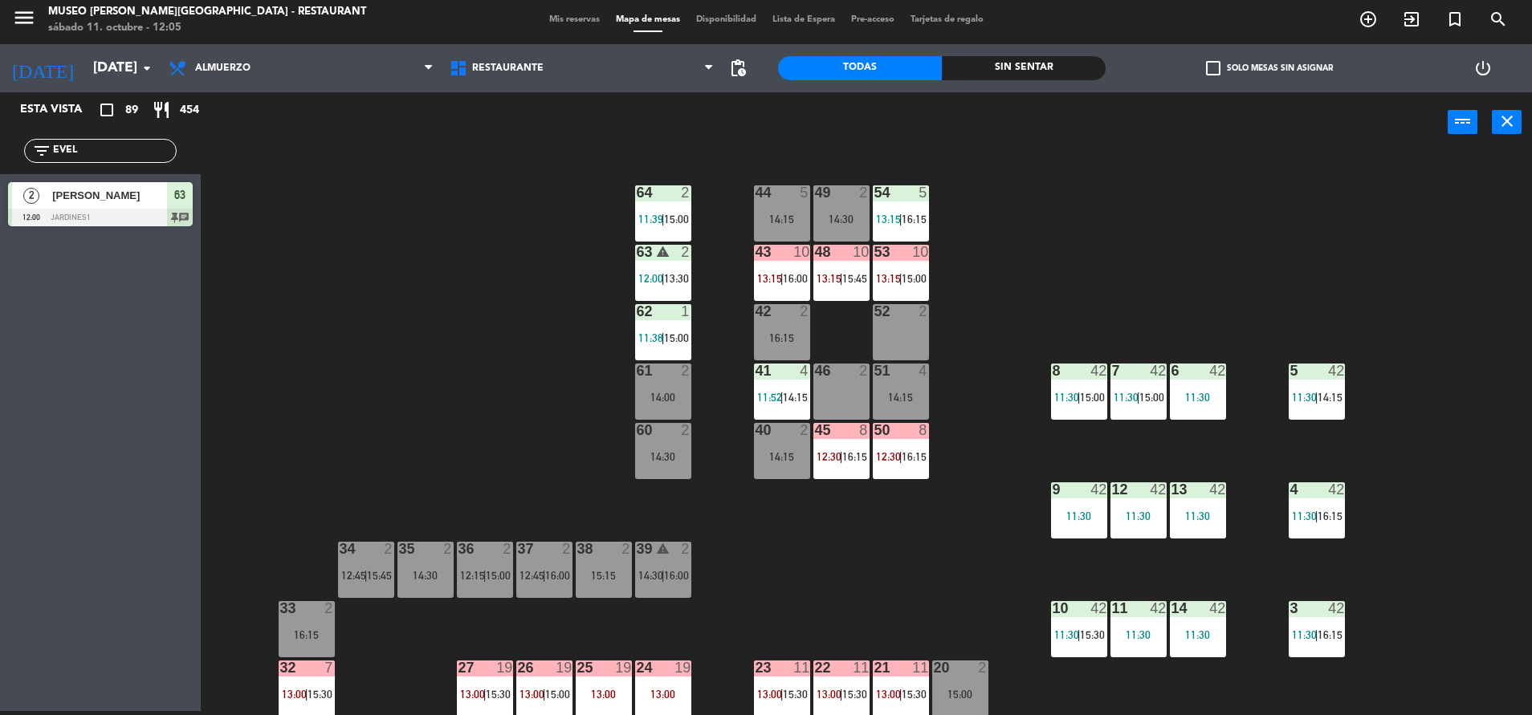
scroll to position [132, 0]
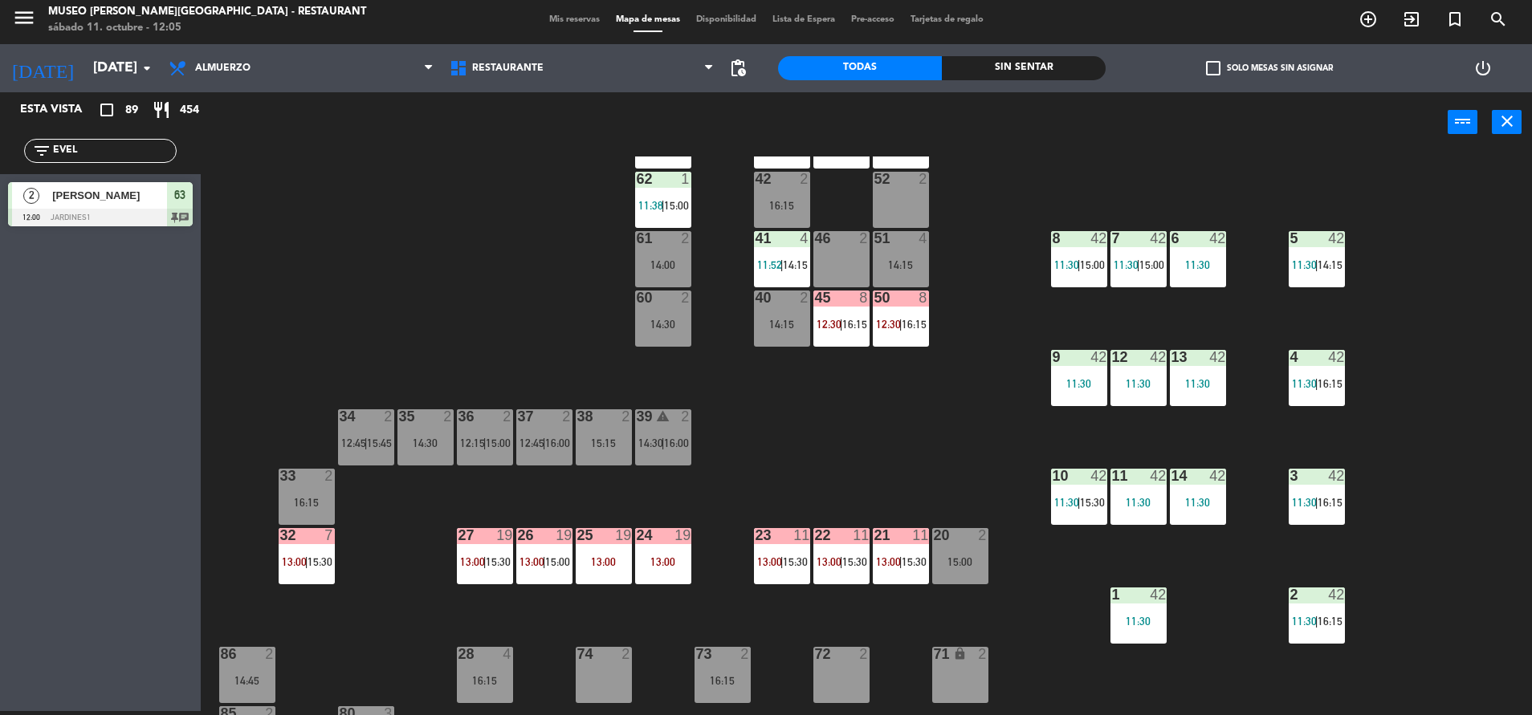
click at [327, 547] on div "32 7 13:00 | 15:30" at bounding box center [307, 556] width 56 height 56
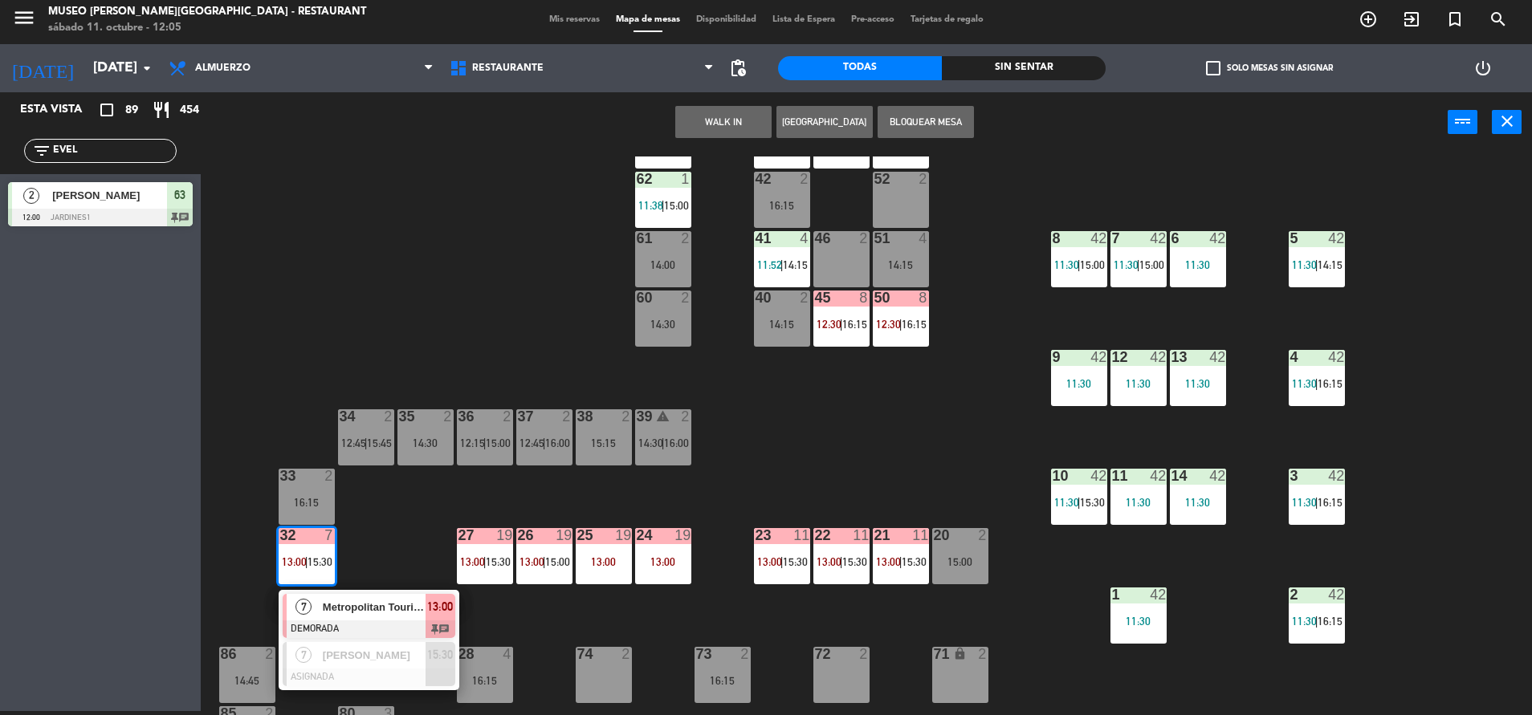
click at [393, 560] on div "44 5 14:15 49 2 14:30 54 5 13:15 | 16:15 64 2 11:39 | 15:00 48 10 13:15 | 15:45…" at bounding box center [874, 436] width 1316 height 559
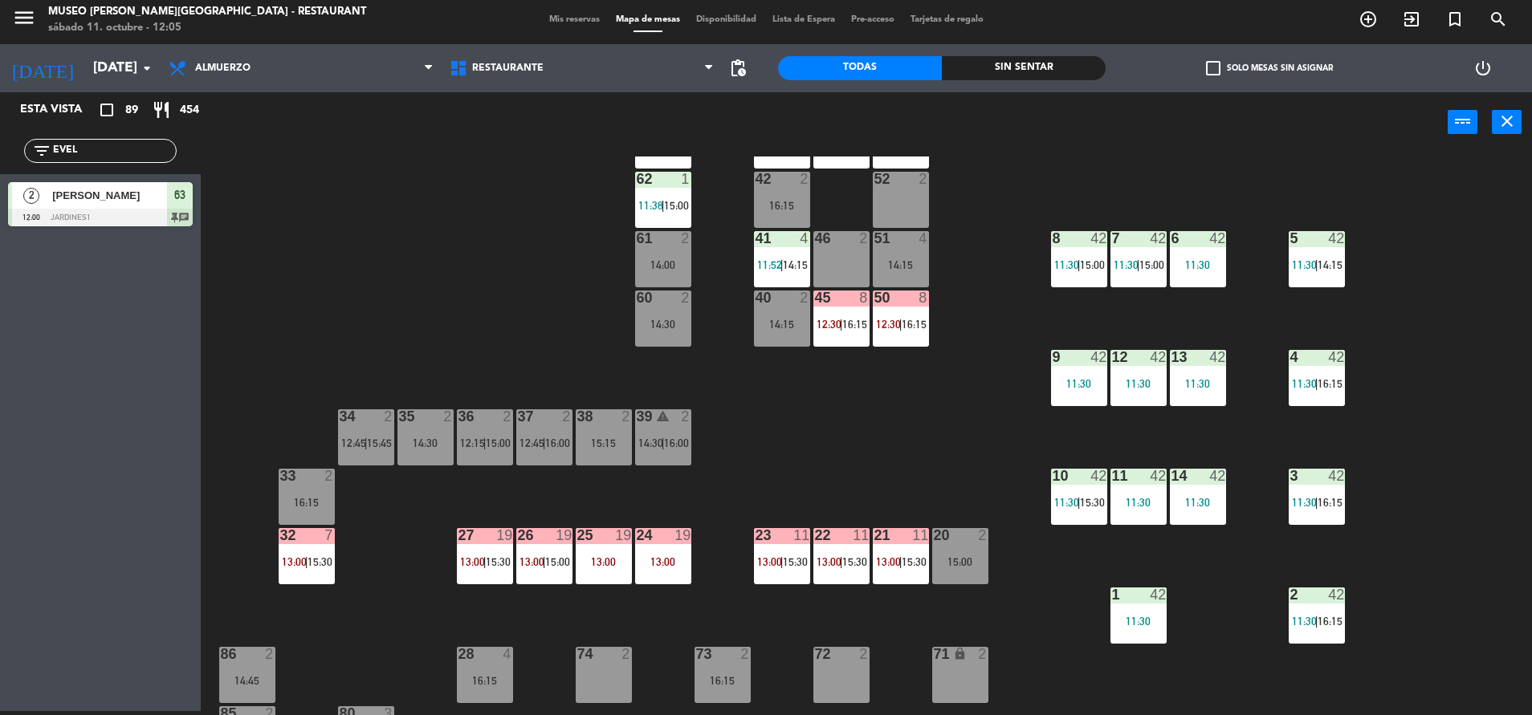
click at [1085, 258] on div "8 42 11:30 | 15:00" at bounding box center [1079, 259] width 56 height 56
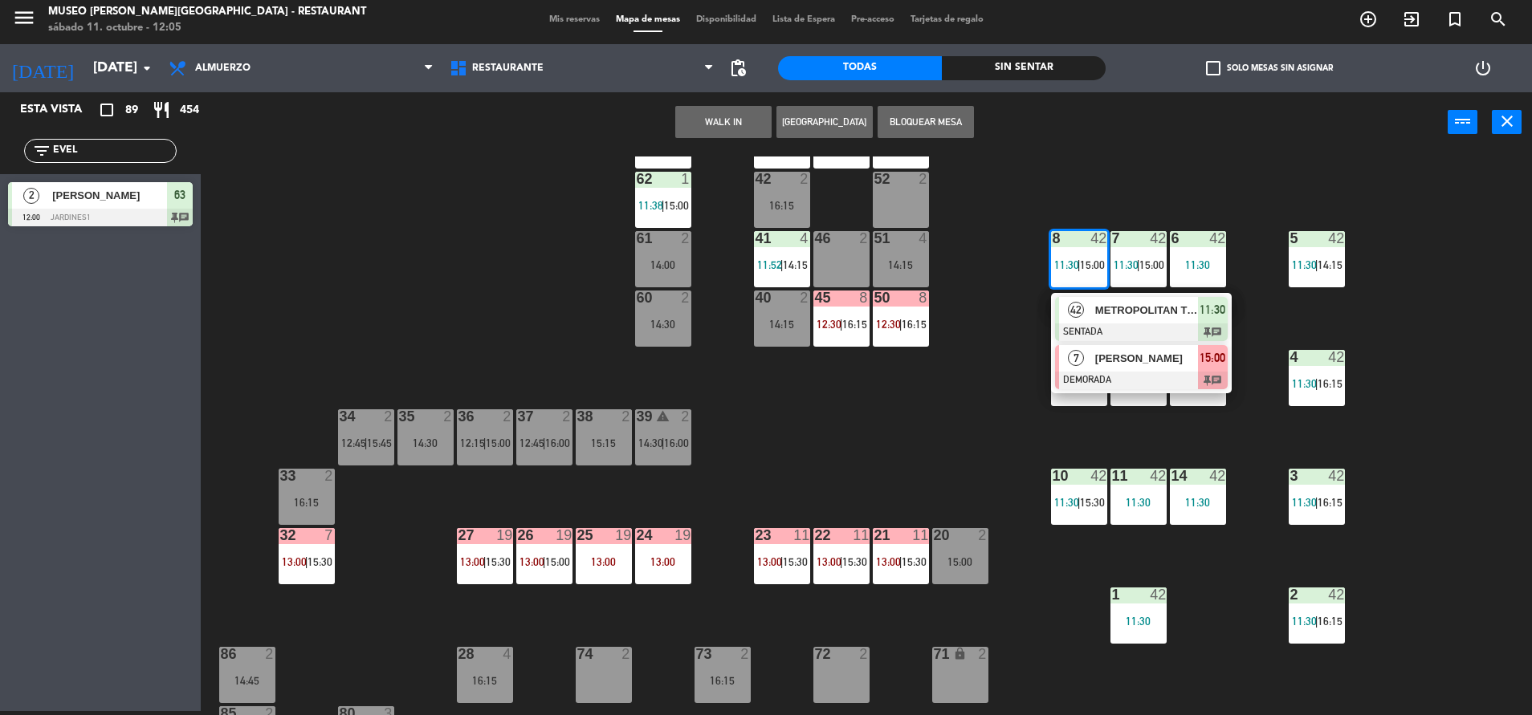
click at [1120, 375] on div at bounding box center [1141, 381] width 173 height 18
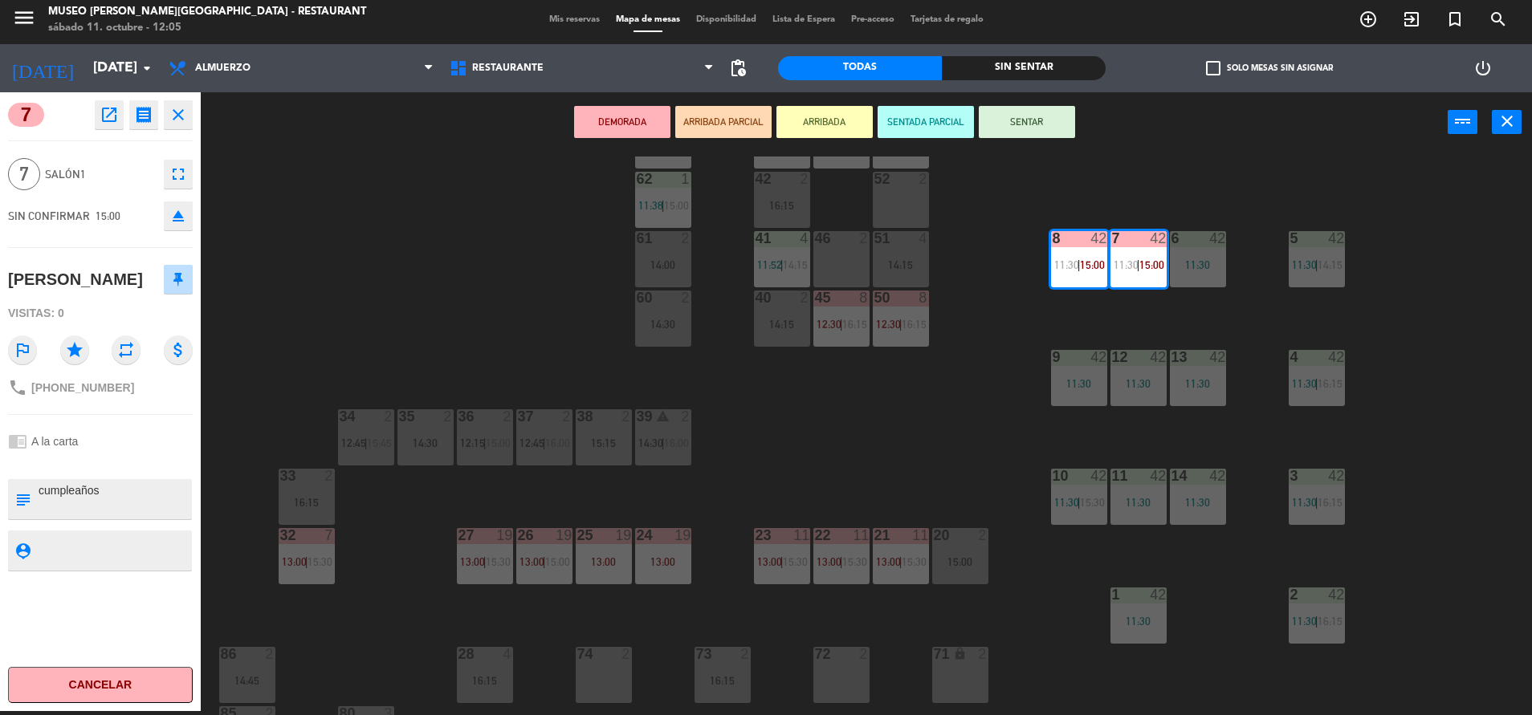
click at [845, 455] on div "44 5 14:15 49 2 14:30 54 5 13:15 | 16:15 64 2 11:39 | 15:00 48 10 13:15 | 15:45…" at bounding box center [874, 436] width 1316 height 559
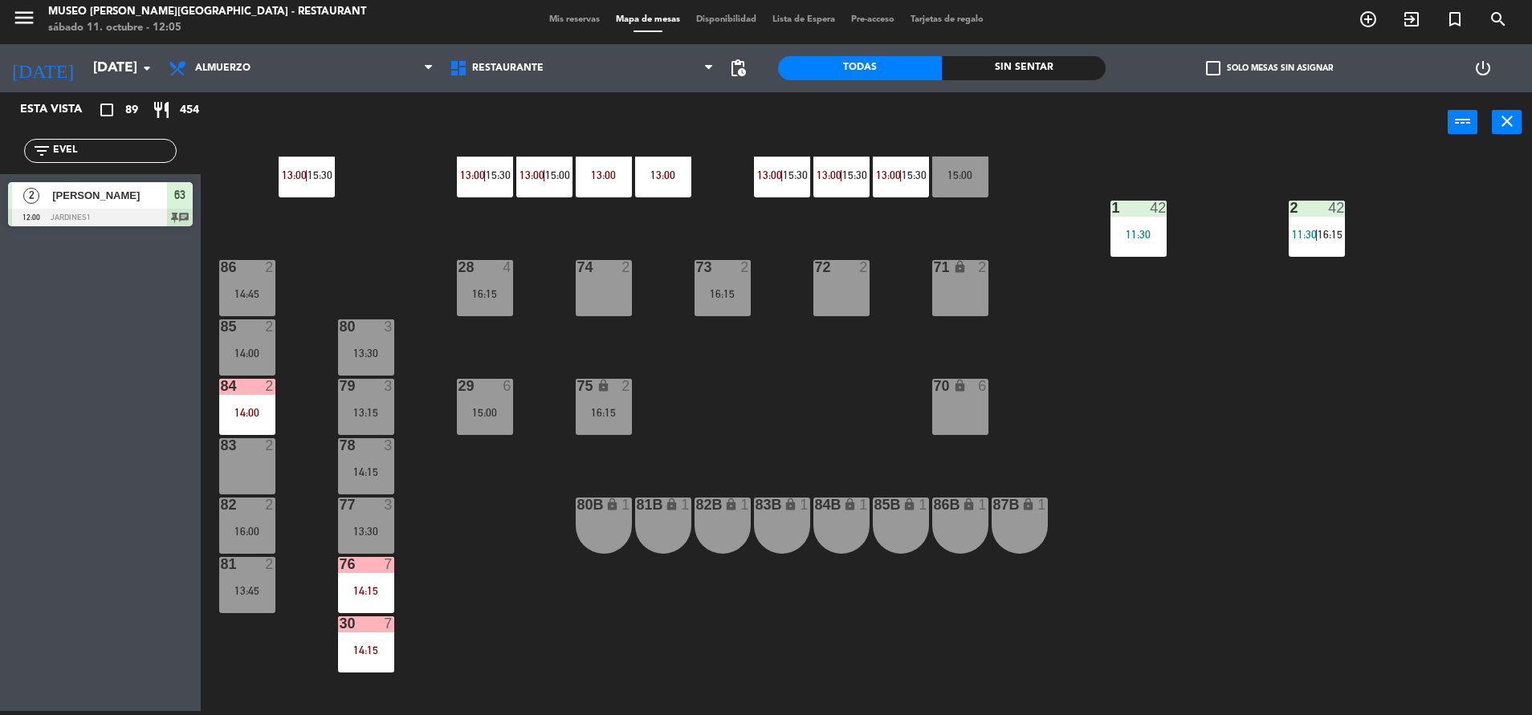
scroll to position [459, 0]
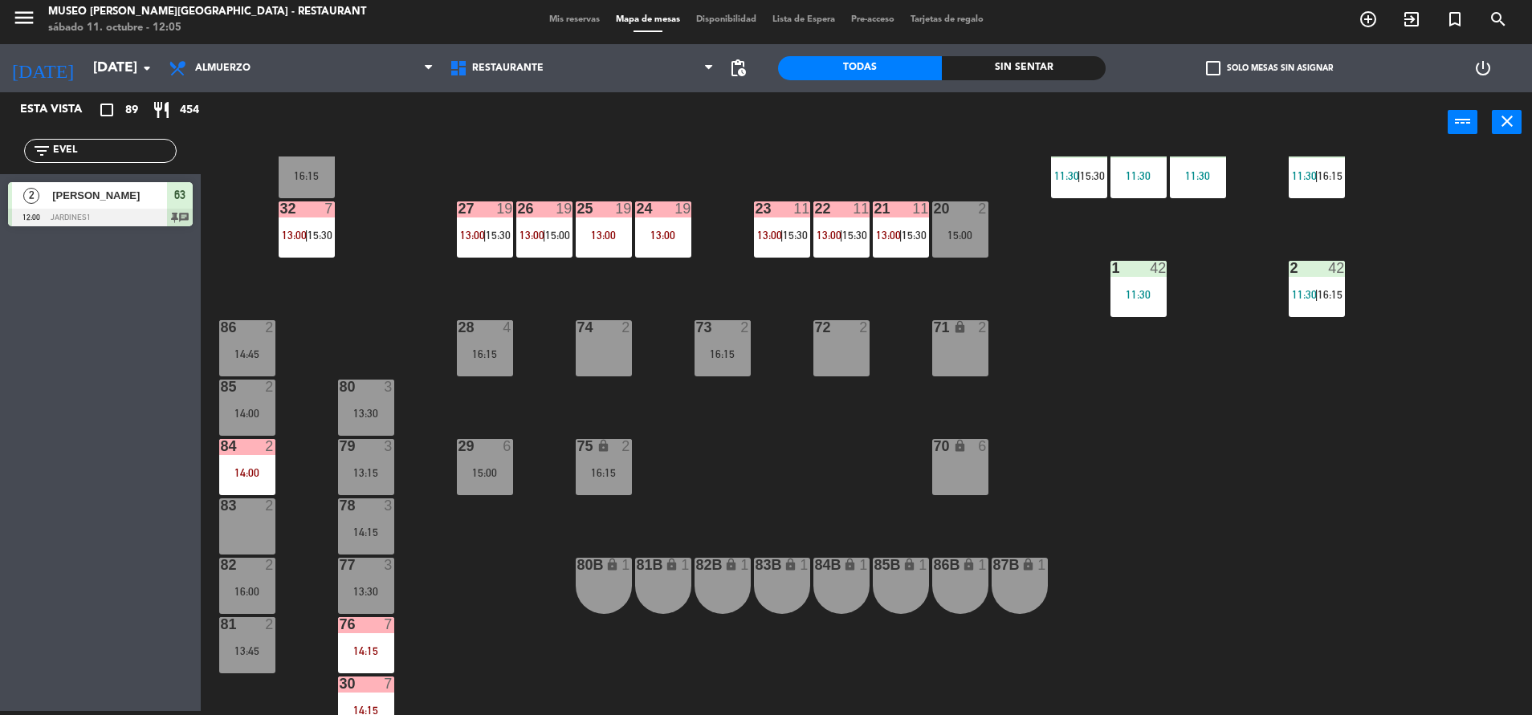
click at [633, 460] on div "44 5 14:15 49 2 14:30 54 5 13:15 | 16:15 64 2 11:39 | 15:00 48 10 13:15 | 15:45…" at bounding box center [874, 436] width 1316 height 559
click at [583, 470] on div "16:15" at bounding box center [604, 472] width 56 height 11
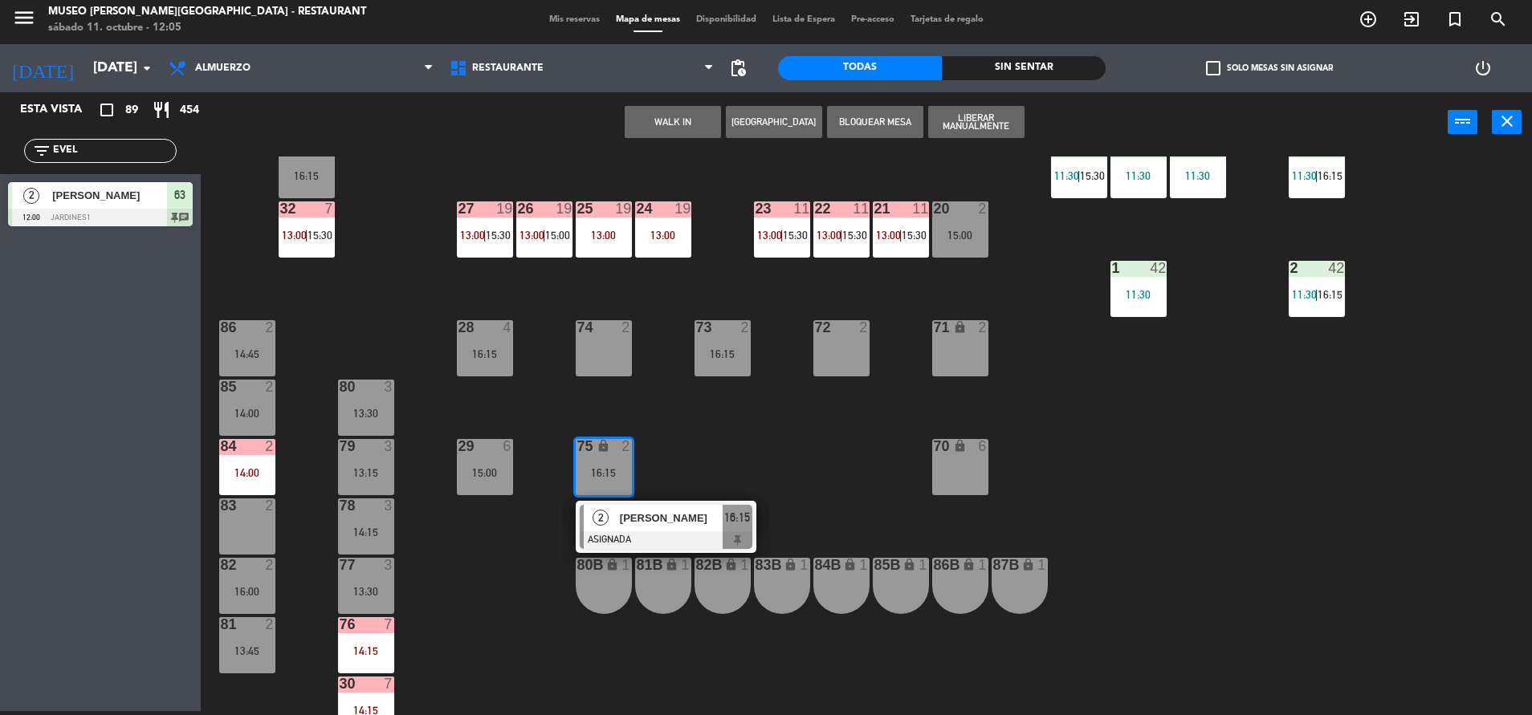
click at [242, 519] on div "83 2" at bounding box center [247, 527] width 56 height 56
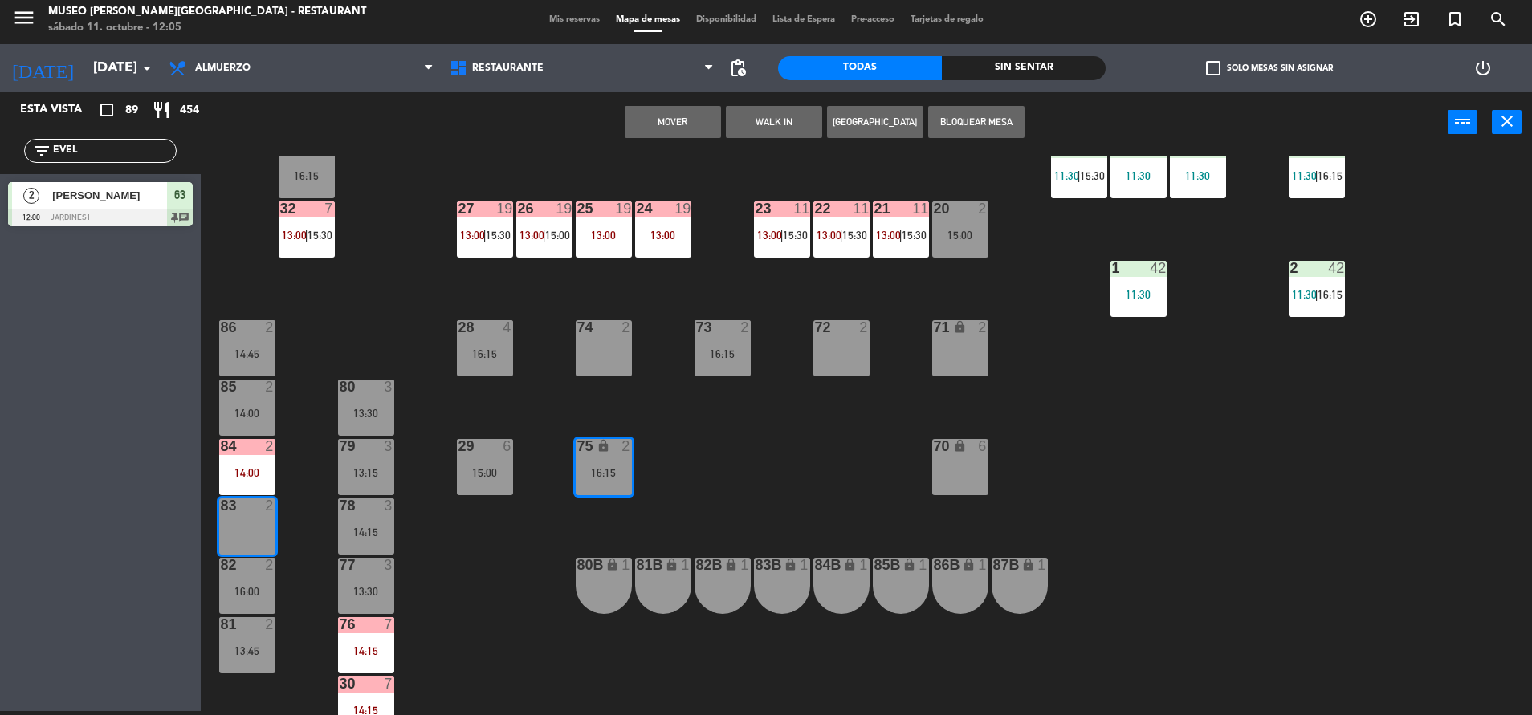
click at [647, 121] on button "Mover" at bounding box center [673, 122] width 96 height 32
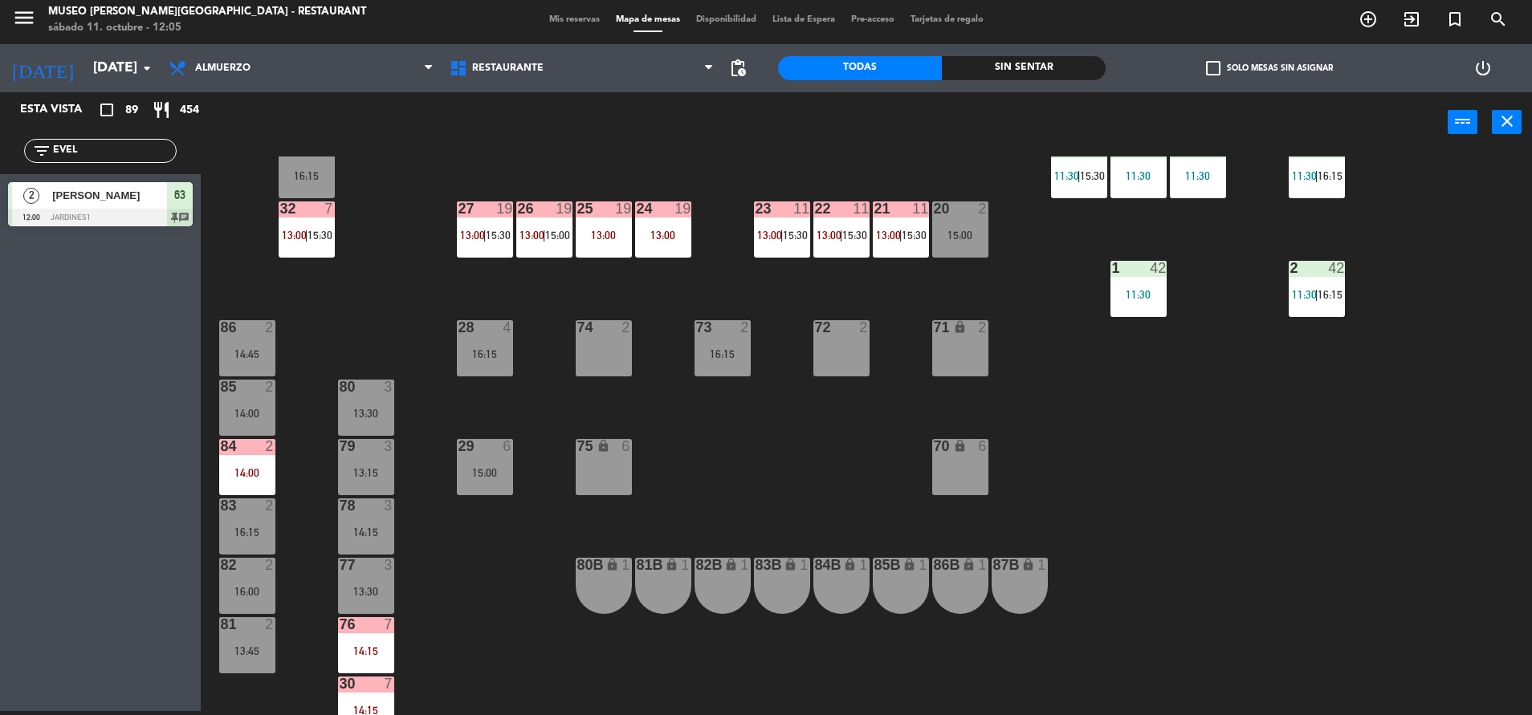
click at [737, 359] on div "16:15" at bounding box center [722, 353] width 56 height 11
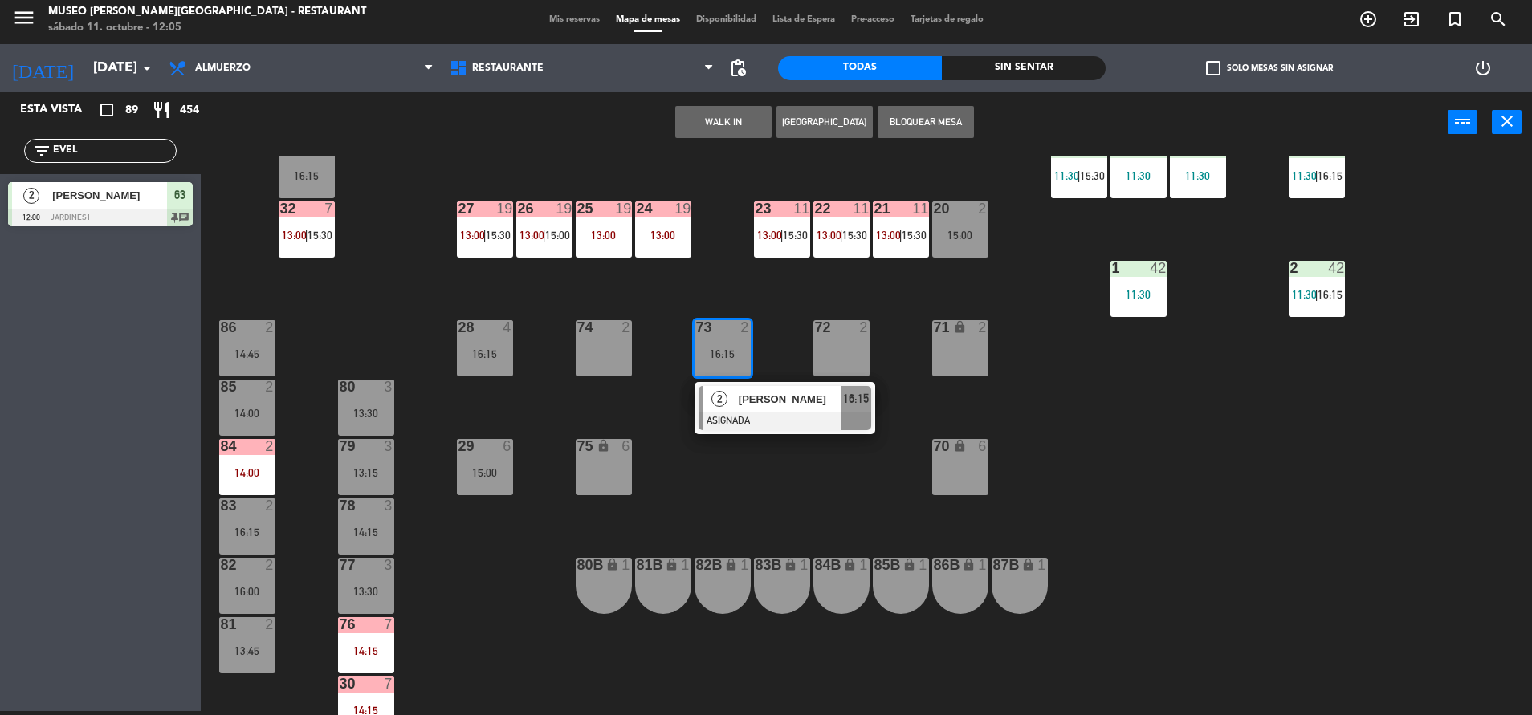
click at [800, 414] on div at bounding box center [784, 422] width 173 height 18
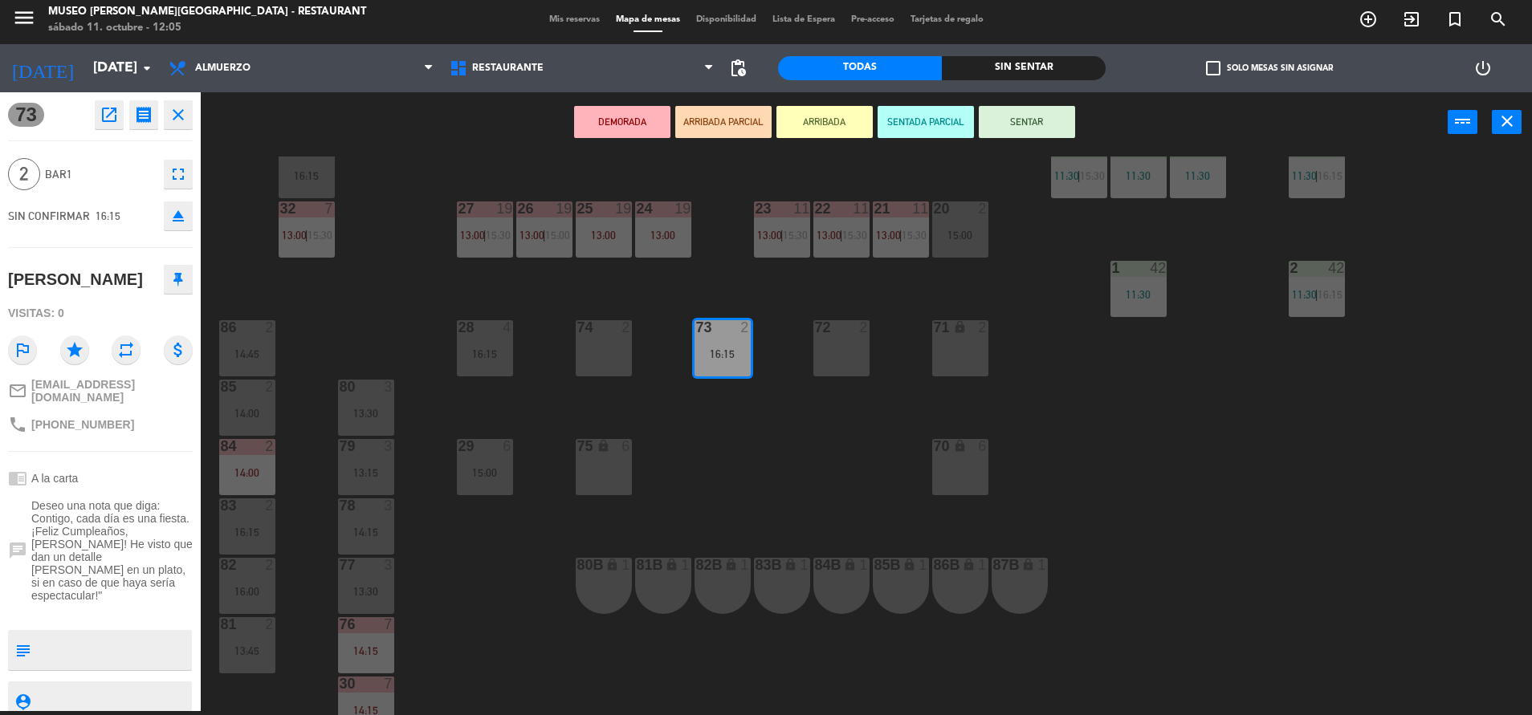
click at [230, 468] on div "14:00" at bounding box center [247, 472] width 56 height 11
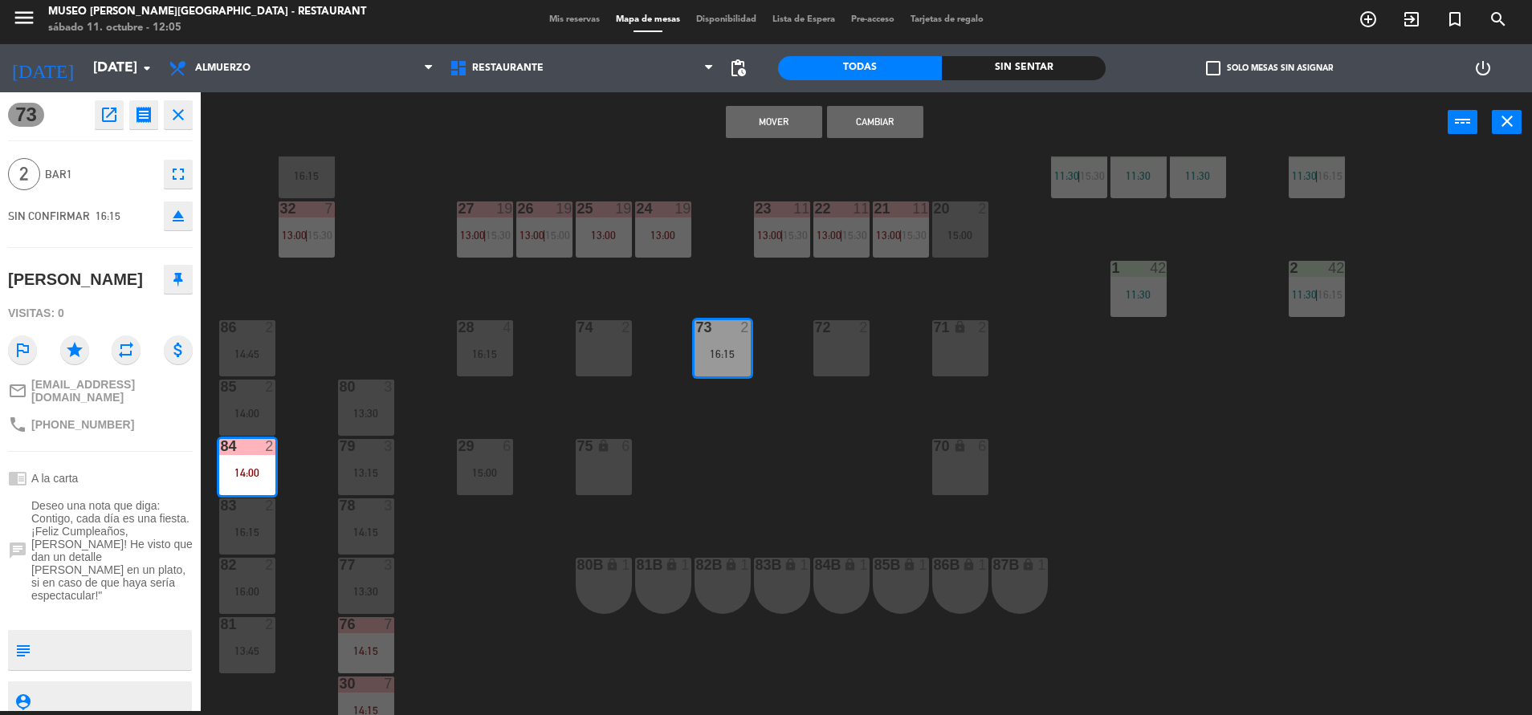
click at [754, 108] on button "Mover" at bounding box center [774, 122] width 96 height 32
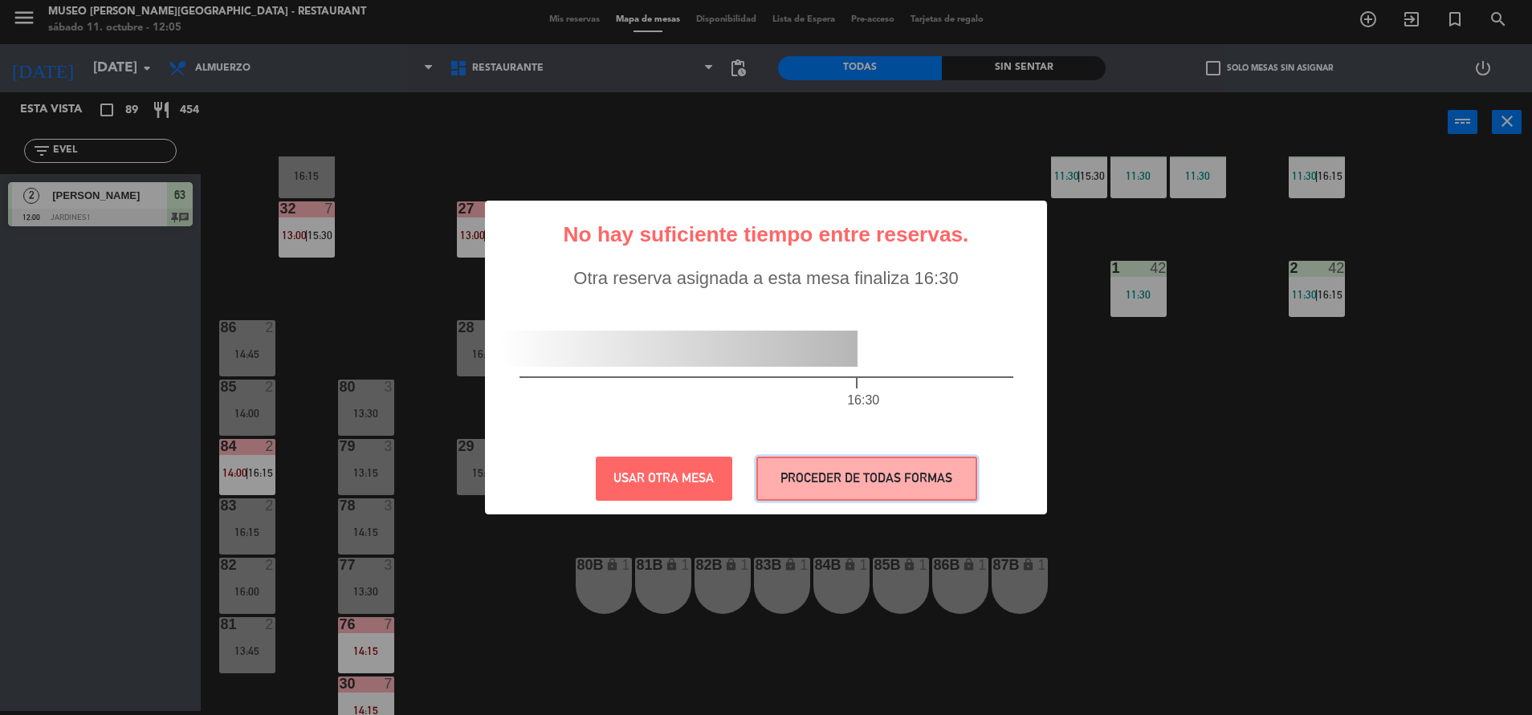
click at [881, 468] on button "PROCEDER DE TODAS FORMAS" at bounding box center [866, 479] width 221 height 44
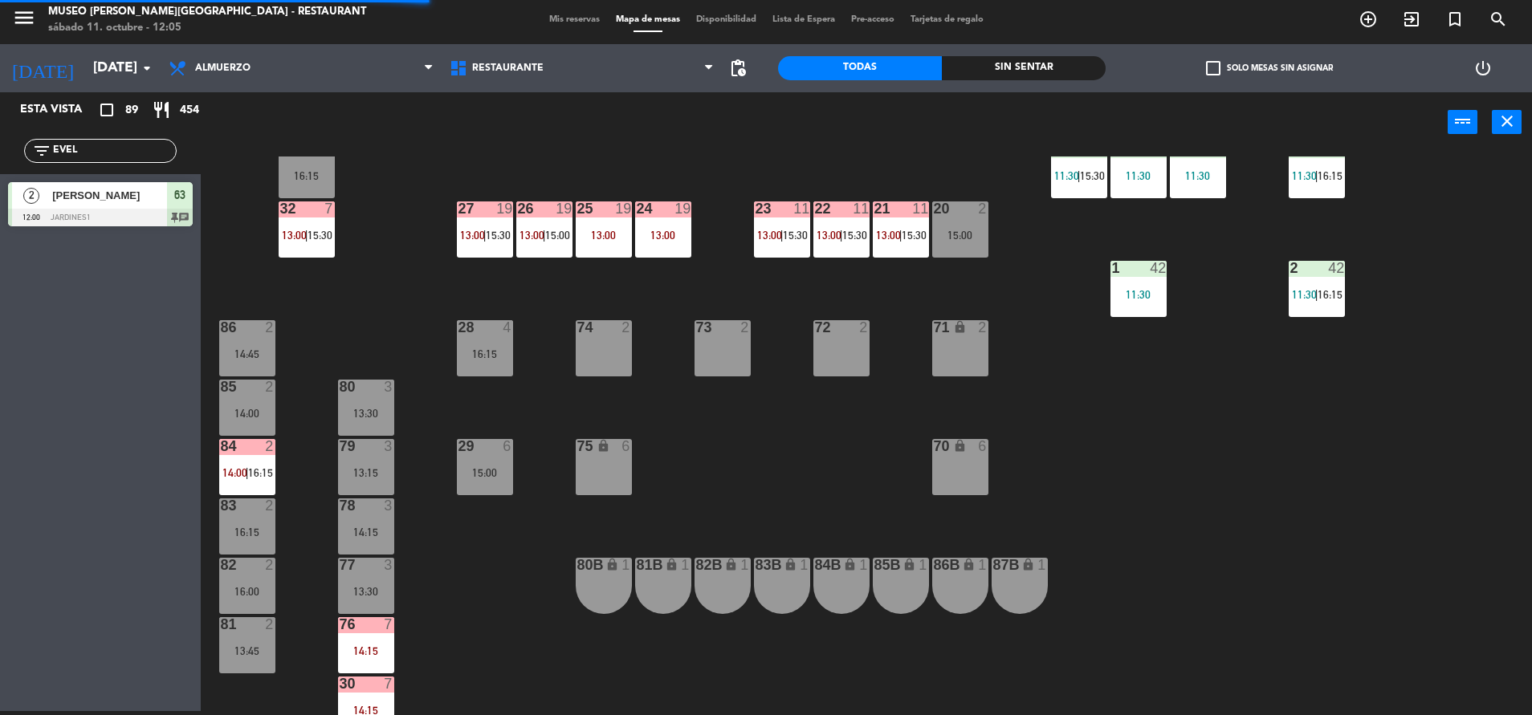
click at [503, 450] on div "6" at bounding box center [508, 446] width 10 height 14
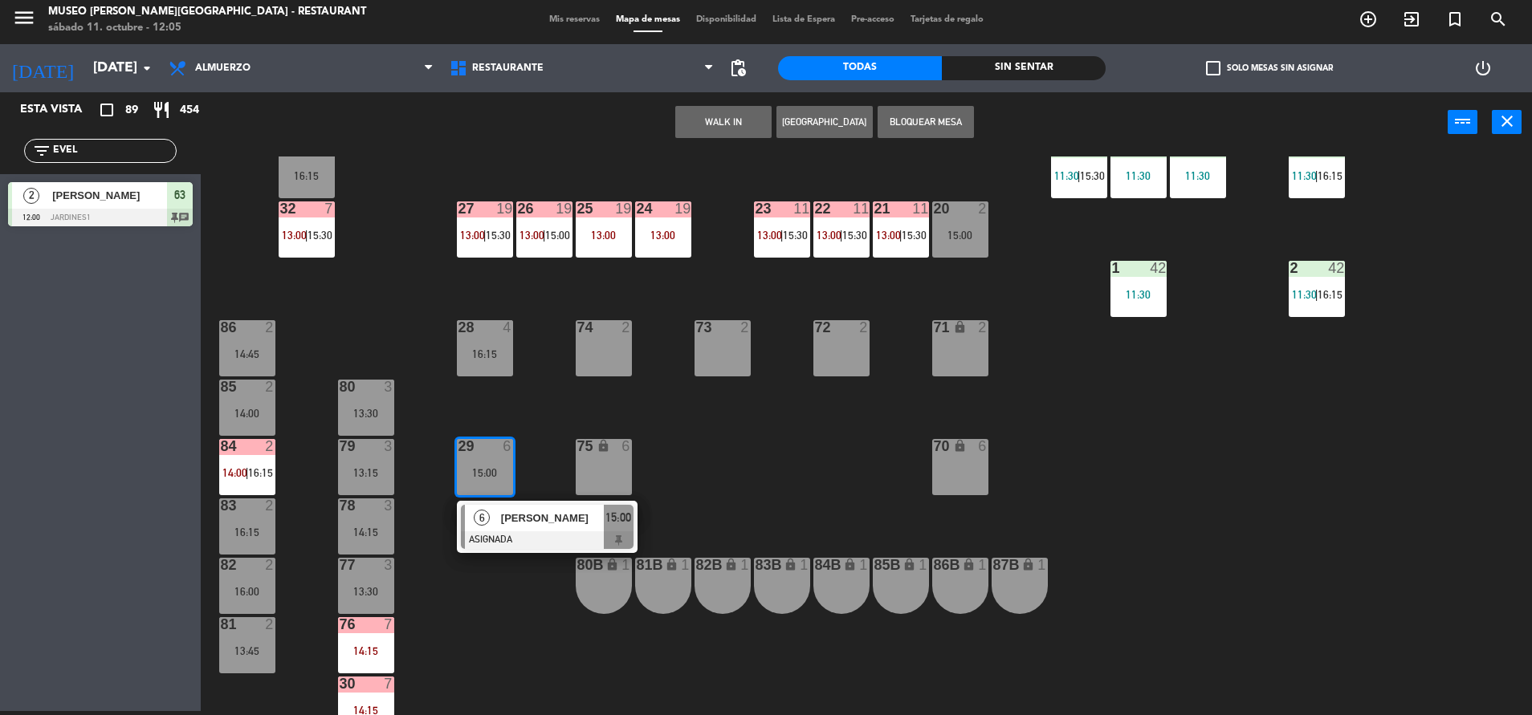
click at [765, 521] on div "44 5 14:15 49 2 14:30 54 5 13:15 | 16:15 64 2 11:39 | 15:00 48 10 13:15 | 15:45…" at bounding box center [874, 436] width 1316 height 559
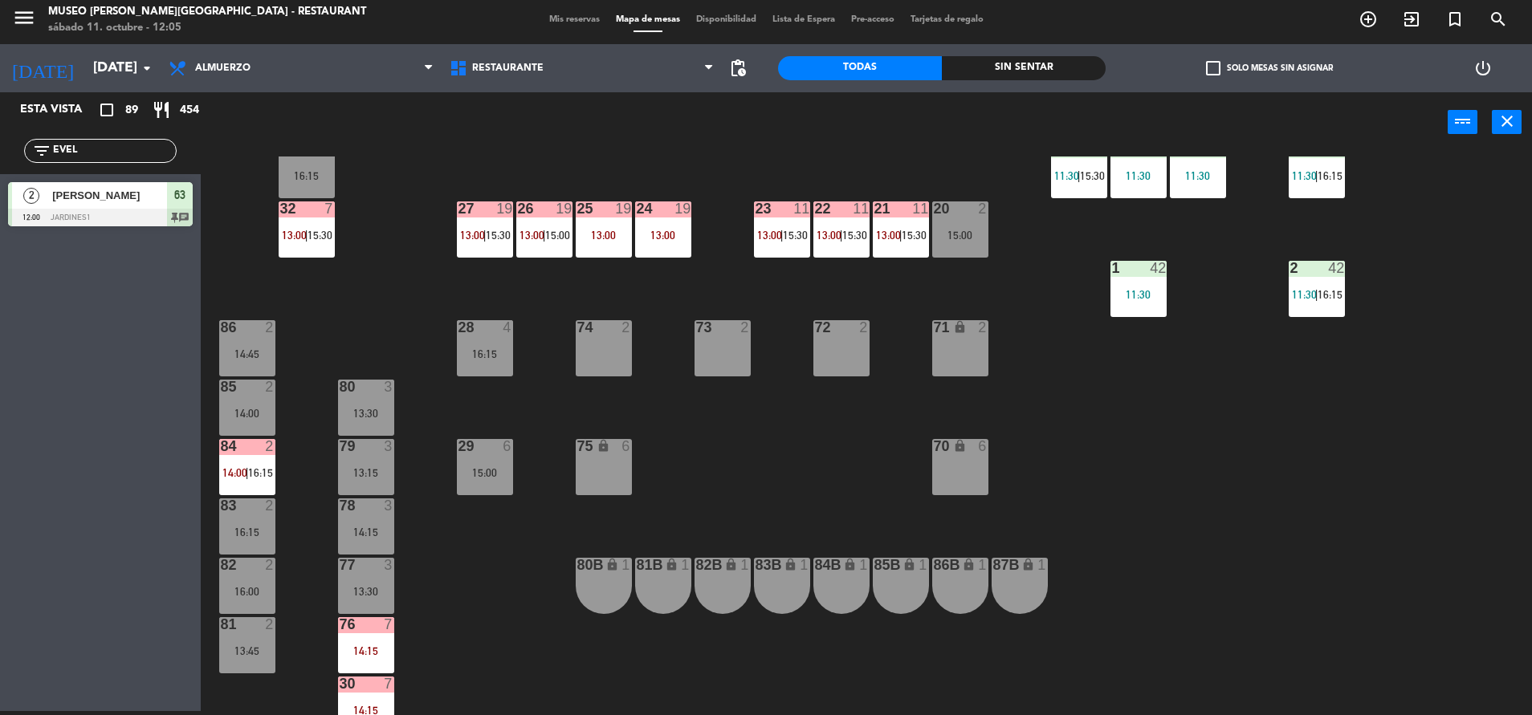
click at [493, 367] on div "28 4 16:15" at bounding box center [485, 348] width 56 height 56
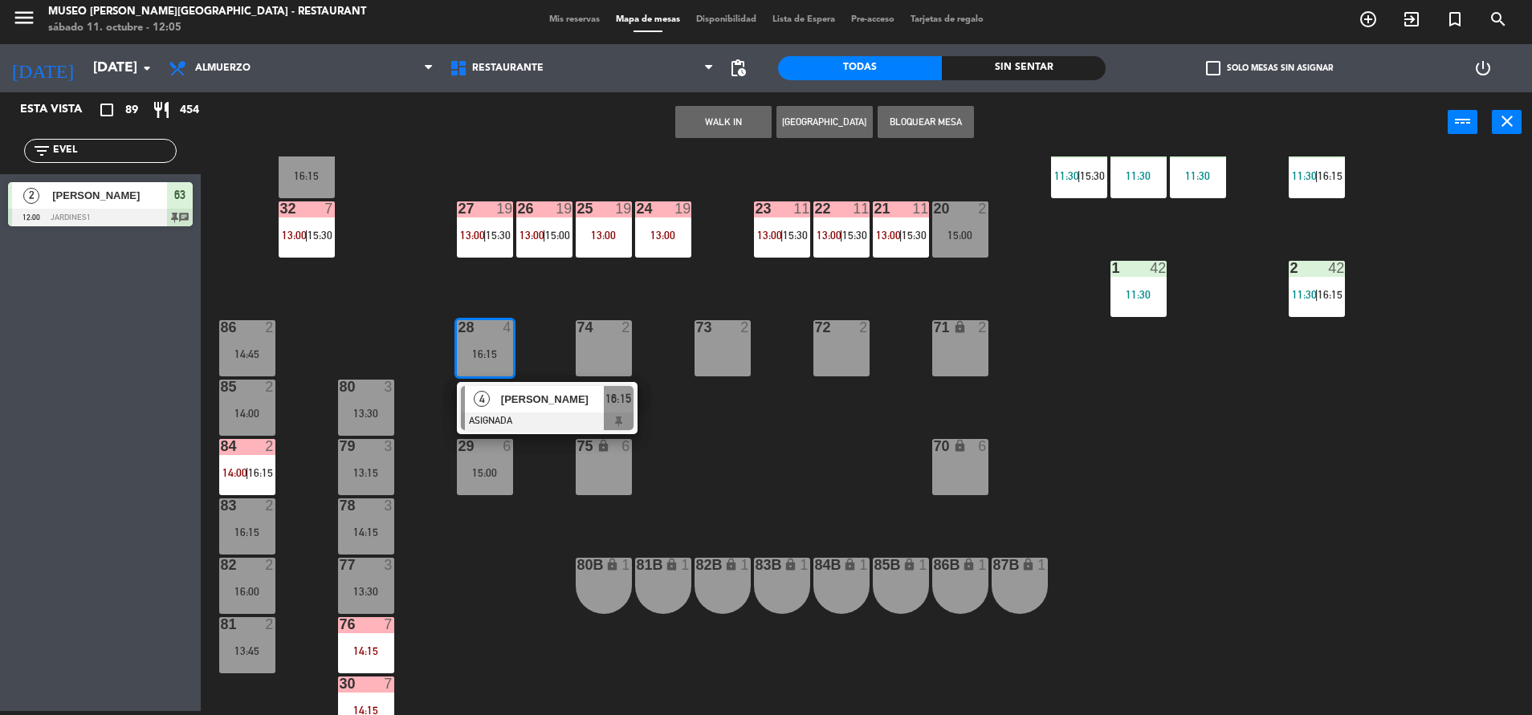
click at [542, 391] on span "[PERSON_NAME]" at bounding box center [552, 399] width 103 height 17
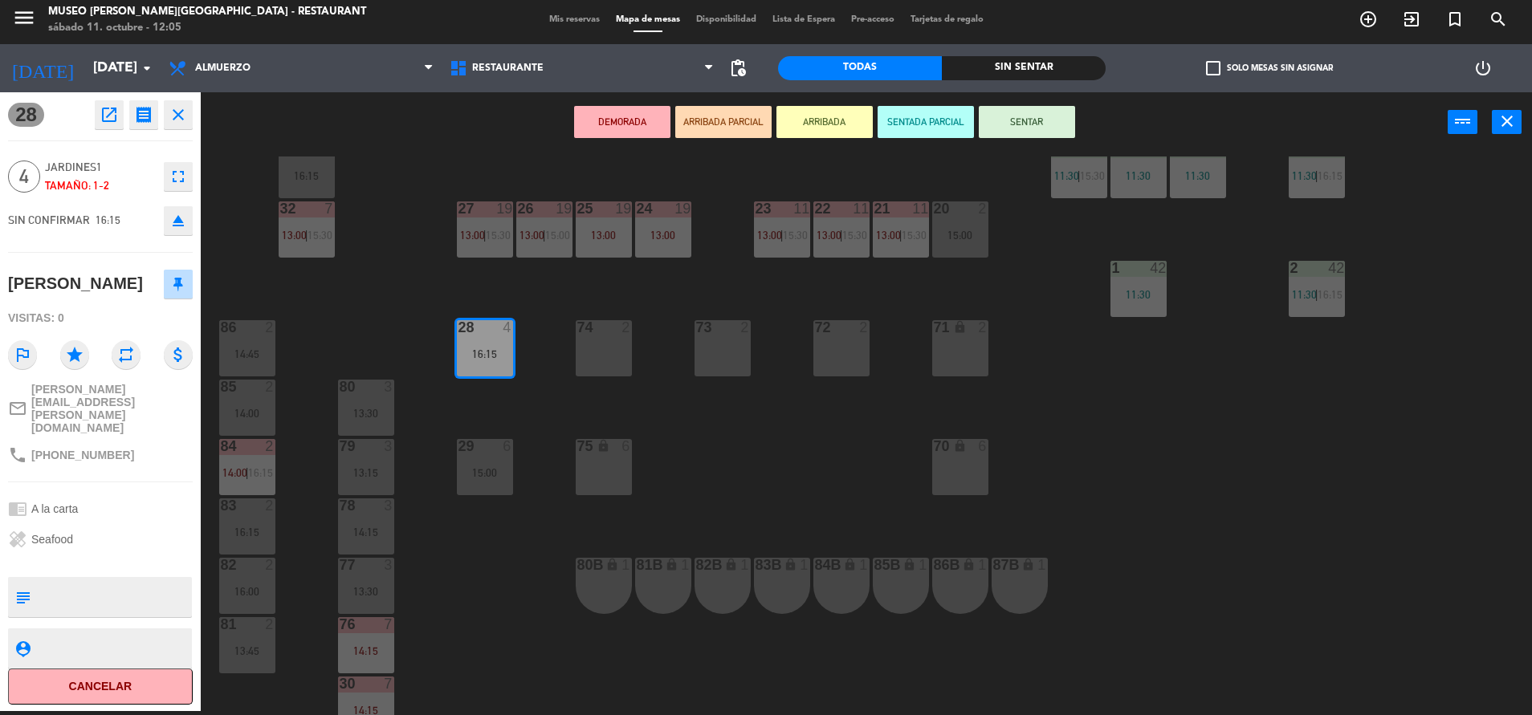
click at [601, 211] on div at bounding box center [603, 208] width 26 height 14
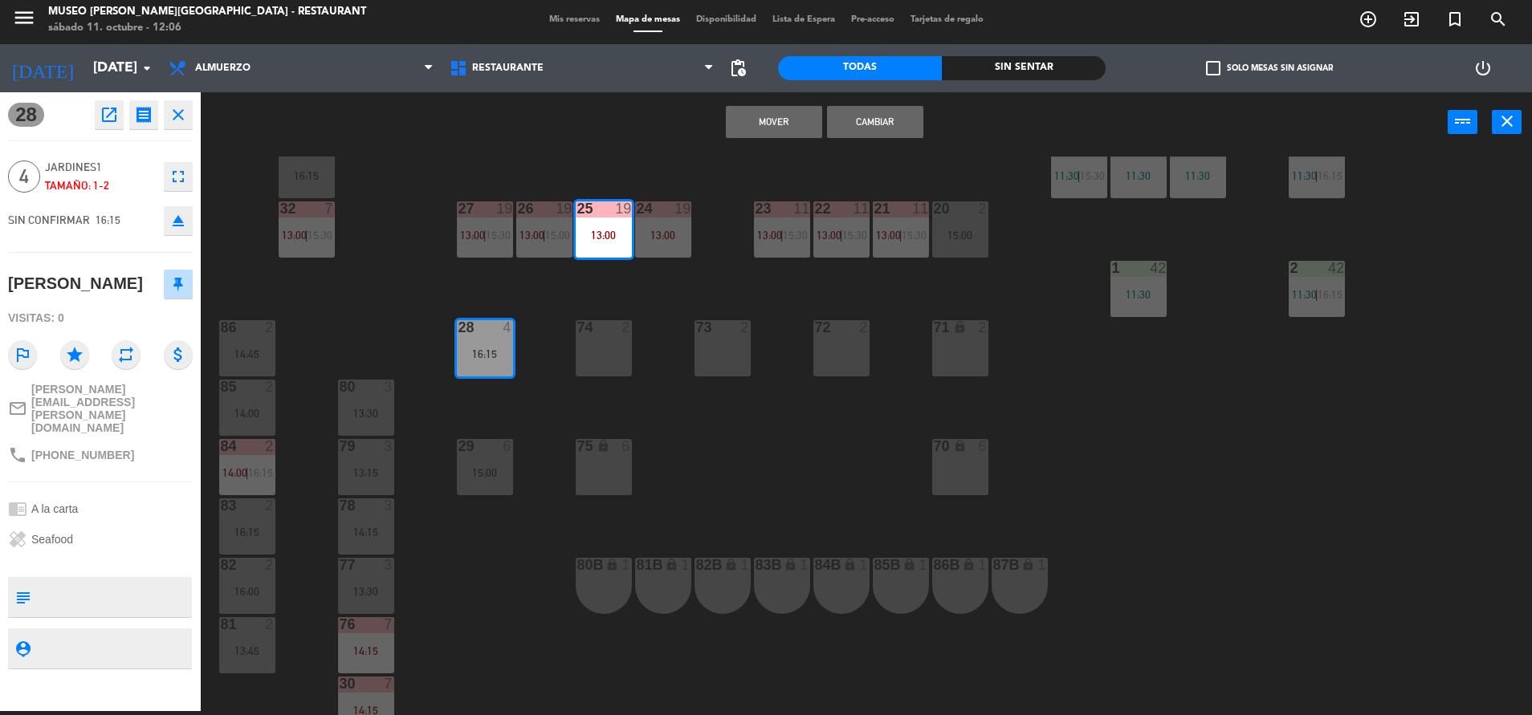
click at [785, 125] on button "Mover" at bounding box center [774, 122] width 96 height 32
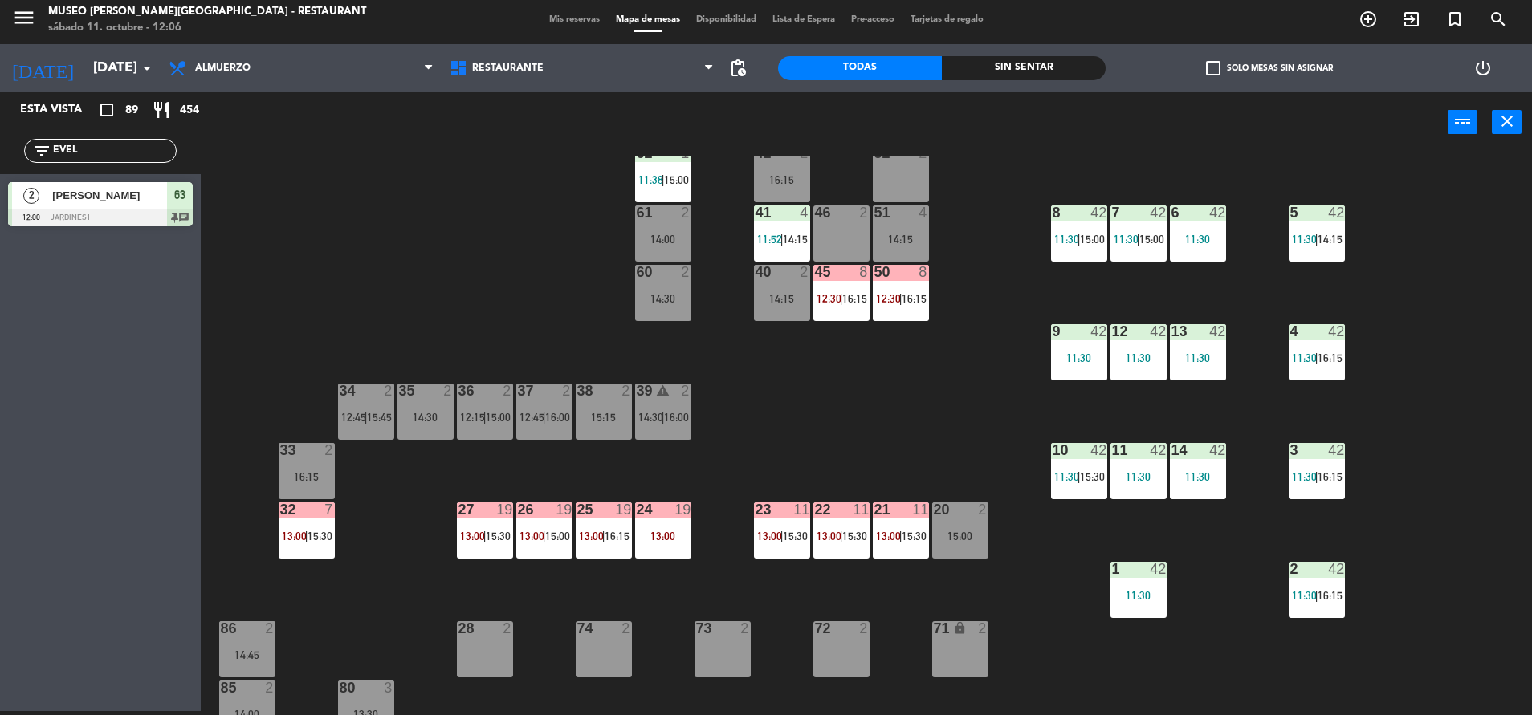
scroll to position [0, 0]
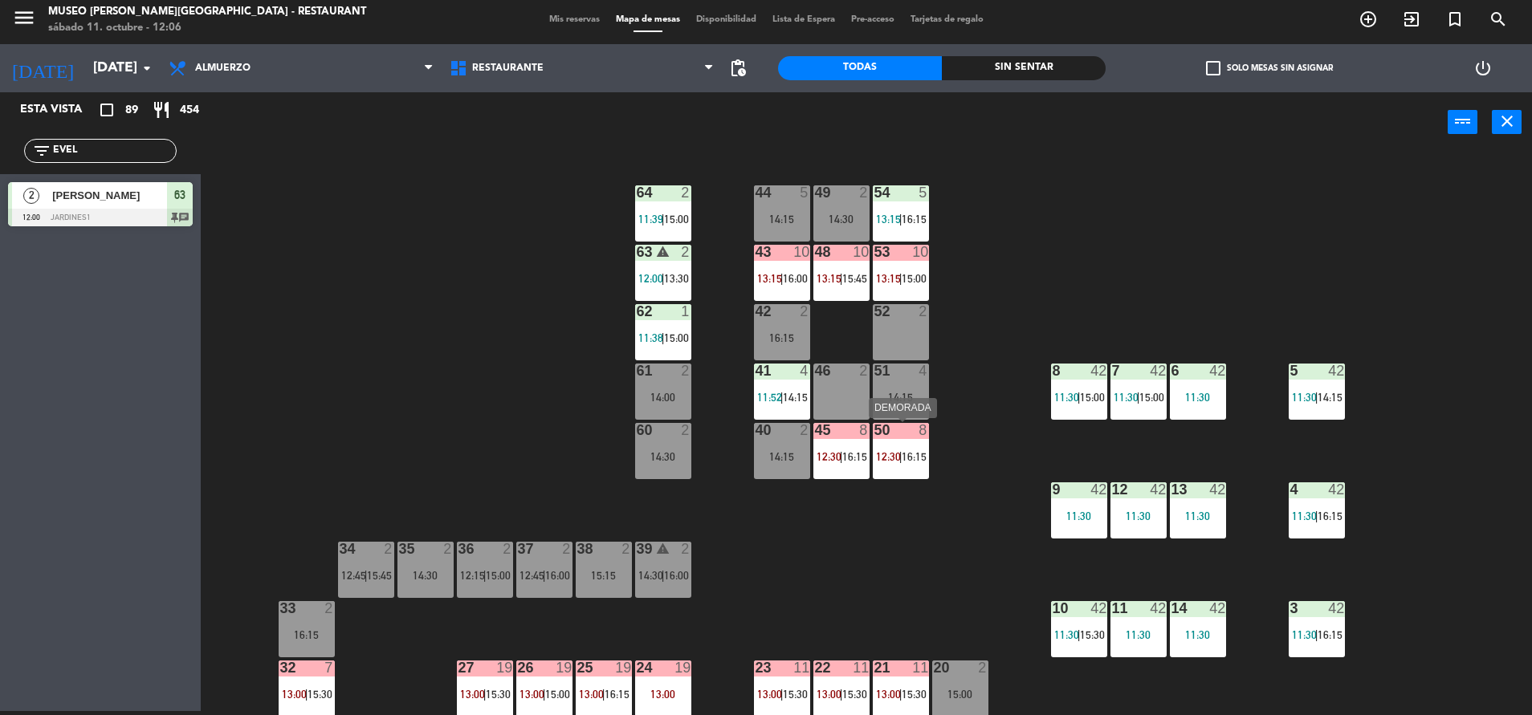
click at [912, 471] on div "50 8 12:30 | 16:15" at bounding box center [901, 451] width 56 height 56
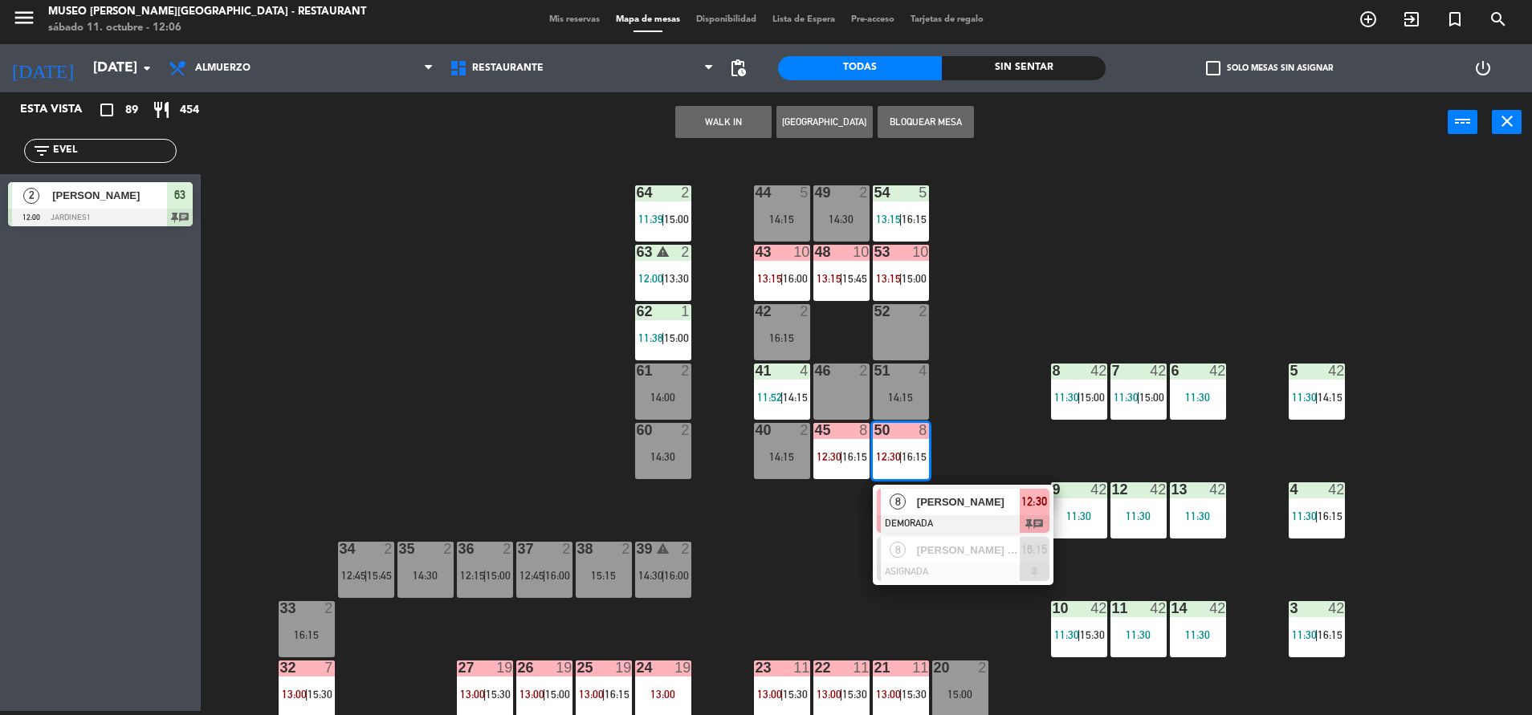
click at [975, 392] on div "44 5 14:15 49 2 14:30 54 5 13:15 | 16:15 64 2 11:39 | 15:00 48 10 13:15 | 15:45…" at bounding box center [874, 436] width 1316 height 559
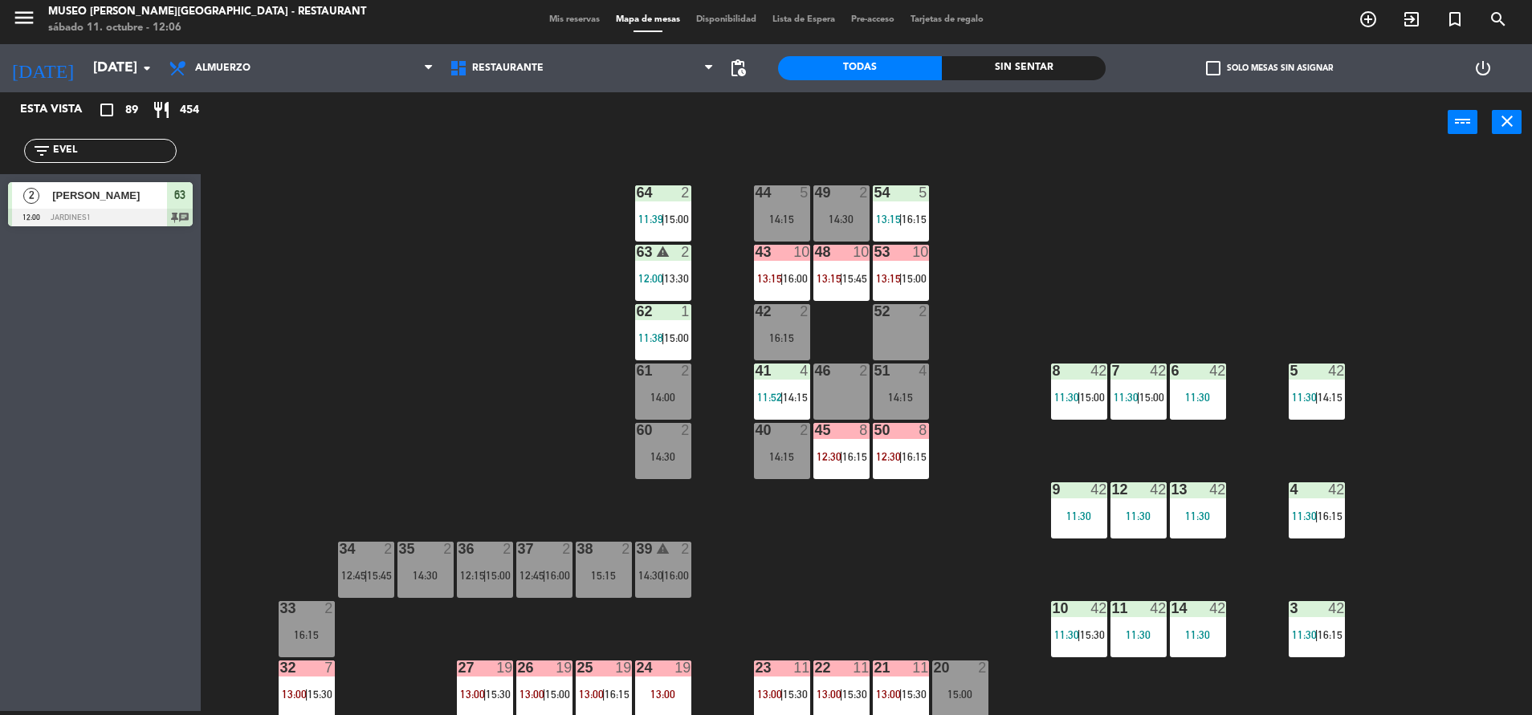
scroll to position [6, 0]
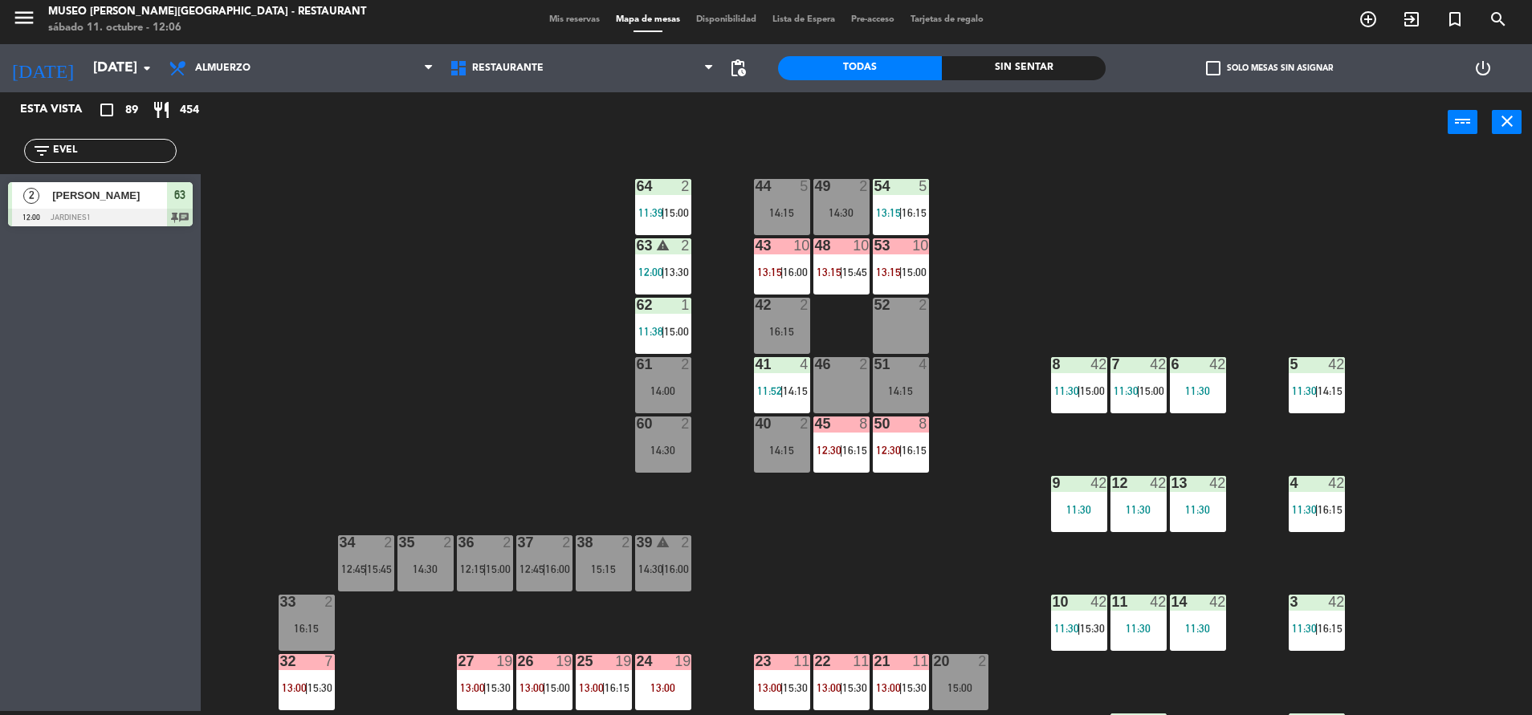
click at [908, 216] on span "16:15" at bounding box center [913, 212] width 25 height 13
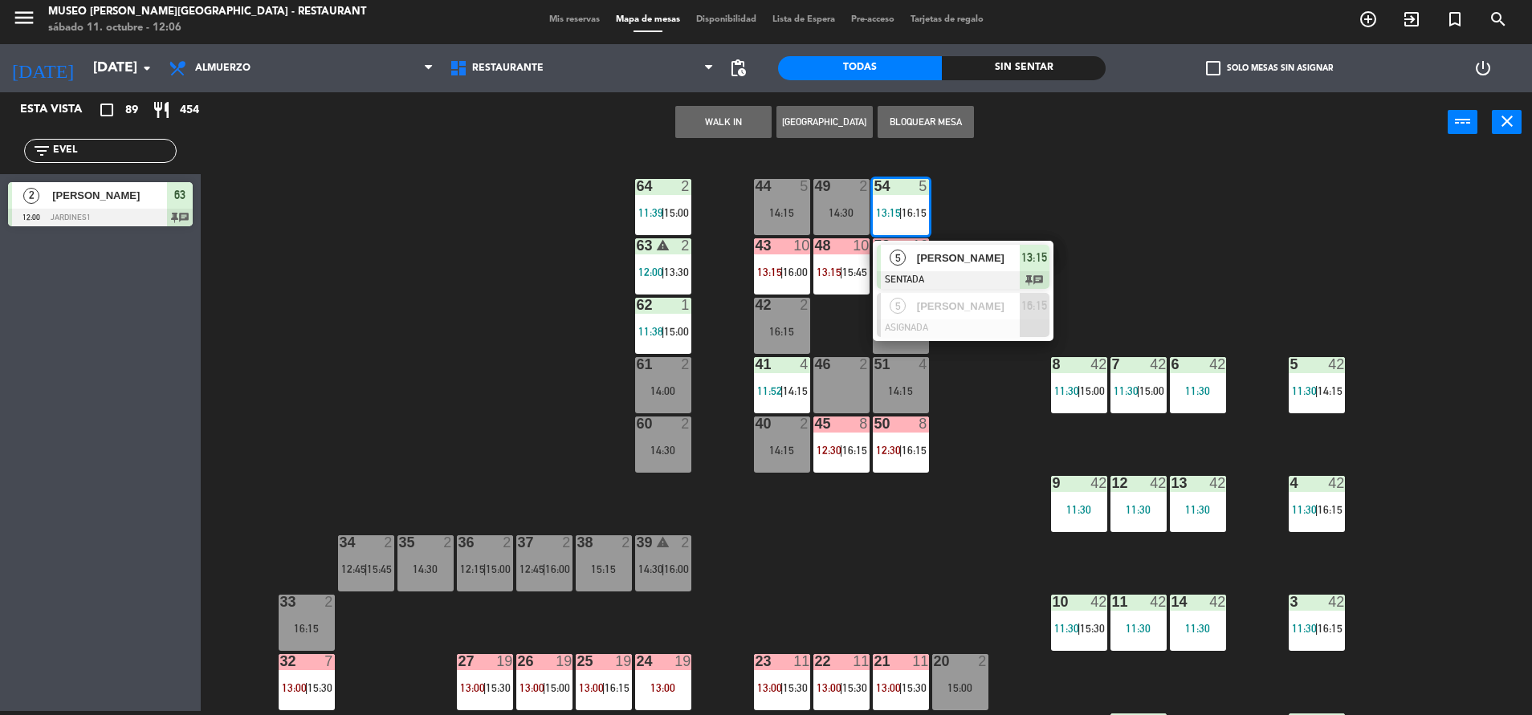
click at [1091, 212] on div "44 5 14:15 49 2 14:30 54 5 13:15 | 16:15 5 [PERSON_NAME] SENTADA 13:15 chat 5 […" at bounding box center [874, 436] width 1316 height 559
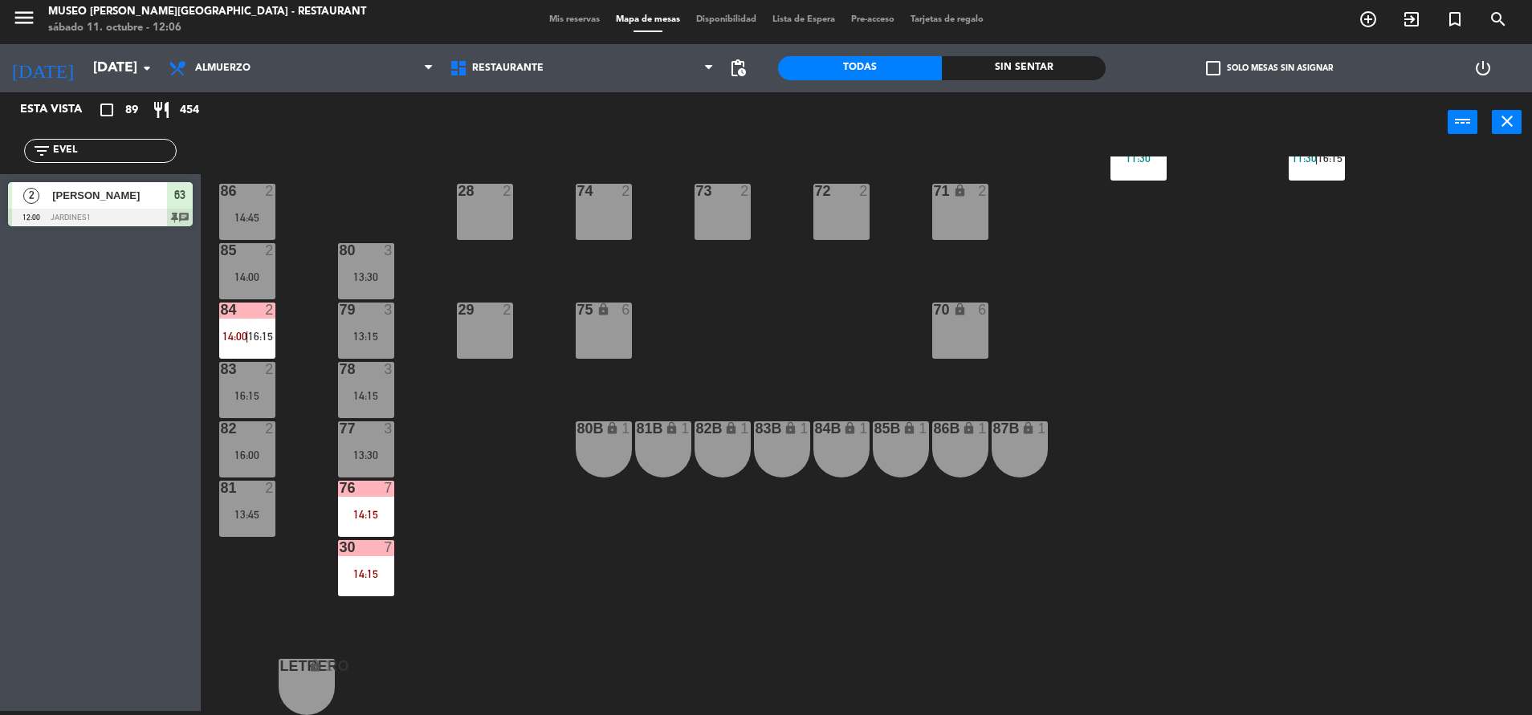
scroll to position [0, 0]
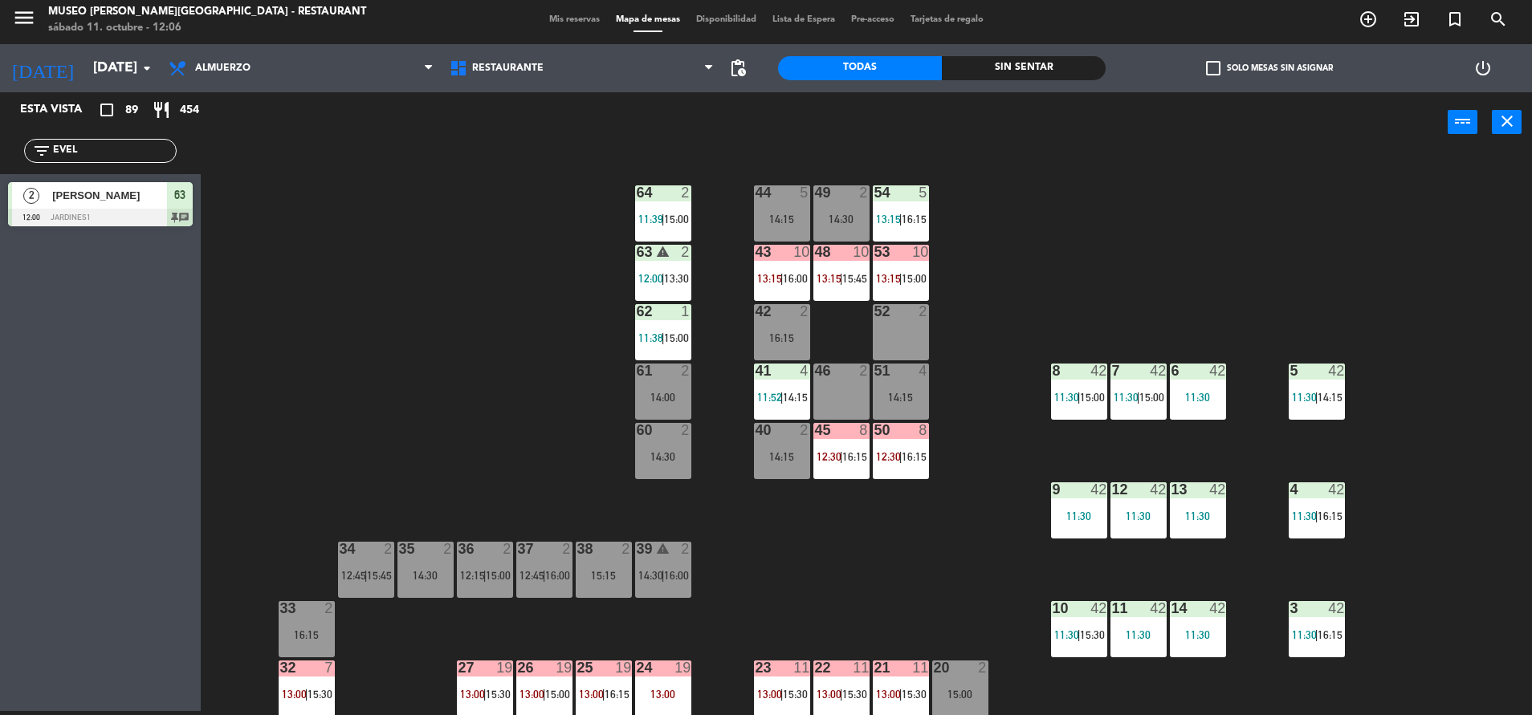
click at [522, 412] on div "44 5 14:15 49 2 14:30 54 5 13:15 | 16:15 64 2 11:39 | 15:00 48 10 13:15 | 15:45…" at bounding box center [874, 436] width 1316 height 559
click at [507, 317] on div "44 5 14:15 49 2 14:30 54 5 13:15 | 16:15 64 2 11:39 | 15:00 48 10 13:15 | 15:45…" at bounding box center [874, 436] width 1316 height 559
click at [503, 468] on div "44 5 14:15 49 2 14:30 54 5 13:15 | 16:15 64 2 11:39 | 15:00 48 10 13:15 | 15:45…" at bounding box center [874, 436] width 1316 height 559
click at [789, 398] on span "14:15" at bounding box center [795, 397] width 25 height 13
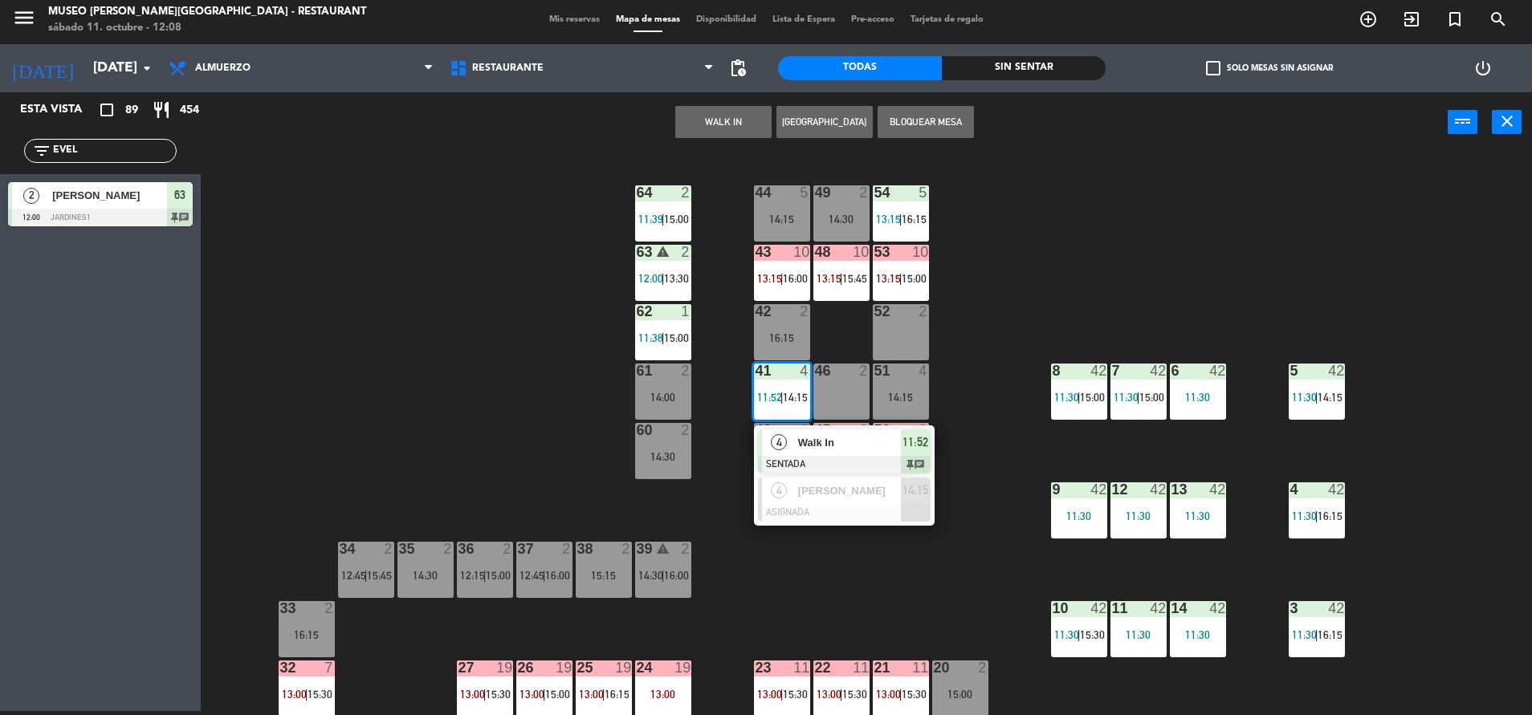
click at [759, 621] on div "44 5 14:15 49 2 14:30 54 5 13:15 | 16:15 64 2 11:39 | 15:00 48 10 13:15 | 15:45…" at bounding box center [874, 436] width 1316 height 559
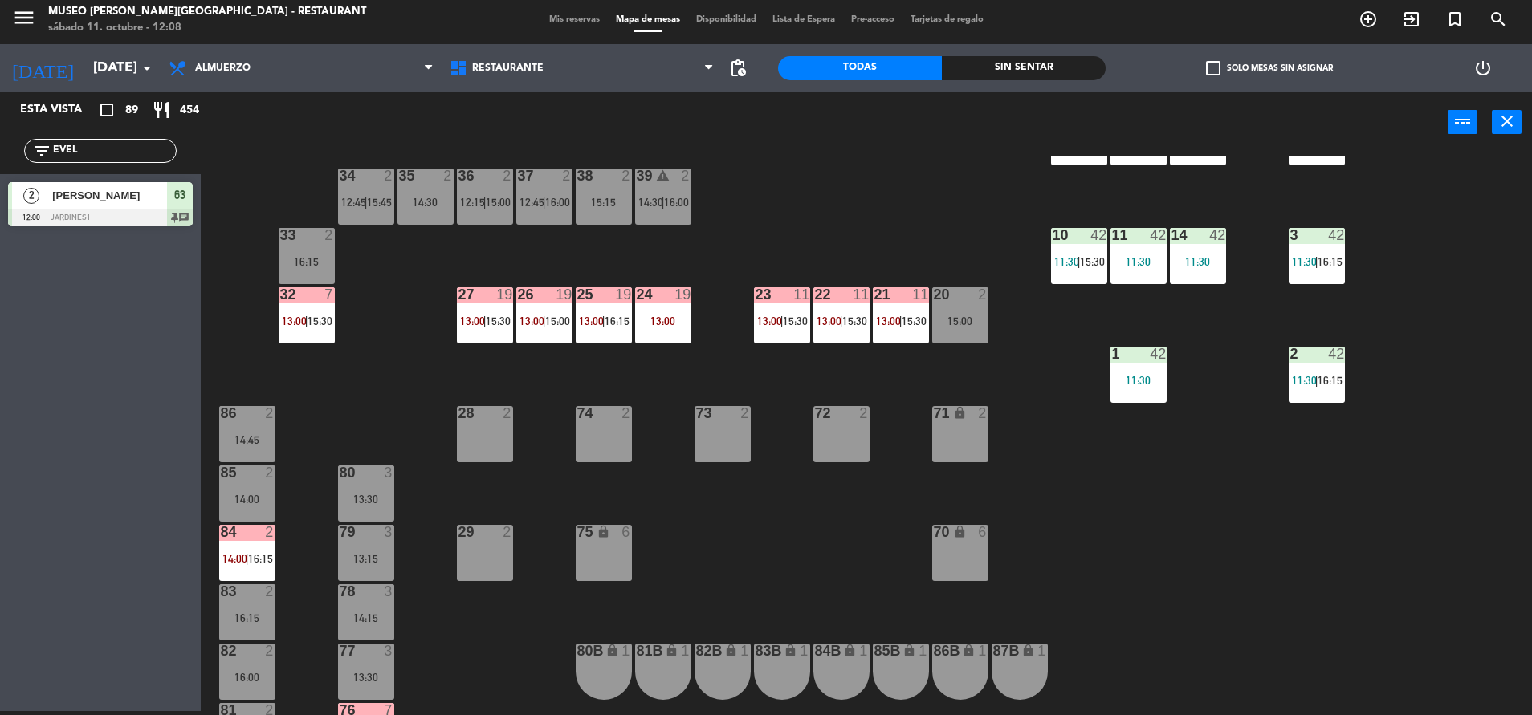
click at [759, 621] on div "44 5 14:15 49 2 14:30 54 5 13:15 | 16:15 64 2 11:39 | 15:00 48 10 13:15 | 15:45…" at bounding box center [874, 436] width 1316 height 559
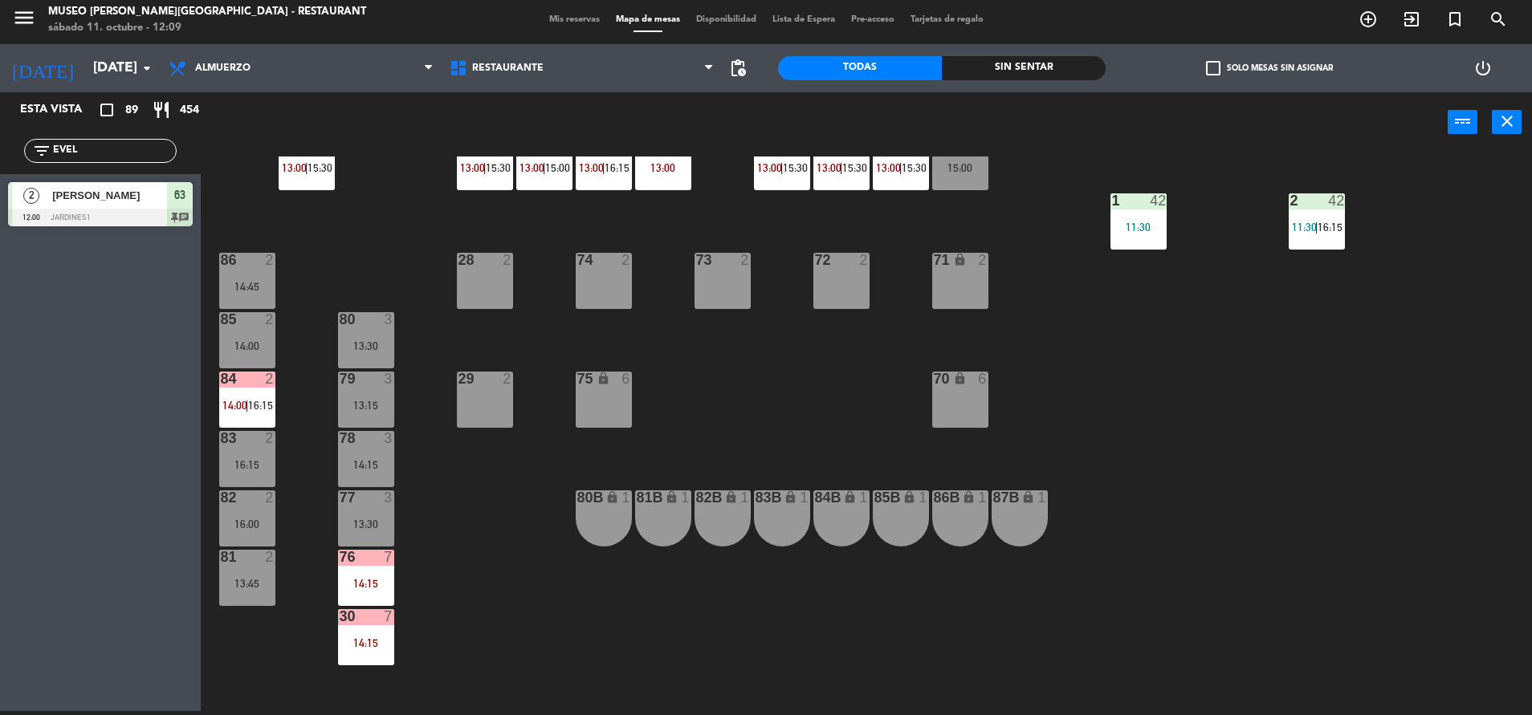
click at [740, 442] on div "44 5 14:15 49 2 14:30 54 5 13:15 | 16:15 64 2 11:39 | 15:00 48 10 13:15 | 15:45…" at bounding box center [874, 436] width 1316 height 559
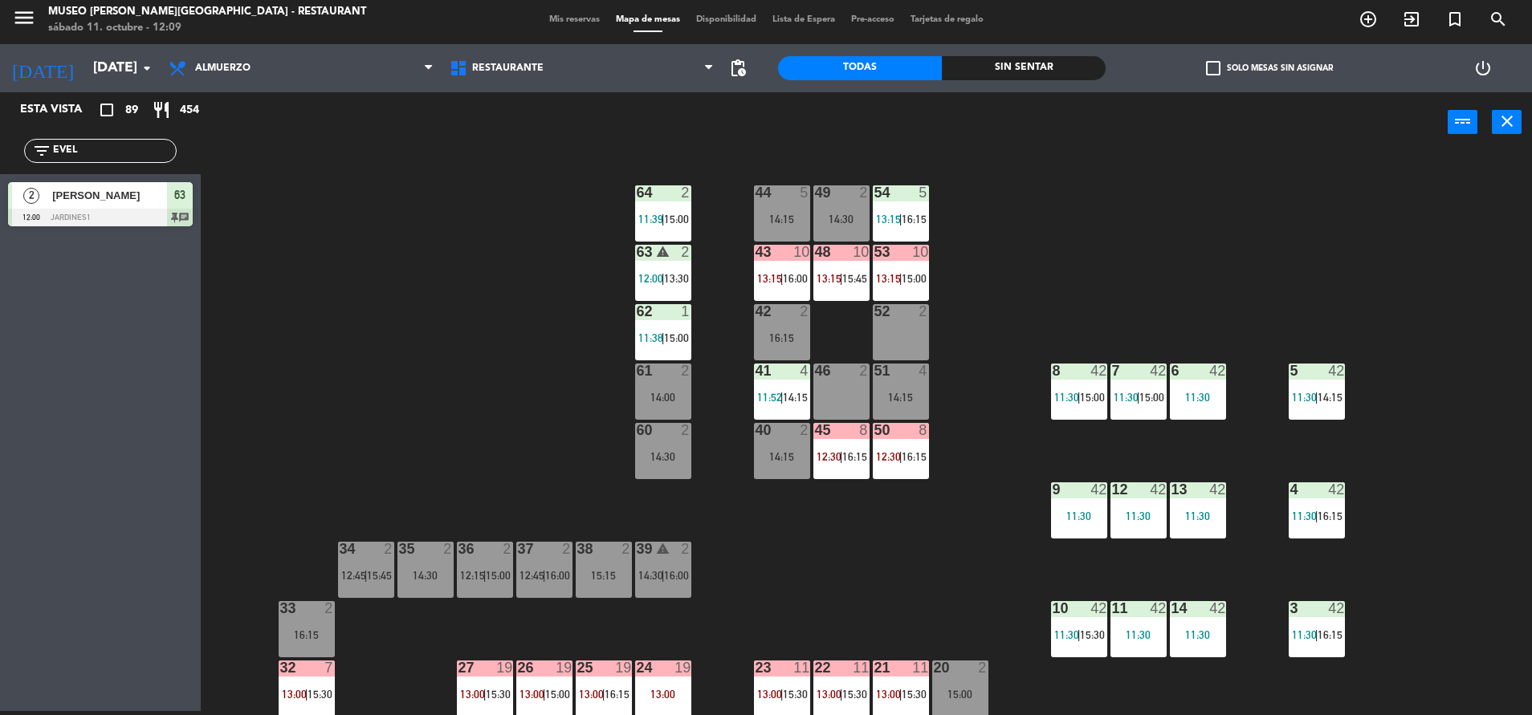
click at [885, 284] on span "13:15" at bounding box center [888, 278] width 25 height 13
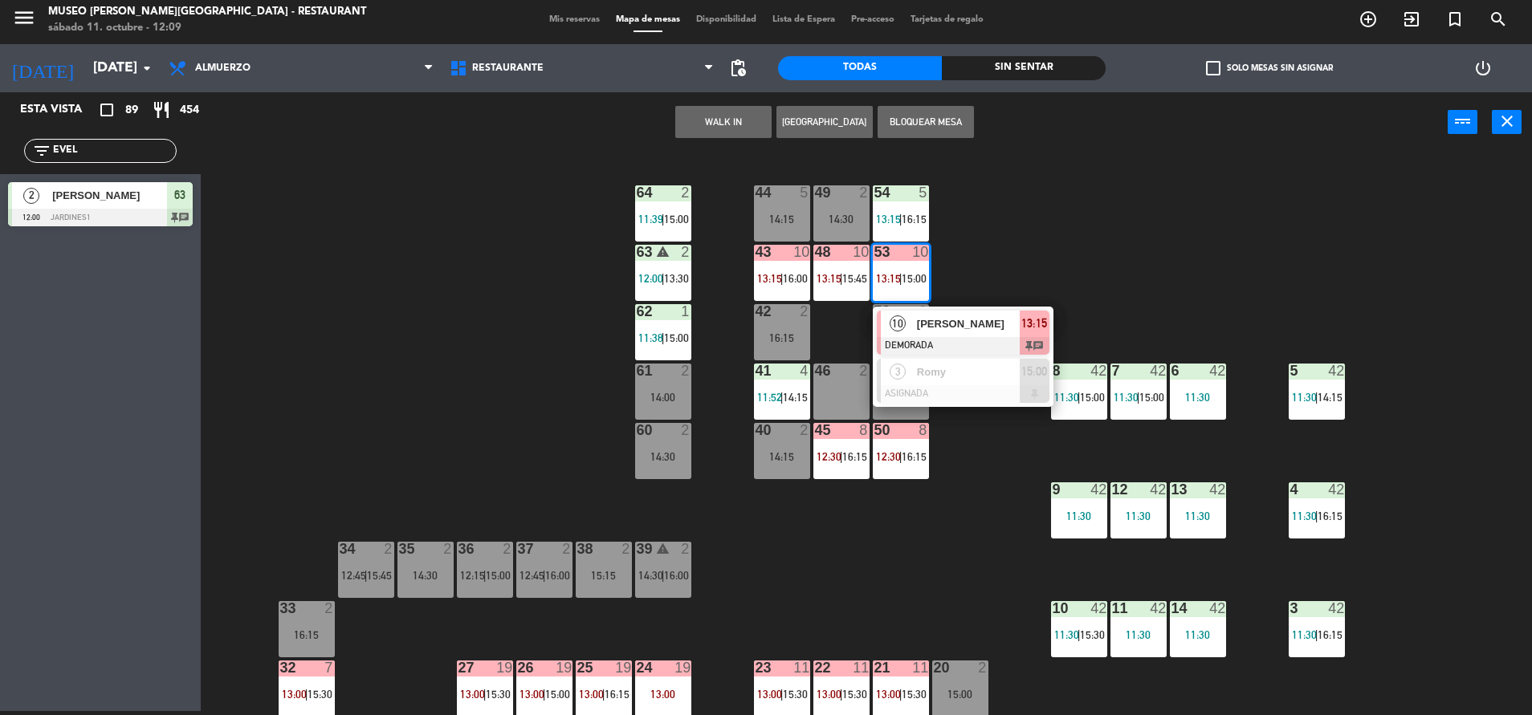
click at [995, 335] on div "[PERSON_NAME]" at bounding box center [967, 324] width 104 height 26
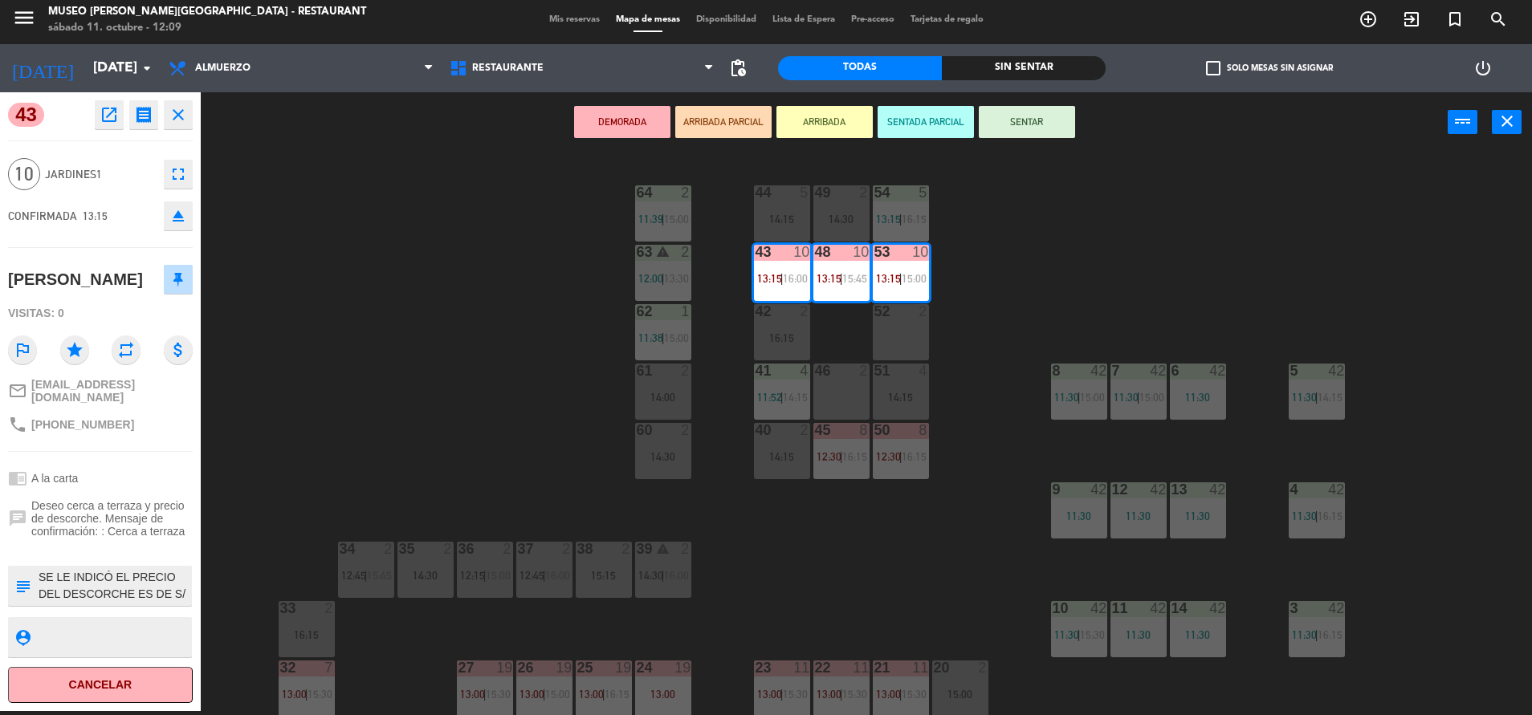
click at [116, 571] on textarea at bounding box center [113, 586] width 153 height 34
click at [393, 437] on div "44 5 14:15 49 2 14:30 54 5 13:15 | 16:15 64 2 11:39 | 15:00 48 10 13:15 | 15:45…" at bounding box center [874, 436] width 1316 height 559
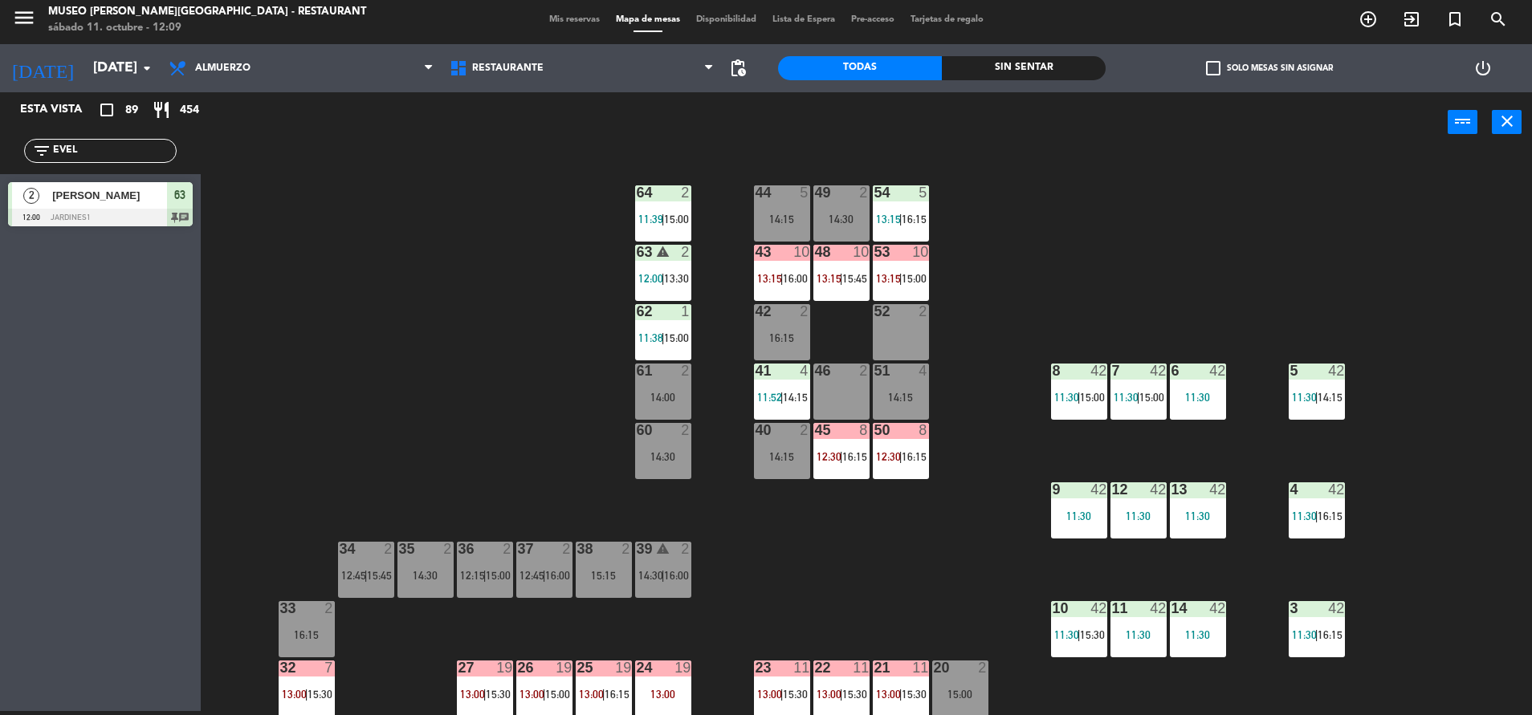
click at [806, 284] on span "16:00" at bounding box center [795, 278] width 25 height 13
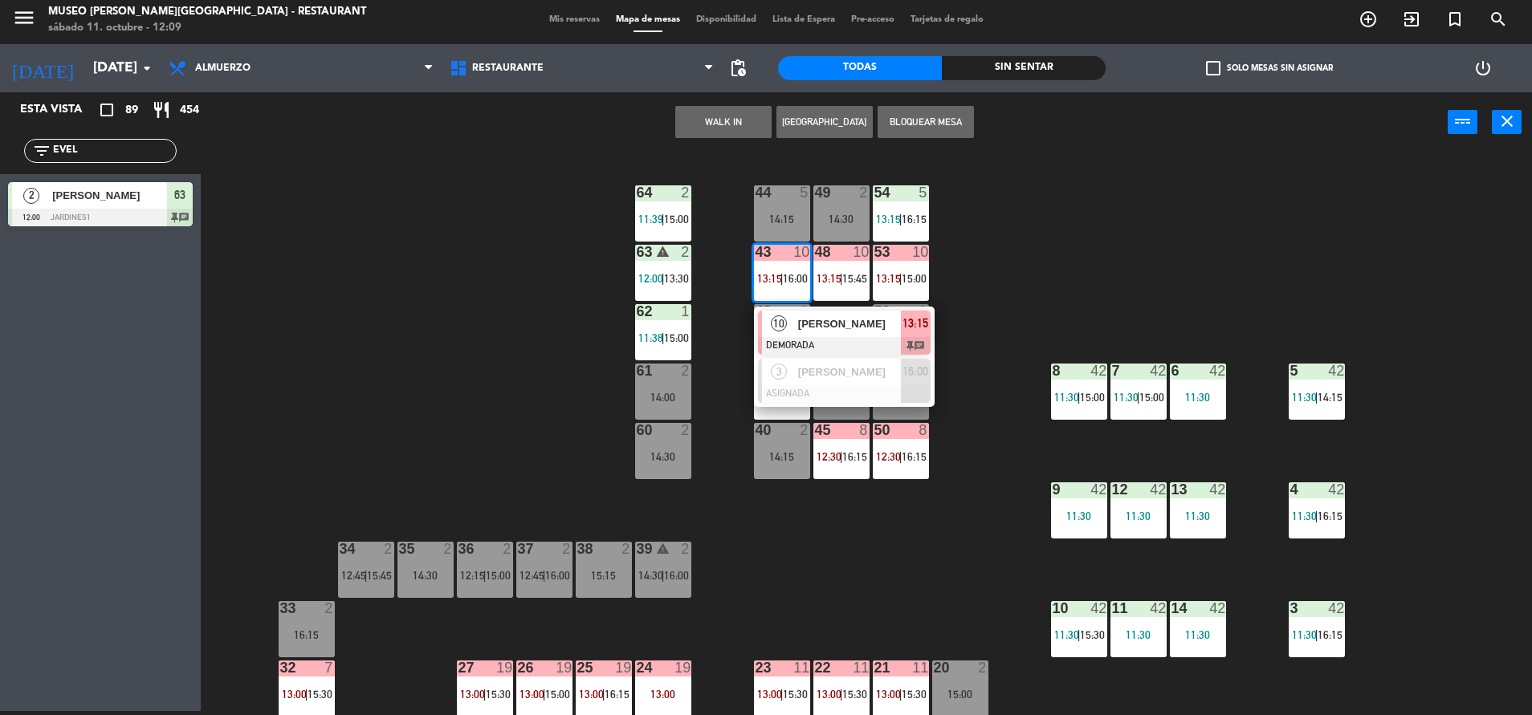
click at [857, 320] on span "[PERSON_NAME]" at bounding box center [849, 323] width 103 height 17
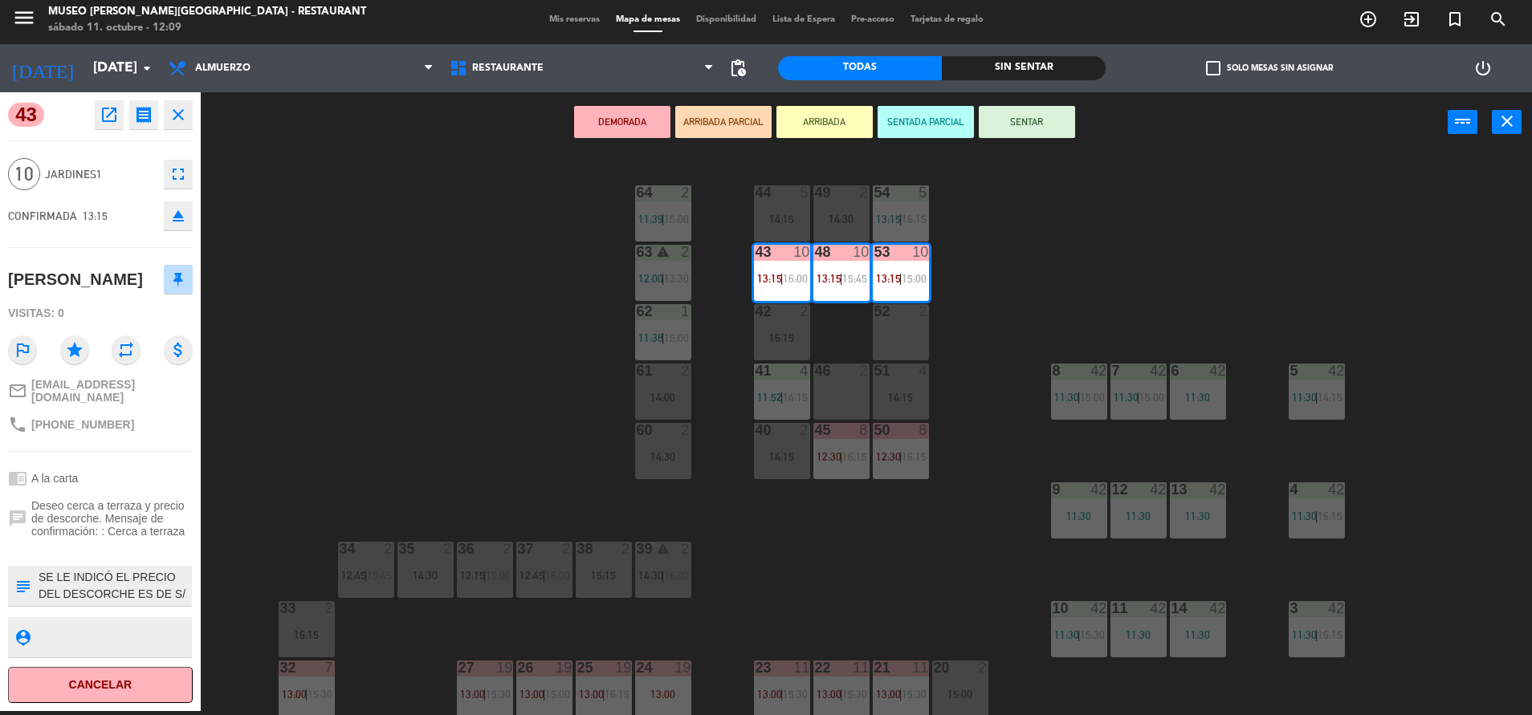
click at [132, 581] on textarea at bounding box center [113, 586] width 153 height 34
click at [390, 402] on div "44 5 14:15 49 2 14:30 54 5 13:15 | 16:15 64 2 11:39 | 15:00 48 10 13:15 | 15:45…" at bounding box center [874, 436] width 1316 height 559
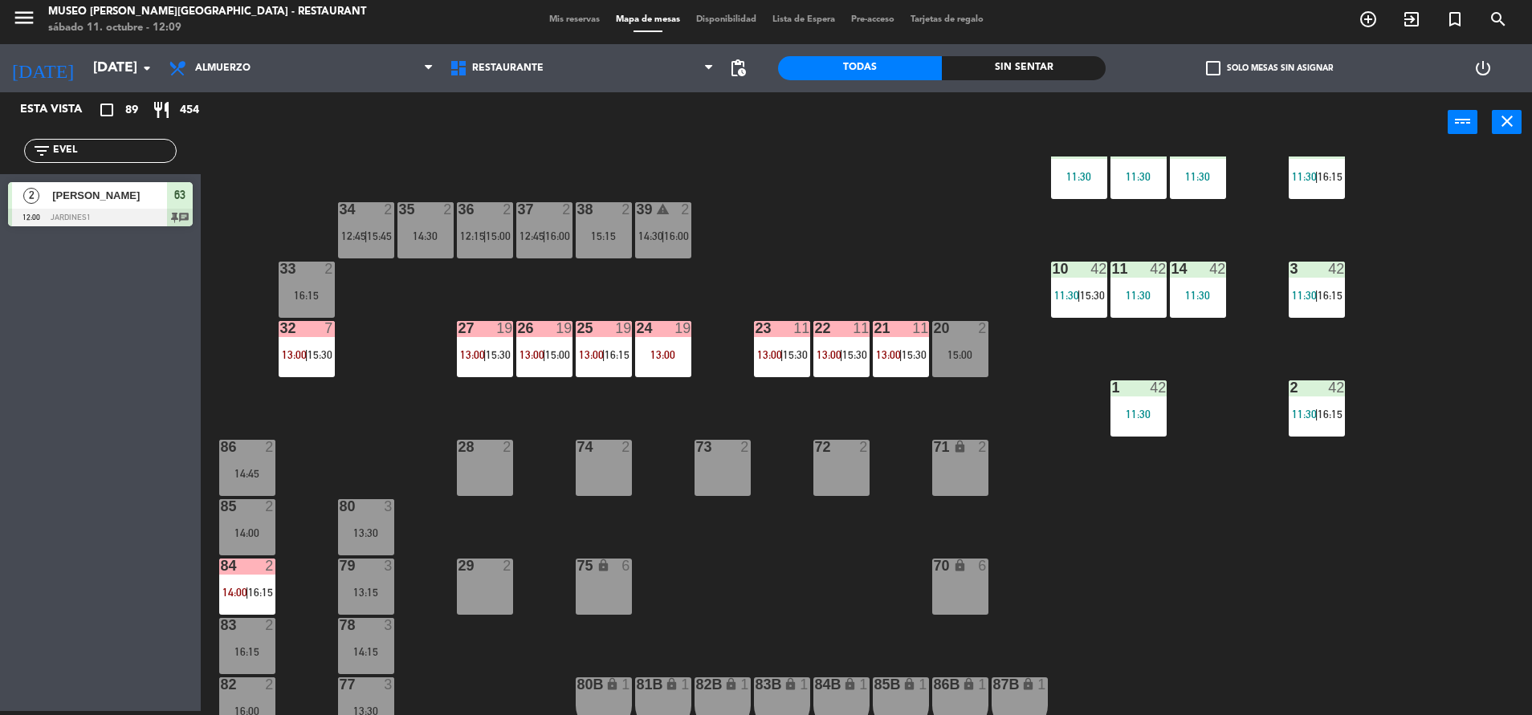
scroll to position [346, 0]
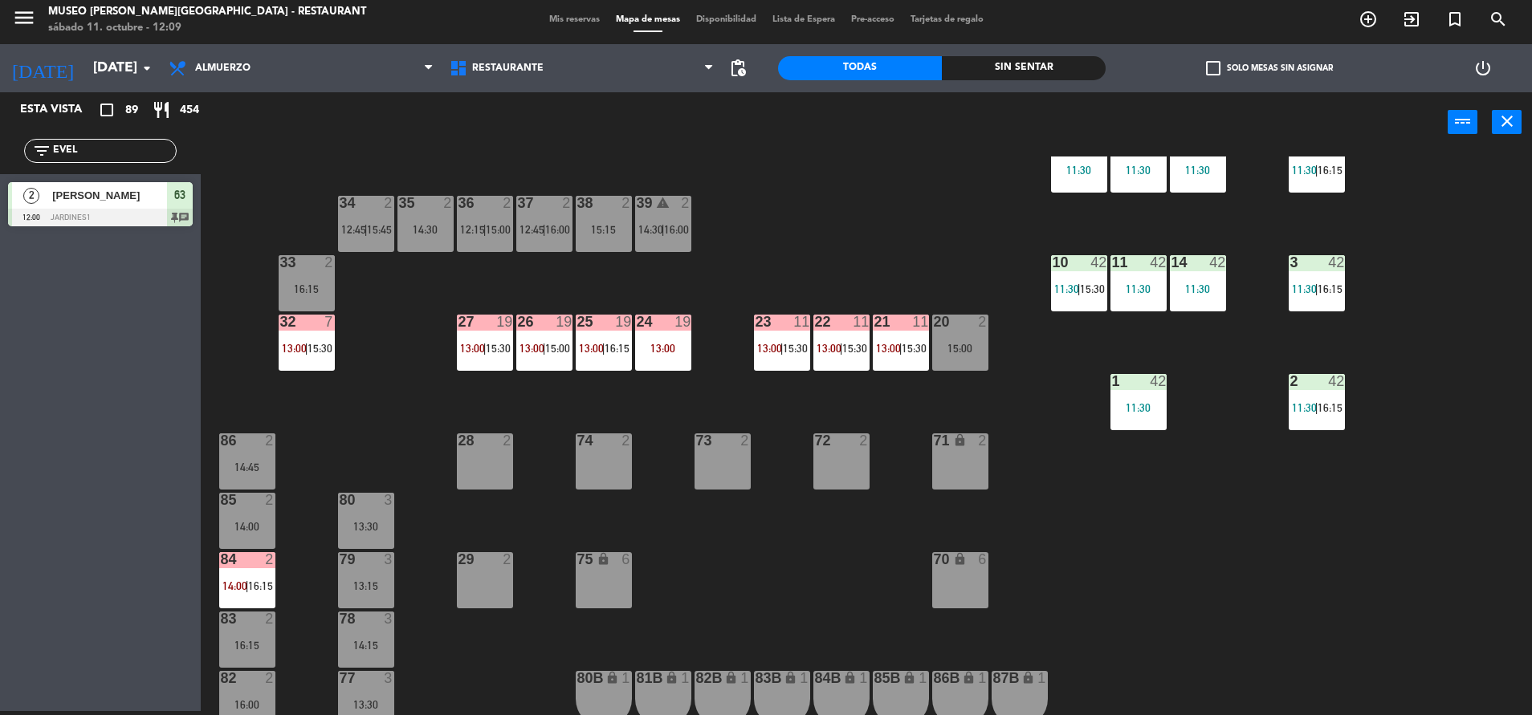
click at [767, 226] on div "44 5 14:15 49 2 14:30 54 5 13:15 | 16:15 64 2 11:39 | 15:00 48 10 13:15 | 15:45…" at bounding box center [874, 436] width 1316 height 559
click at [668, 335] on div "24 19 13:00" at bounding box center [663, 343] width 56 height 56
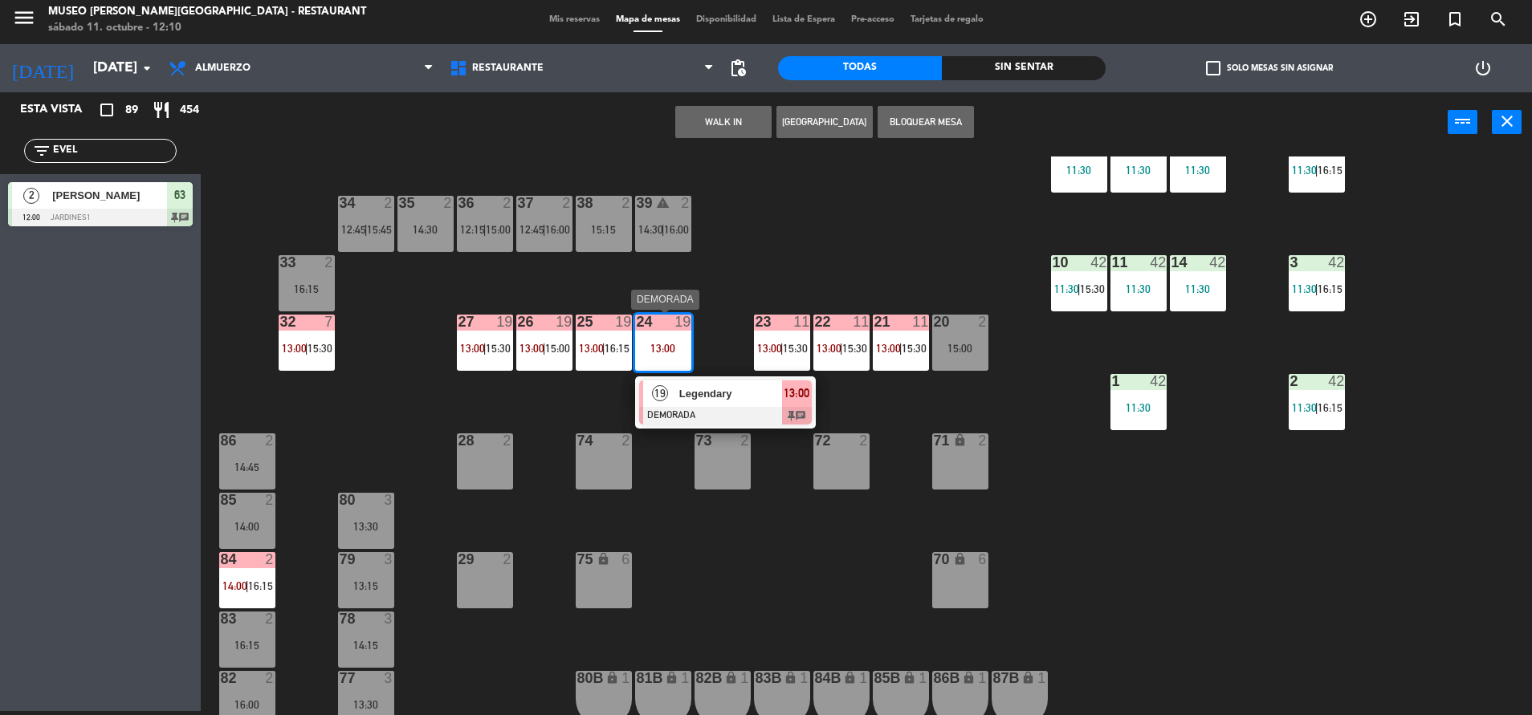
click at [713, 391] on span "Legendary" at bounding box center [730, 393] width 103 height 17
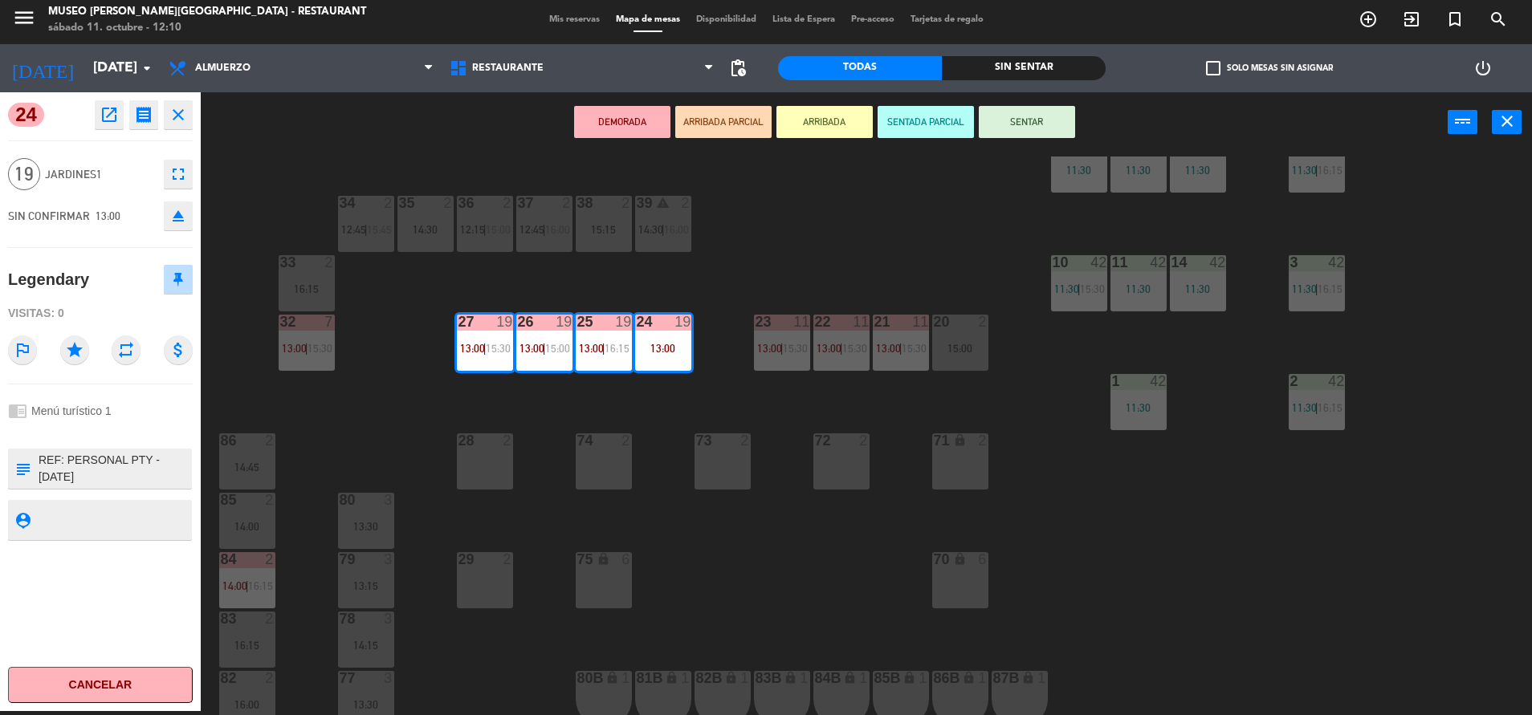
click at [709, 262] on div "44 5 14:15 49 2 14:30 54 5 13:15 | 16:15 64 2 11:39 | 15:00 48 10 13:15 | 15:45…" at bounding box center [874, 436] width 1316 height 559
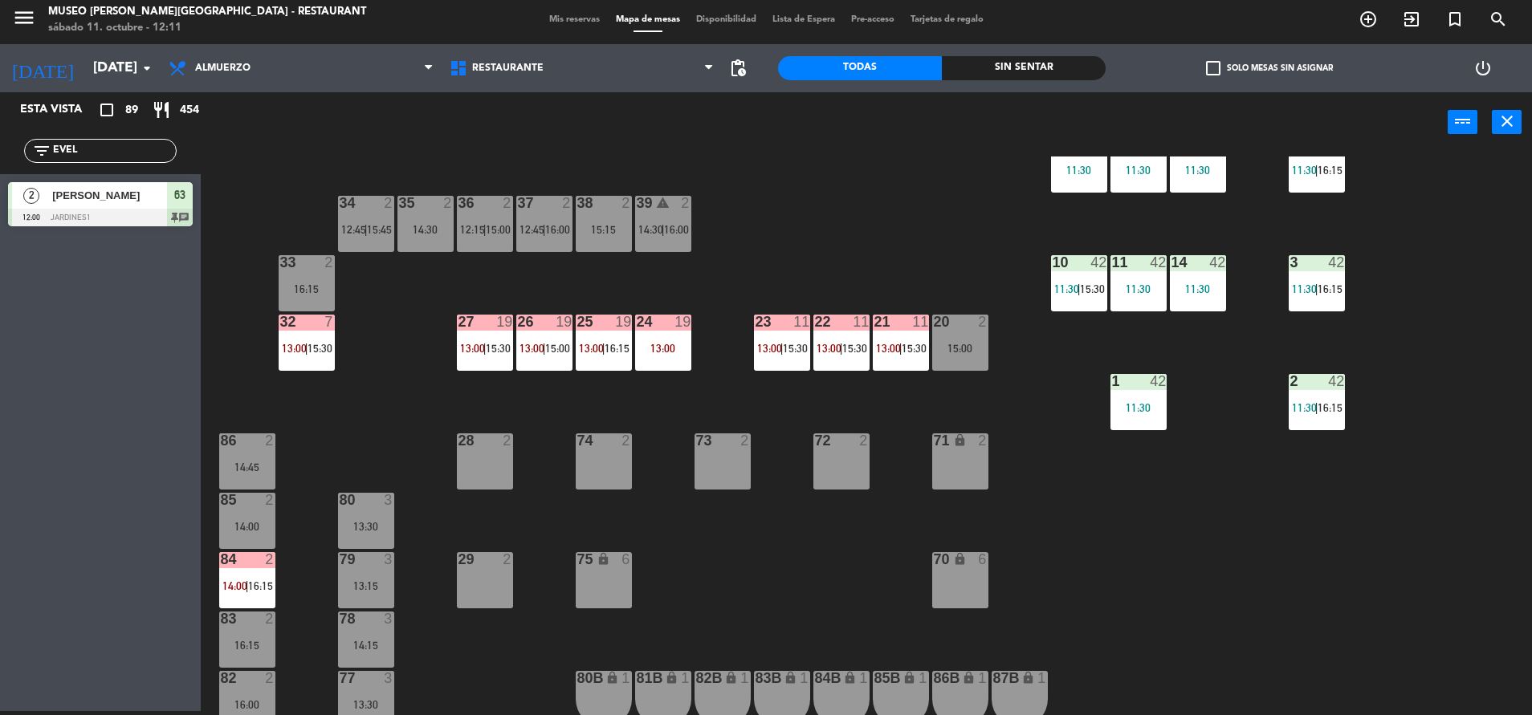
click at [675, 211] on div "39 warning 2" at bounding box center [663, 204] width 56 height 16
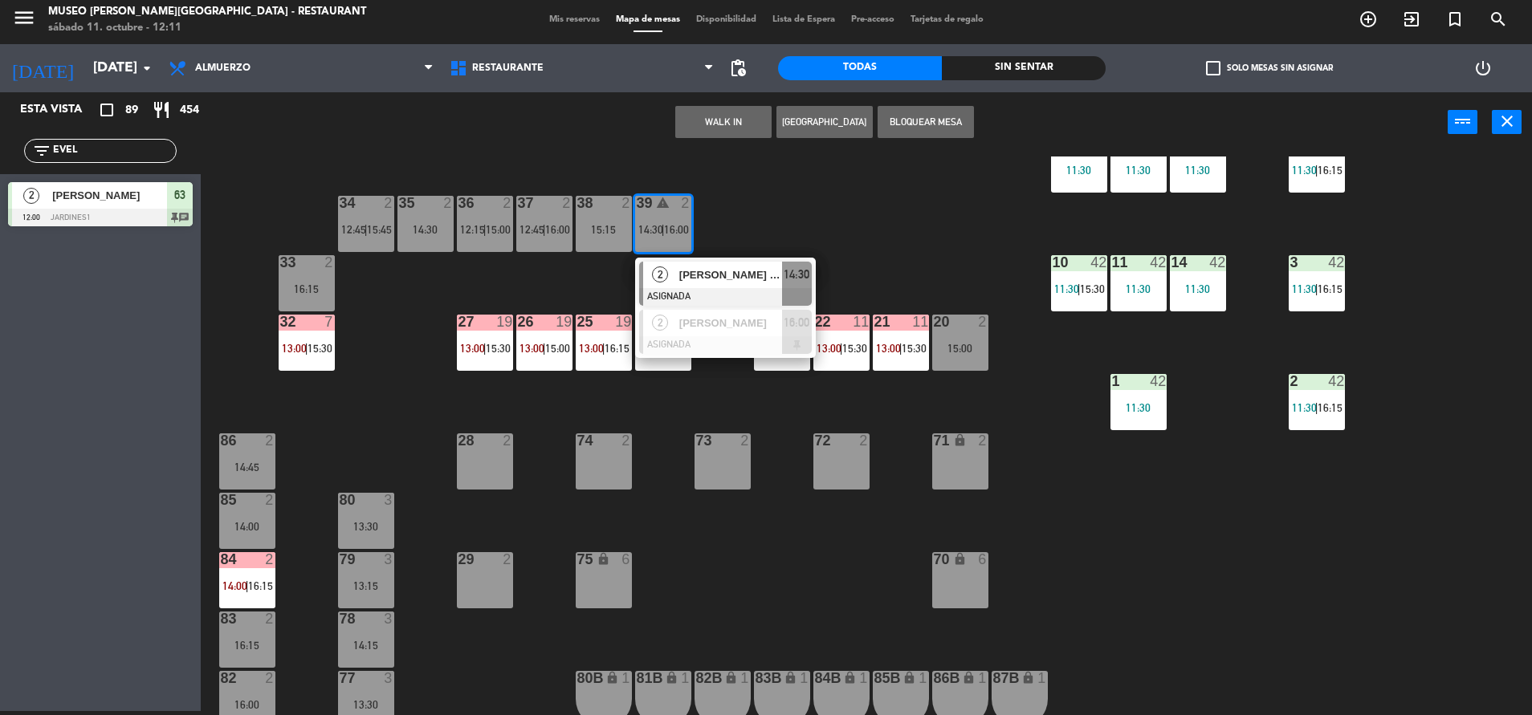
click at [749, 288] on div at bounding box center [725, 297] width 173 height 18
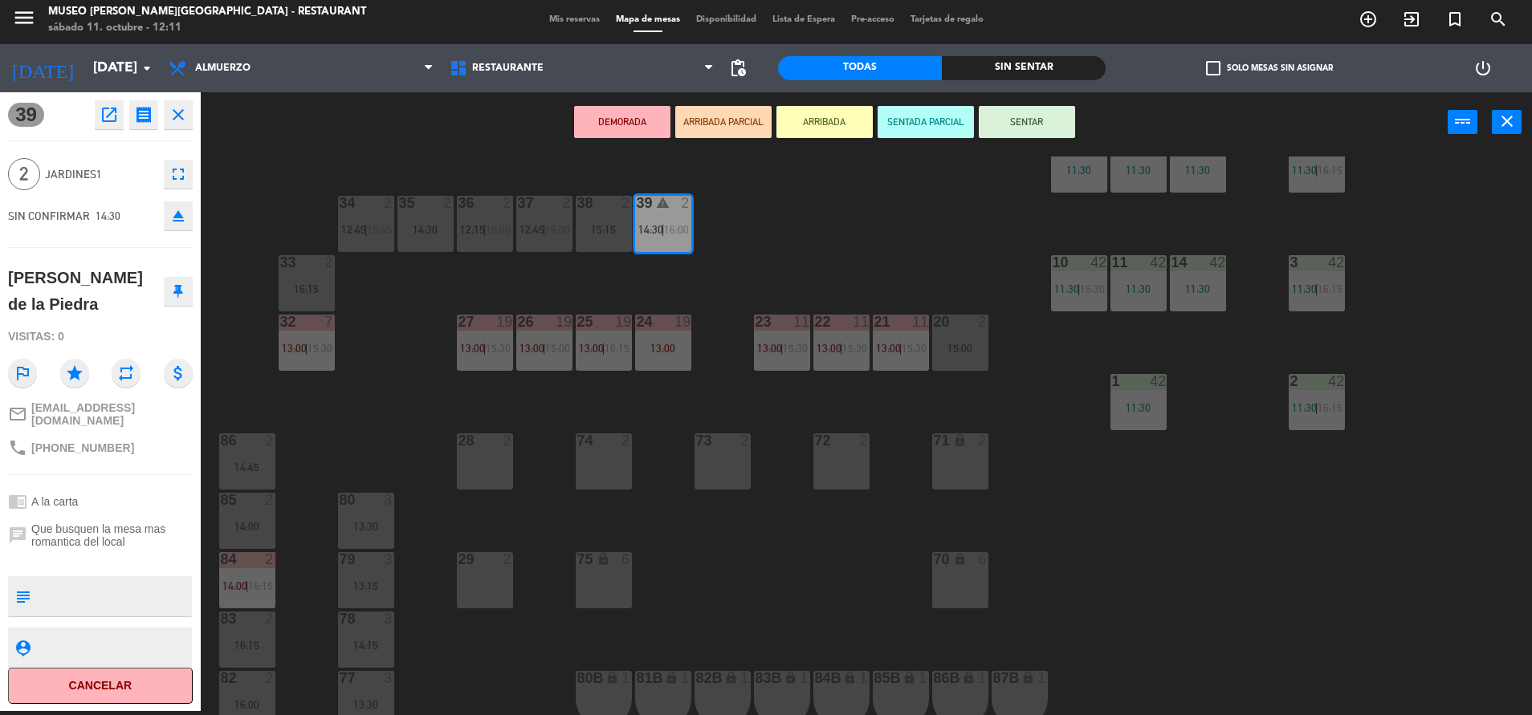
click at [586, 229] on div "15:15" at bounding box center [604, 229] width 56 height 11
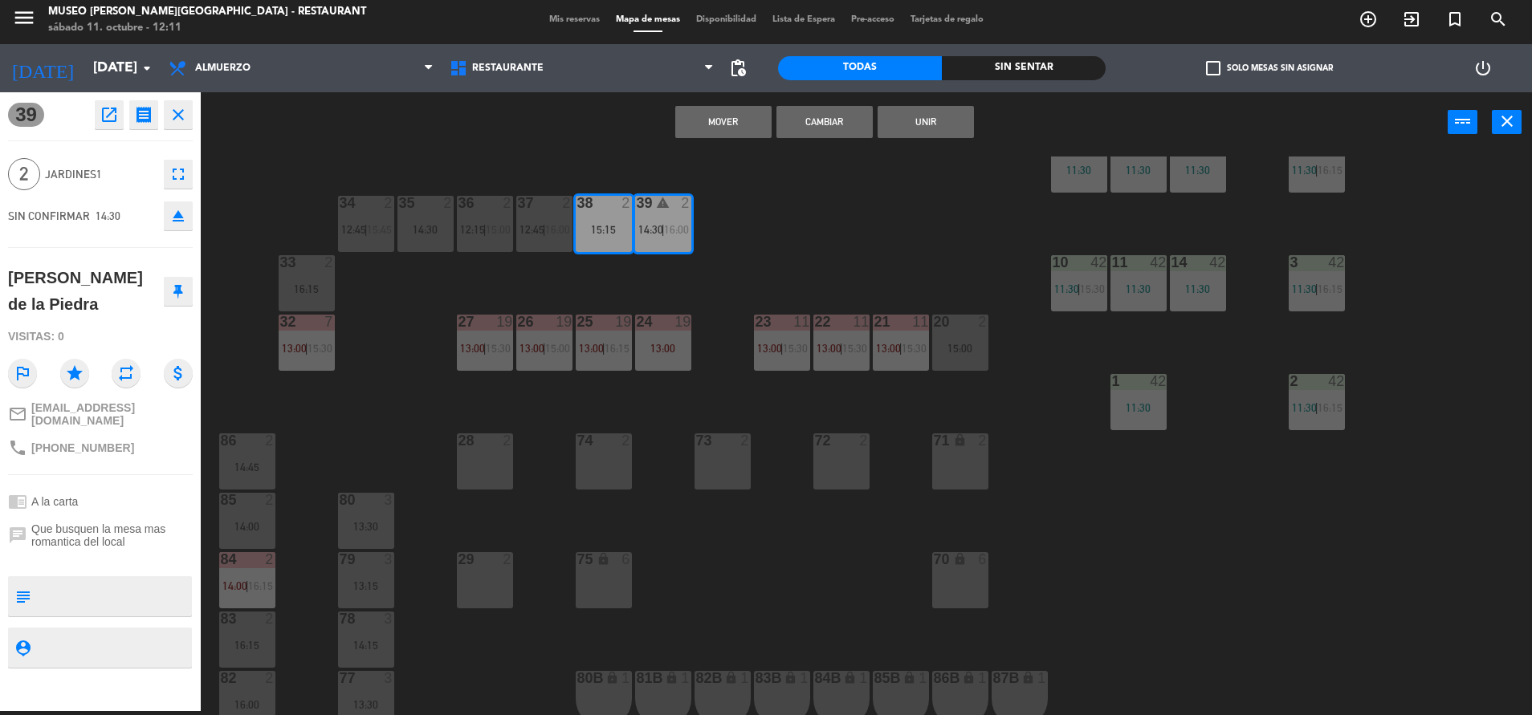
click at [730, 252] on div "44 5 14:15 49 2 14:30 54 5 13:15 | 16:15 64 2 11:39 | 15:00 48 10 13:15 | 15:45…" at bounding box center [874, 436] width 1316 height 559
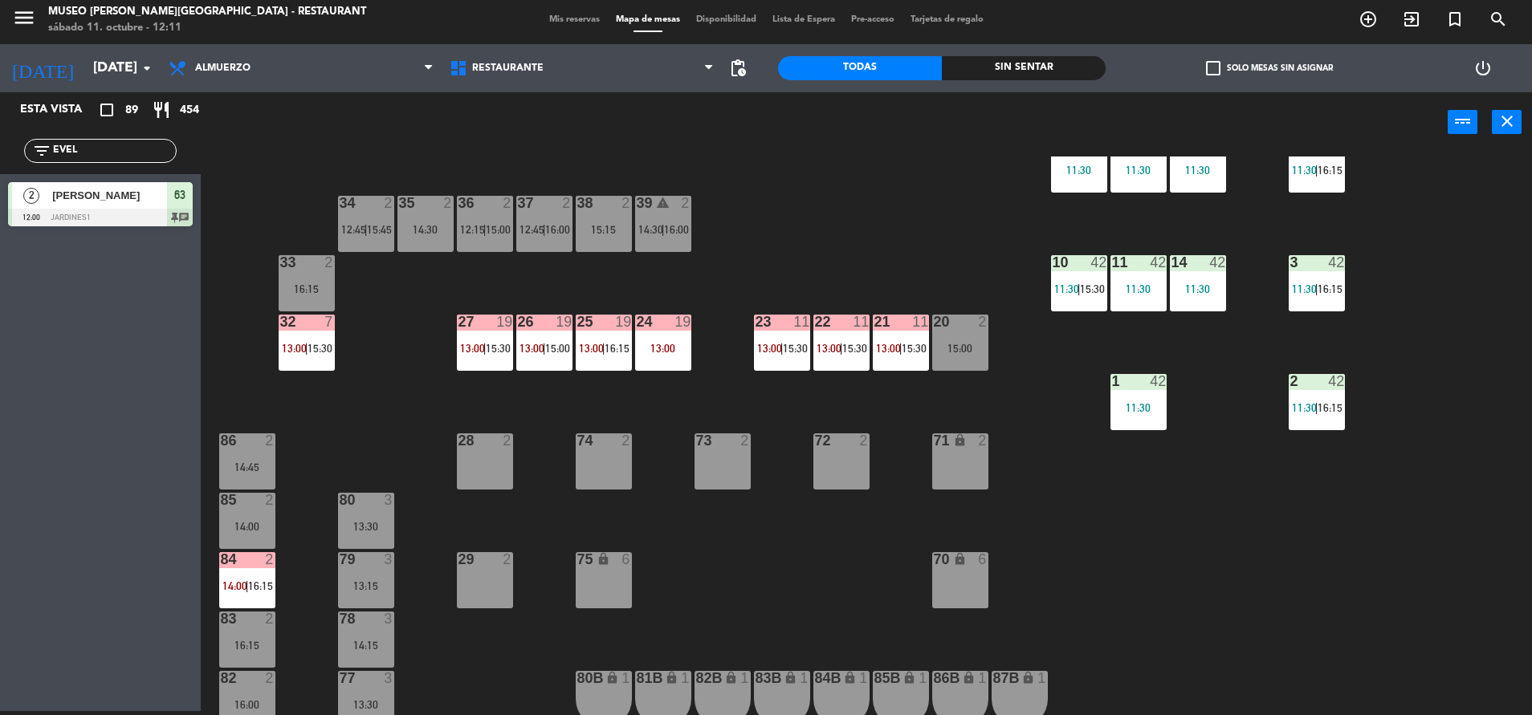
click at [675, 250] on div "39 warning 2 14:30 | 16:00" at bounding box center [663, 224] width 56 height 56
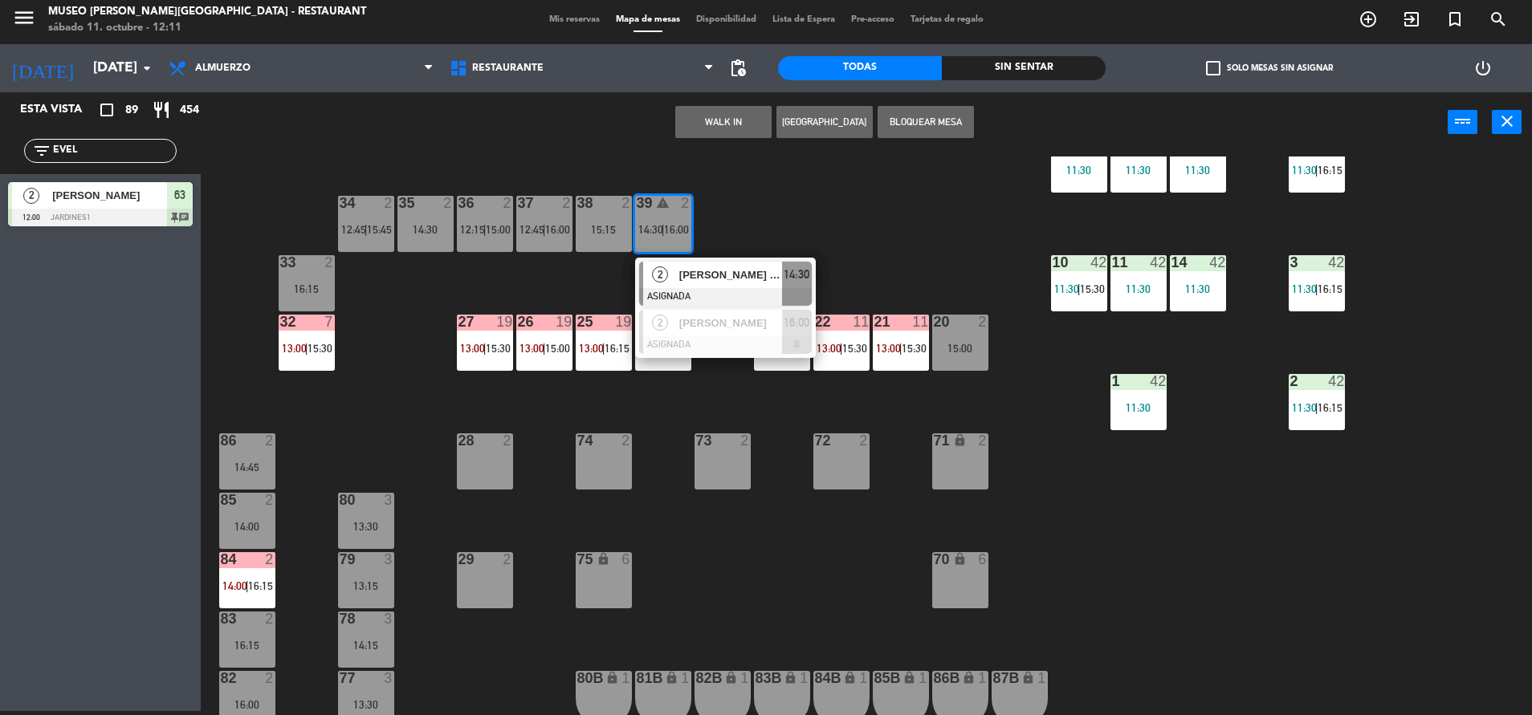
click at [717, 279] on span "[PERSON_NAME] de la Piedra" at bounding box center [730, 275] width 103 height 17
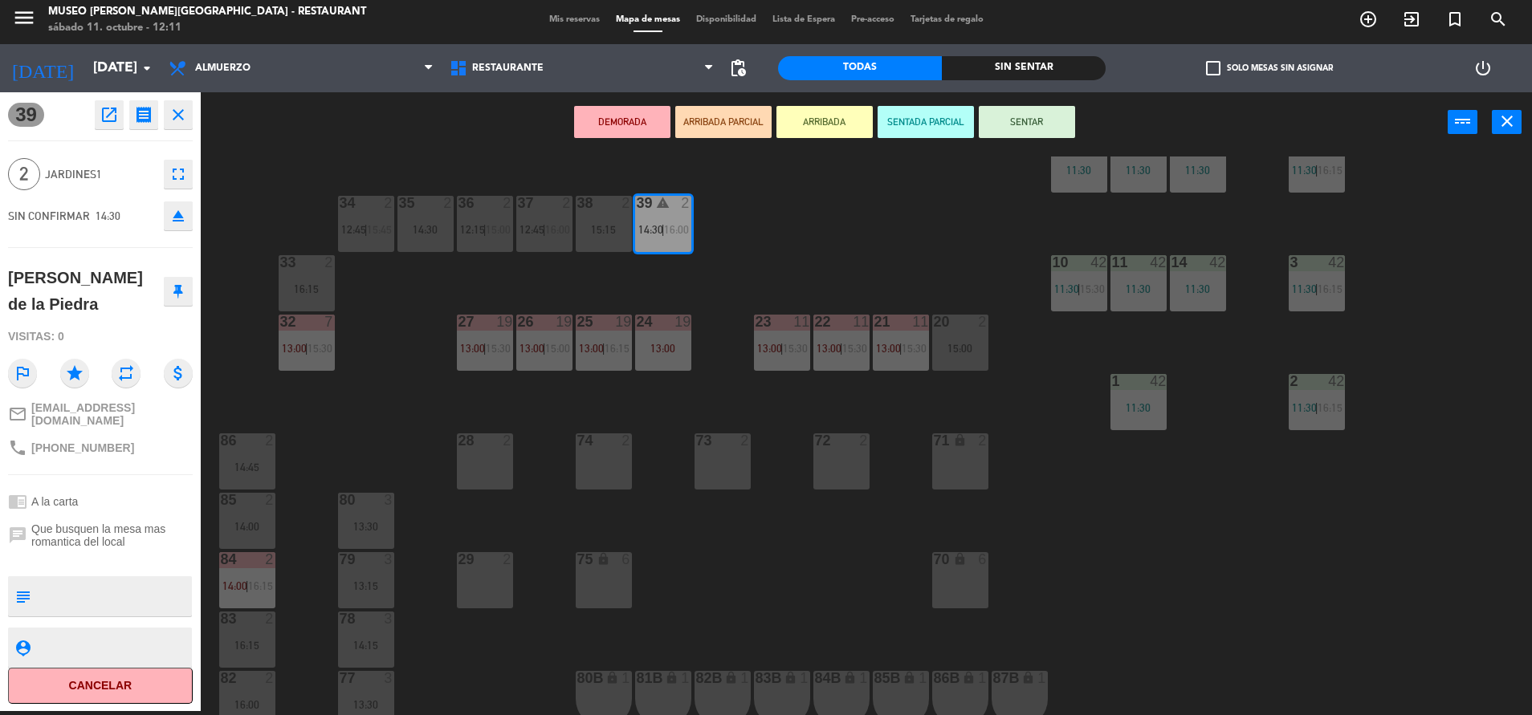
click at [312, 292] on div "16:15" at bounding box center [307, 288] width 56 height 11
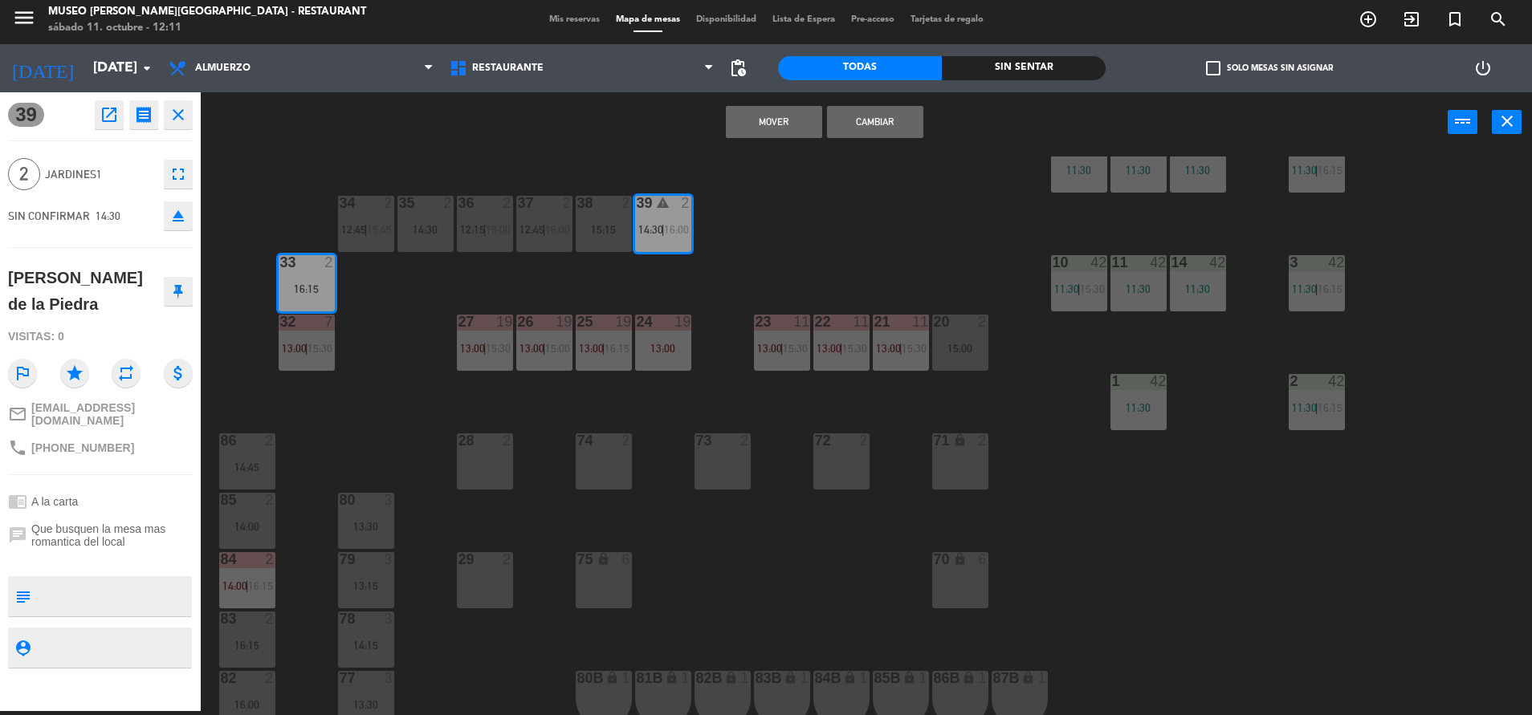
click at [770, 116] on button "Mover" at bounding box center [774, 122] width 96 height 32
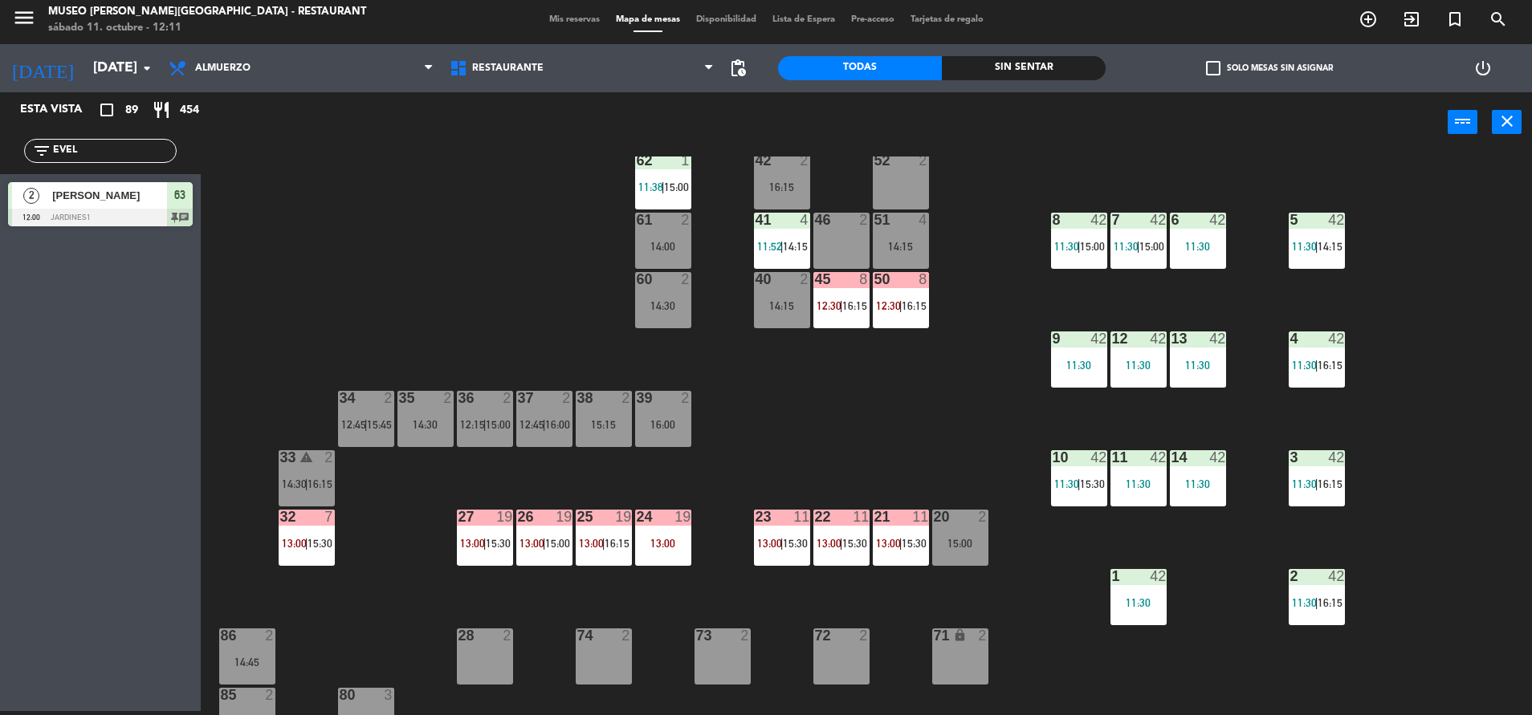
scroll to position [157, 0]
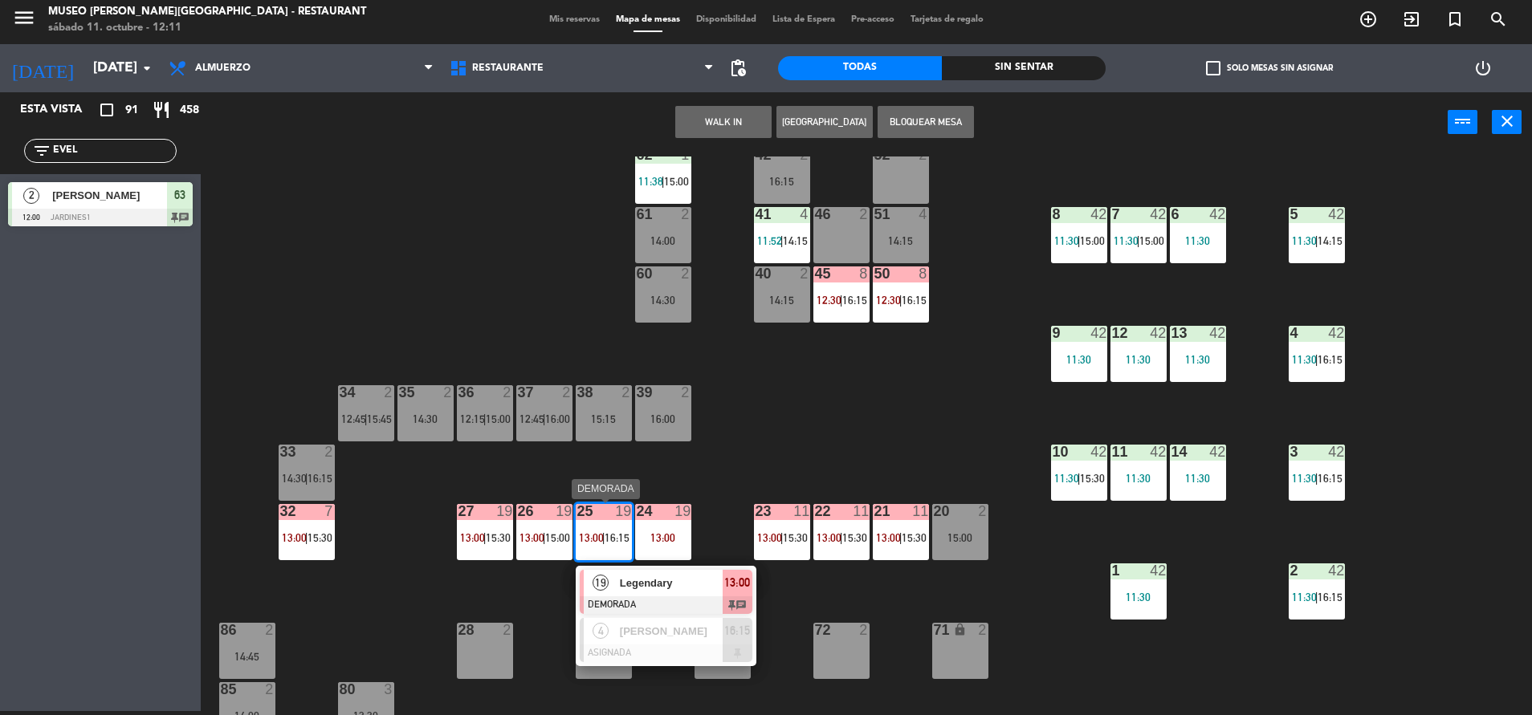
click at [726, 600] on div at bounding box center [666, 605] width 173 height 18
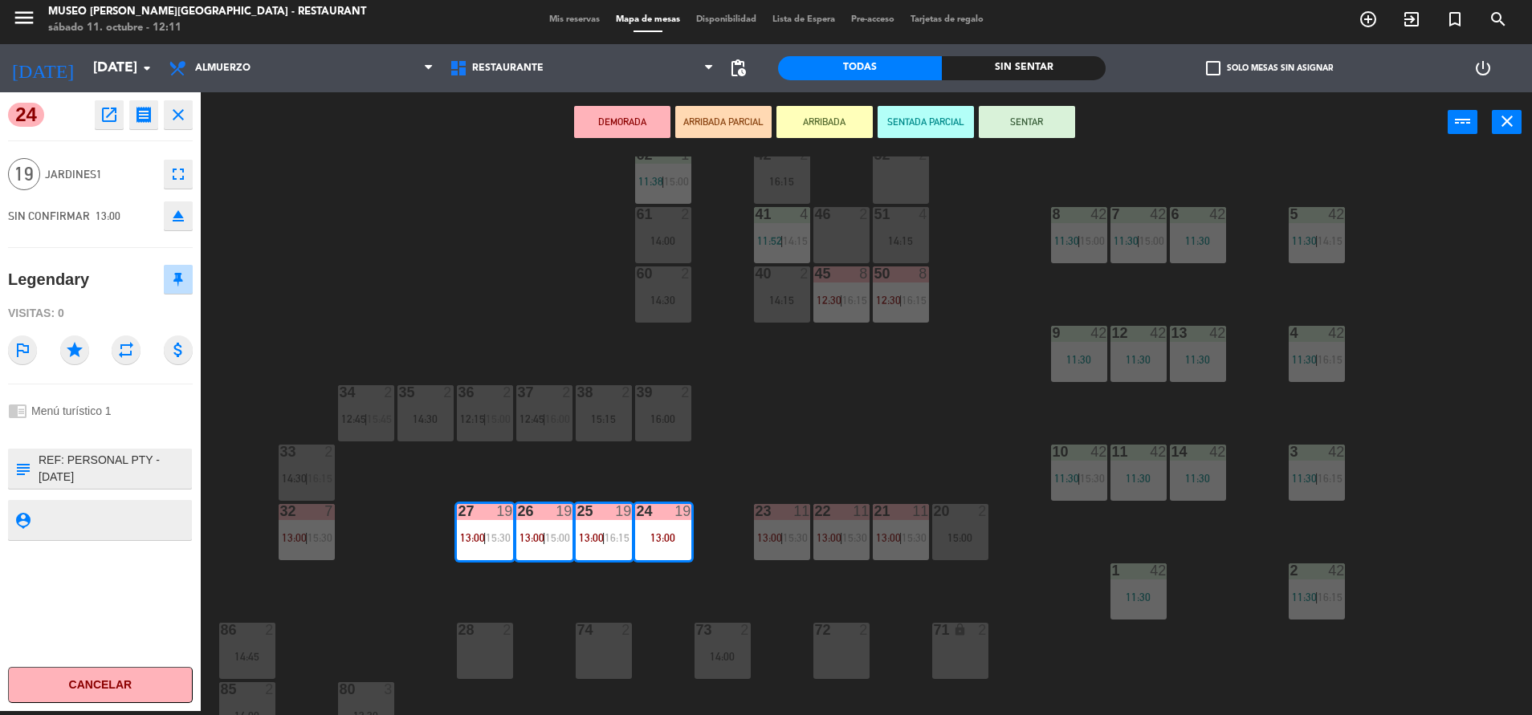
click at [190, 226] on button "eject" at bounding box center [178, 215] width 29 height 29
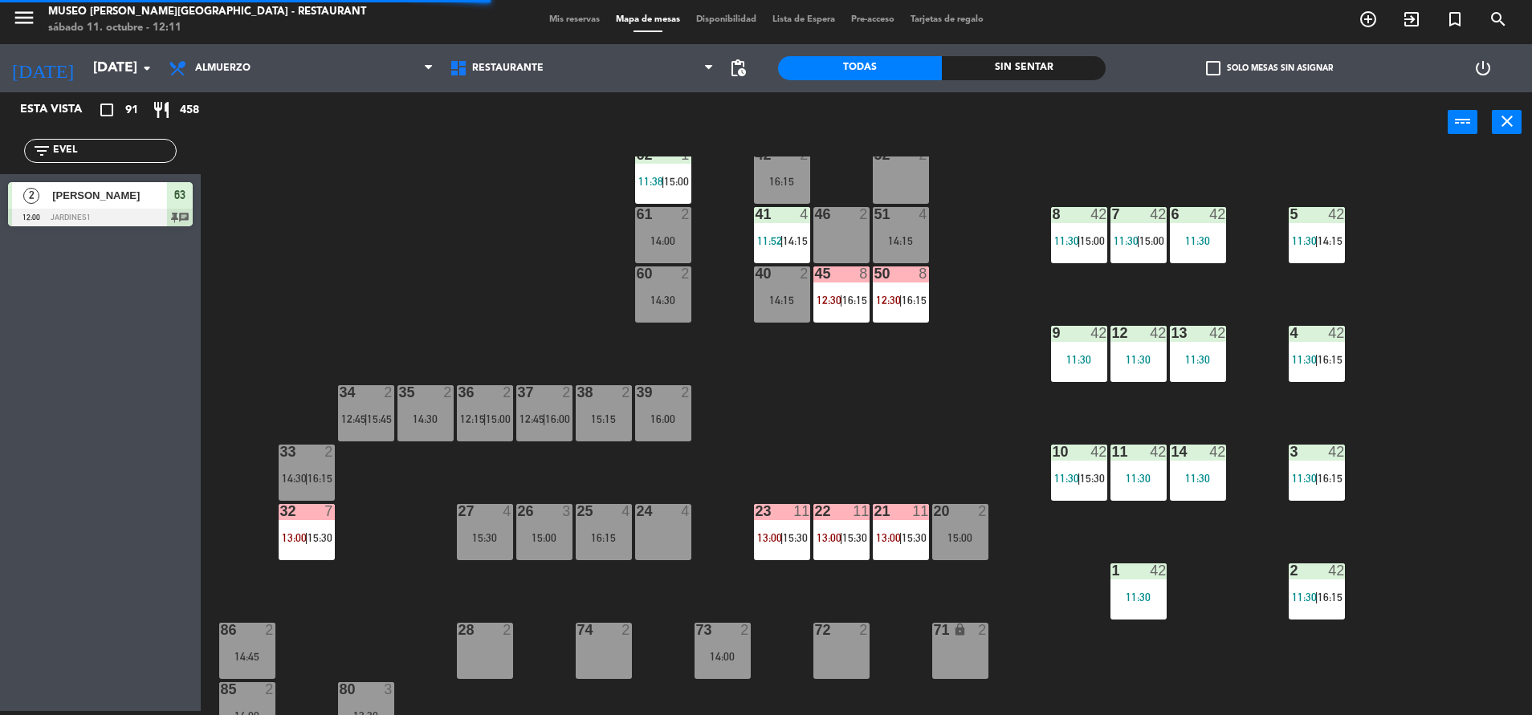
drag, startPoint x: 114, startPoint y: 157, endPoint x: 0, endPoint y: 148, distance: 114.3
click at [0, 149] on html "close × Museo [PERSON_NAME] Café - Restaurant × chrome_reader_mode Listado de R…" at bounding box center [766, 357] width 1532 height 715
type input "LEGE"
click at [161, 191] on span "Legendary" at bounding box center [109, 195] width 115 height 17
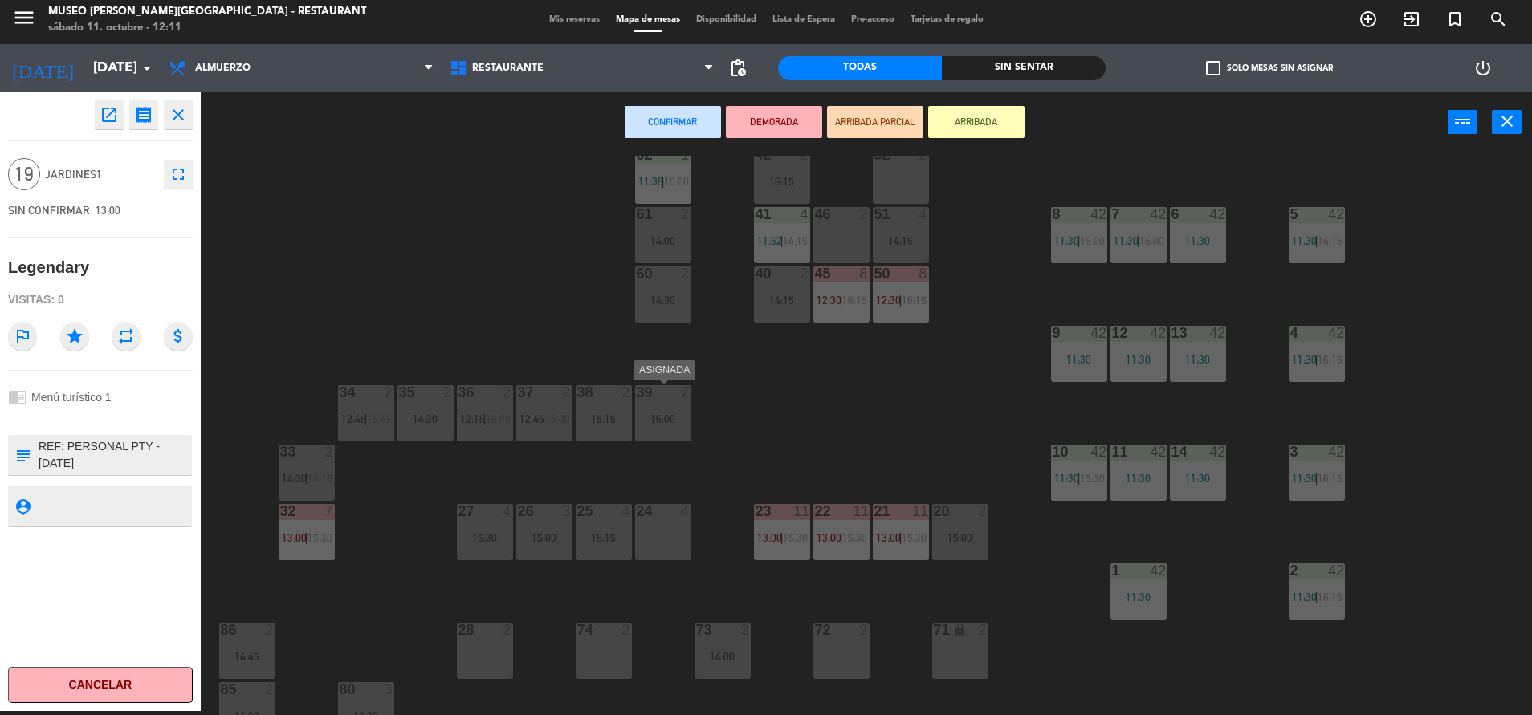
click at [665, 418] on div "16:00" at bounding box center [663, 418] width 56 height 11
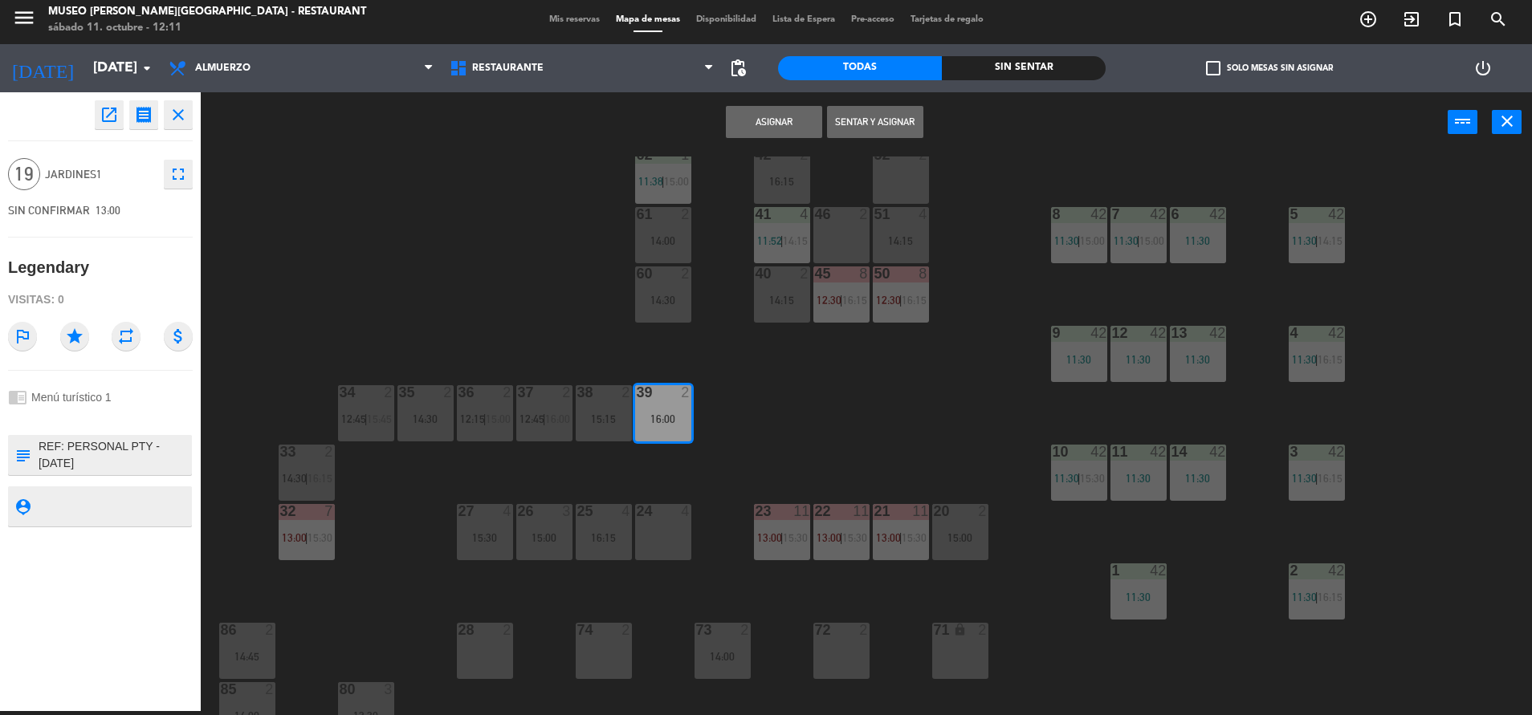
click at [665, 535] on div "24 4" at bounding box center [663, 532] width 56 height 56
click at [605, 532] on div "16:15" at bounding box center [604, 537] width 56 height 11
click at [539, 526] on div "26 3 15:00" at bounding box center [544, 532] width 56 height 56
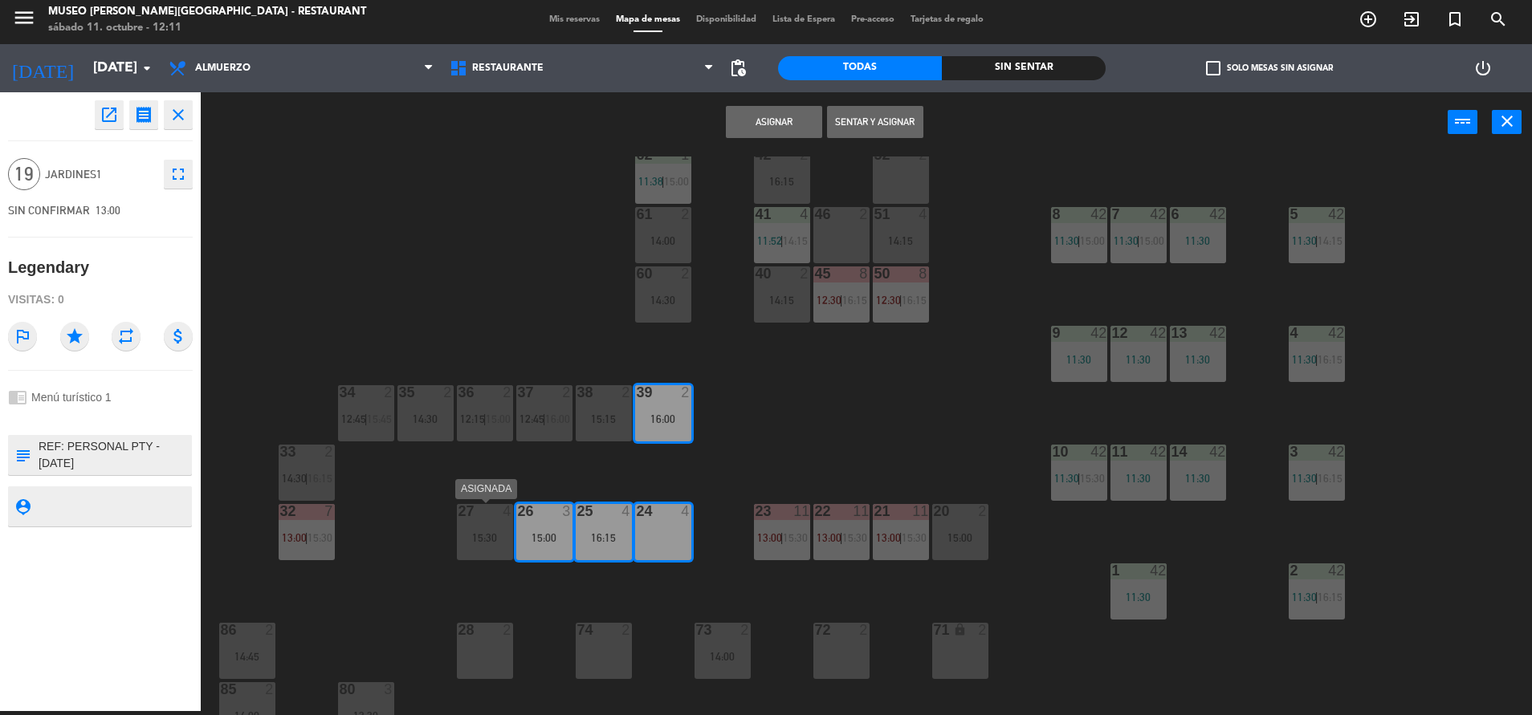
click at [494, 526] on div "27 4 15:30" at bounding box center [485, 532] width 56 height 56
click at [784, 128] on button "Asignar" at bounding box center [774, 122] width 96 height 32
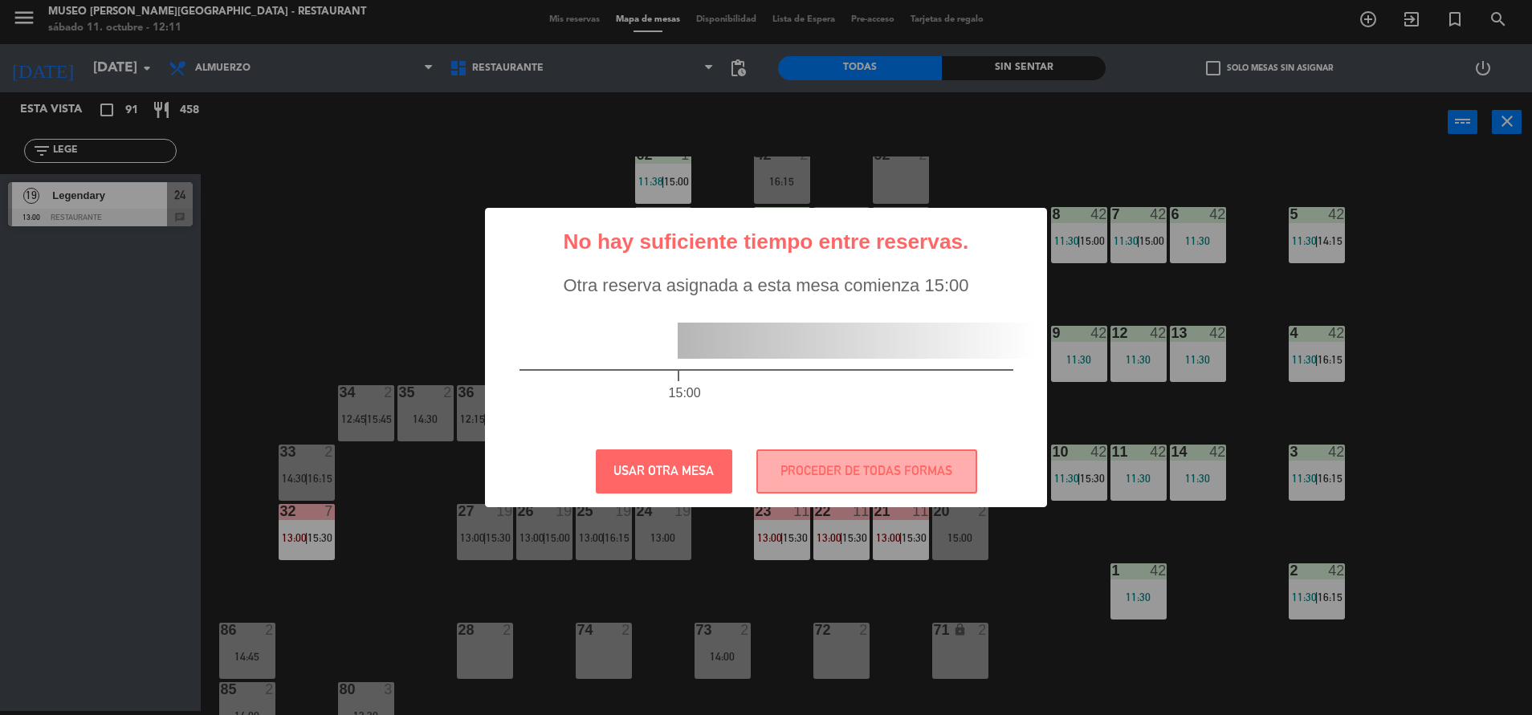
click at [686, 427] on div "15:00" at bounding box center [766, 366] width 558 height 140
click at [848, 511] on div "? ! i No hay suficiente tiempo entre reservas. × Otra reserva asignada a esta m…" at bounding box center [766, 357] width 1532 height 715
click at [825, 490] on button "PROCEDER DE TODAS FORMAS" at bounding box center [866, 472] width 221 height 44
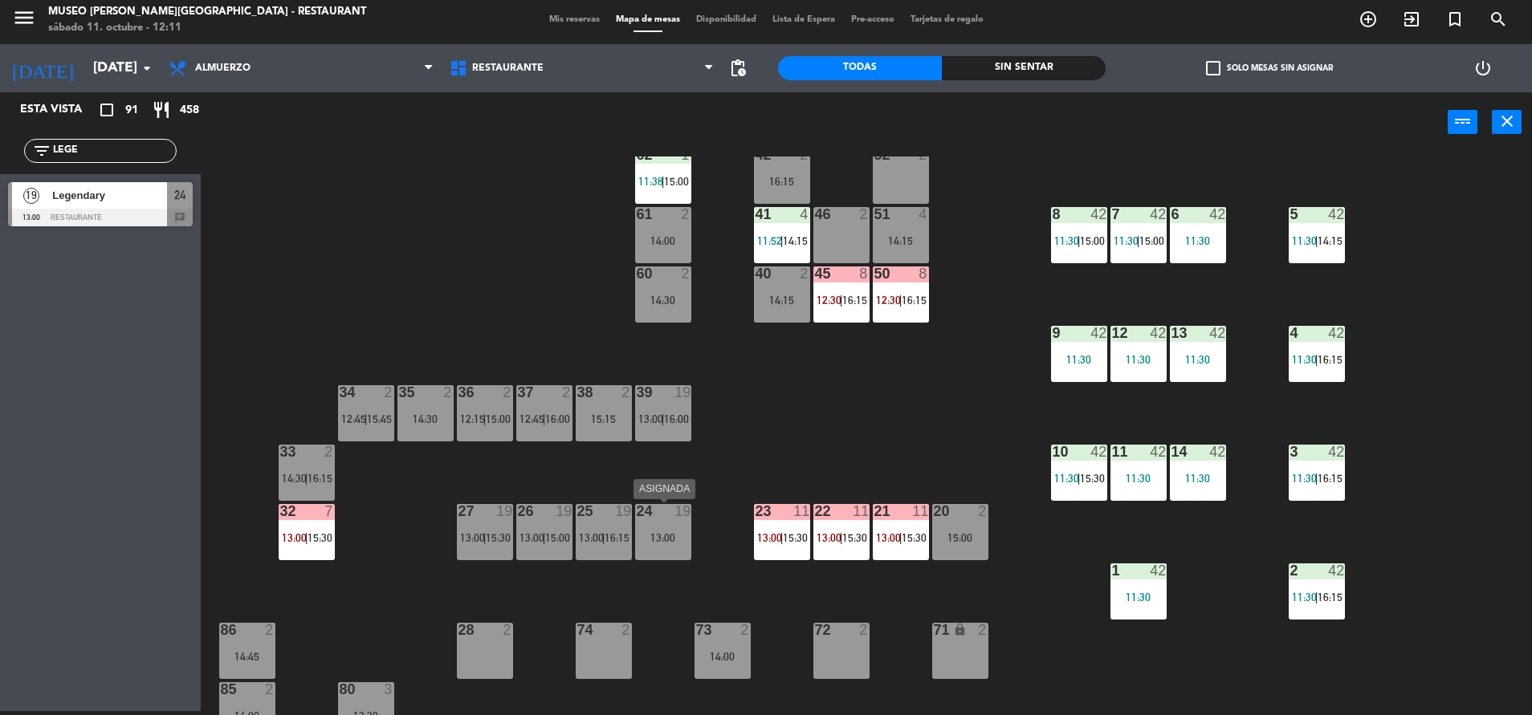
click at [661, 523] on div "24 19 13:00" at bounding box center [663, 532] width 56 height 56
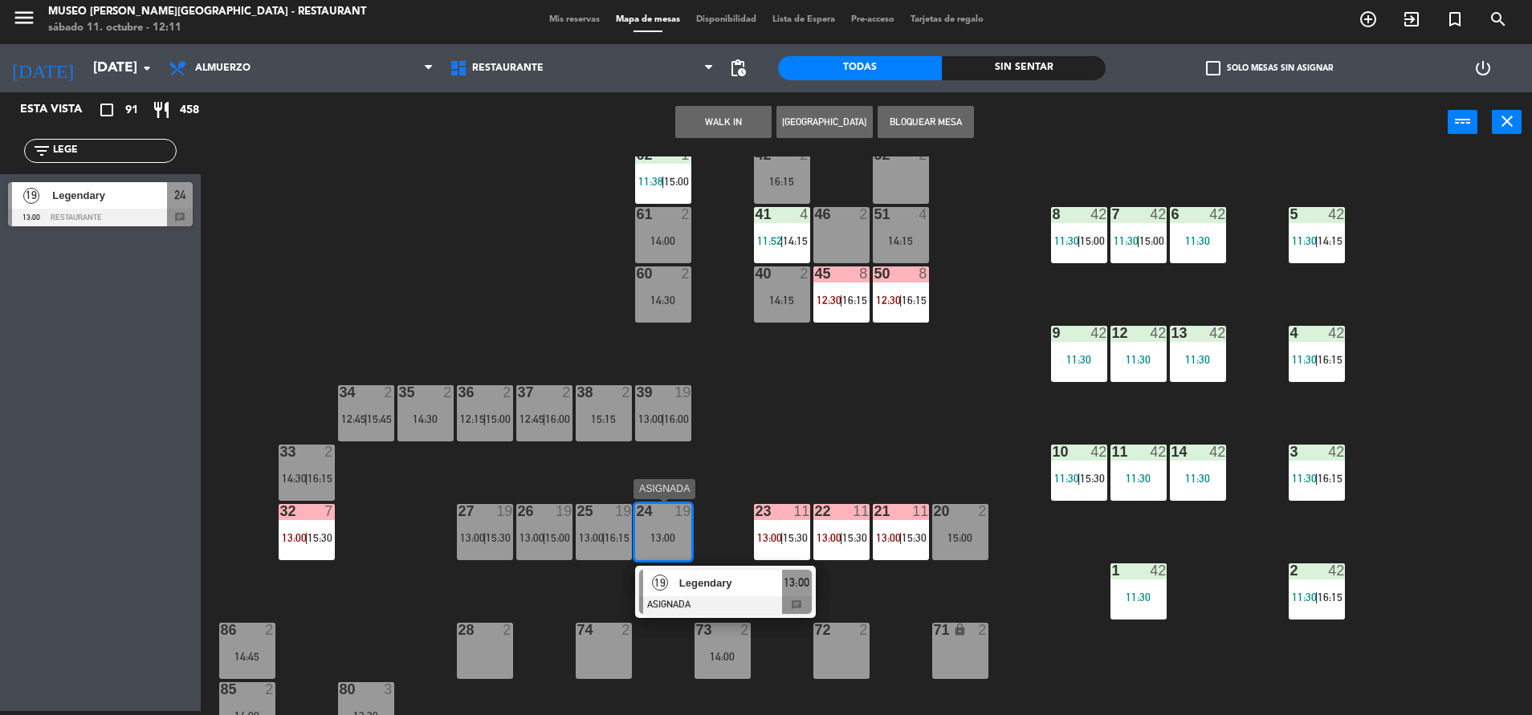
click at [725, 584] on span "Legendary" at bounding box center [730, 583] width 103 height 17
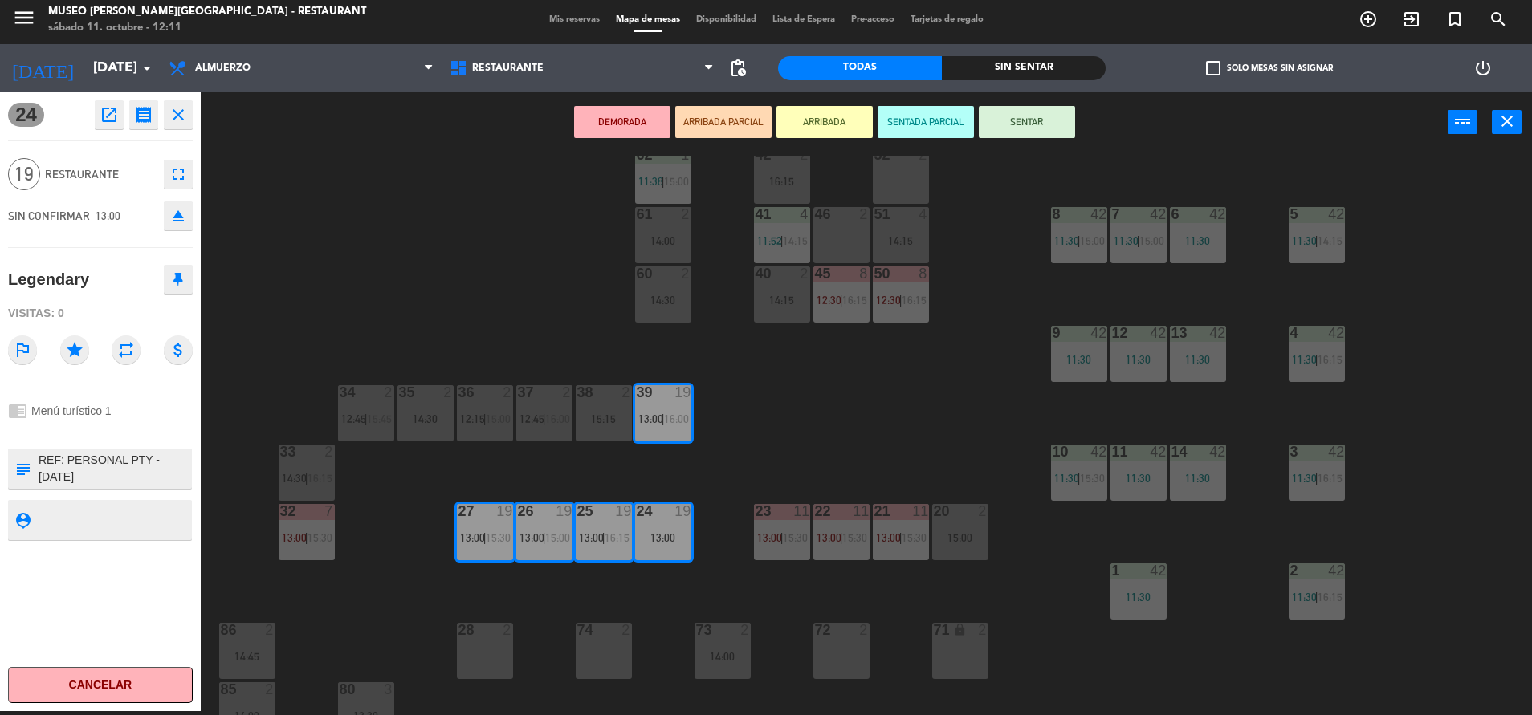
click at [604, 117] on button "DEMORADA" at bounding box center [622, 122] width 96 height 32
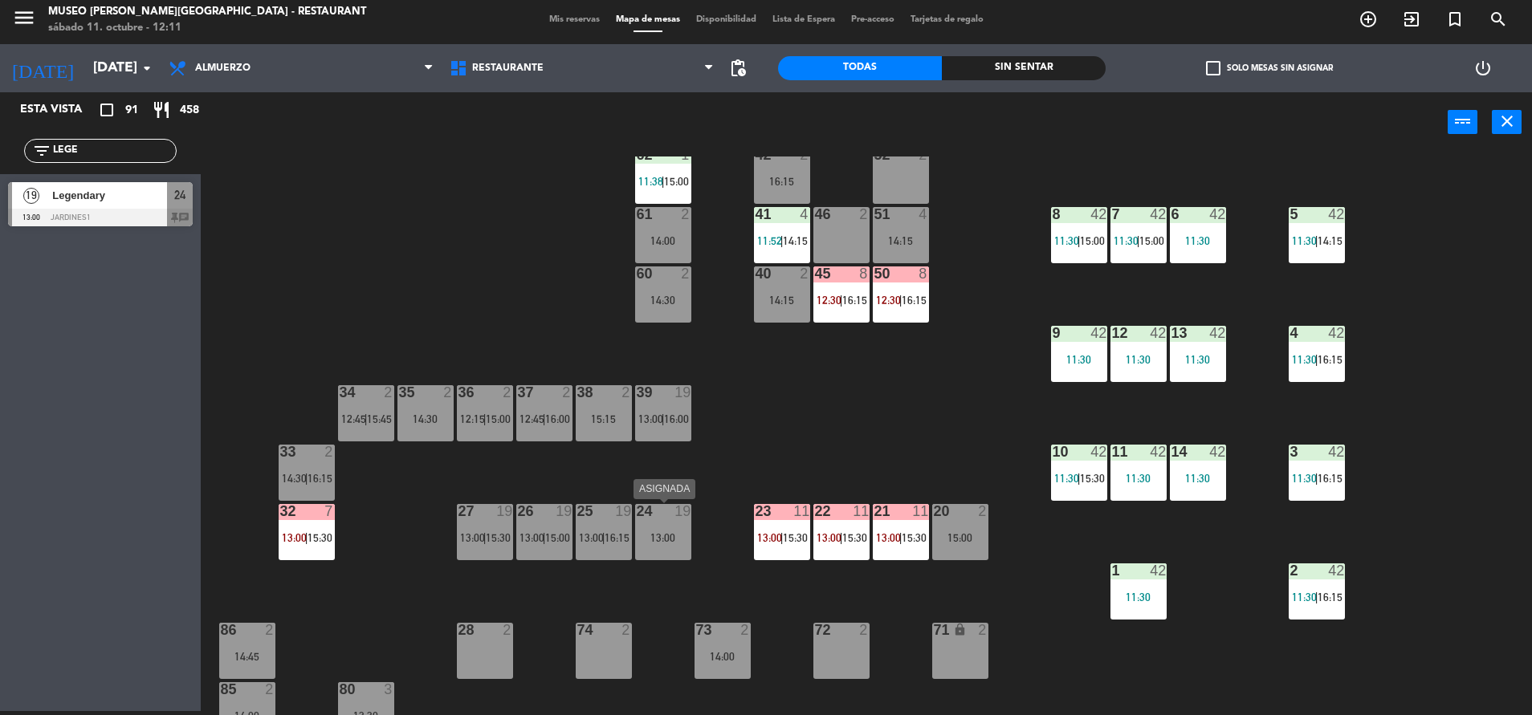
click at [655, 544] on div "24 19 13:00" at bounding box center [663, 532] width 56 height 56
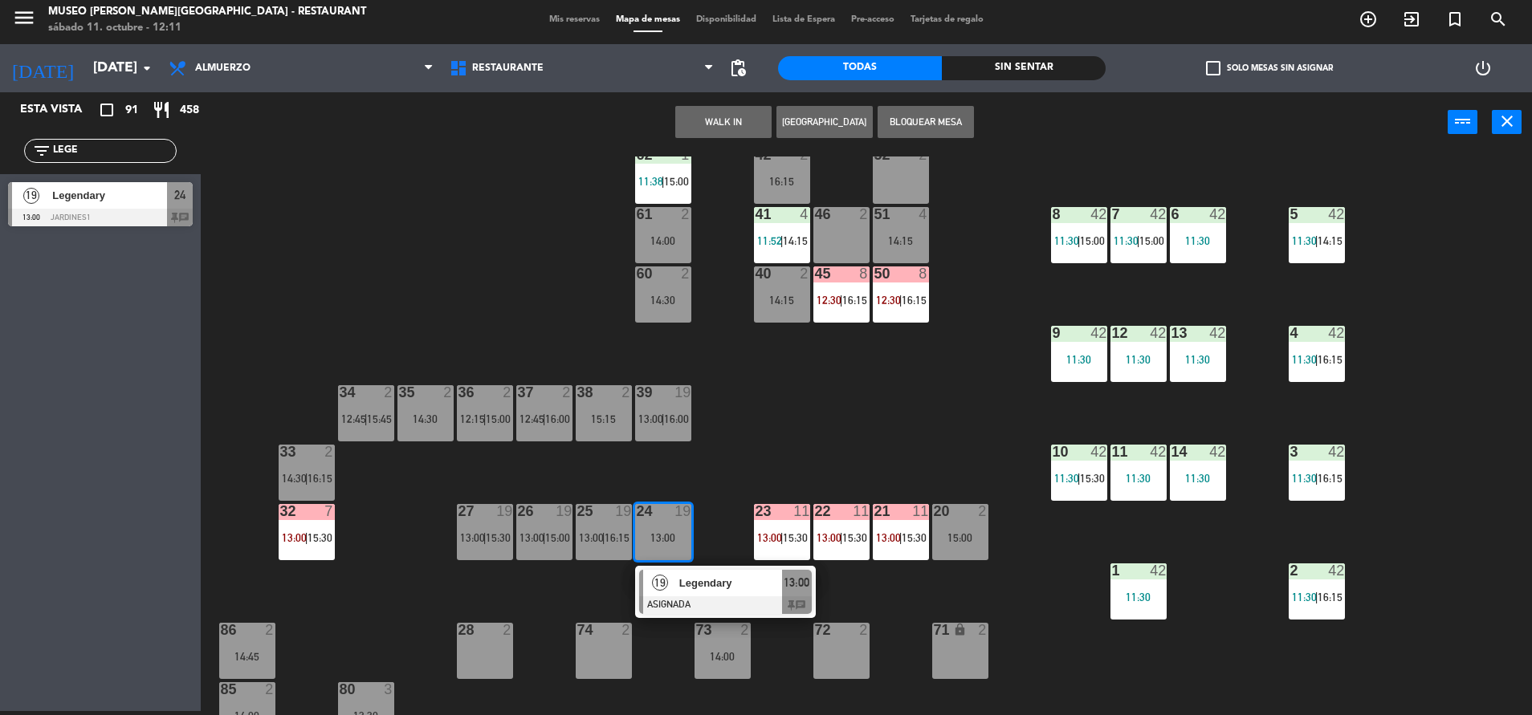
click at [681, 573] on div "Legendary" at bounding box center [730, 583] width 104 height 26
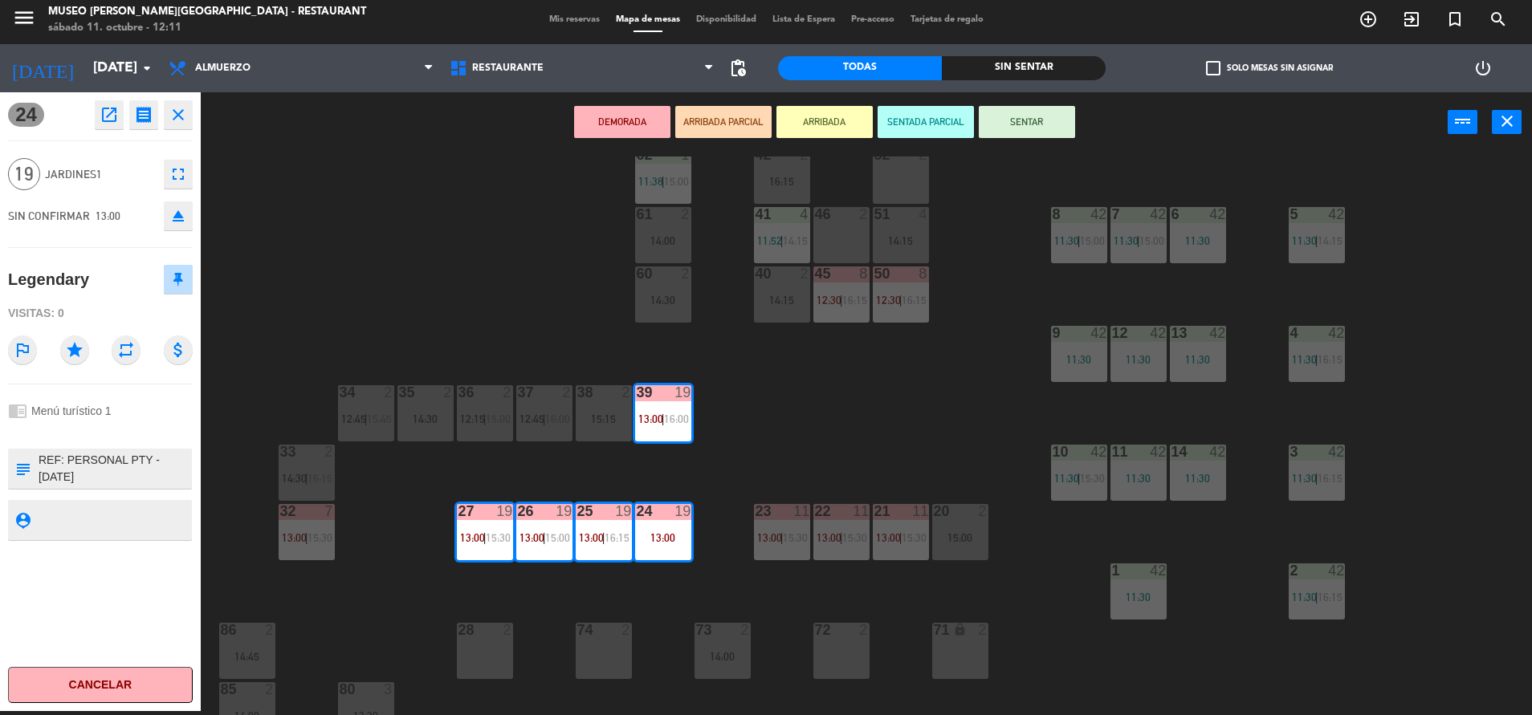
click at [39, 462] on textarea at bounding box center [113, 469] width 153 height 34
type textarea "M24-27 Y M39| REF: PERSONAL PTY - [DATE] Menú 1 18 pax = $ 360 1 guía = $ 20 In…"
click at [163, 409] on div "chrome_reader_mode Menú turístico 1" at bounding box center [100, 411] width 185 height 31
click at [922, 447] on div "44 5 14:15 49 2 14:30 54 5 13:15 | 16:15 64 2 11:39 | 15:00 48 10 13:15 | 15:45…" at bounding box center [874, 436] width 1316 height 559
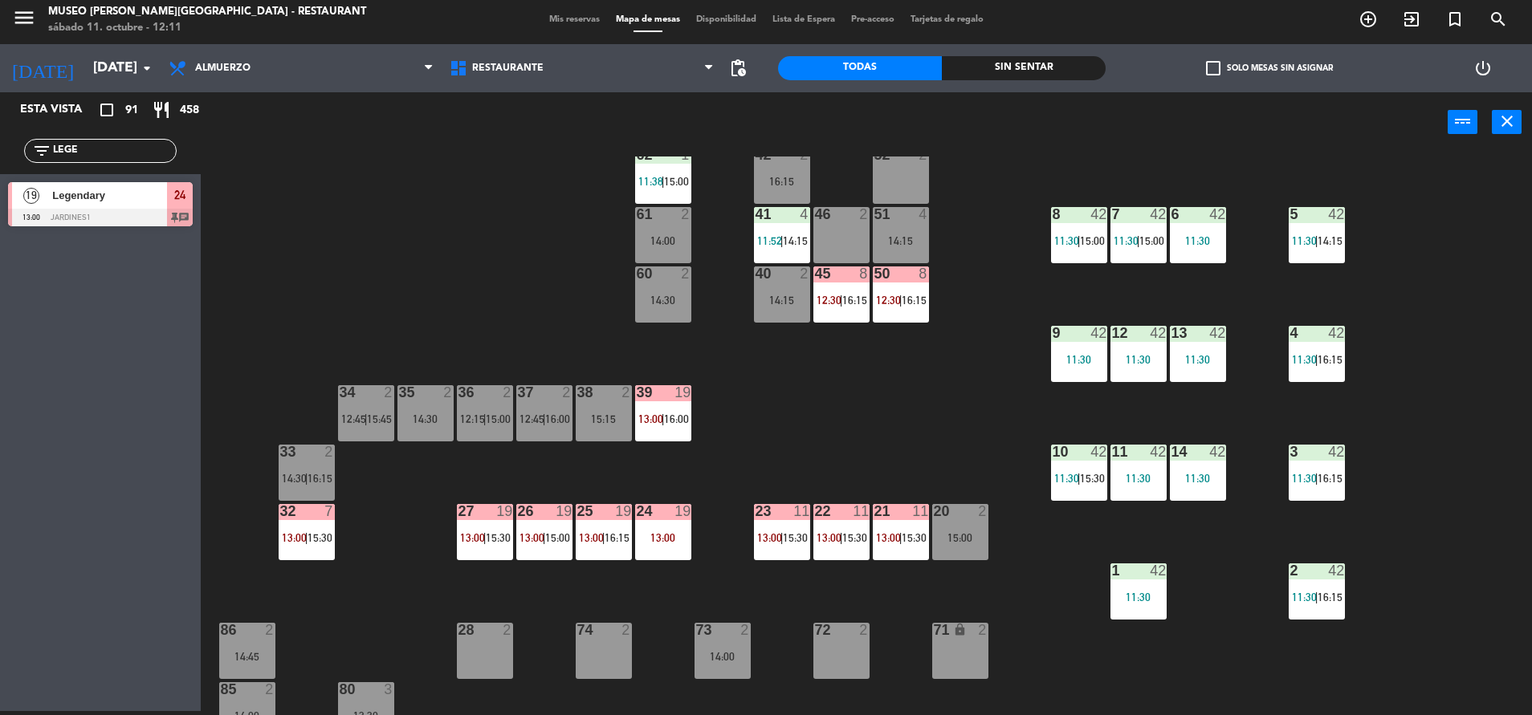
click at [642, 438] on div "39 19 13:00 | 16:00" at bounding box center [663, 413] width 56 height 56
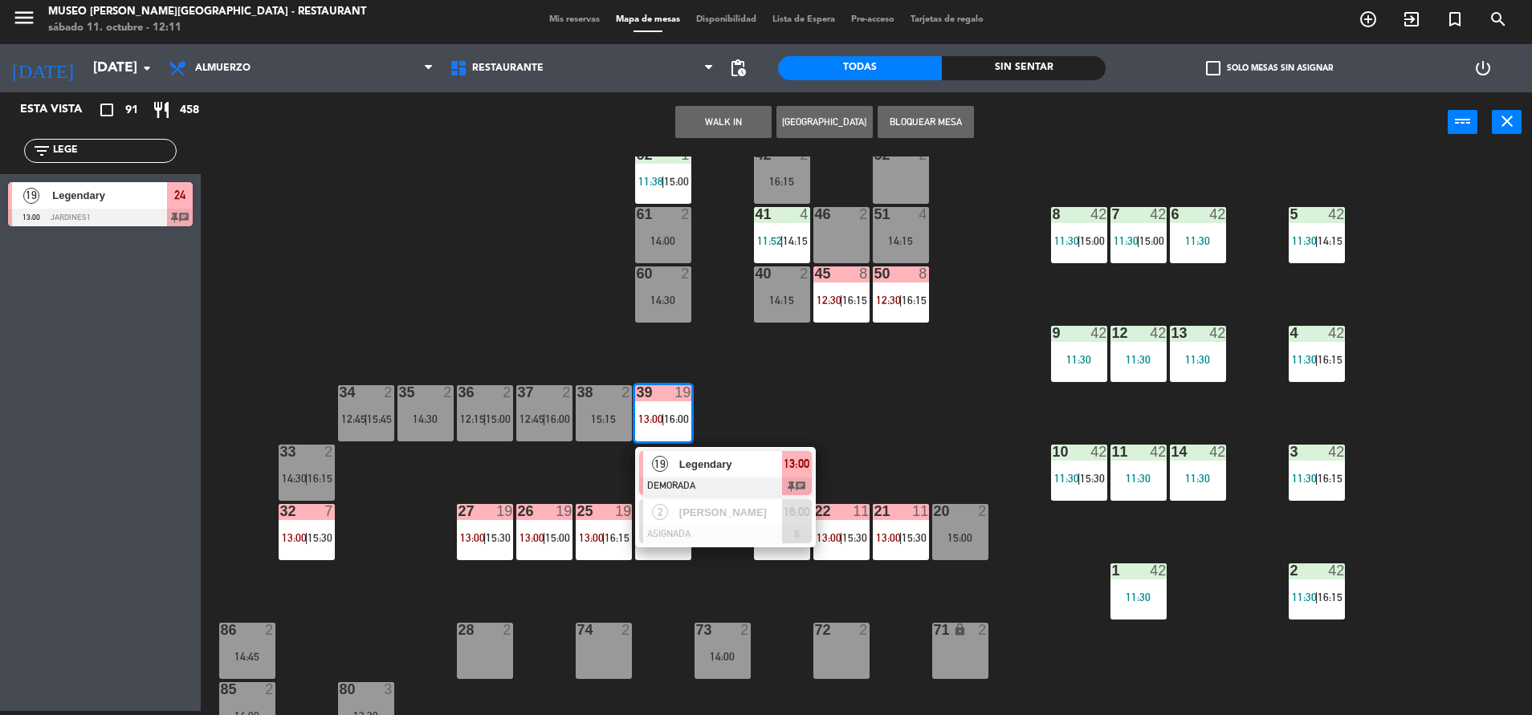
click at [698, 466] on span "Legendary" at bounding box center [730, 464] width 103 height 17
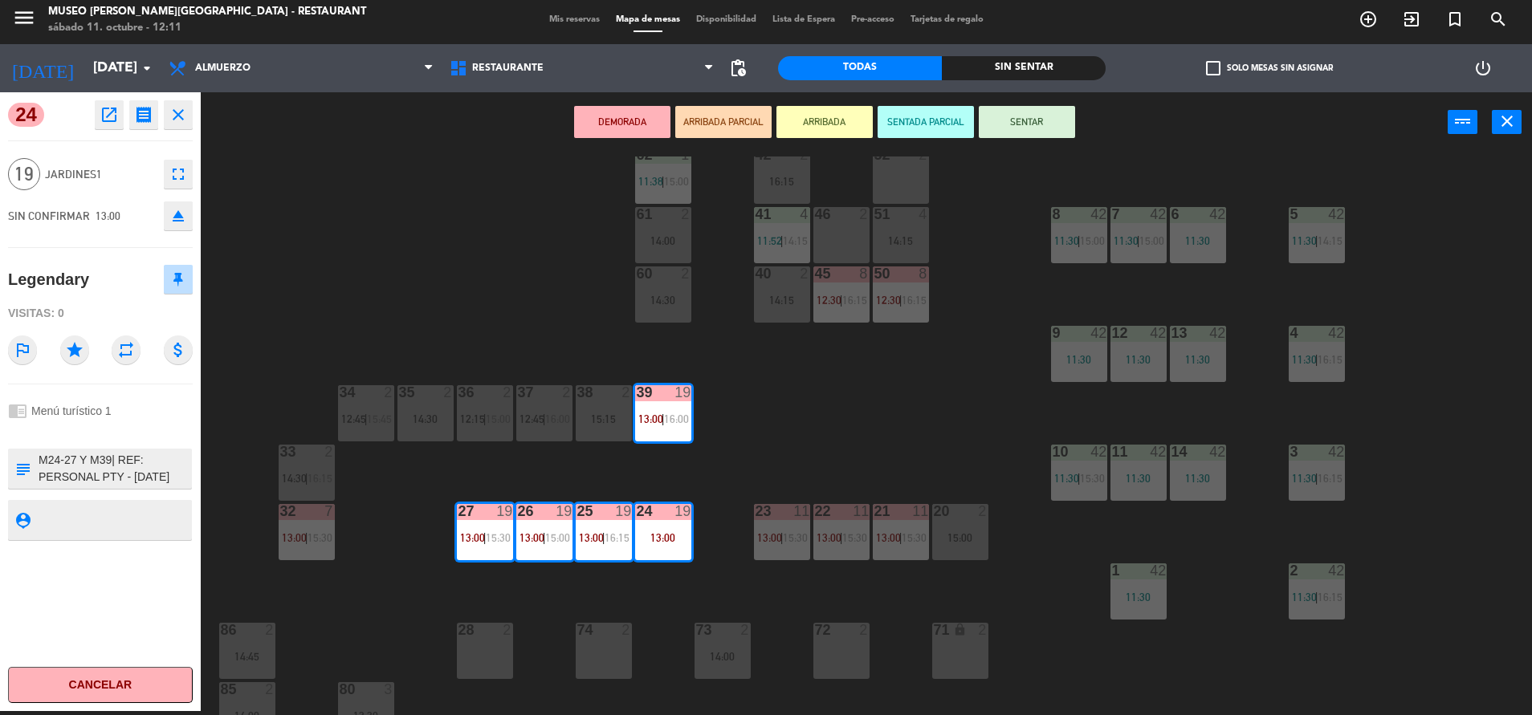
click at [789, 454] on div "44 5 14:15 49 2 14:30 54 5 13:15 | 16:15 64 2 11:39 | 15:00 48 10 13:15 | 15:45…" at bounding box center [874, 436] width 1316 height 559
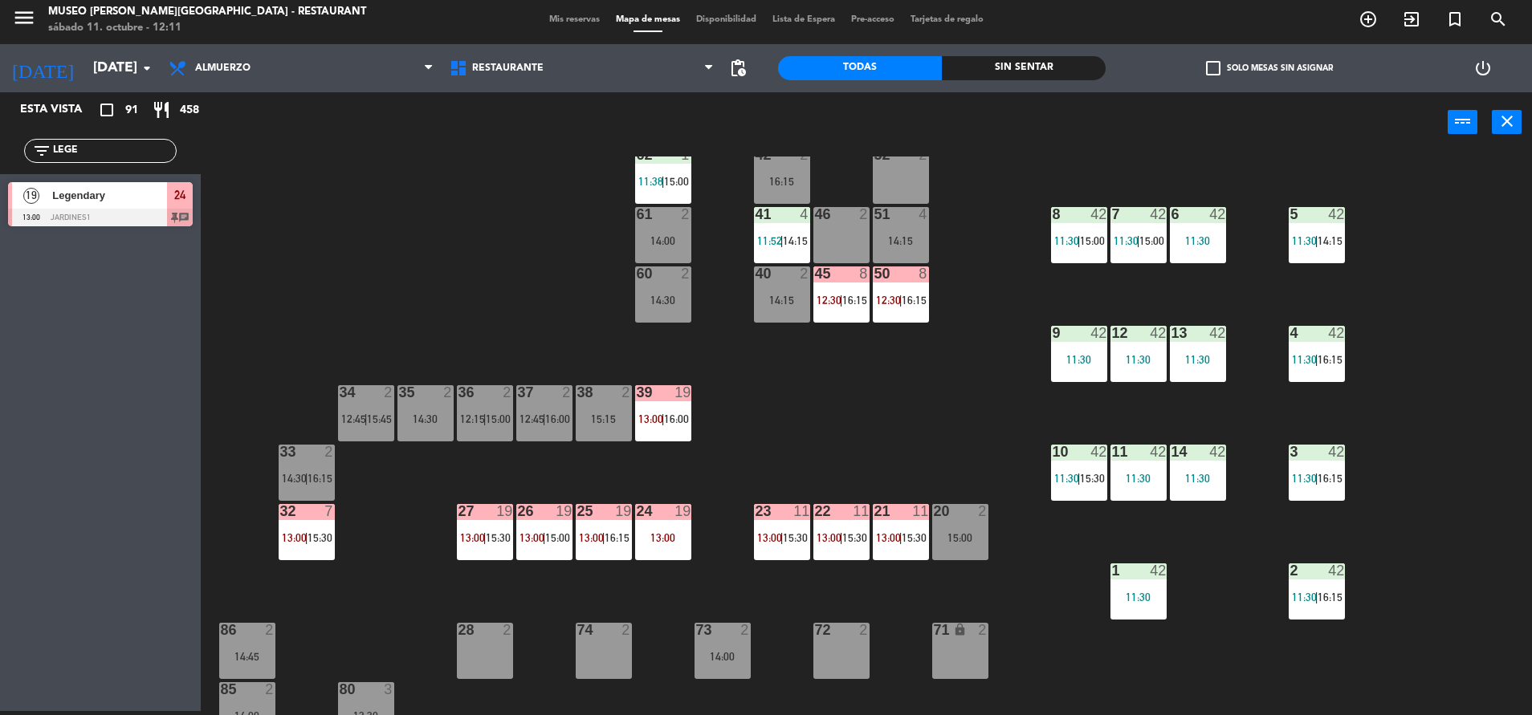
click at [307, 516] on div at bounding box center [306, 511] width 26 height 14
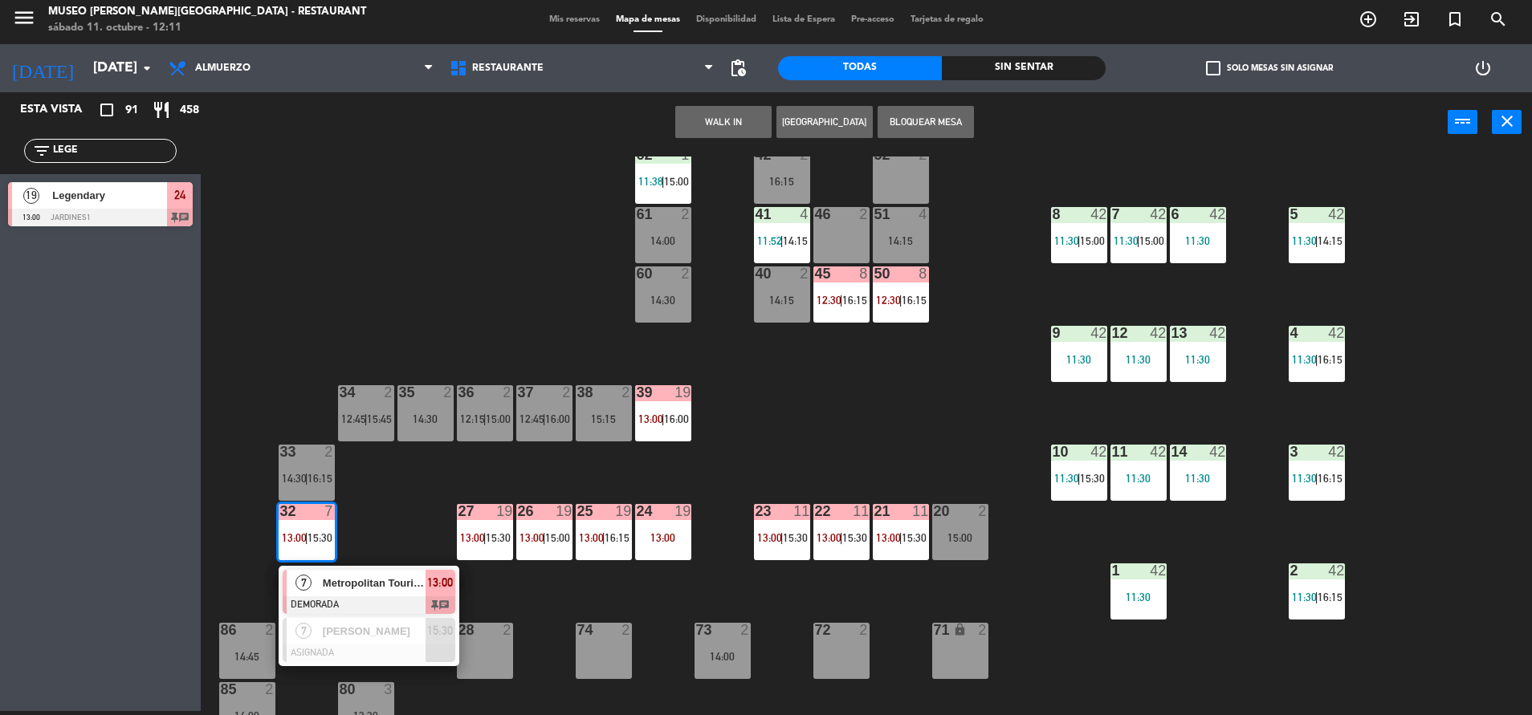
click at [380, 576] on span "Metropolitan Touring" at bounding box center [374, 583] width 103 height 17
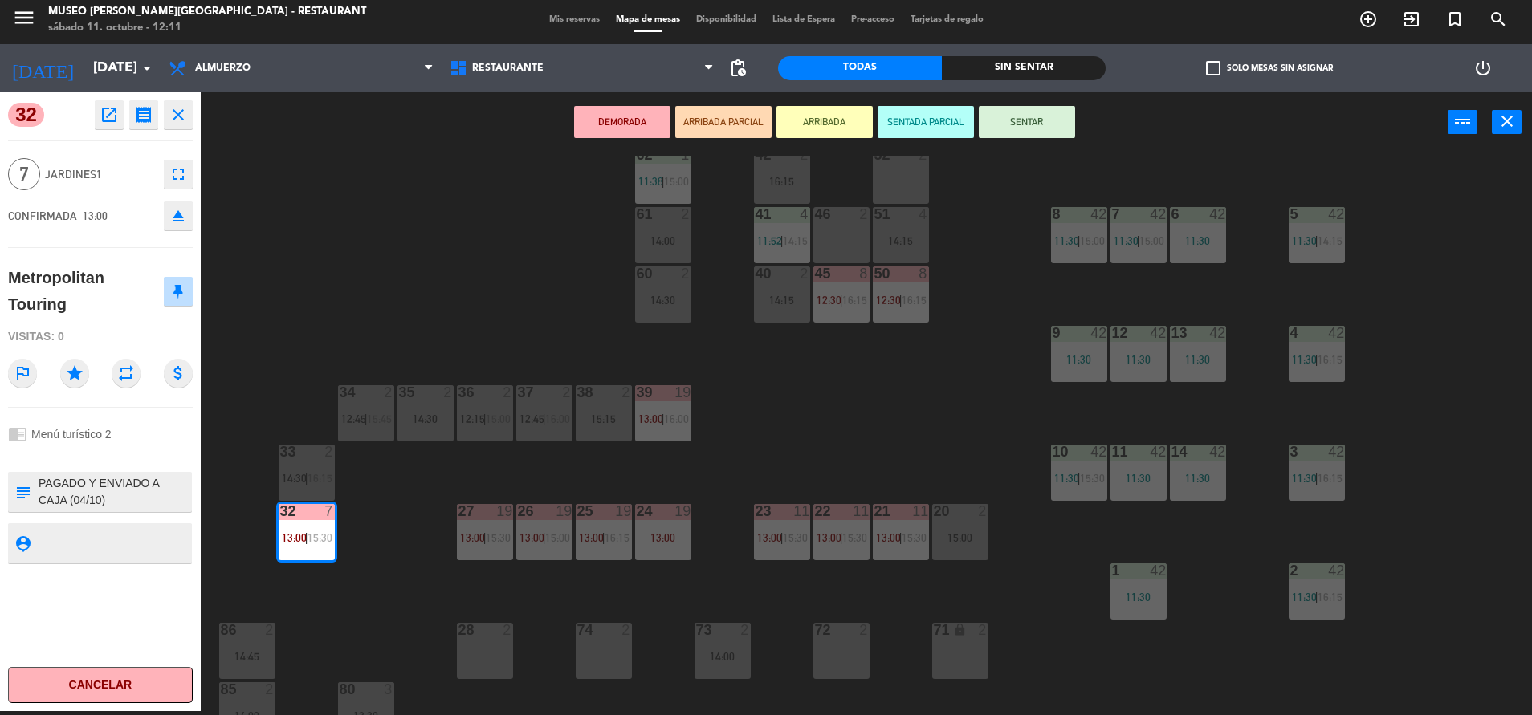
click at [36, 486] on div "subject" at bounding box center [22, 492] width 29 height 40
click at [36, 483] on div "subject" at bounding box center [22, 492] width 29 height 40
click at [46, 483] on textarea at bounding box center [113, 492] width 153 height 34
type textarea "M32| PAGADO Y ENVIADO A CAJA (04/10) Lista de Pasajeros Reserva PRE PERU 2025 -…"
click at [128, 437] on div "chrome_reader_mode Menú turístico 2" at bounding box center [100, 434] width 185 height 31
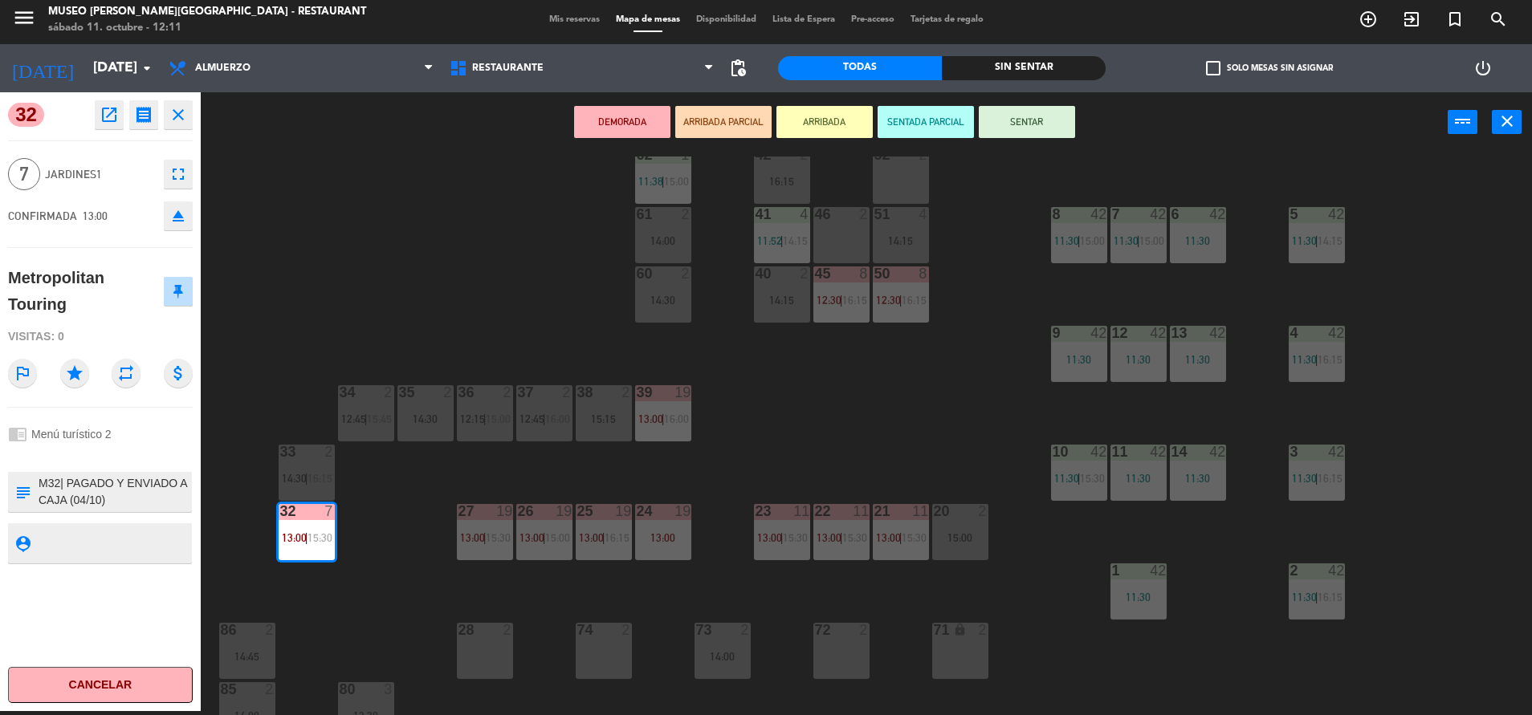
click at [128, 437] on div "chrome_reader_mode Menú turístico 2" at bounding box center [100, 434] width 185 height 31
click at [874, 421] on div "44 5 14:15 49 2 14:30 54 5 13:15 | 16:15 64 2 11:39 | 15:00 48 10 13:15 | 15:45…" at bounding box center [874, 436] width 1316 height 559
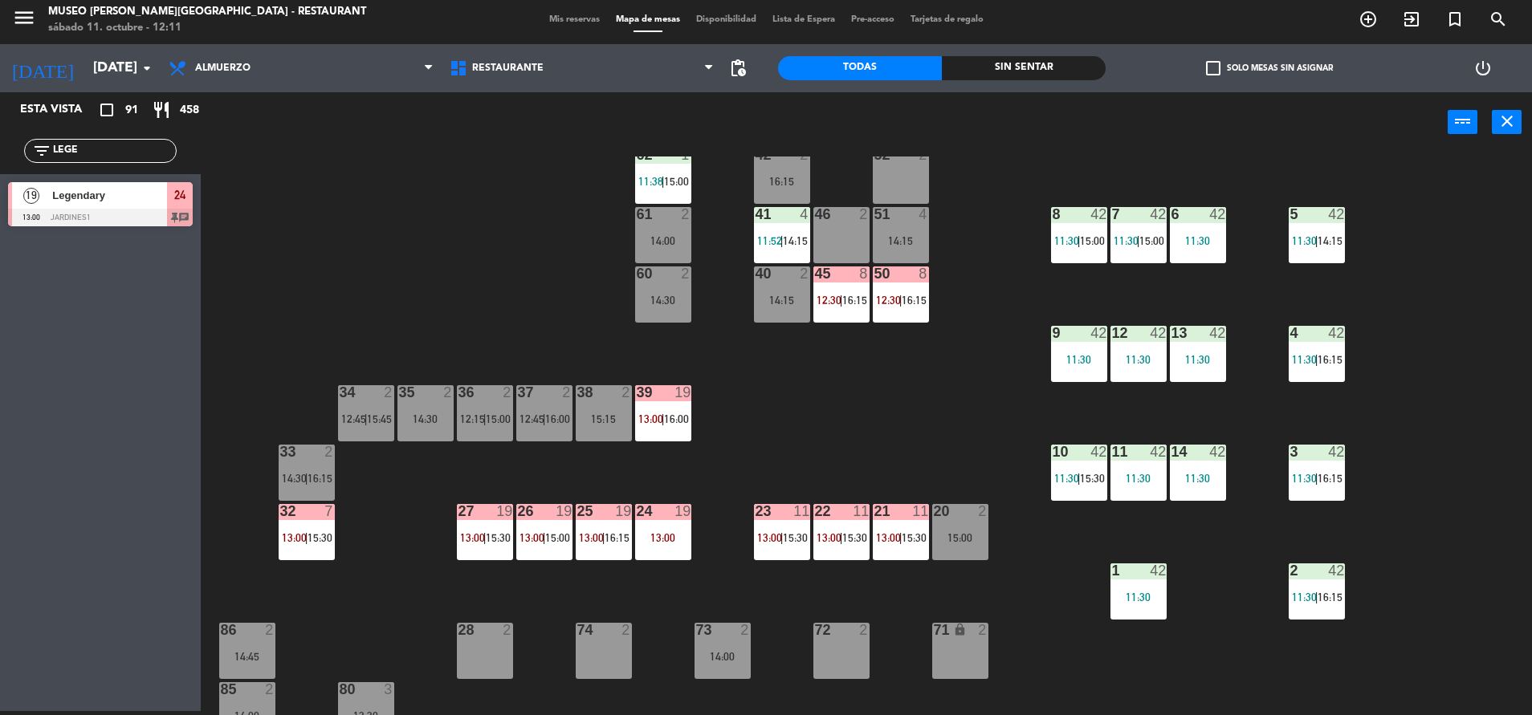
click at [340, 534] on div "44 5 14:15 49 2 14:30 54 5 13:15 | 16:15 64 2 11:39 | 15:00 48 10 13:15 | 15:45…" at bounding box center [874, 436] width 1316 height 559
click at [312, 537] on span "15:30" at bounding box center [319, 537] width 25 height 13
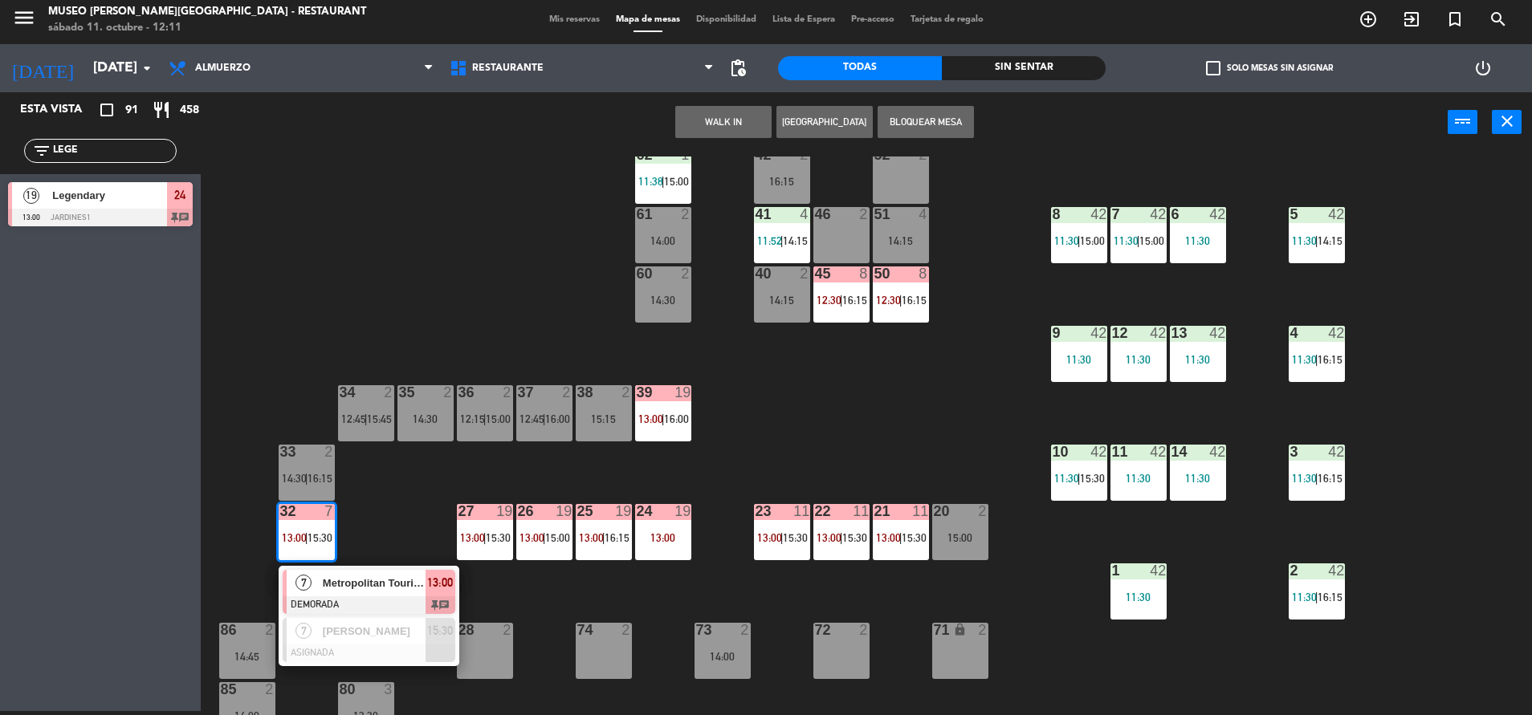
click at [368, 585] on span "Metropolitan Touring" at bounding box center [374, 583] width 103 height 17
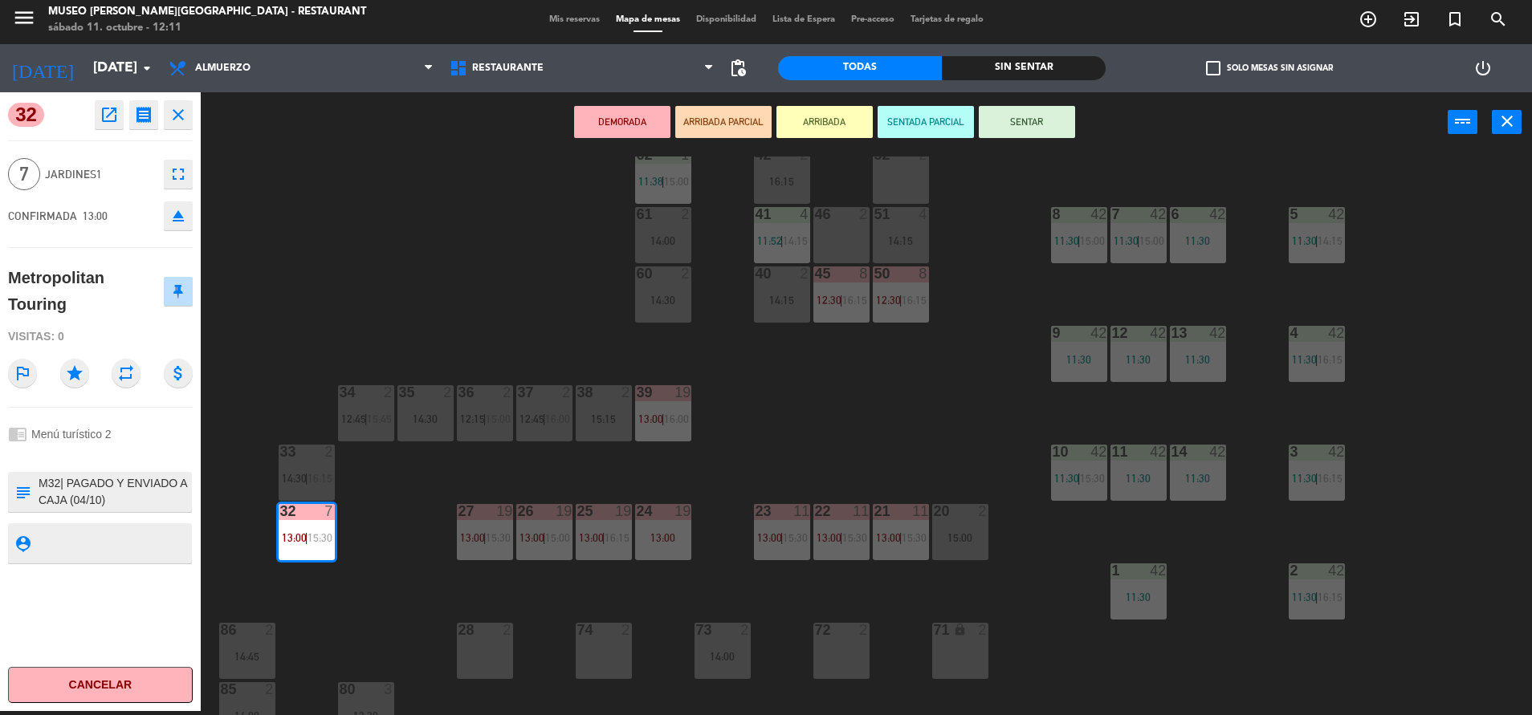
click at [849, 467] on div "44 5 14:15 49 2 14:30 54 5 13:15 | 16:15 64 2 11:39 | 15:00 48 10 13:15 | 15:45…" at bounding box center [874, 436] width 1316 height 559
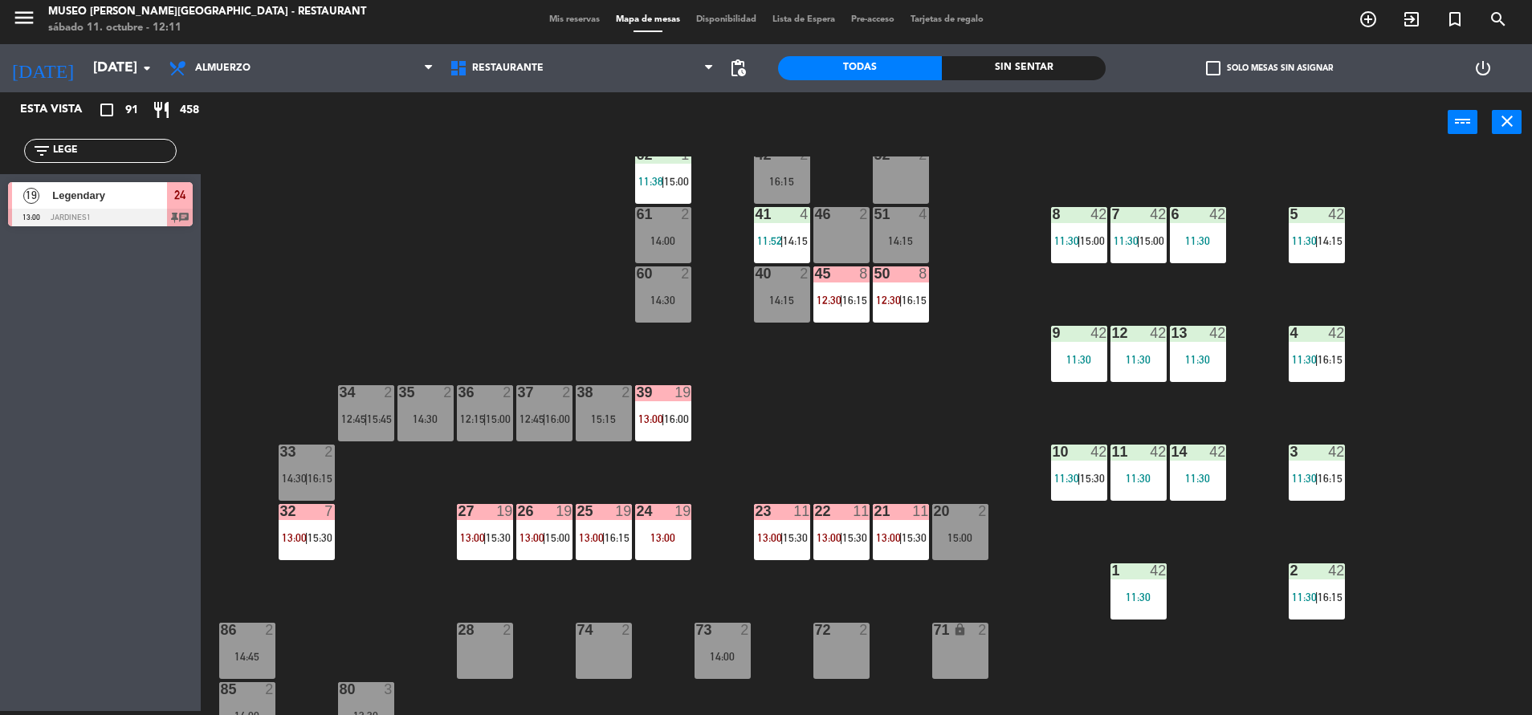
click at [868, 515] on div "11" at bounding box center [861, 511] width 16 height 14
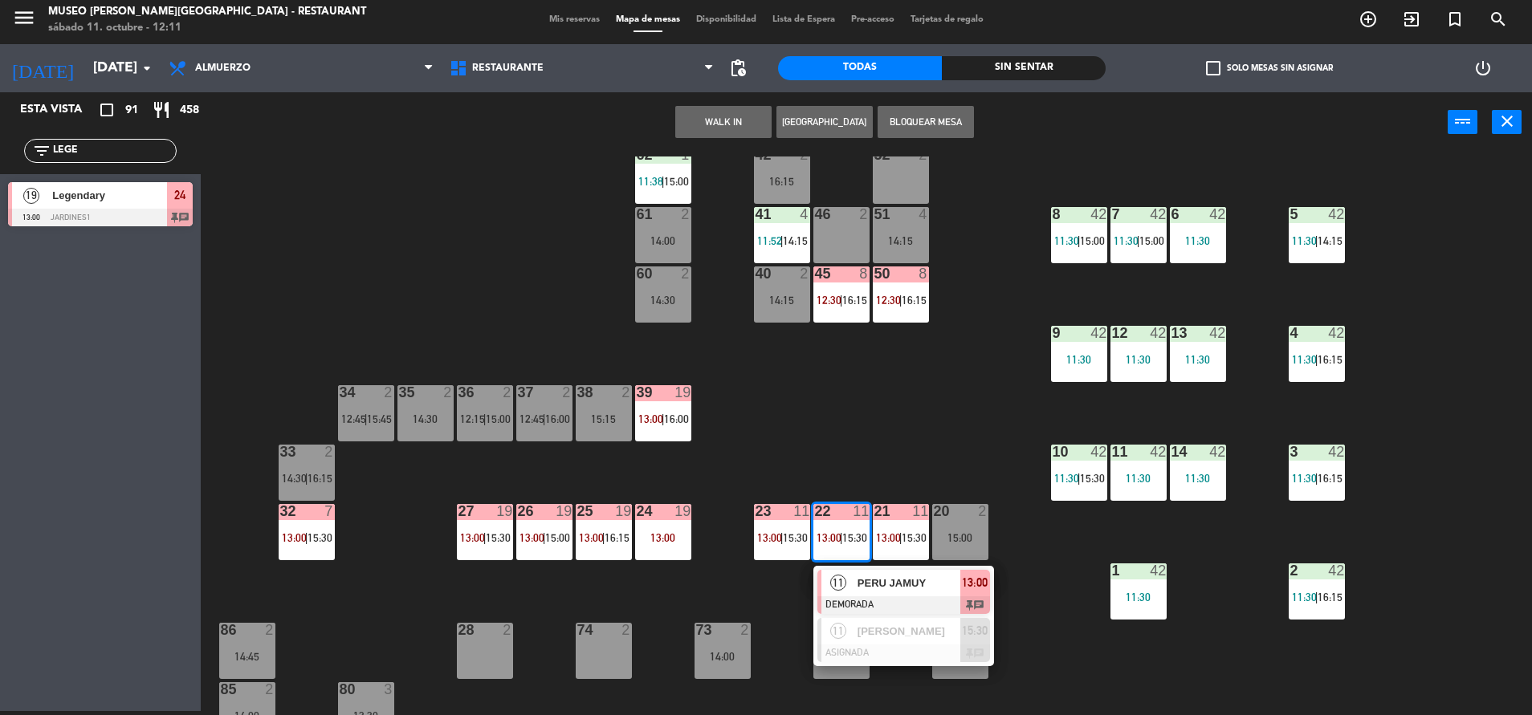
click at [939, 590] on span "PERU JAMUY" at bounding box center [908, 583] width 103 height 17
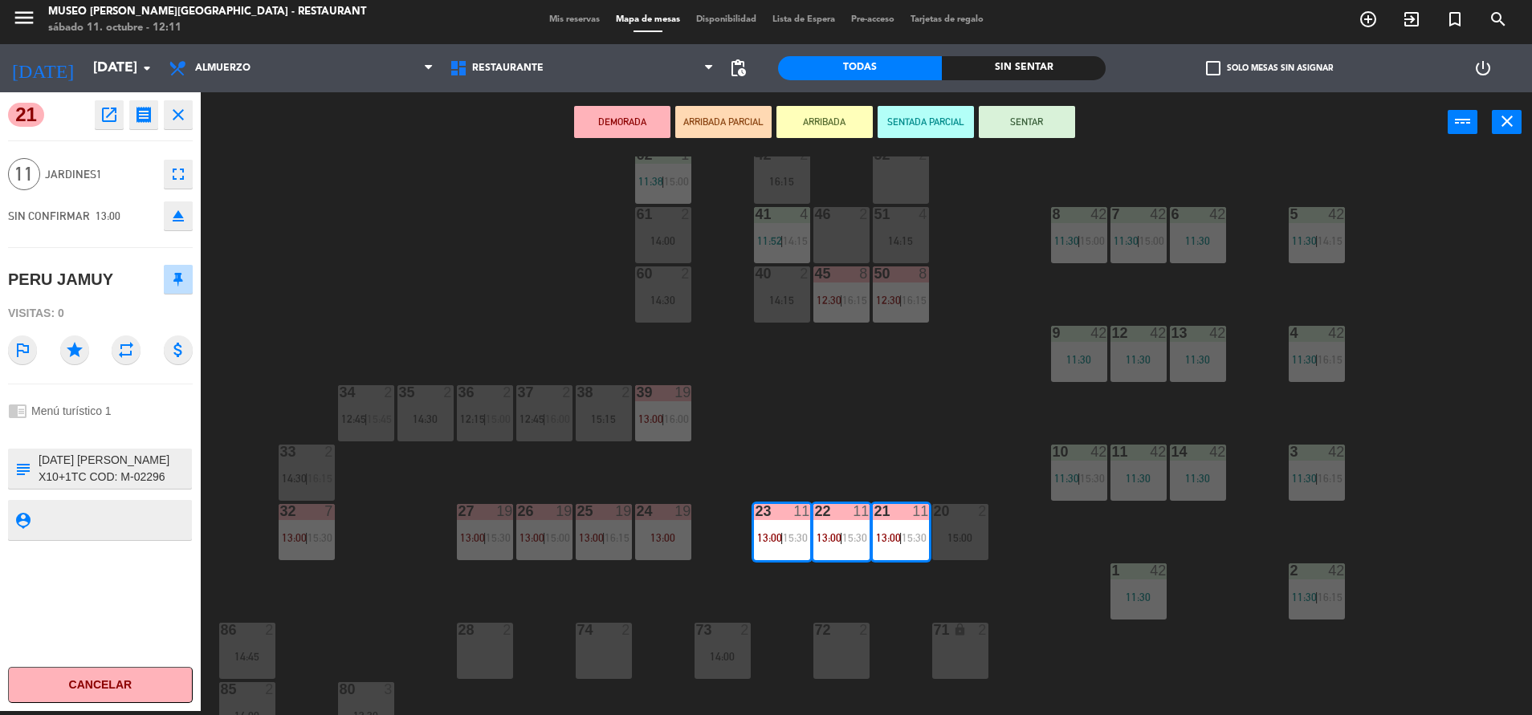
click at [46, 454] on textarea at bounding box center [113, 469] width 153 height 34
type textarea "M21-23| [DATE] [PERSON_NAME] X10+1TC COD: M-02296 GRUPO: [PERSON_NAME] X10+1TC …"
click at [128, 421] on div "chrome_reader_mode Menú turístico 1" at bounding box center [100, 411] width 185 height 31
click at [932, 438] on div "44 5 14:15 49 2 14:30 54 5 13:15 | 16:15 64 2 11:39 | 15:00 48 10 13:15 | 15:45…" at bounding box center [874, 436] width 1316 height 559
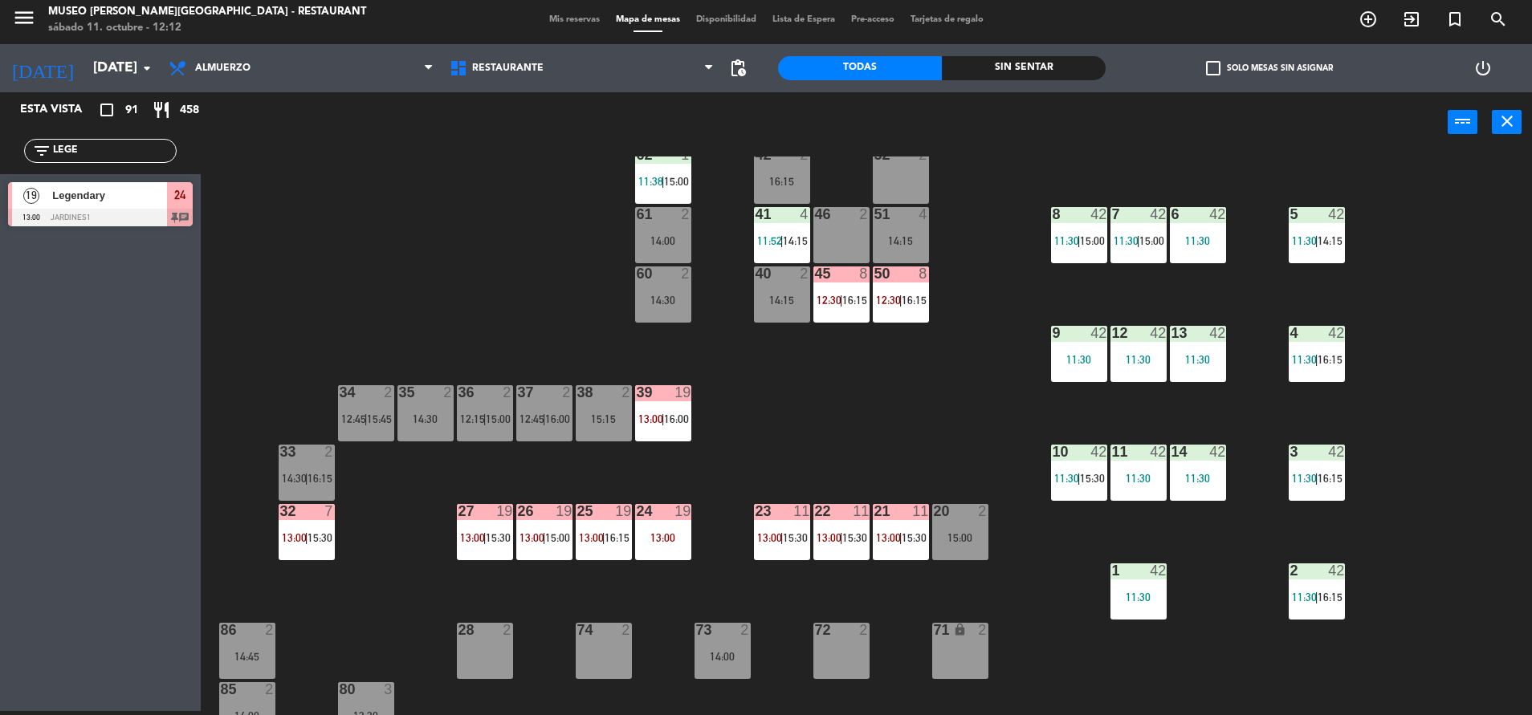
click at [900, 507] on div at bounding box center [900, 511] width 26 height 14
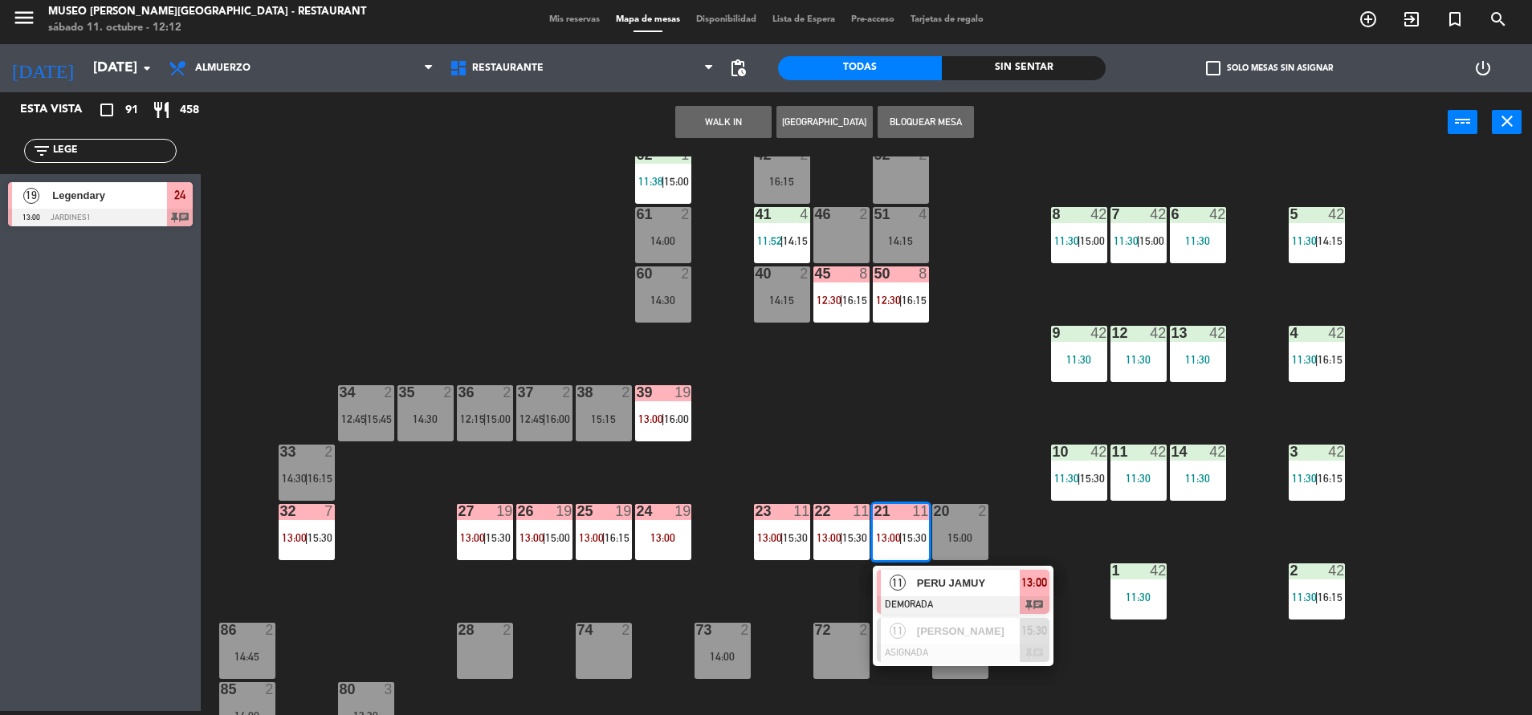
click at [944, 592] on div "PERU JAMUY" at bounding box center [967, 583] width 104 height 26
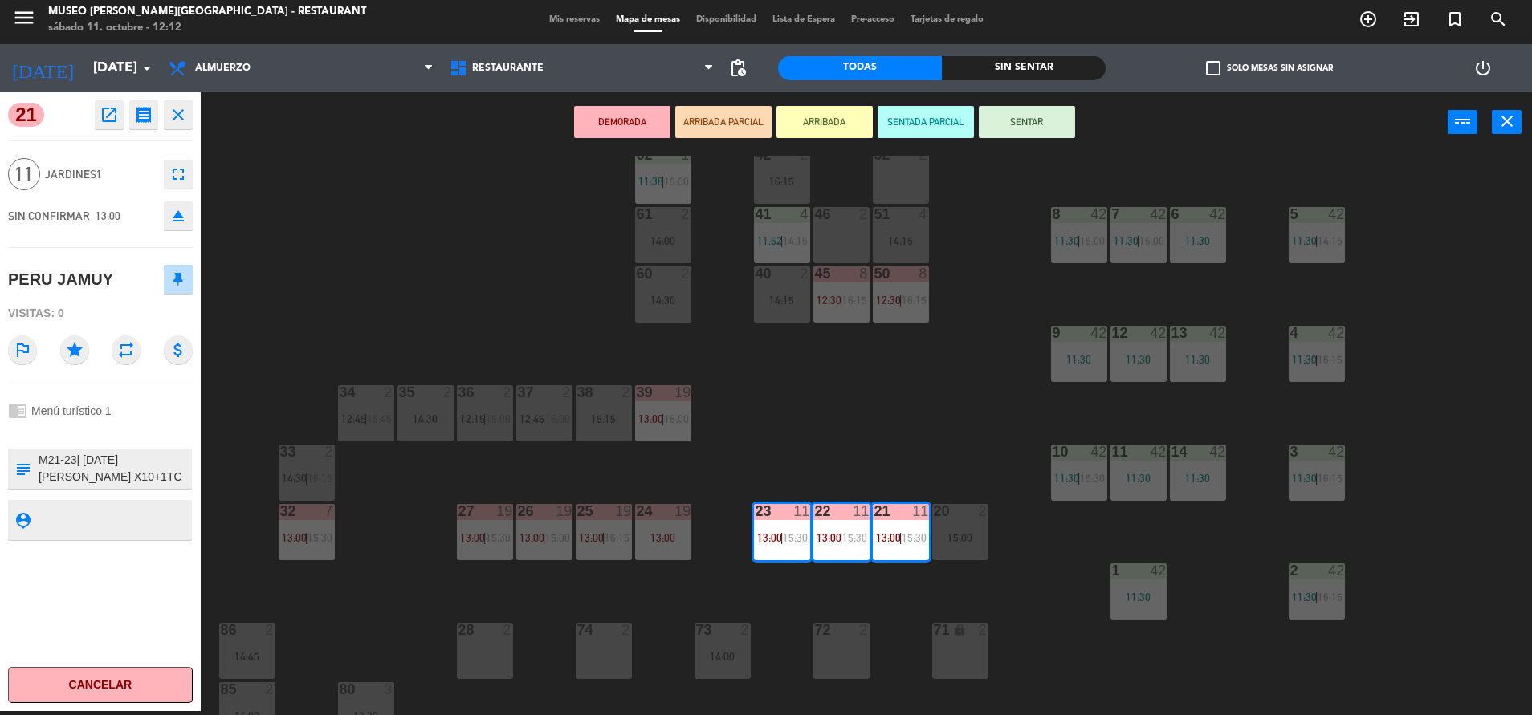
click at [901, 446] on div "44 5 14:15 49 2 14:30 54 5 13:15 | 16:15 64 2 11:39 | 15:00 48 10 13:15 | 15:45…" at bounding box center [874, 436] width 1316 height 559
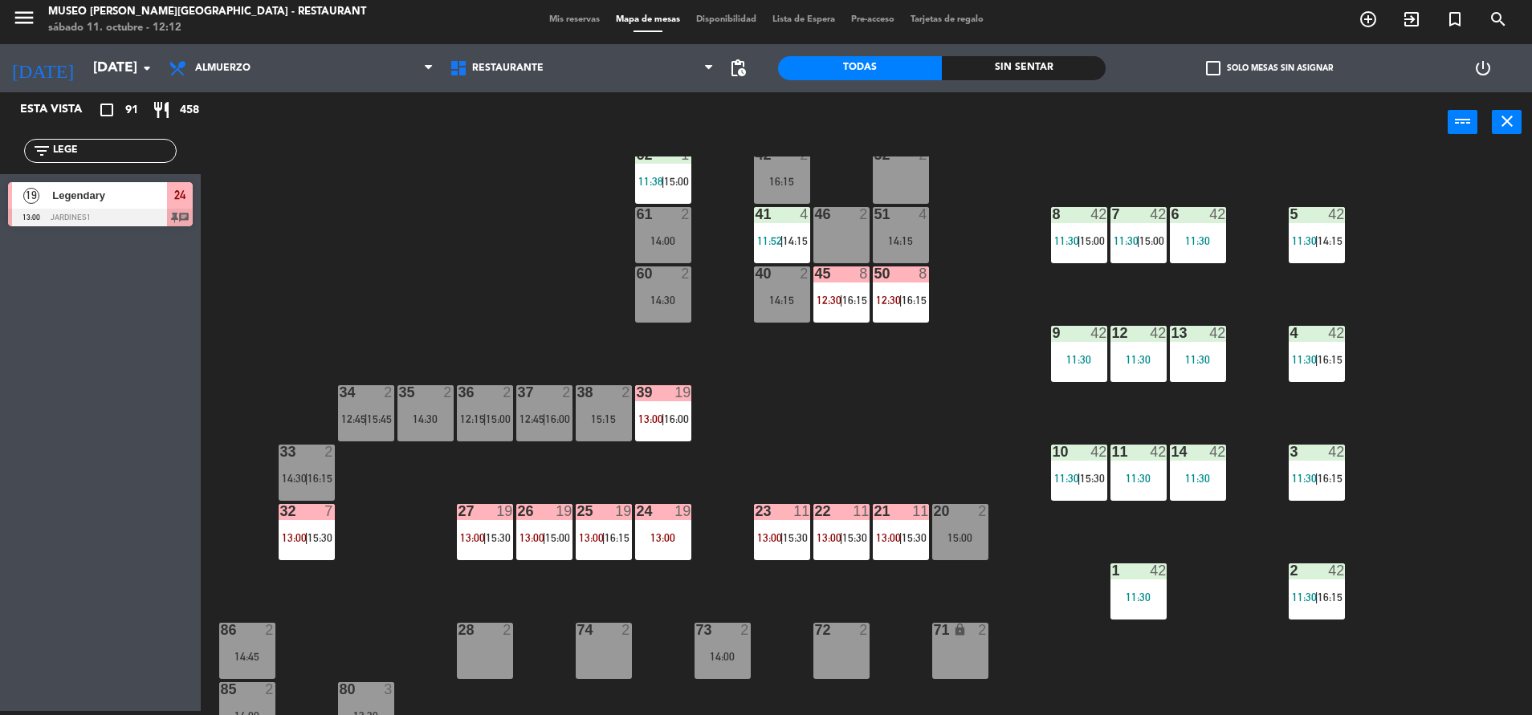
click at [708, 660] on div "14:00" at bounding box center [722, 656] width 56 height 11
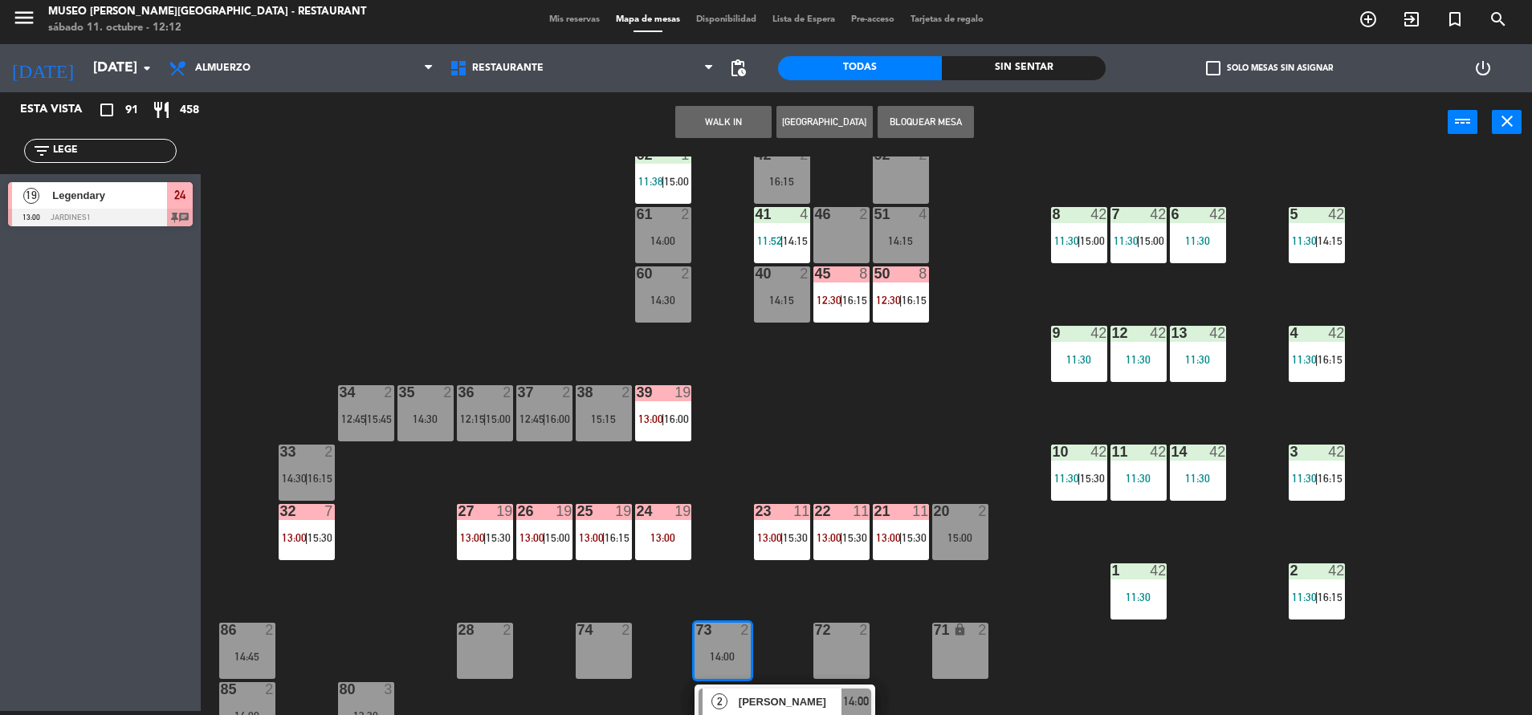
click at [847, 238] on div "46 2" at bounding box center [841, 235] width 56 height 56
click at [730, 125] on button "Mover" at bounding box center [774, 122] width 96 height 32
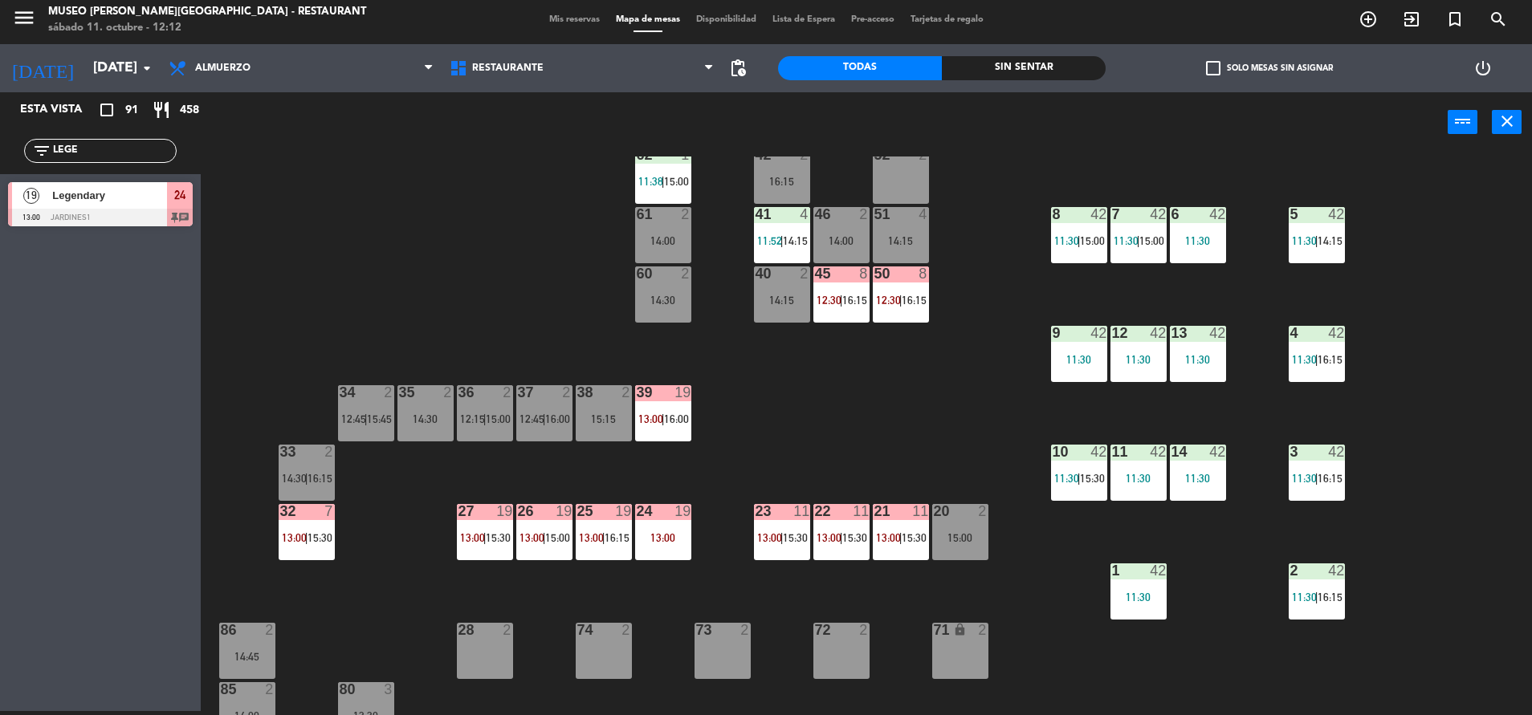
click at [853, 313] on div "45 8 12:30 | 16:15" at bounding box center [841, 295] width 56 height 56
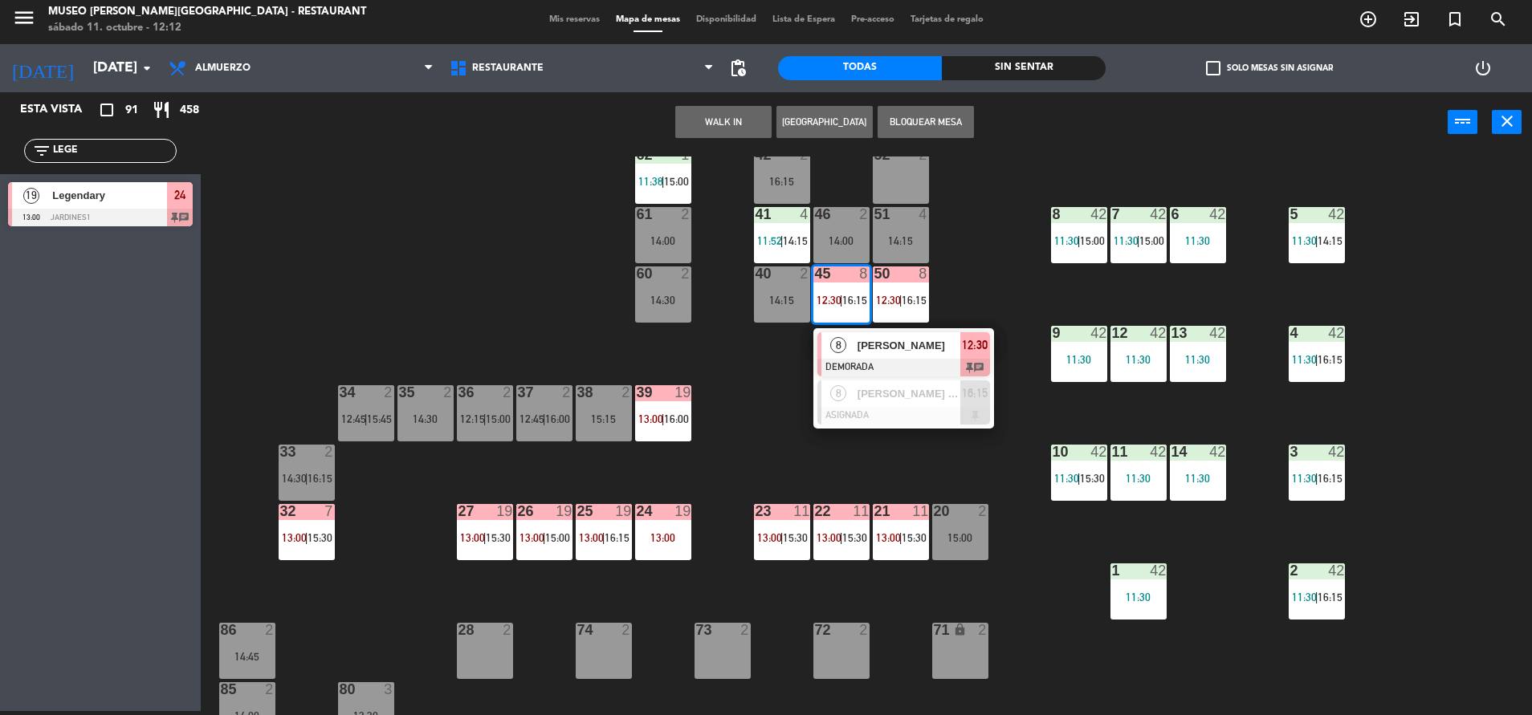
click at [918, 340] on span "[PERSON_NAME]" at bounding box center [908, 345] width 103 height 17
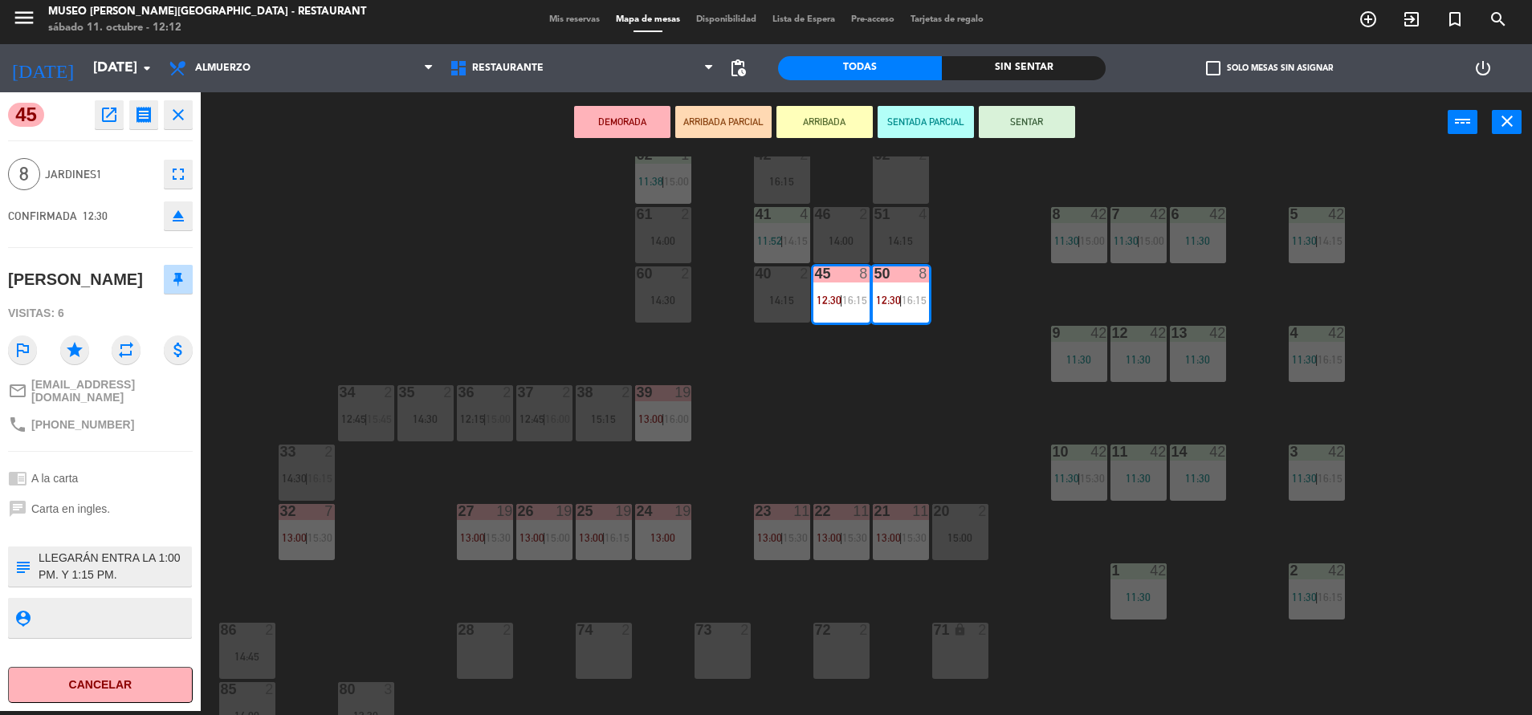
click at [136, 560] on textarea at bounding box center [113, 567] width 153 height 34
click at [868, 462] on div "44 5 14:15 49 2 14:30 54 5 13:15 | 16:15 64 2 11:39 | 15:00 48 10 13:15 | 15:45…" at bounding box center [874, 436] width 1316 height 559
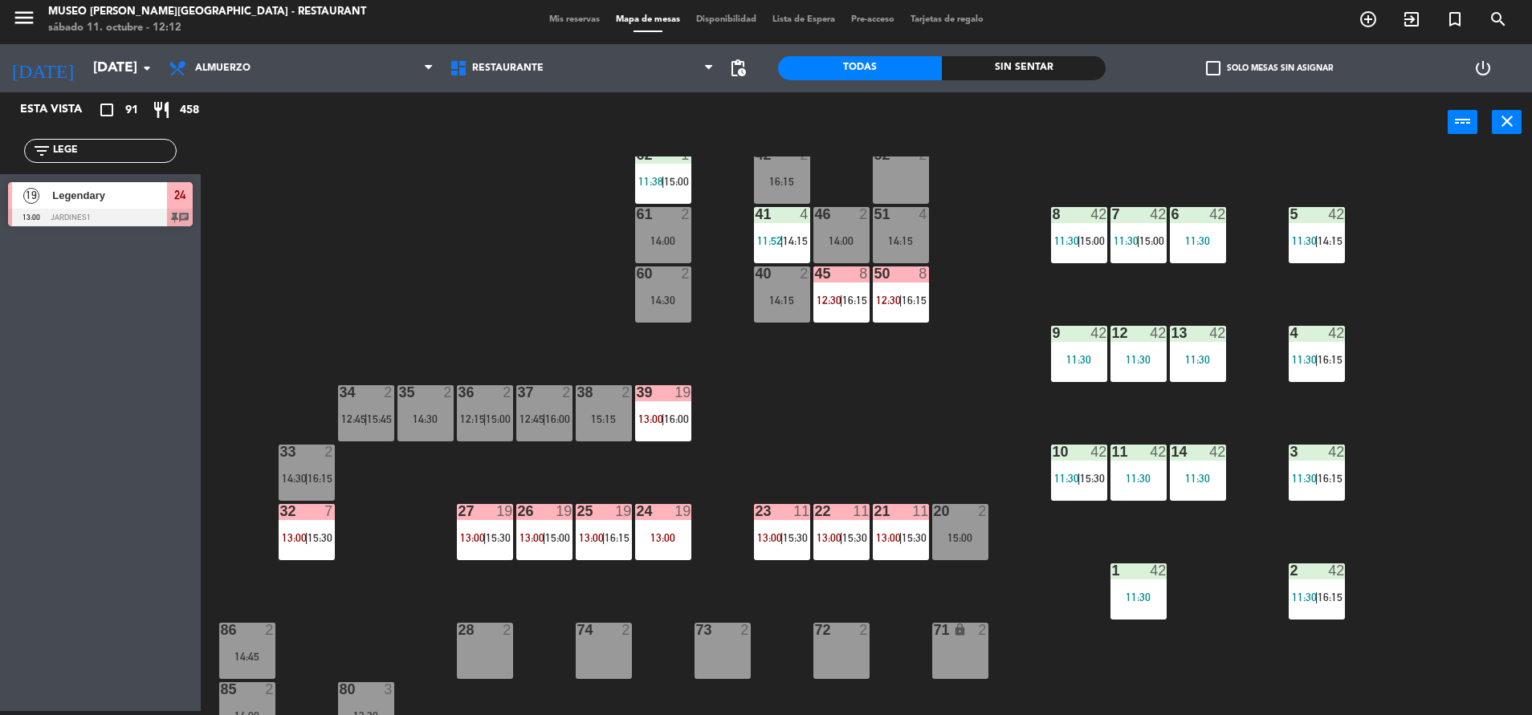
click at [1154, 473] on div "11:30" at bounding box center [1138, 478] width 56 height 11
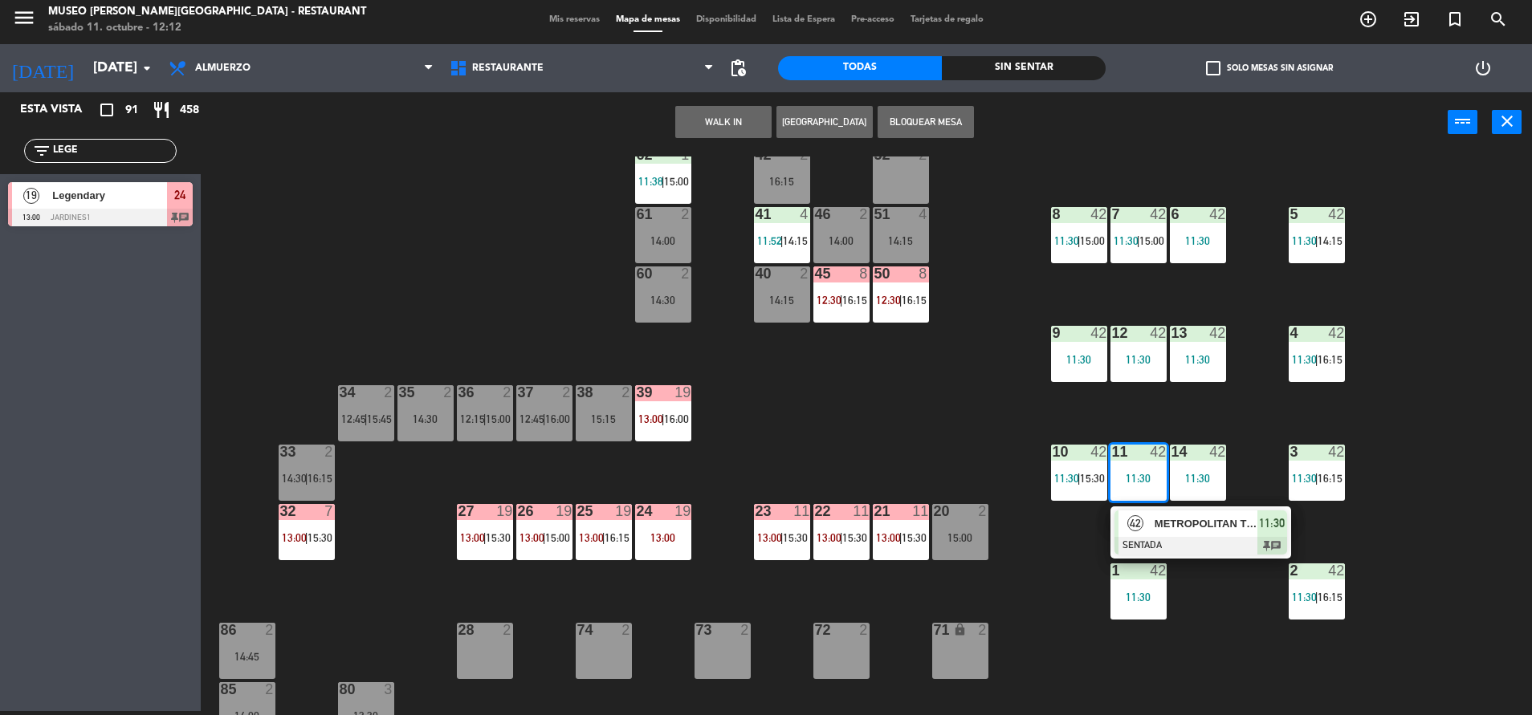
click at [1228, 539] on div at bounding box center [1200, 546] width 173 height 18
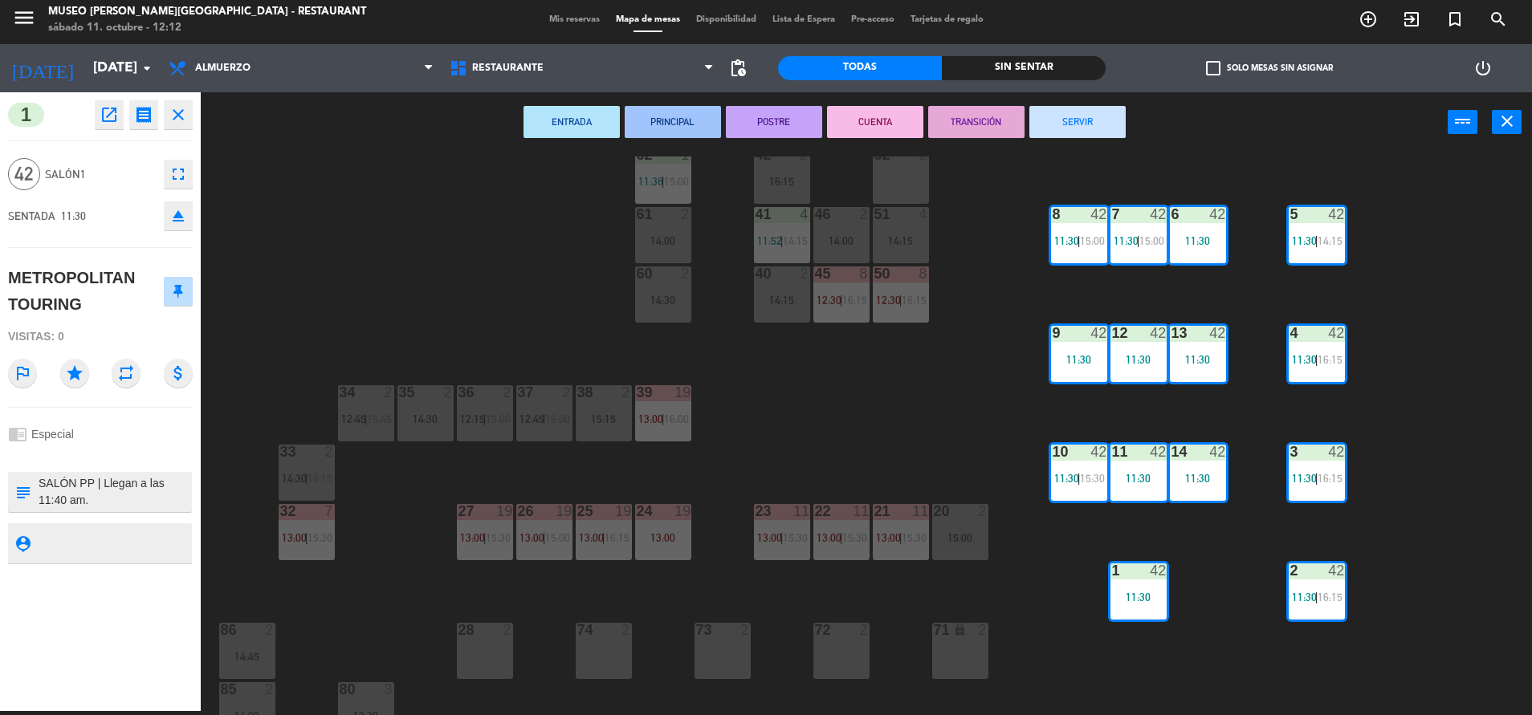
click at [853, 459] on div "44 5 14:15 49 2 14:30 54 5 13:15 | 16:15 64 2 11:39 | 15:00 48 10 13:15 | 15:45…" at bounding box center [874, 436] width 1316 height 559
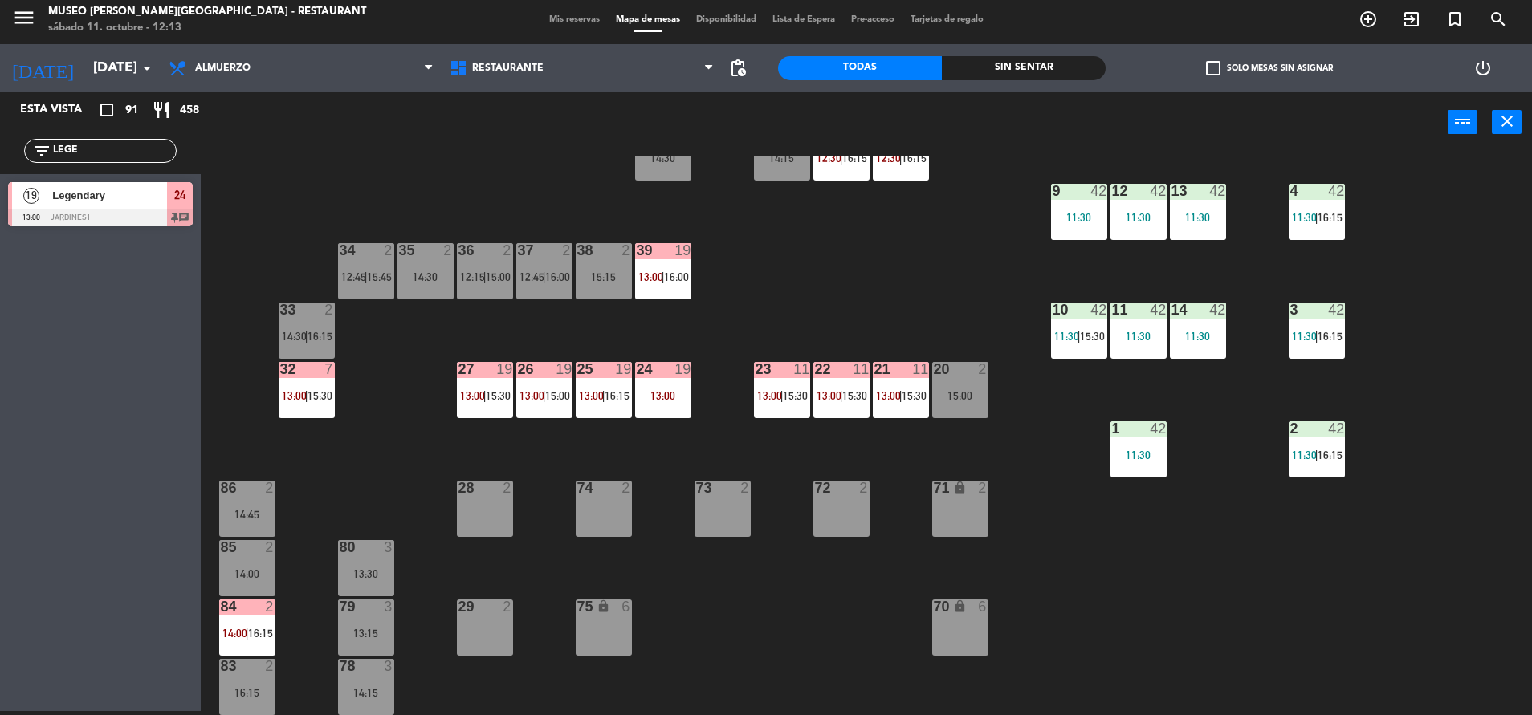
scroll to position [296, 0]
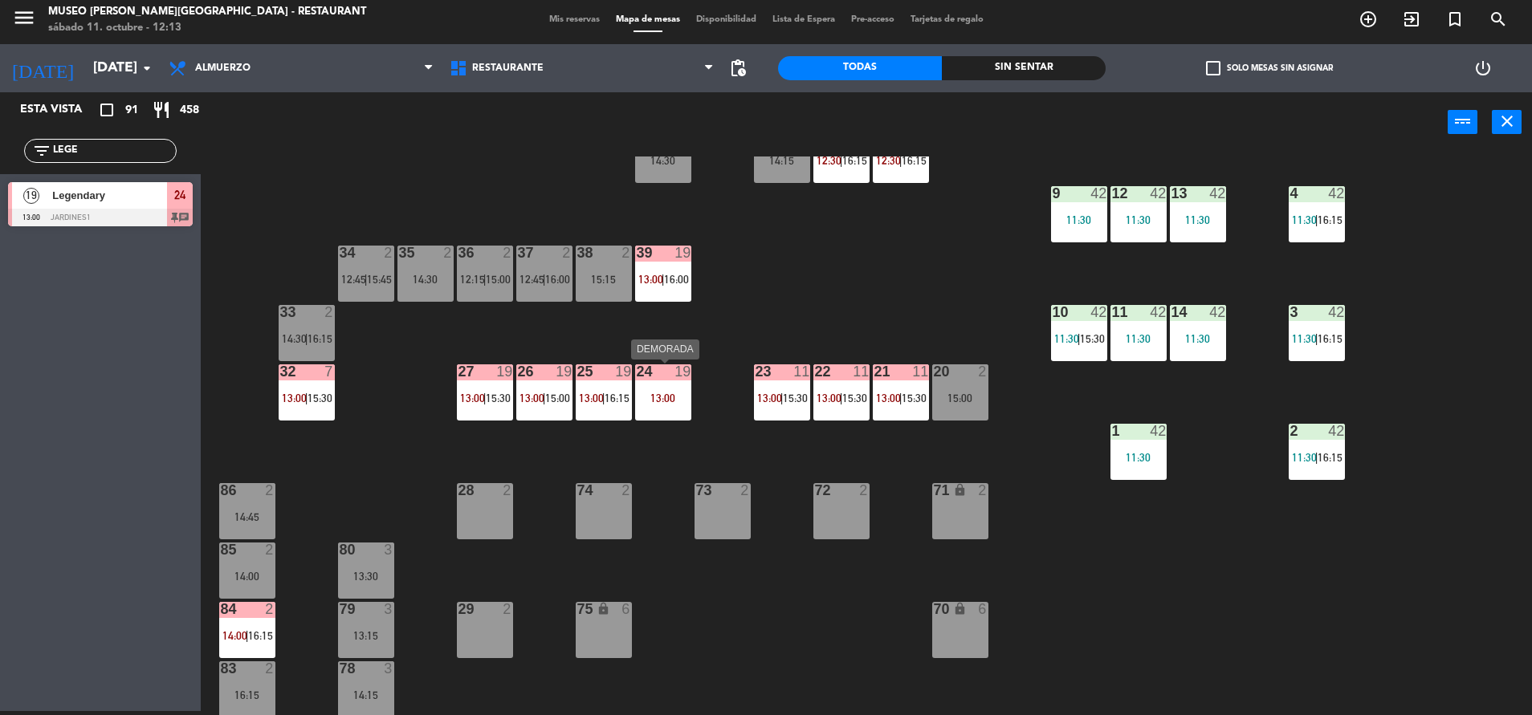
click at [686, 419] on div "24 19 13:00" at bounding box center [663, 392] width 56 height 56
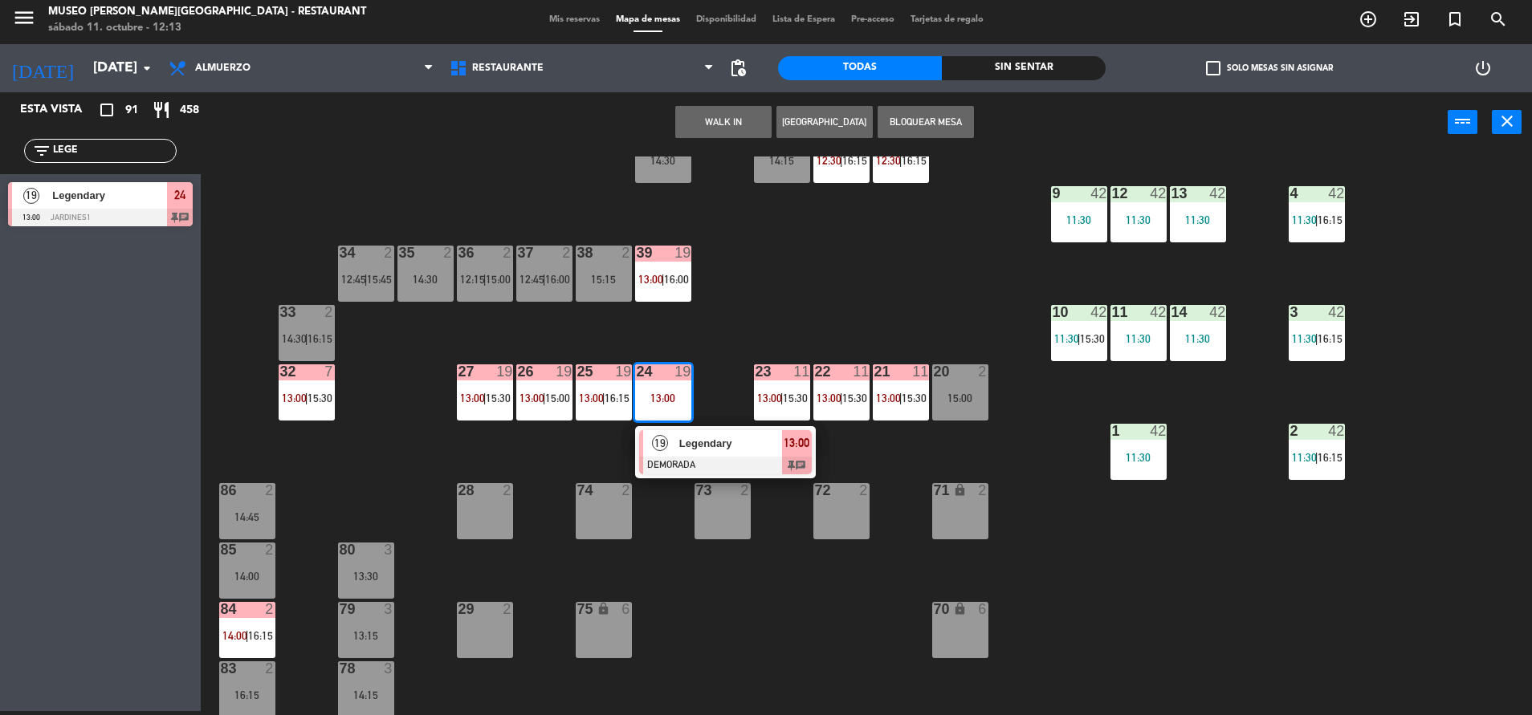
click at [718, 441] on span "Legendary" at bounding box center [730, 443] width 103 height 17
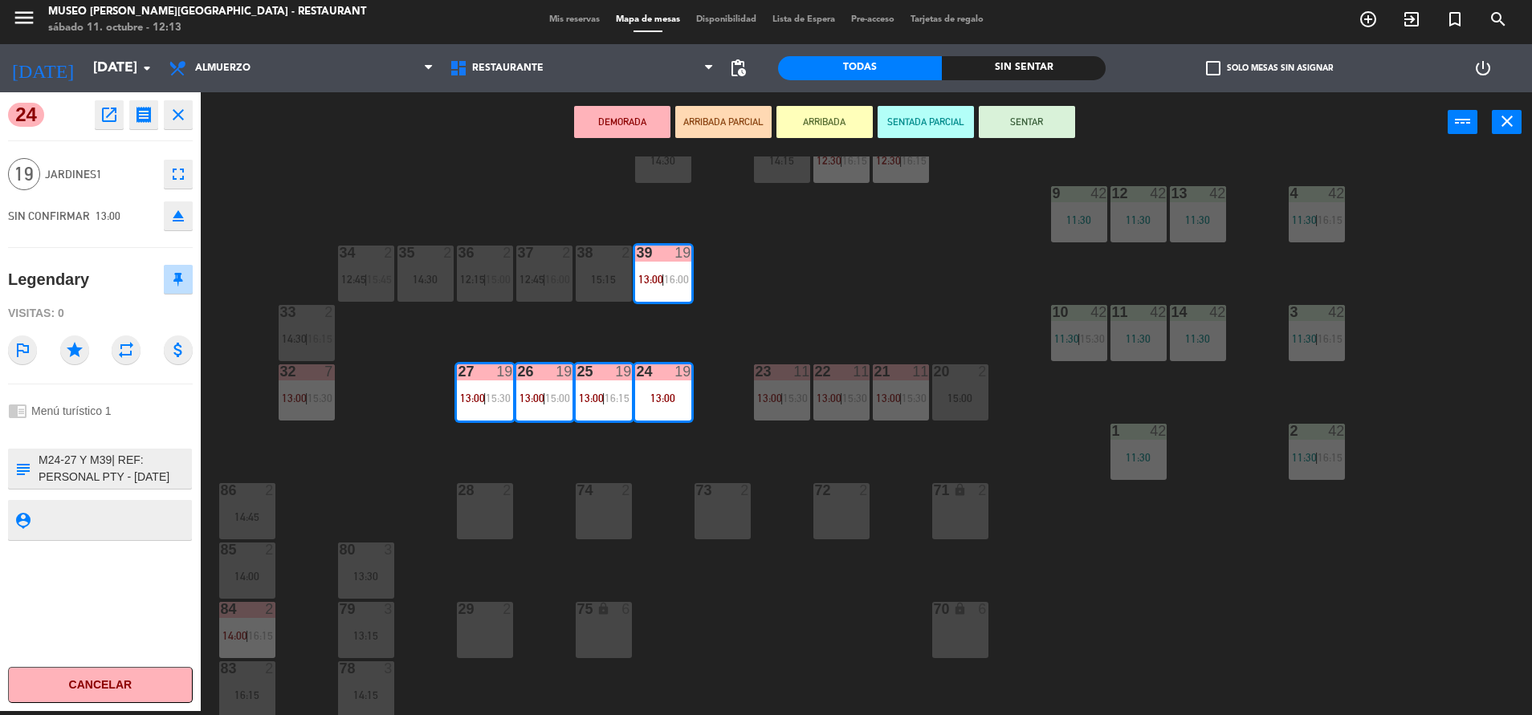
click at [124, 479] on textarea at bounding box center [113, 469] width 153 height 34
click at [706, 136] on button "ARRIBADA PARCIAL" at bounding box center [723, 122] width 96 height 32
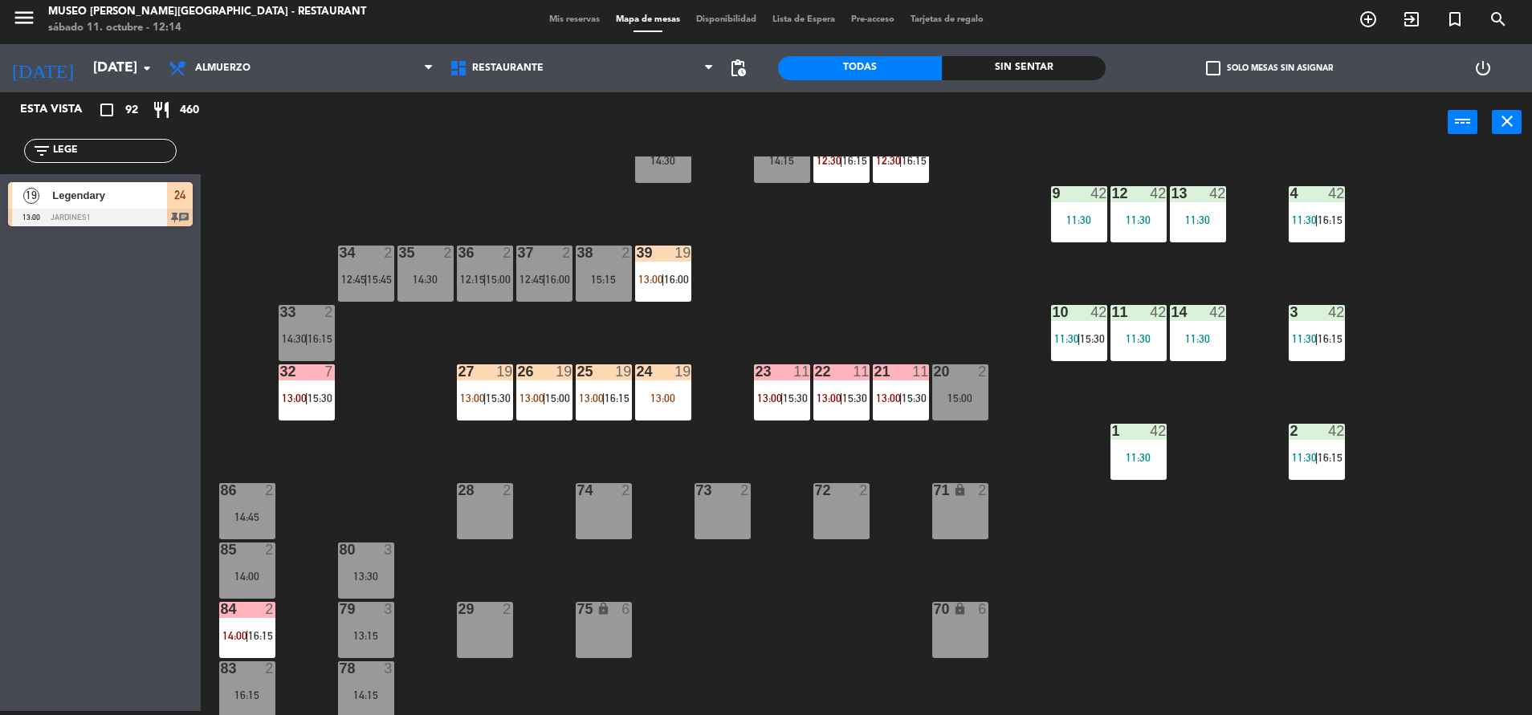
click at [840, 238] on div "44 5 14:15 49 2 14:30 54 5 13:15 | 16:15 64 2 11:39 | 15:00 48 10 13:15 | 15:45…" at bounding box center [874, 436] width 1316 height 559
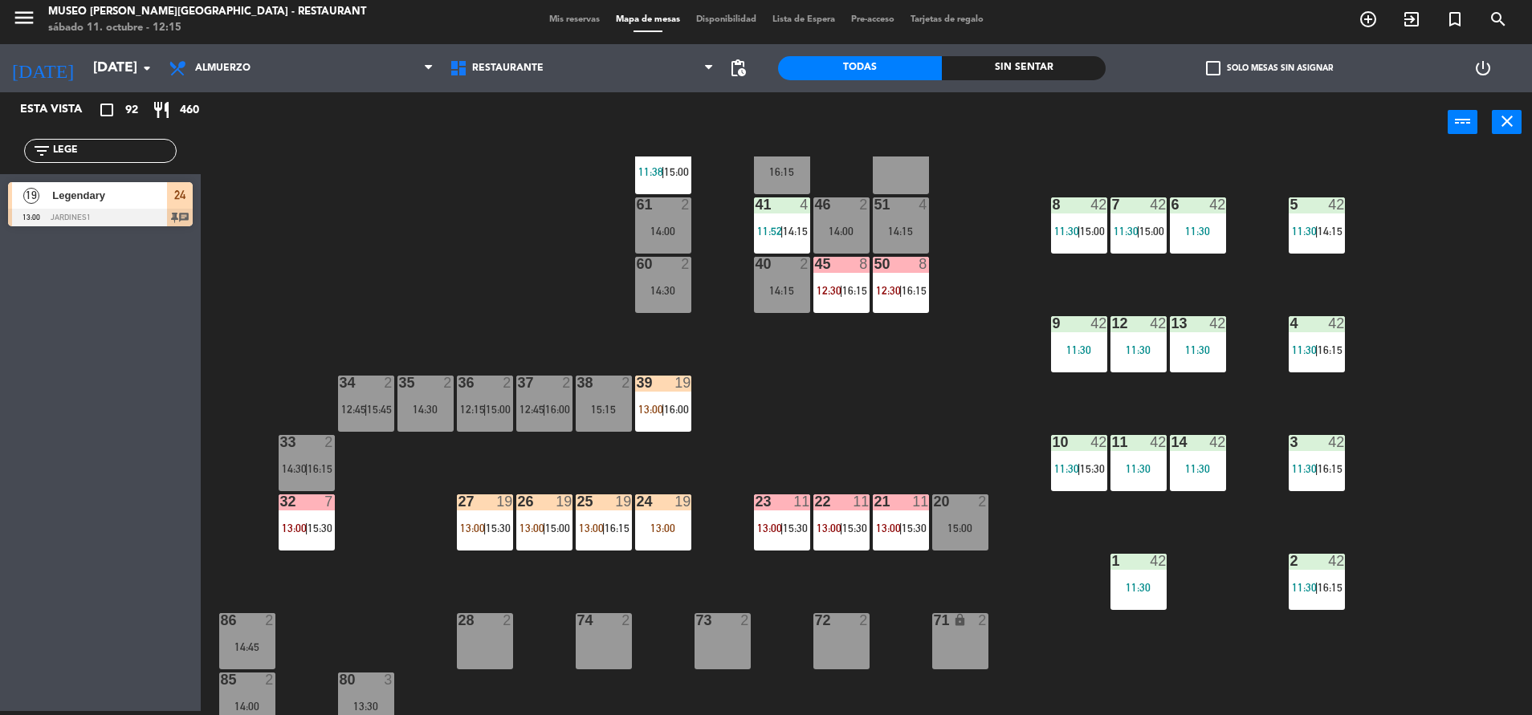
scroll to position [0, 0]
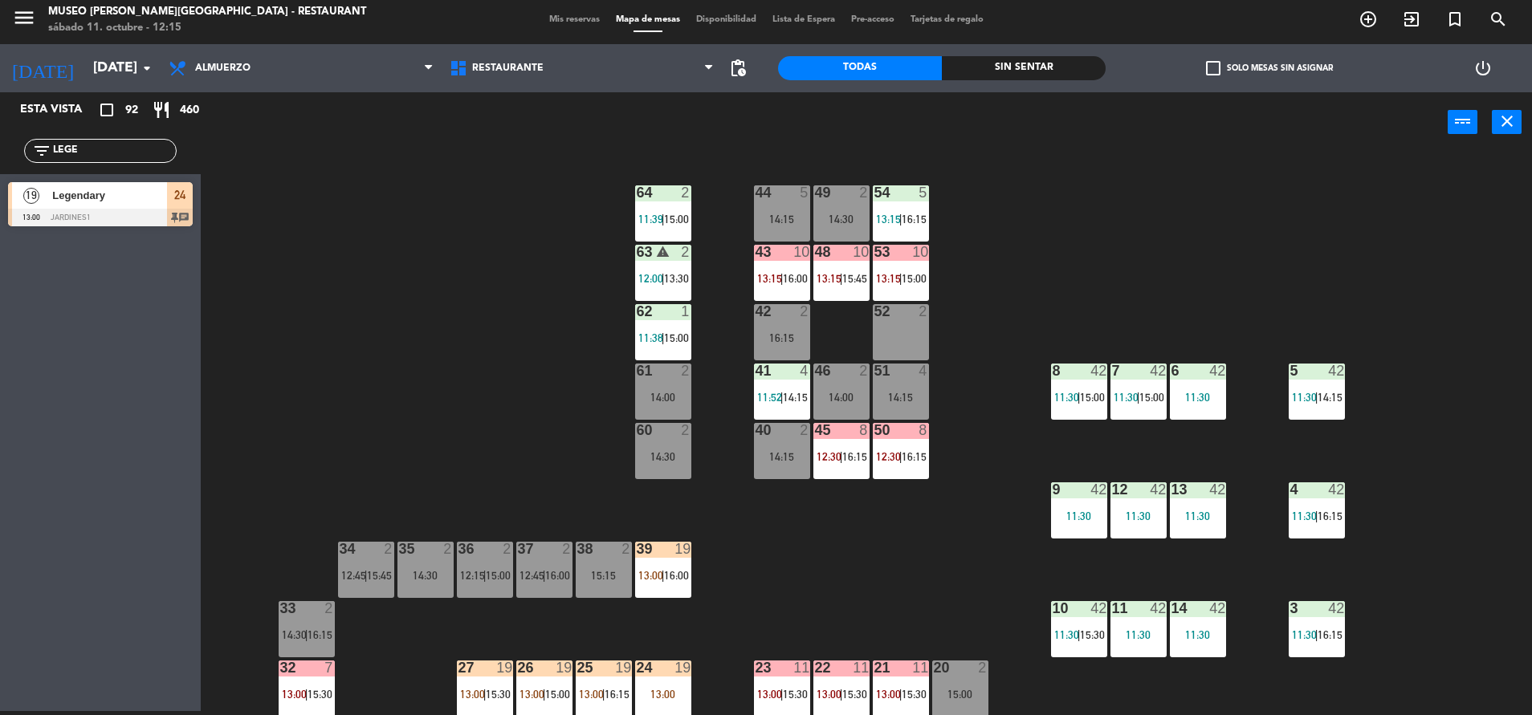
drag, startPoint x: 116, startPoint y: 155, endPoint x: -5, endPoint y: 168, distance: 121.9
click at [0, 168] on html "close × Museo [PERSON_NAME] Café - Restaurant × chrome_reader_mode Listado de R…" at bounding box center [766, 357] width 1532 height 715
type input "WEN"
